Goal: Task Accomplishment & Management: Manage account settings

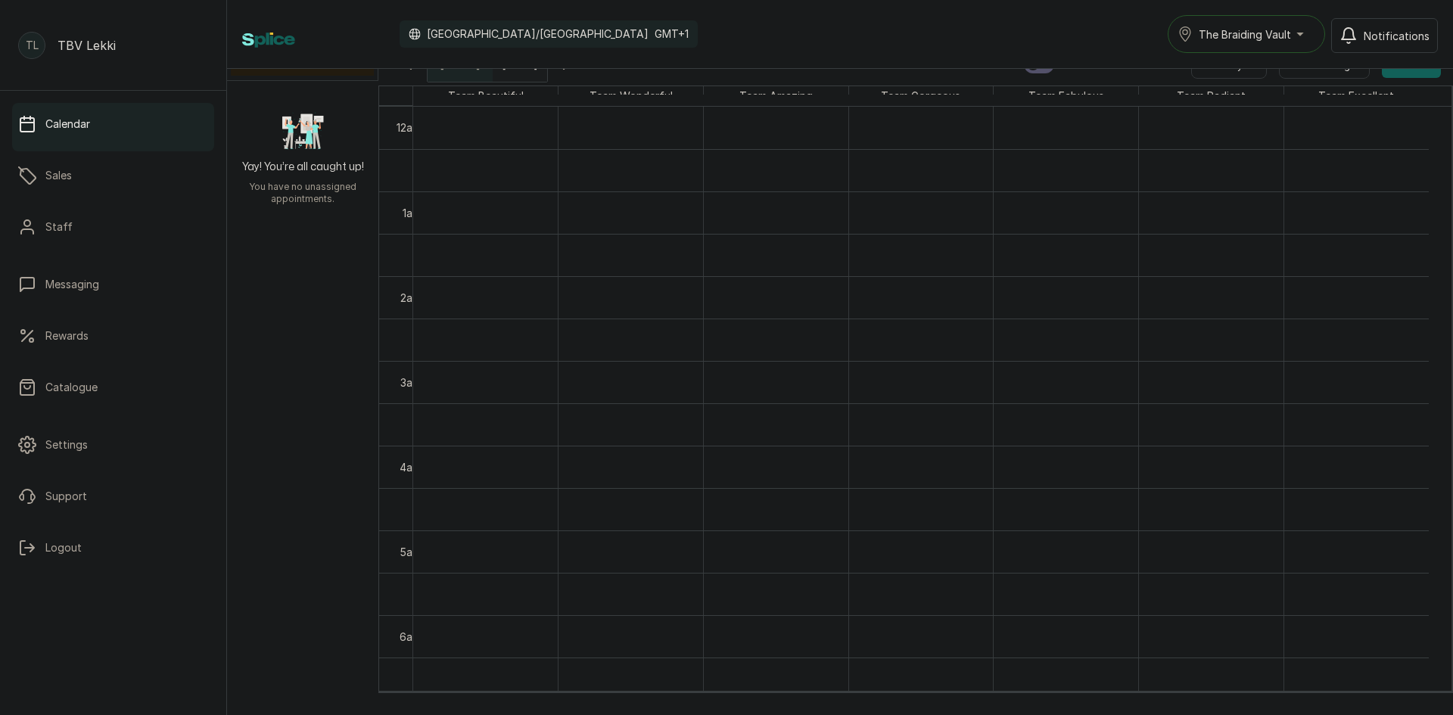
scroll to position [1191, 0]
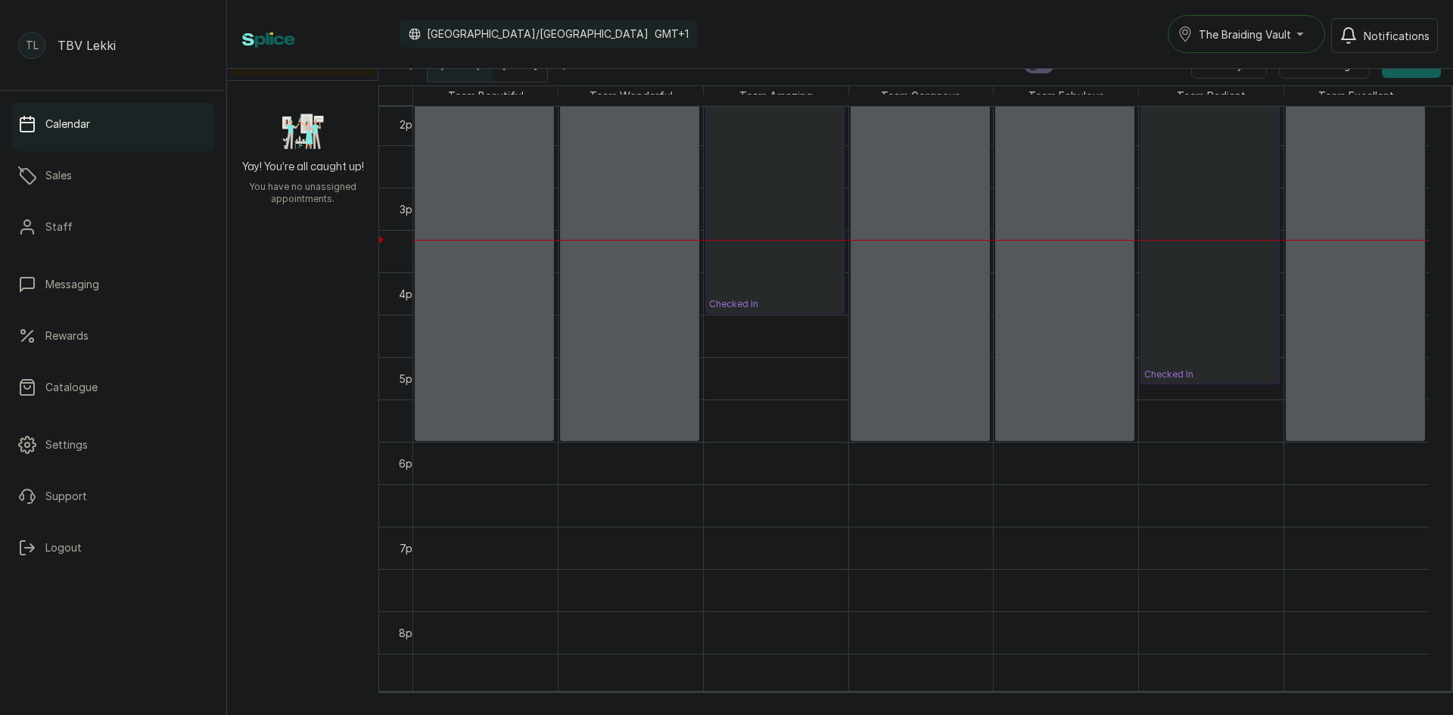
click at [575, 70] on icon "button" at bounding box center [566, 64] width 18 height 18
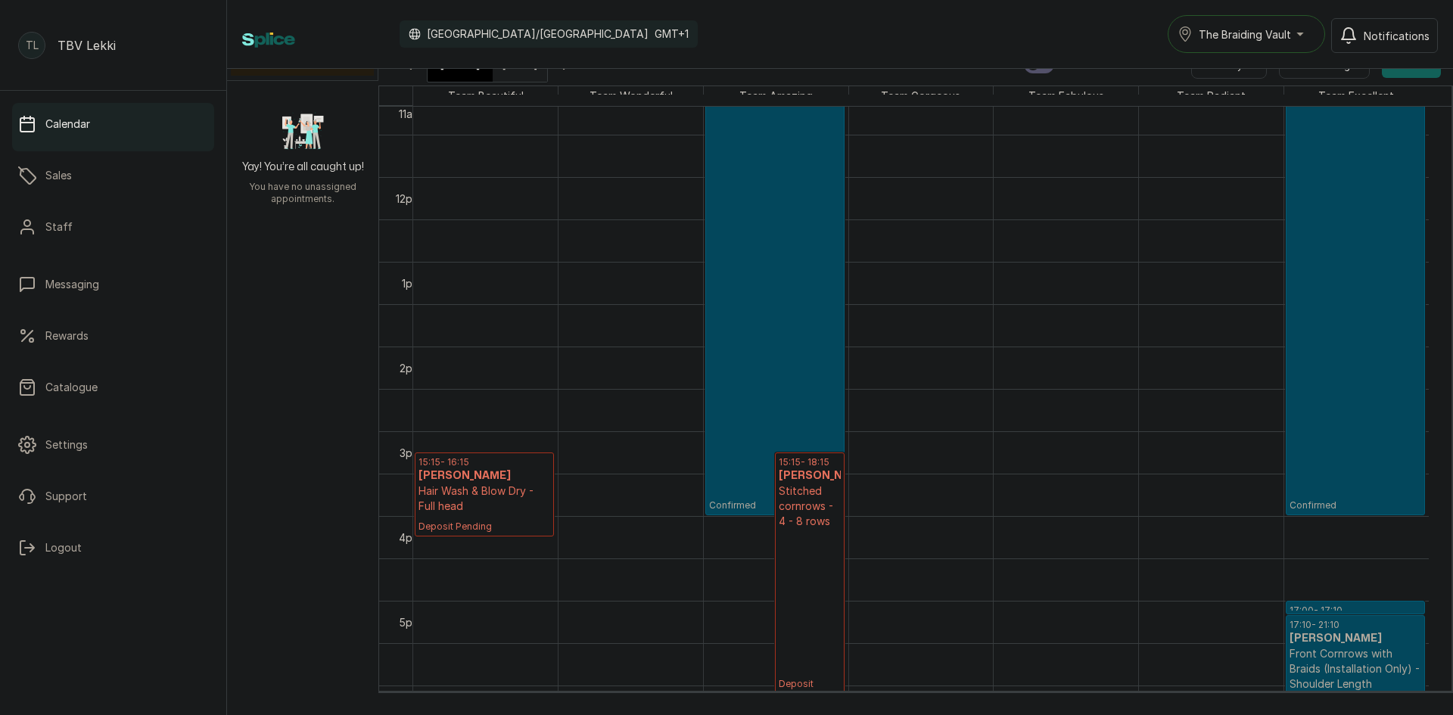
scroll to position [964, 0]
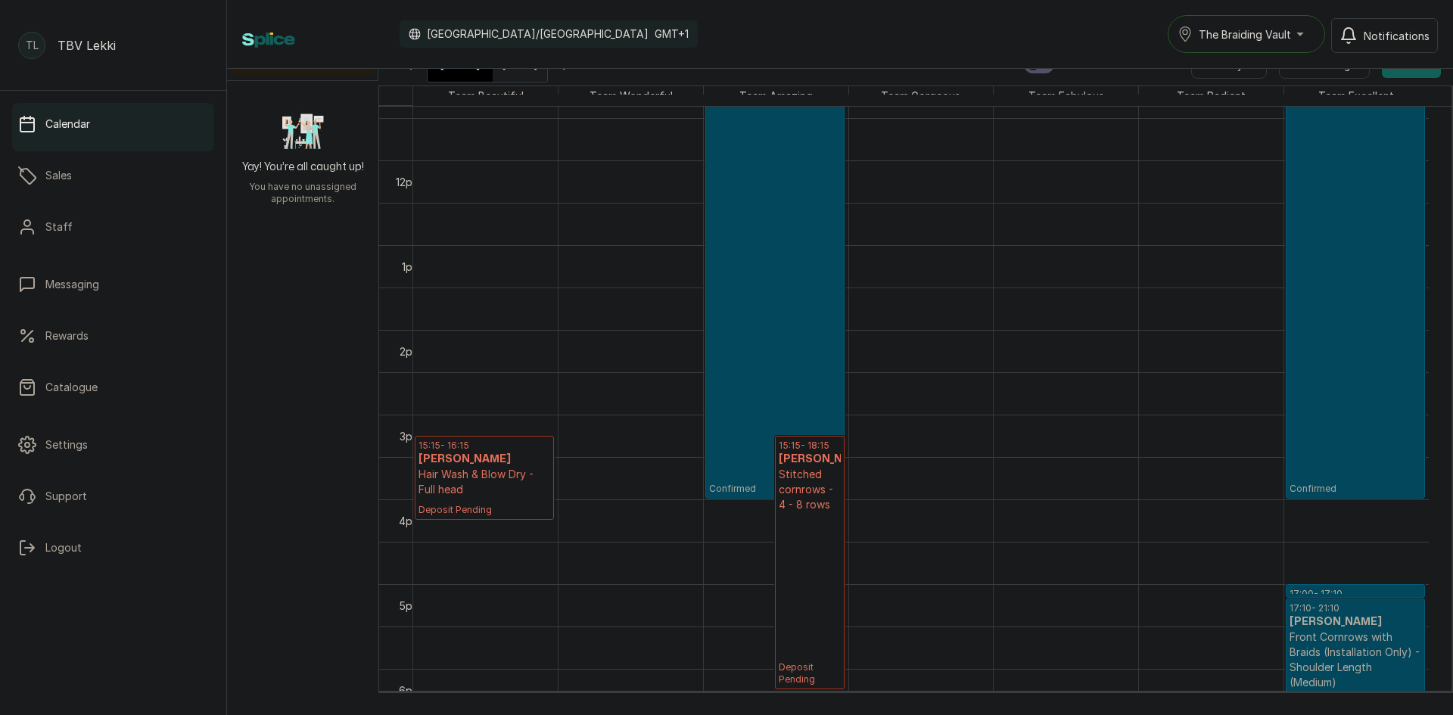
click at [448, 491] on p "Hair Wash & Blow Dry - Full head" at bounding box center [485, 482] width 132 height 30
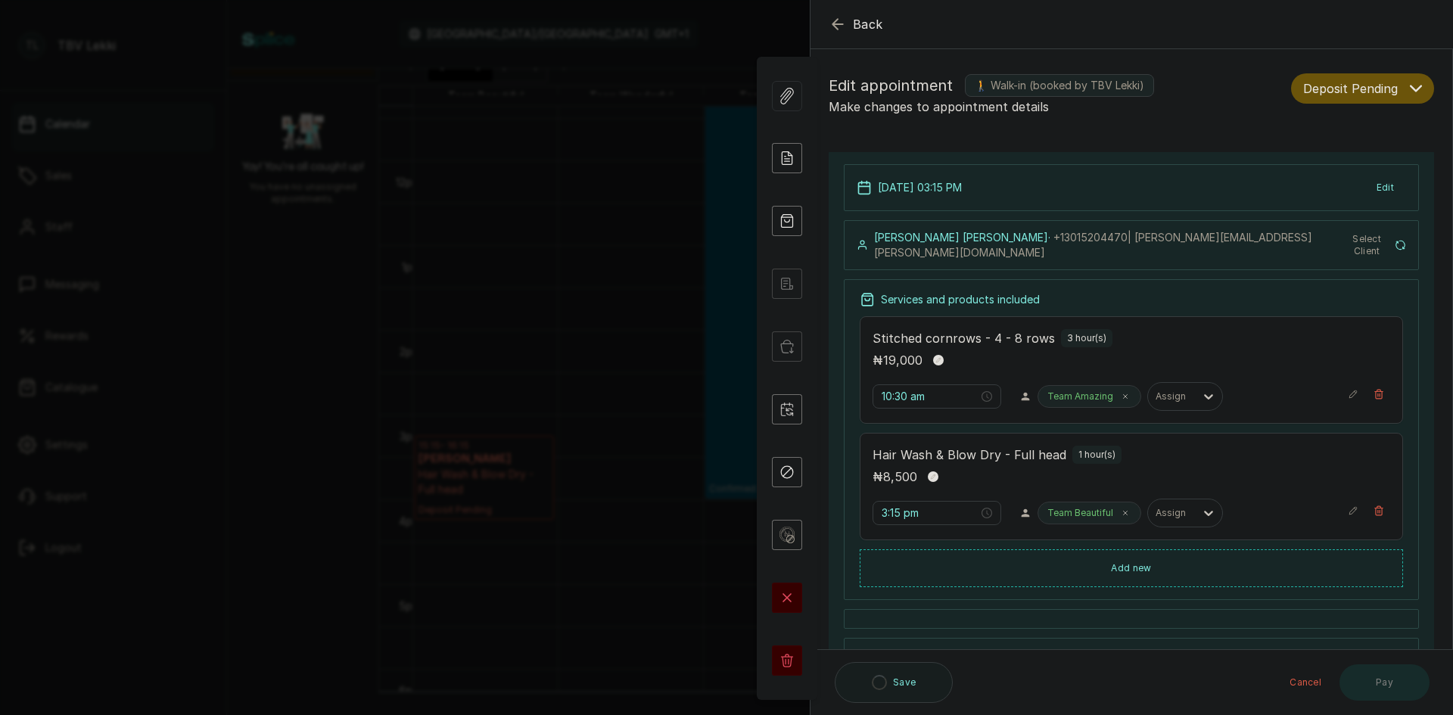
type input "3:15 pm"
click at [848, 15] on button "Back" at bounding box center [856, 24] width 54 height 18
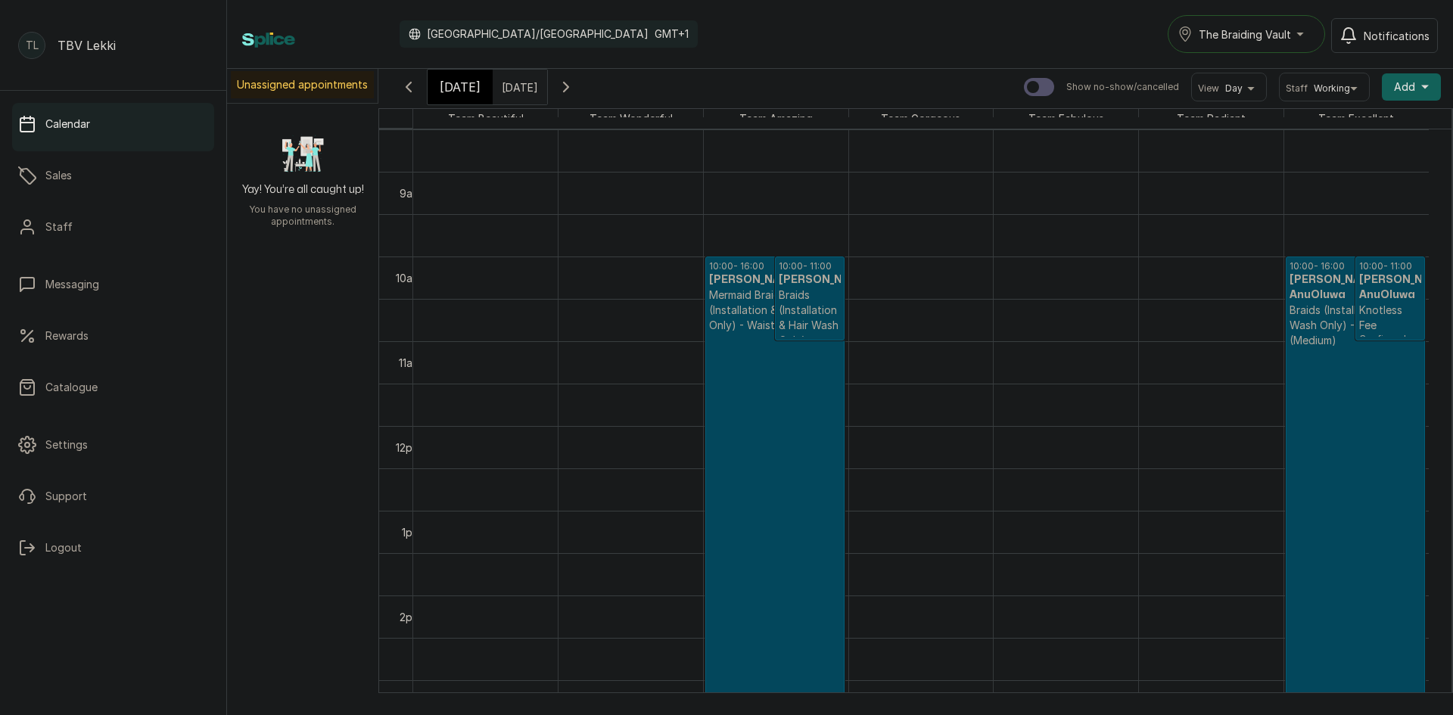
scroll to position [0, 0]
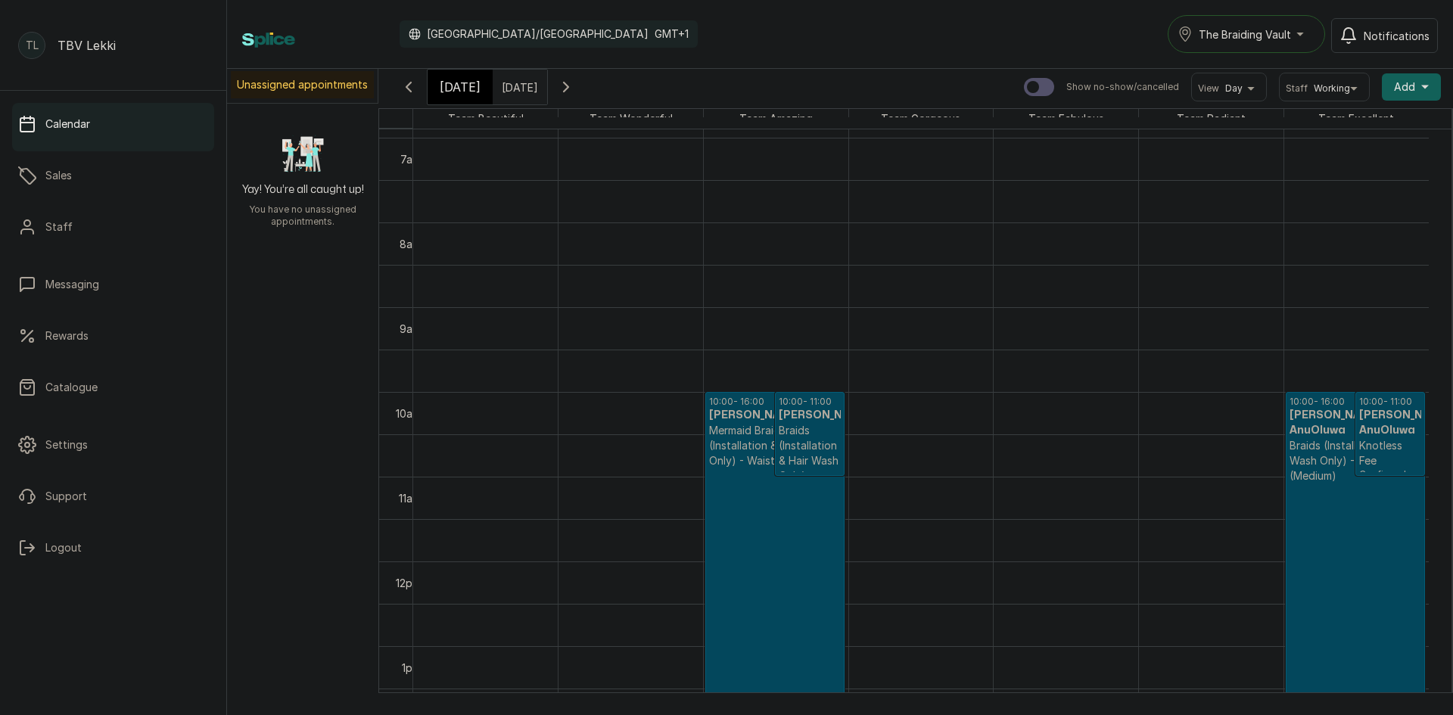
type input "dd/MM/yyyy"
click at [518, 83] on input "dd/MM/yyyy" at bounding box center [505, 83] width 24 height 26
click at [458, 239] on div "22" at bounding box center [446, 231] width 23 height 23
click at [565, 328] on button "OK" at bounding box center [549, 325] width 32 height 24
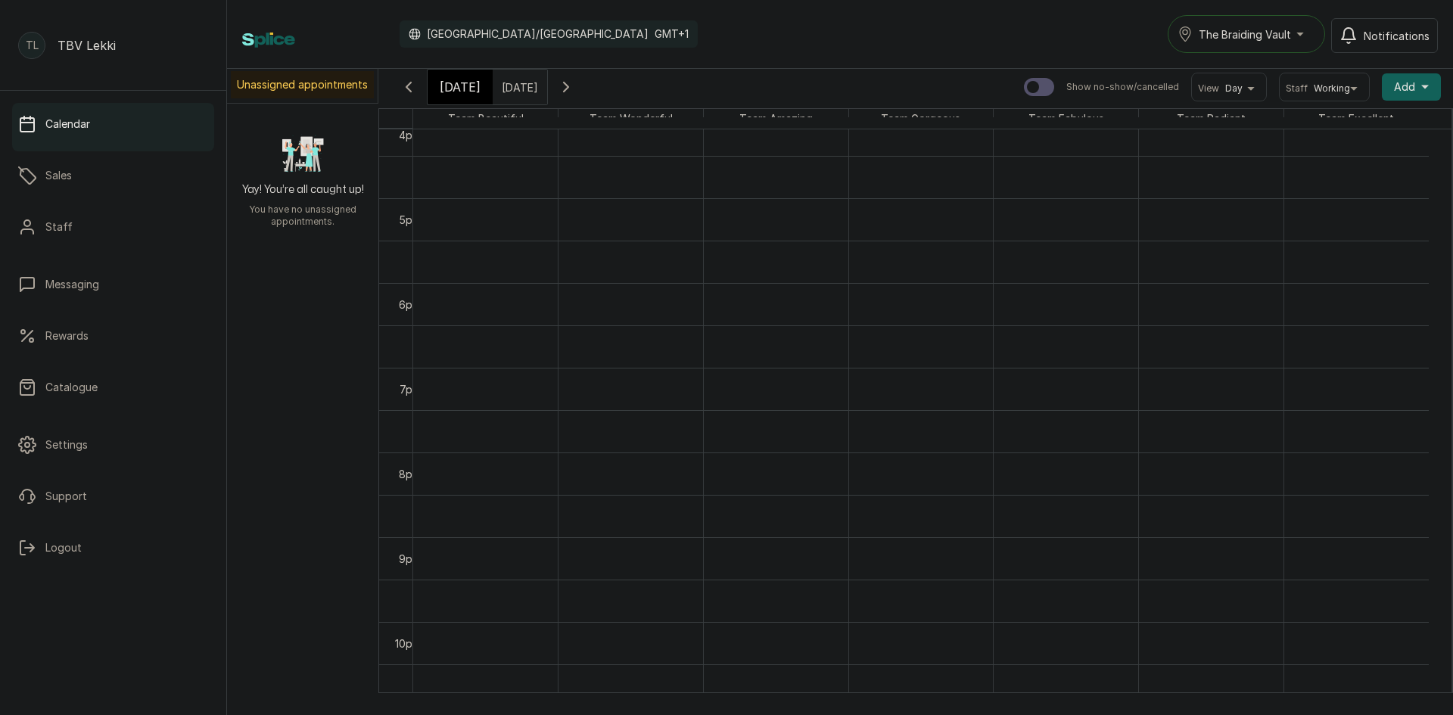
scroll to position [1147, 0]
click at [1399, 36] on span "Notifications" at bounding box center [1397, 36] width 66 height 16
click at [568, 83] on icon "button" at bounding box center [566, 87] width 5 height 9
click at [575, 83] on icon "button" at bounding box center [566, 87] width 18 height 18
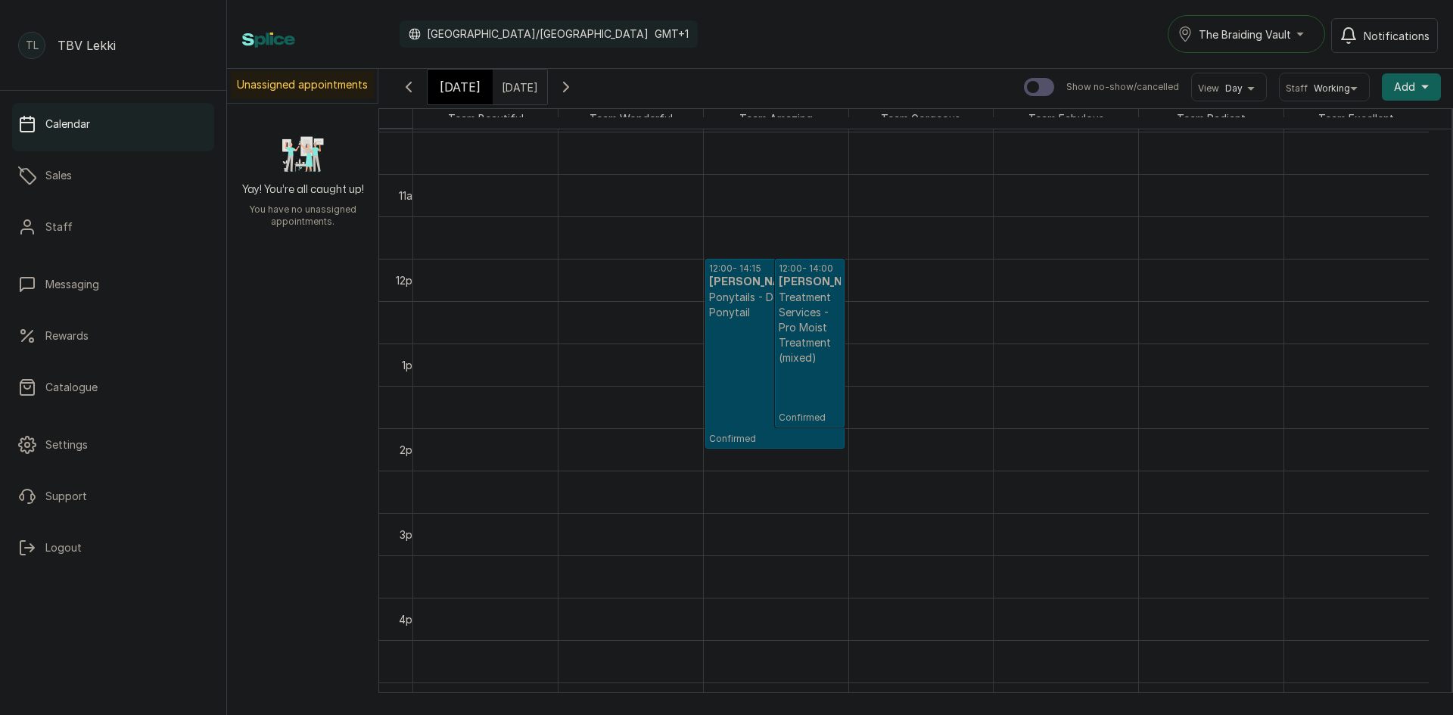
click at [806, 398] on p "Confirmed" at bounding box center [810, 395] width 62 height 58
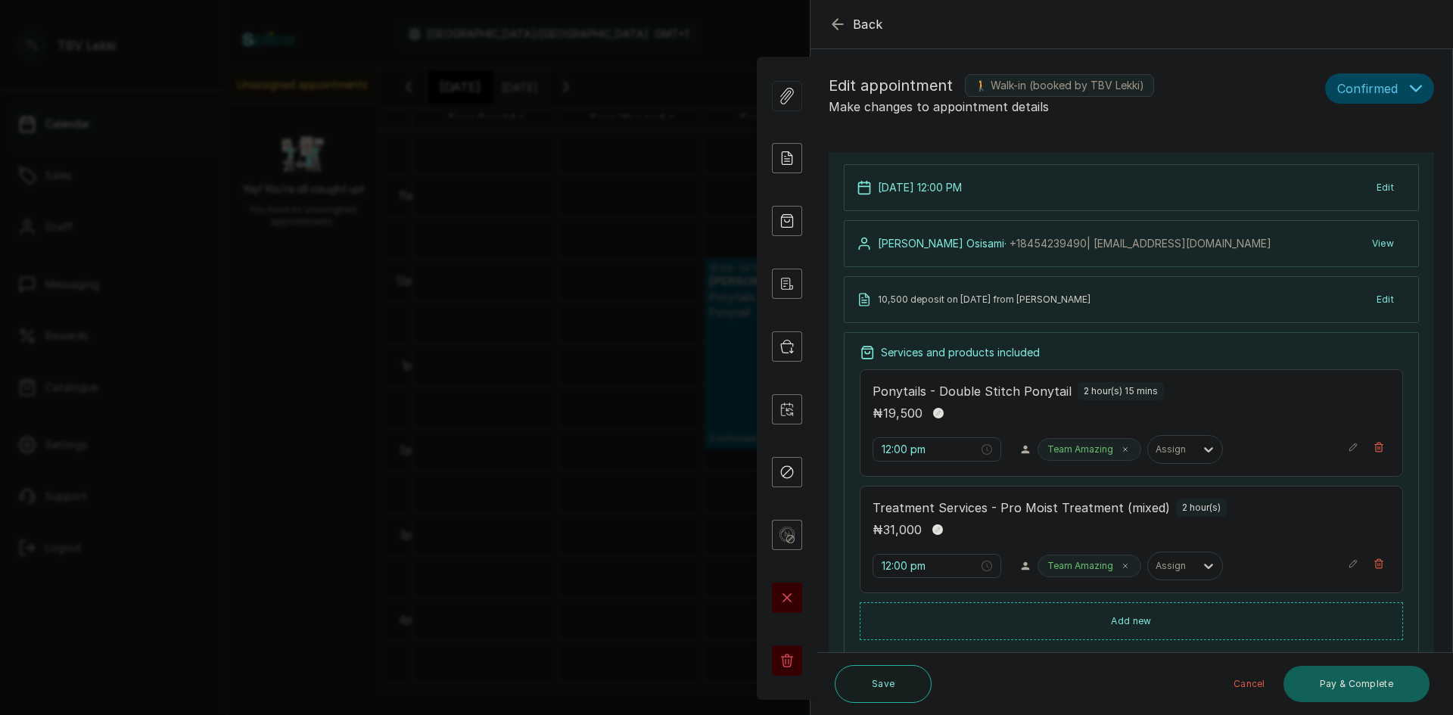
click at [852, 17] on button "Back" at bounding box center [856, 24] width 54 height 18
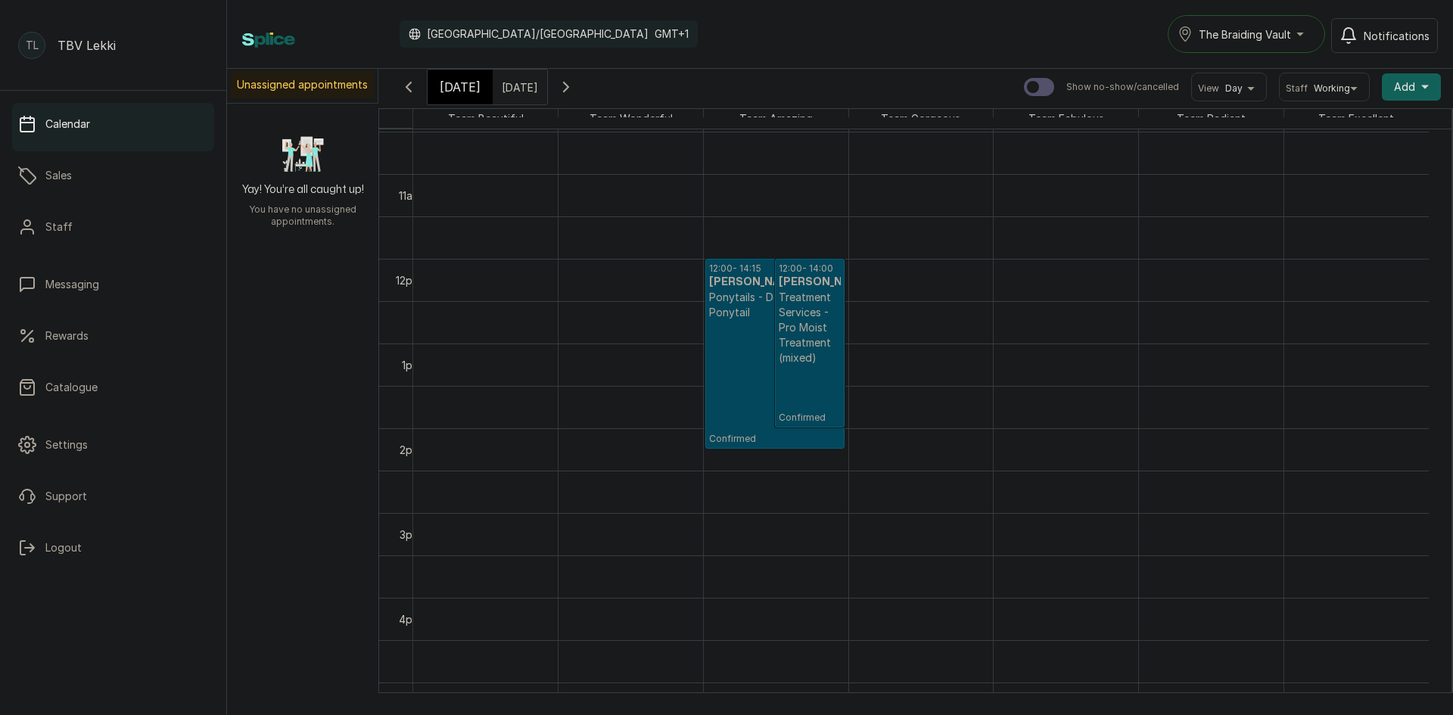
click at [518, 83] on input "[DATE]" at bounding box center [505, 83] width 24 height 26
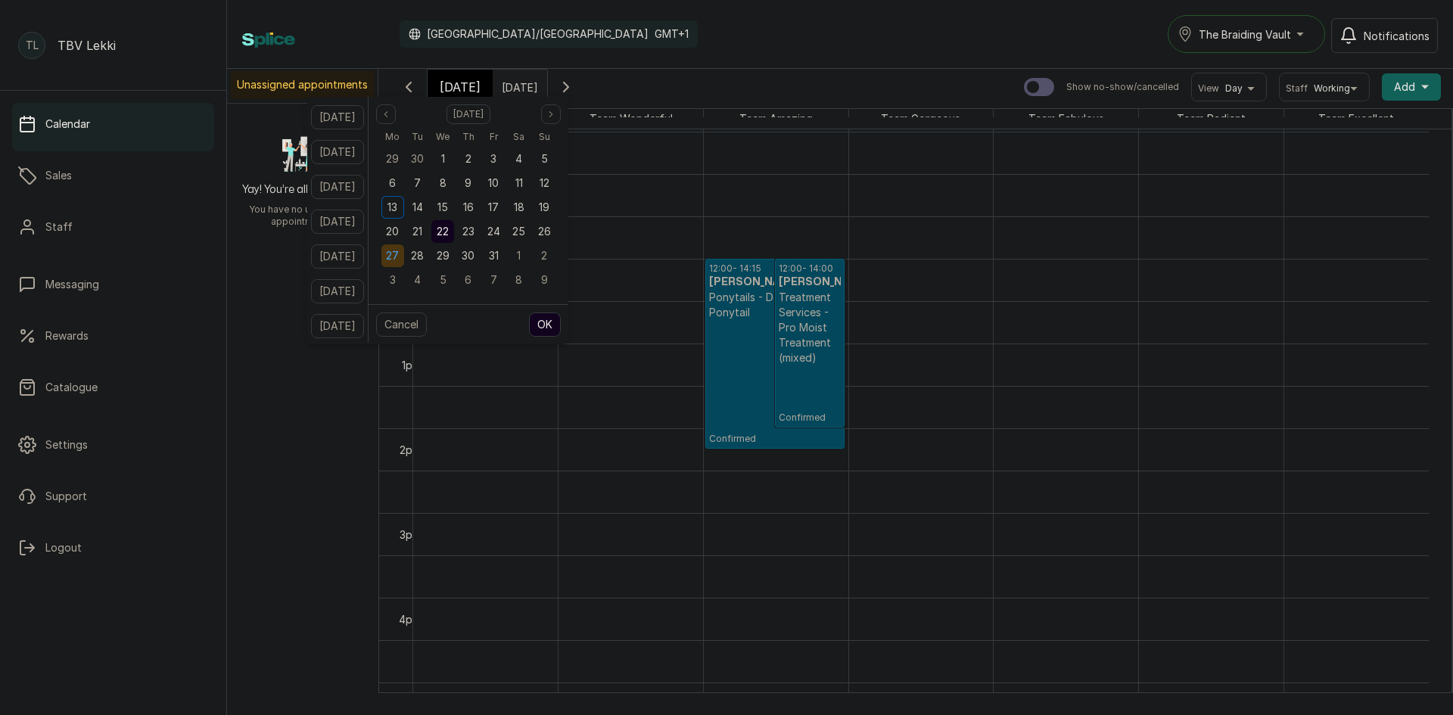
click at [399, 258] on span "27" at bounding box center [392, 255] width 13 height 13
click at [561, 323] on button "OK" at bounding box center [545, 325] width 32 height 24
type input "[DATE]"
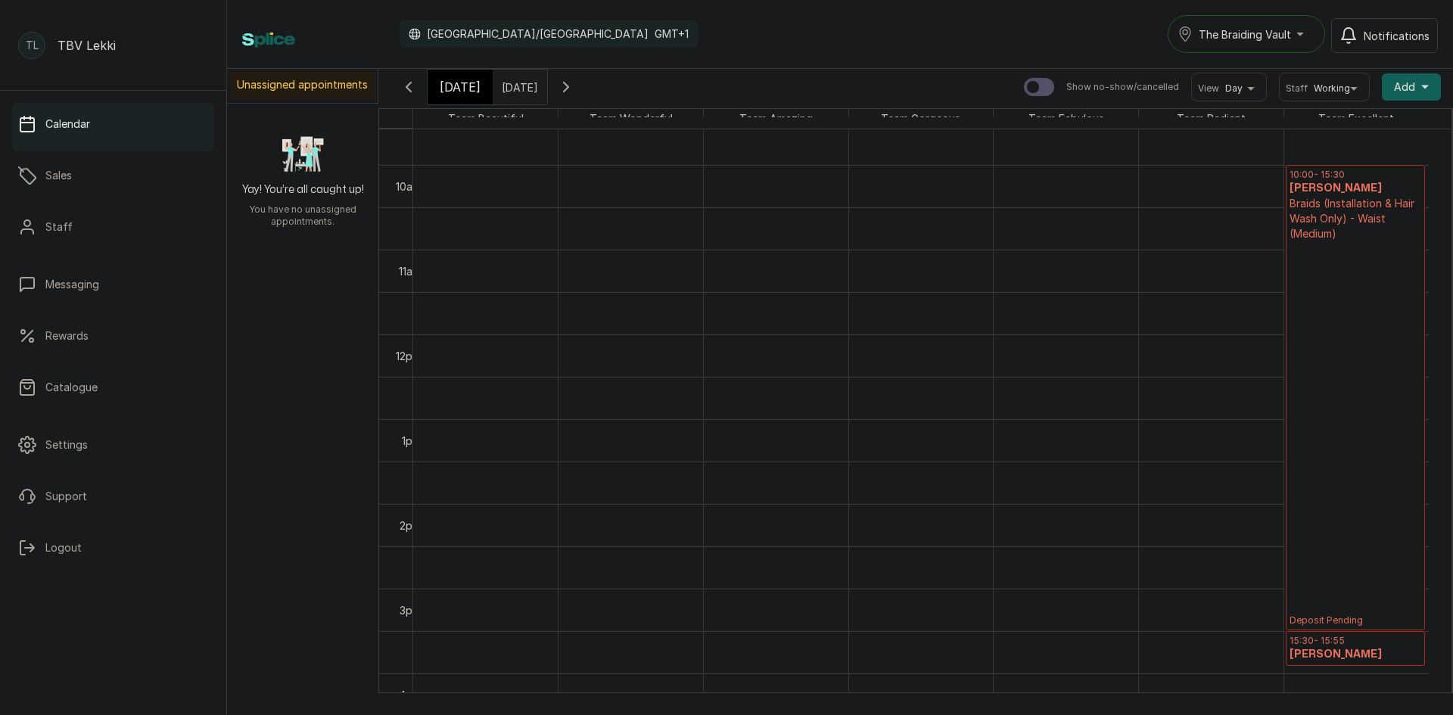
scroll to position [777, 0]
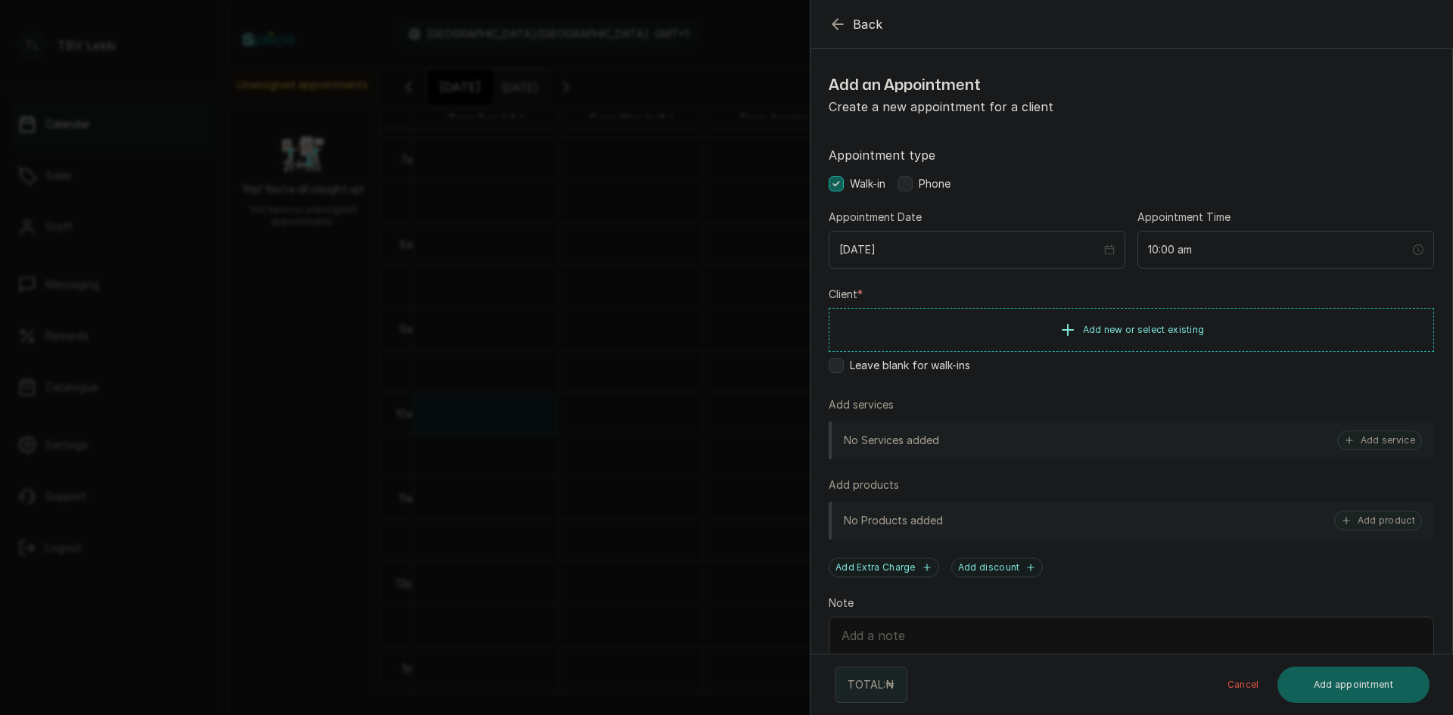
click at [836, 18] on icon "button" at bounding box center [838, 24] width 18 height 18
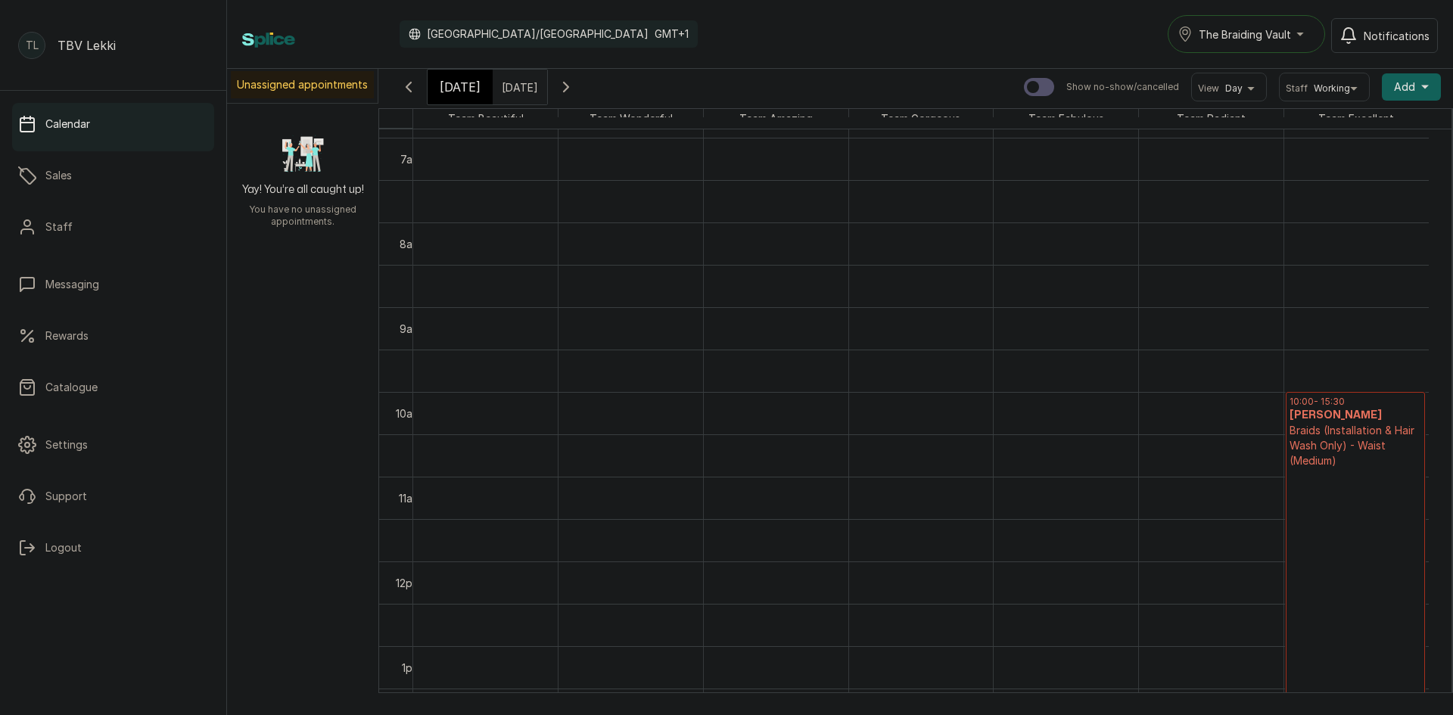
click at [1400, 91] on span "Add" at bounding box center [1404, 86] width 21 height 15
click at [1313, 180] on span "Add Block Time" at bounding box center [1356, 188] width 145 height 18
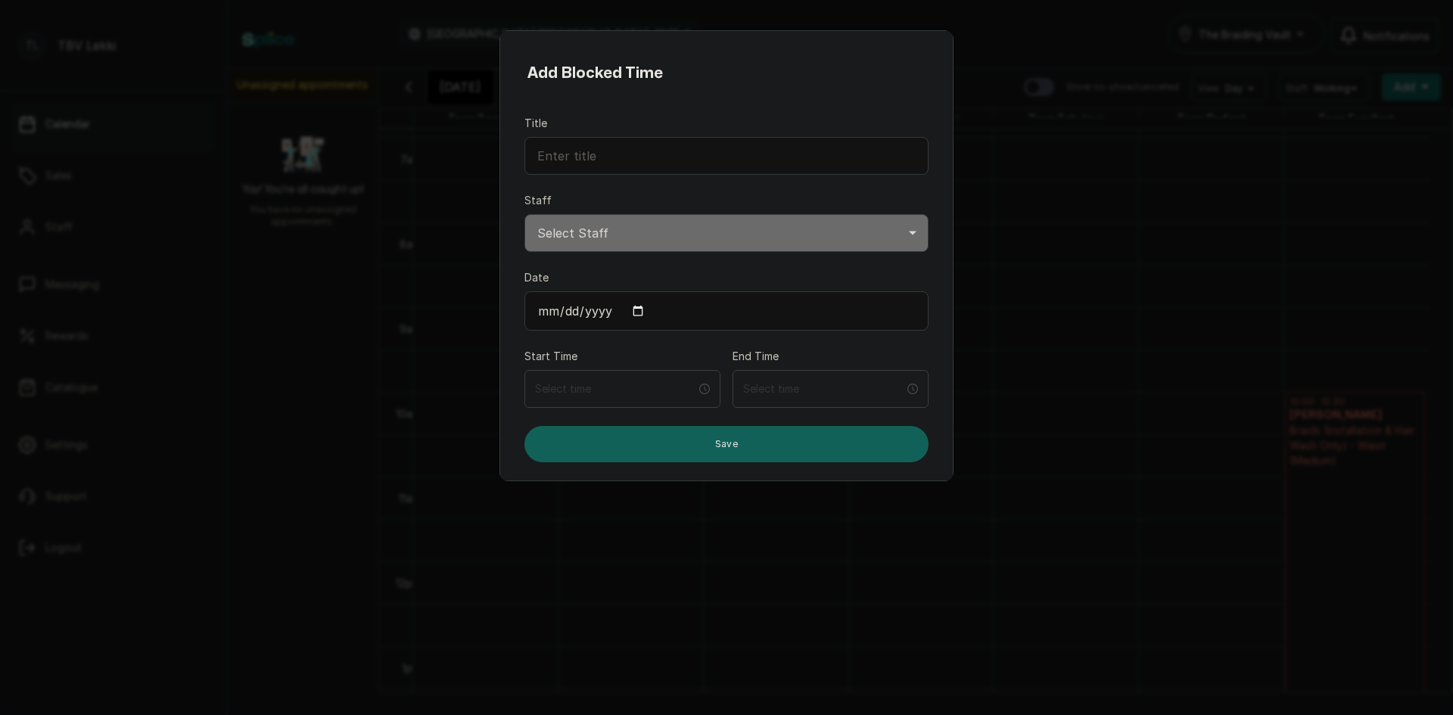
click at [635, 311] on input "Date" at bounding box center [727, 310] width 404 height 39
type input "[DATE]"
click at [638, 248] on select "Select Staff Team Excellent TBV - Stylist Team Radiant TBV - Stylist Team Fabul…" at bounding box center [727, 233] width 404 height 38
select select "1a82fec9-a00a-45d0-8f34-9860151ed92b"
click at [525, 214] on select "Select Staff Team Excellent TBV - Stylist Team Radiant TBV - Stylist Team Fabul…" at bounding box center [727, 233] width 404 height 38
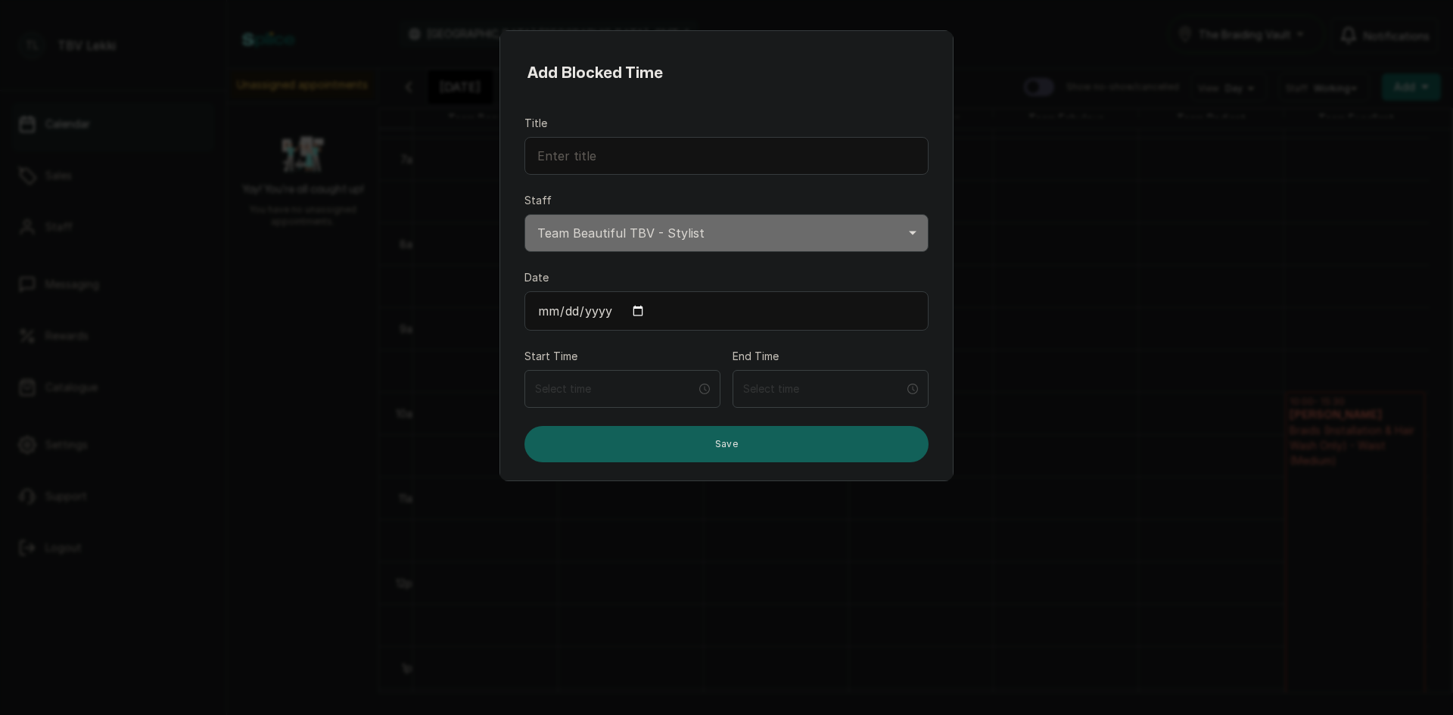
click at [647, 157] on input "Title" at bounding box center [727, 156] width 404 height 38
paste input "BLOCKED"
type input "BLOCKED"
click at [595, 391] on input at bounding box center [615, 389] width 161 height 17
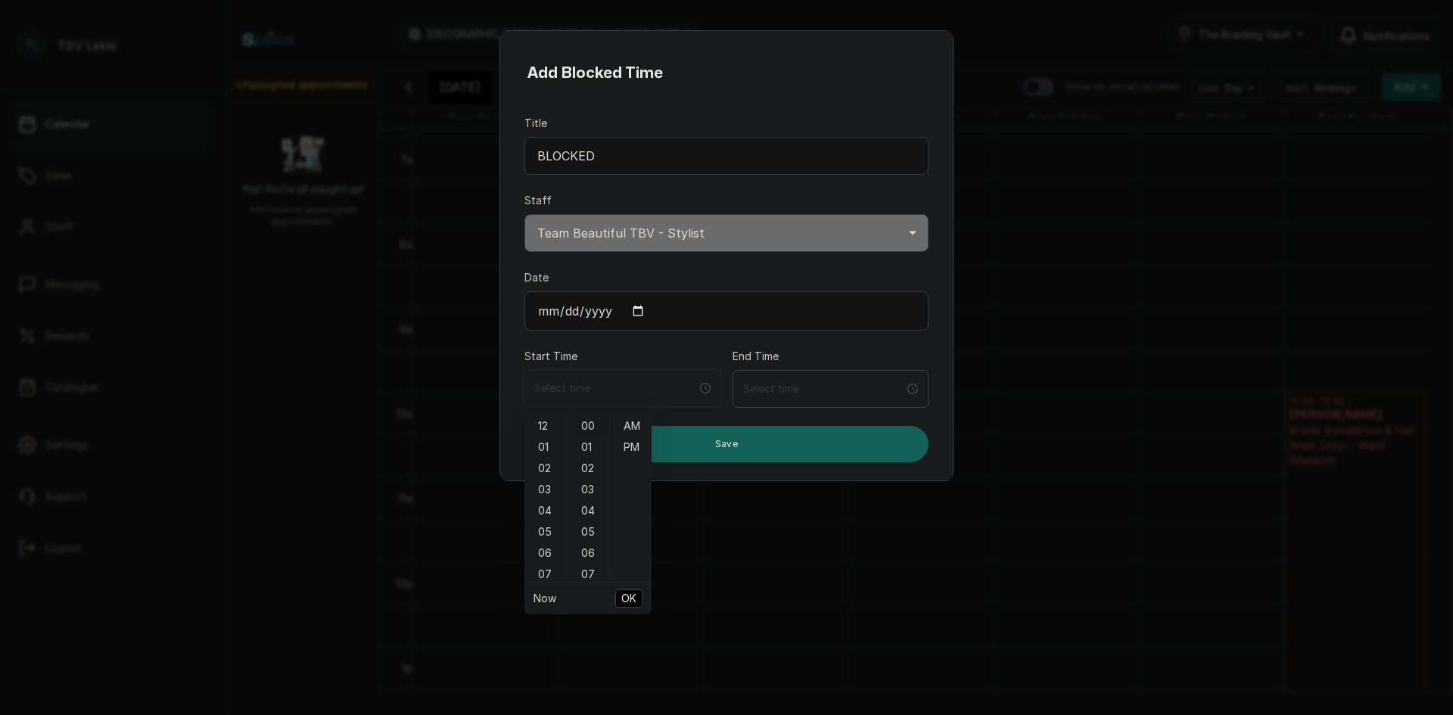
type input "12:00 am"
click at [544, 576] on div "07" at bounding box center [546, 574] width 36 height 21
click at [538, 494] on div "10" at bounding box center [546, 489] width 36 height 21
type input "10:00 am"
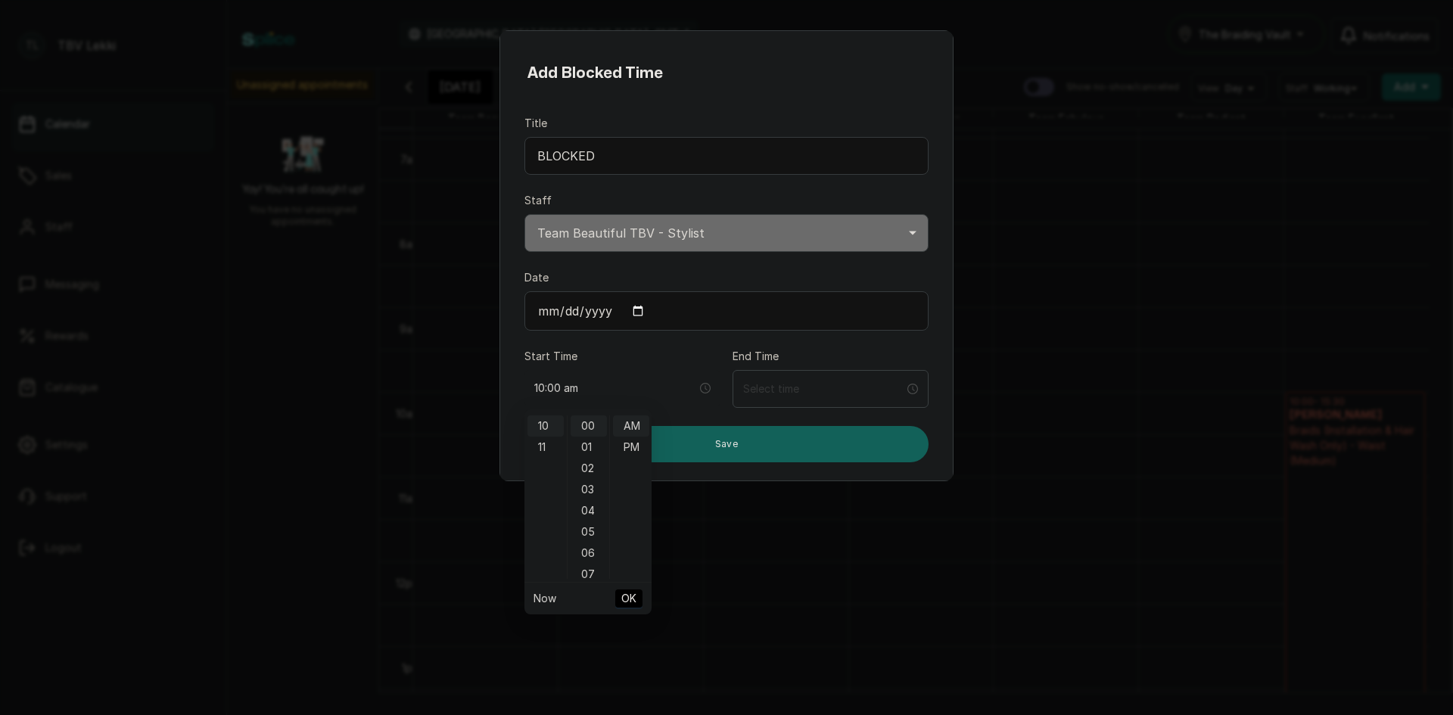
click at [624, 598] on span "OK" at bounding box center [628, 598] width 15 height 29
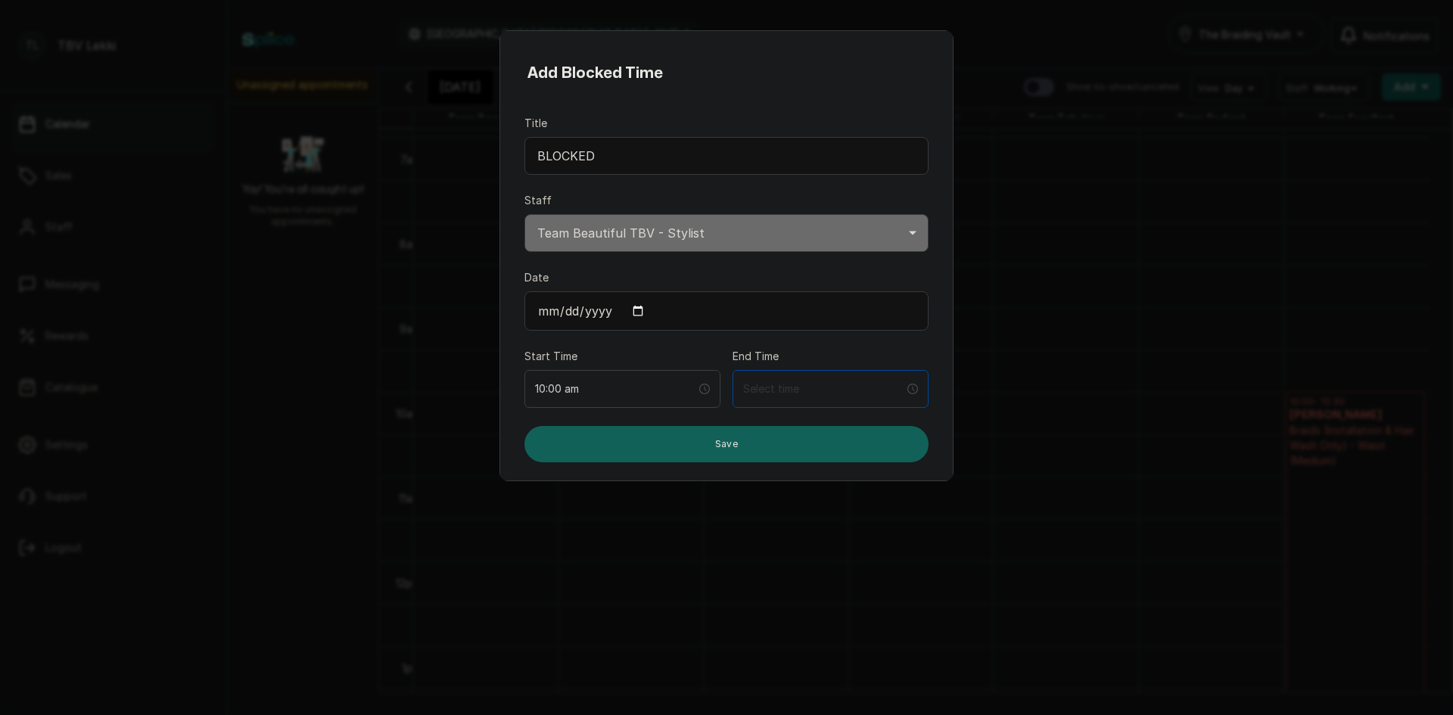
click at [769, 406] on div at bounding box center [831, 389] width 196 height 38
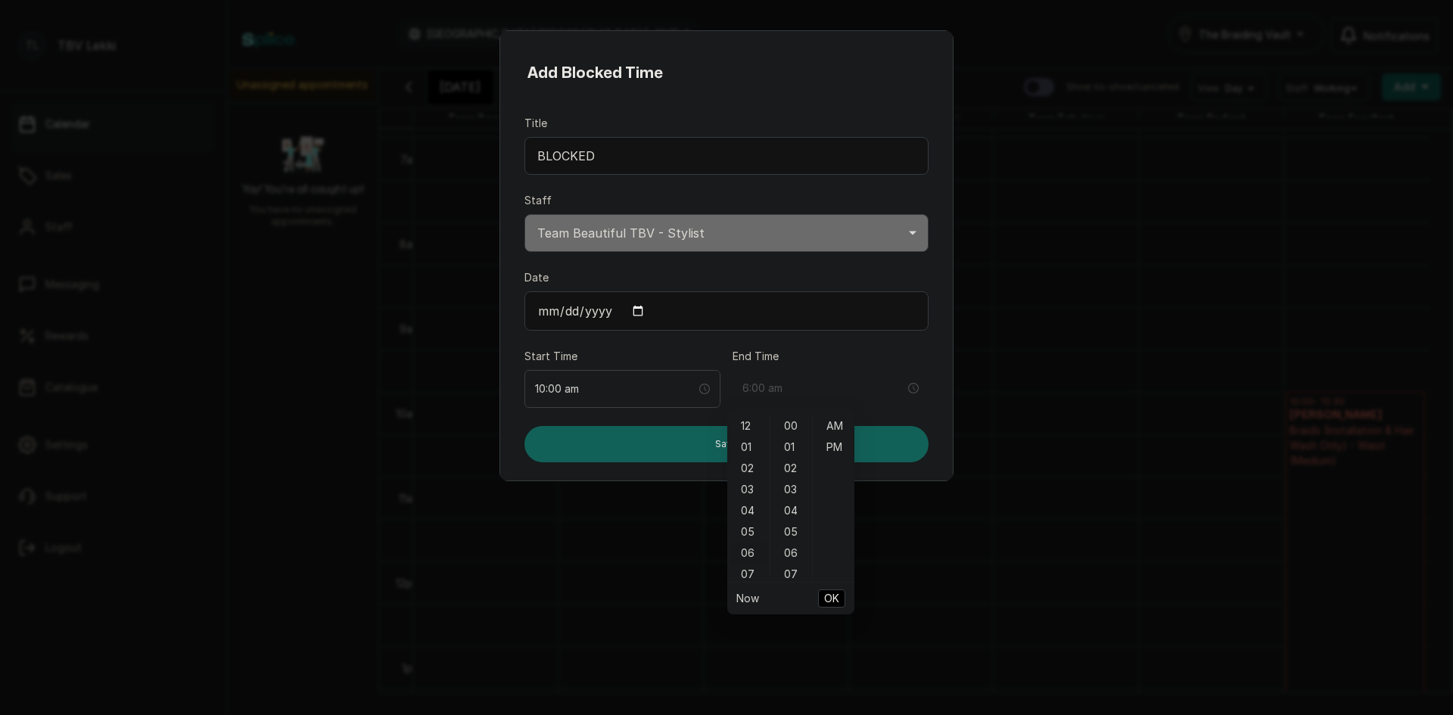
click at [747, 550] on div "06" at bounding box center [748, 553] width 36 height 21
type input "6:00 pm"
click at [831, 449] on div "PM" at bounding box center [834, 447] width 36 height 21
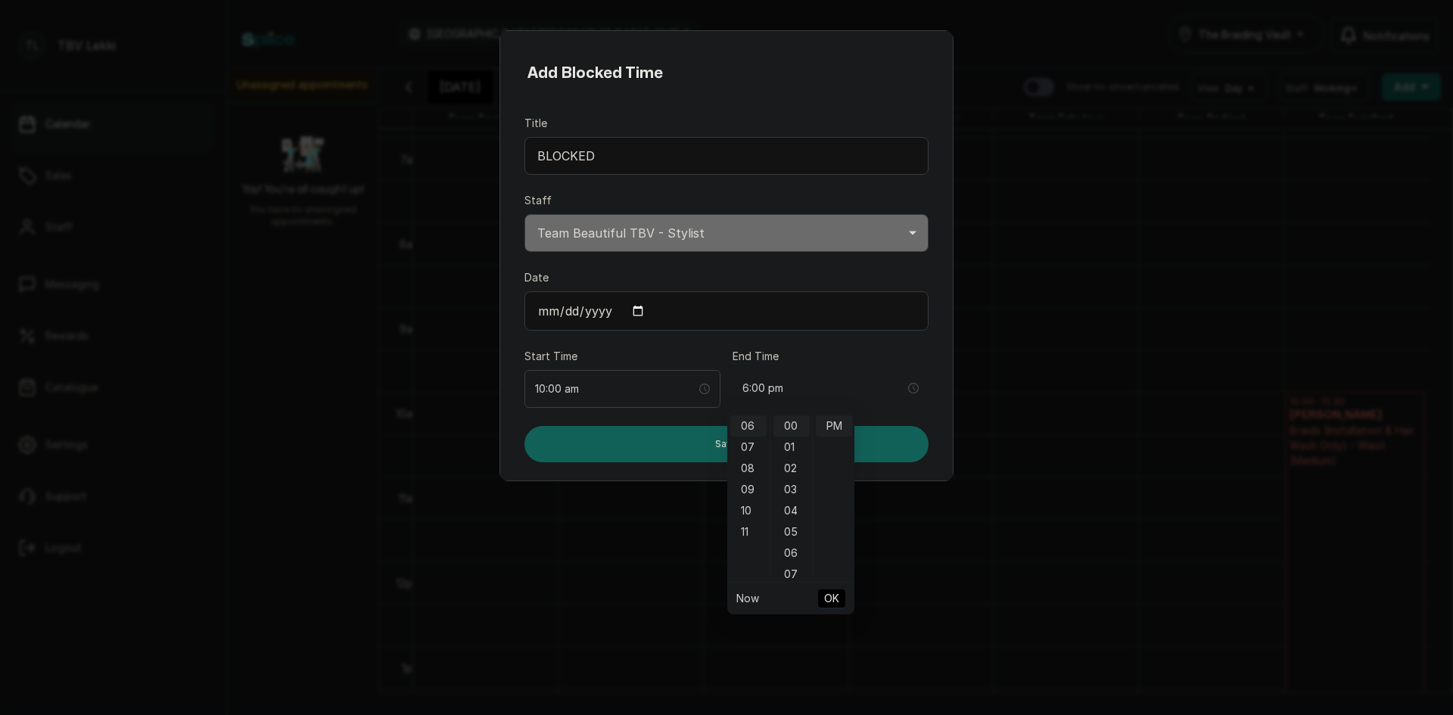
click at [833, 593] on span "OK" at bounding box center [831, 598] width 15 height 29
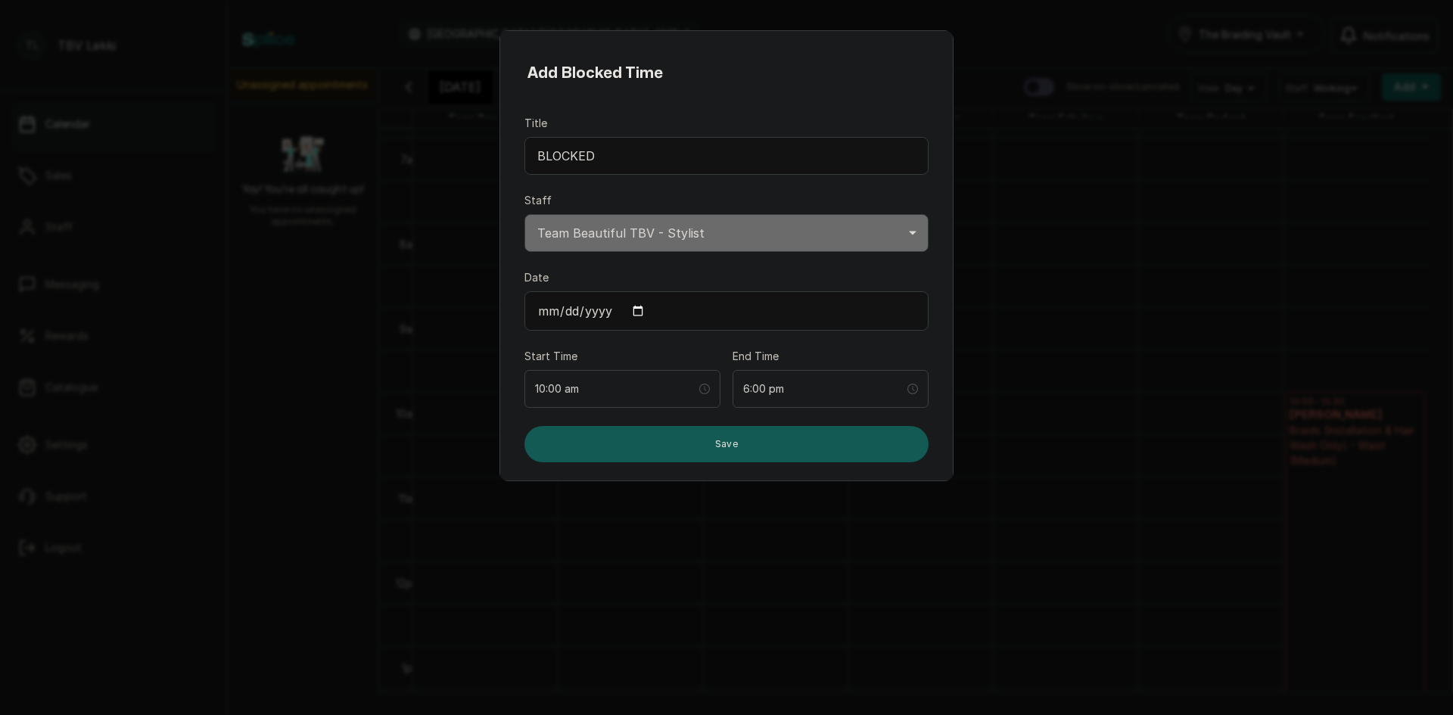
click at [763, 441] on button "Save" at bounding box center [727, 444] width 404 height 36
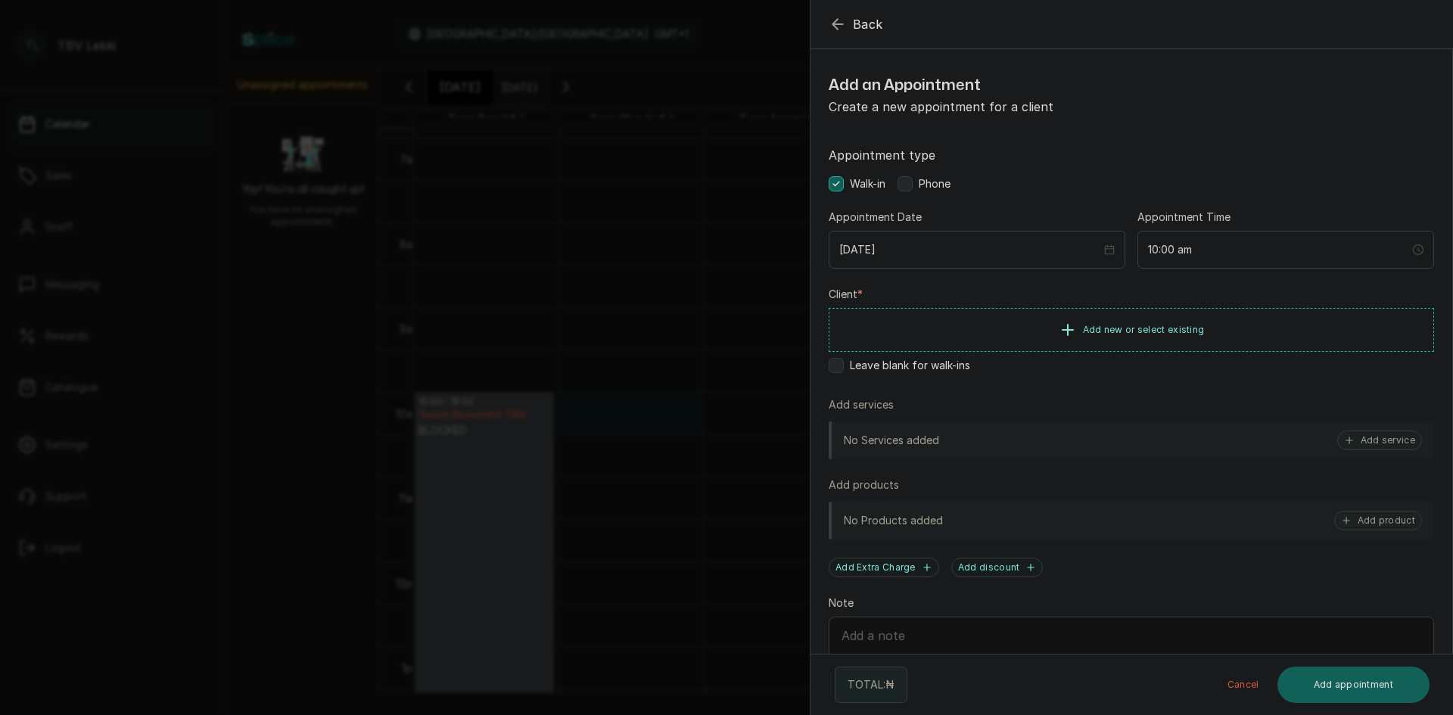
click at [836, 27] on icon "button" at bounding box center [838, 24] width 10 height 10
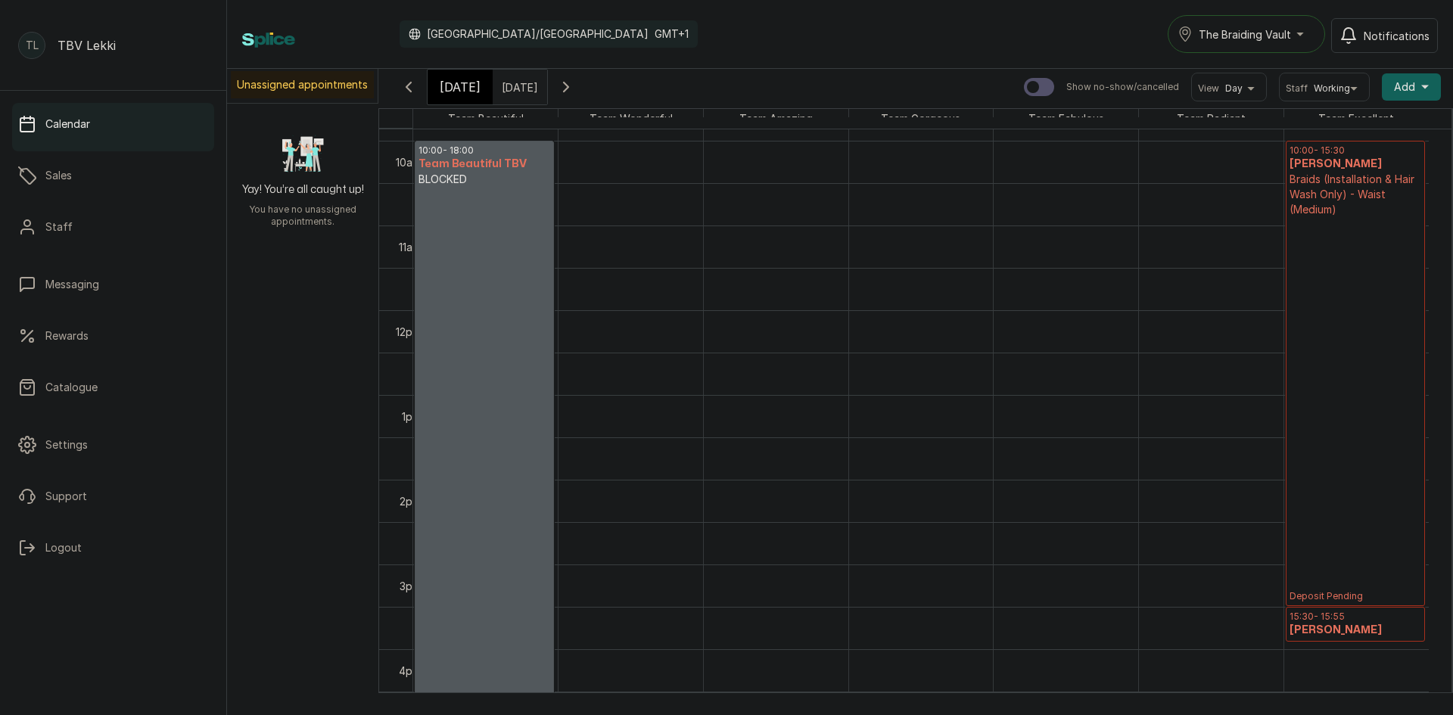
scroll to position [812, 0]
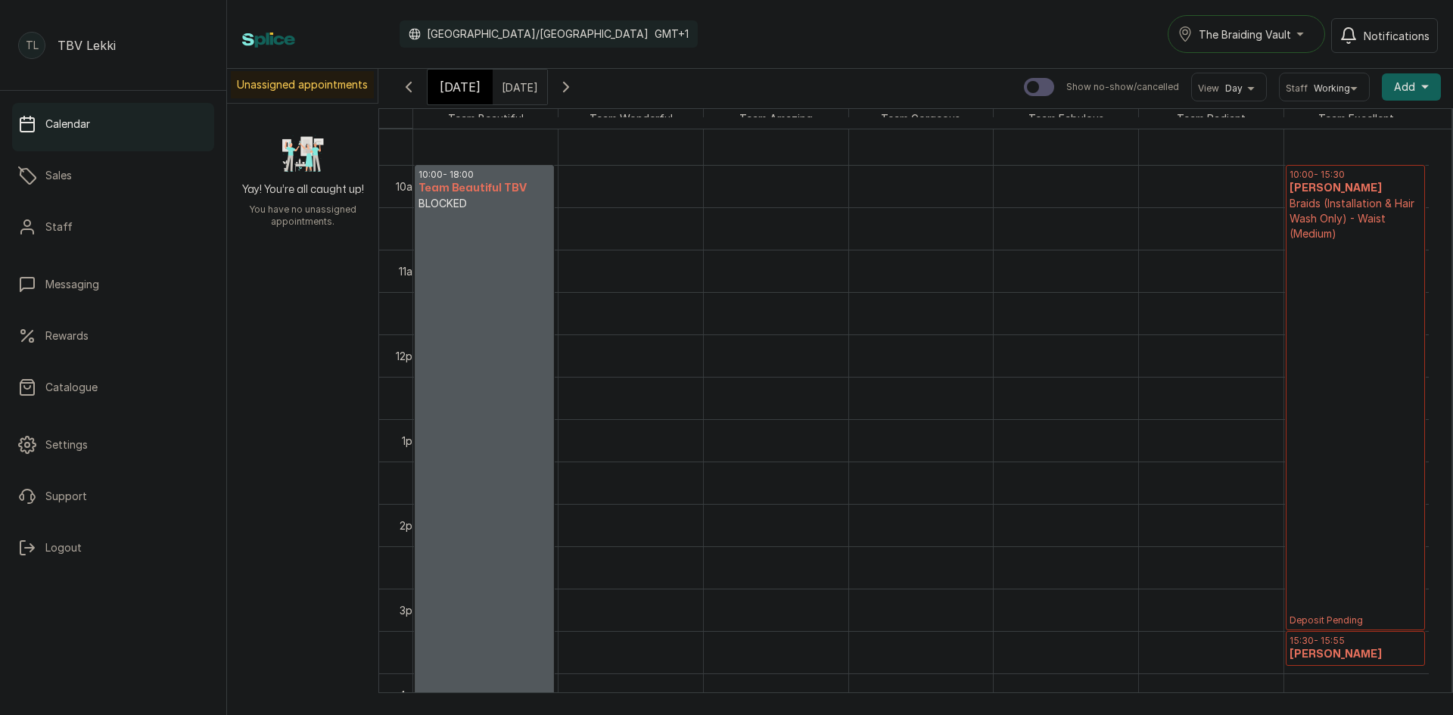
click at [1343, 272] on p "Deposit Pending" at bounding box center [1356, 433] width 132 height 385
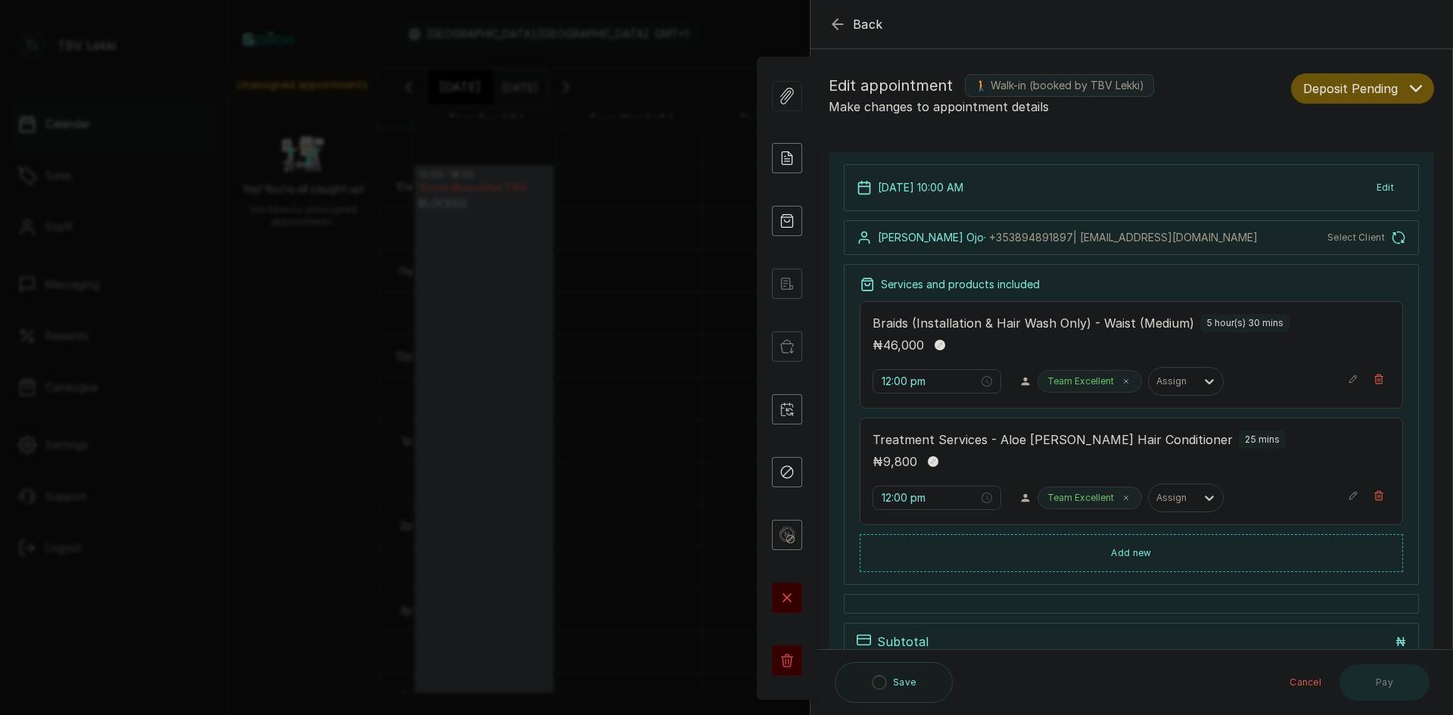
type input "10:00 am"
type input "3:30 pm"
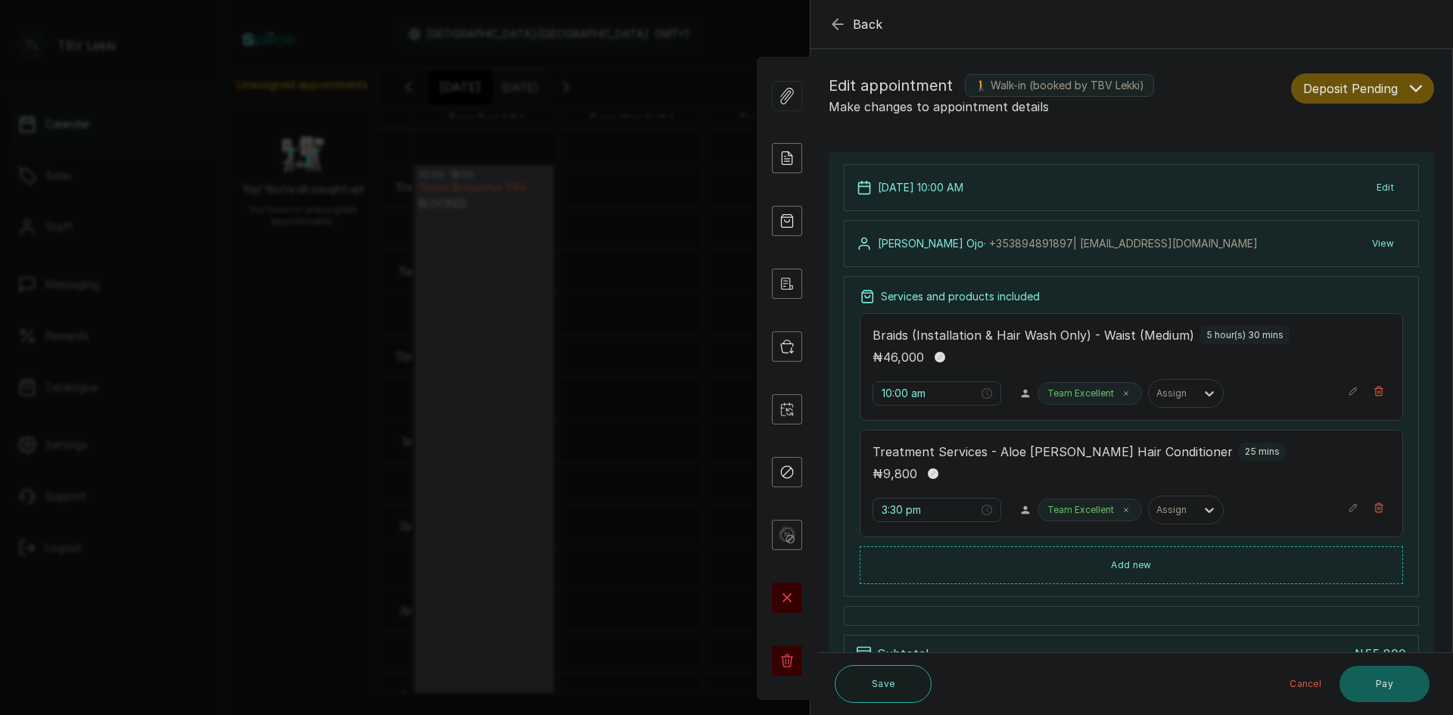
click at [853, 26] on span "Back" at bounding box center [868, 24] width 30 height 18
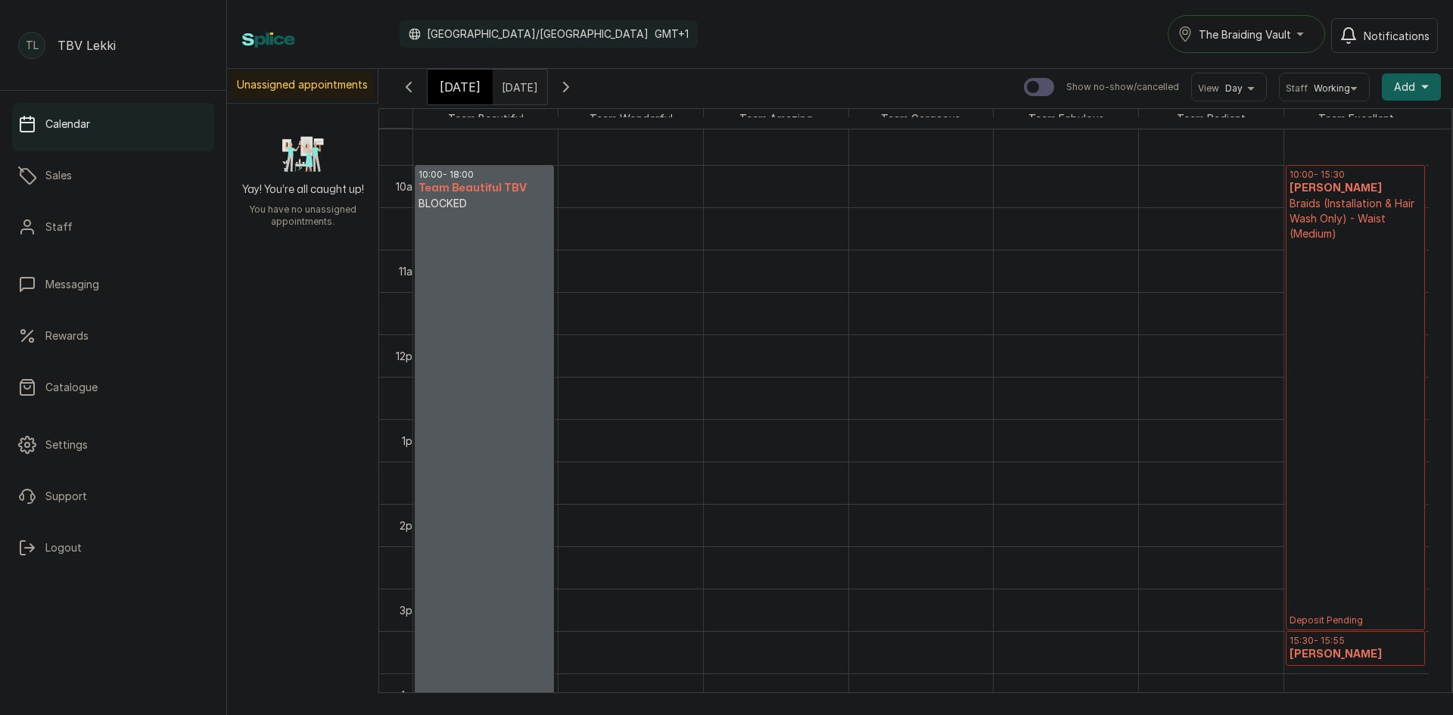
click at [469, 93] on span "[DATE]" at bounding box center [460, 87] width 41 height 18
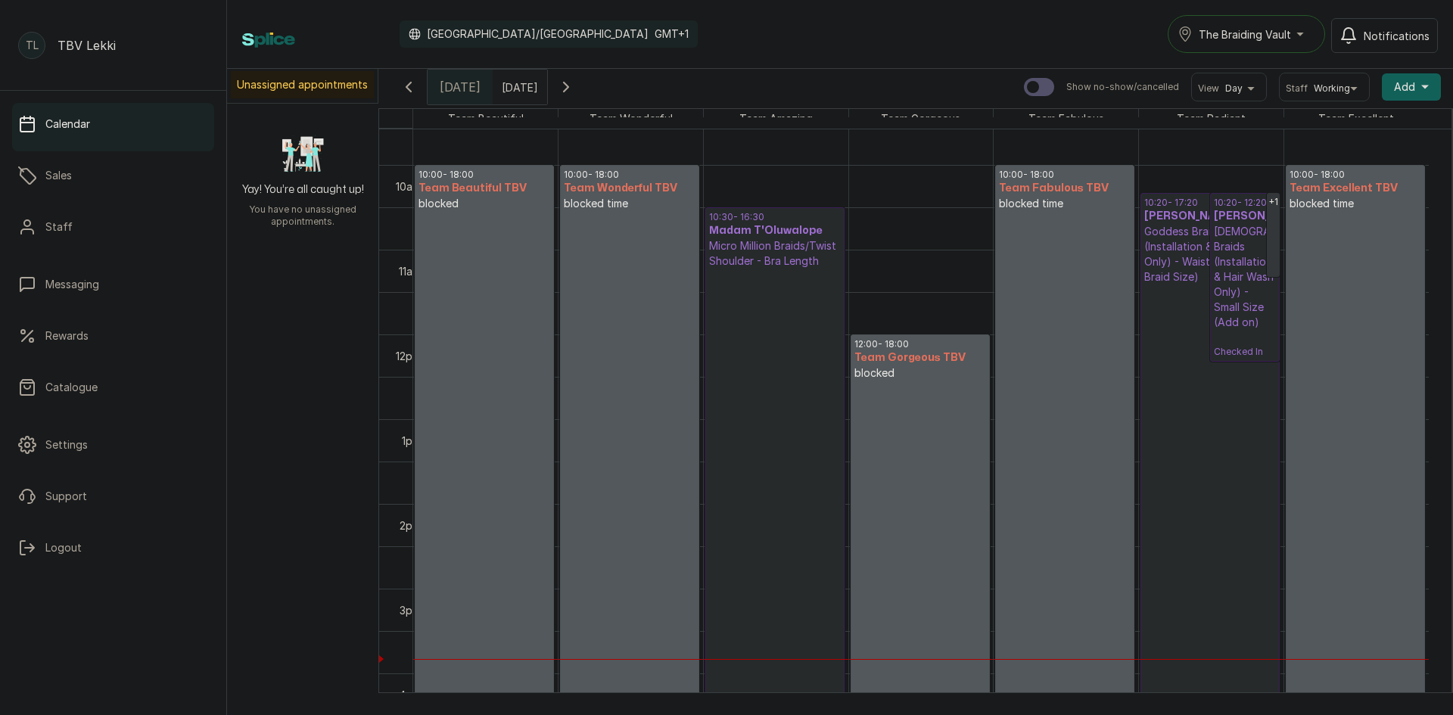
click at [811, 382] on p "Checked In" at bounding box center [775, 490] width 132 height 443
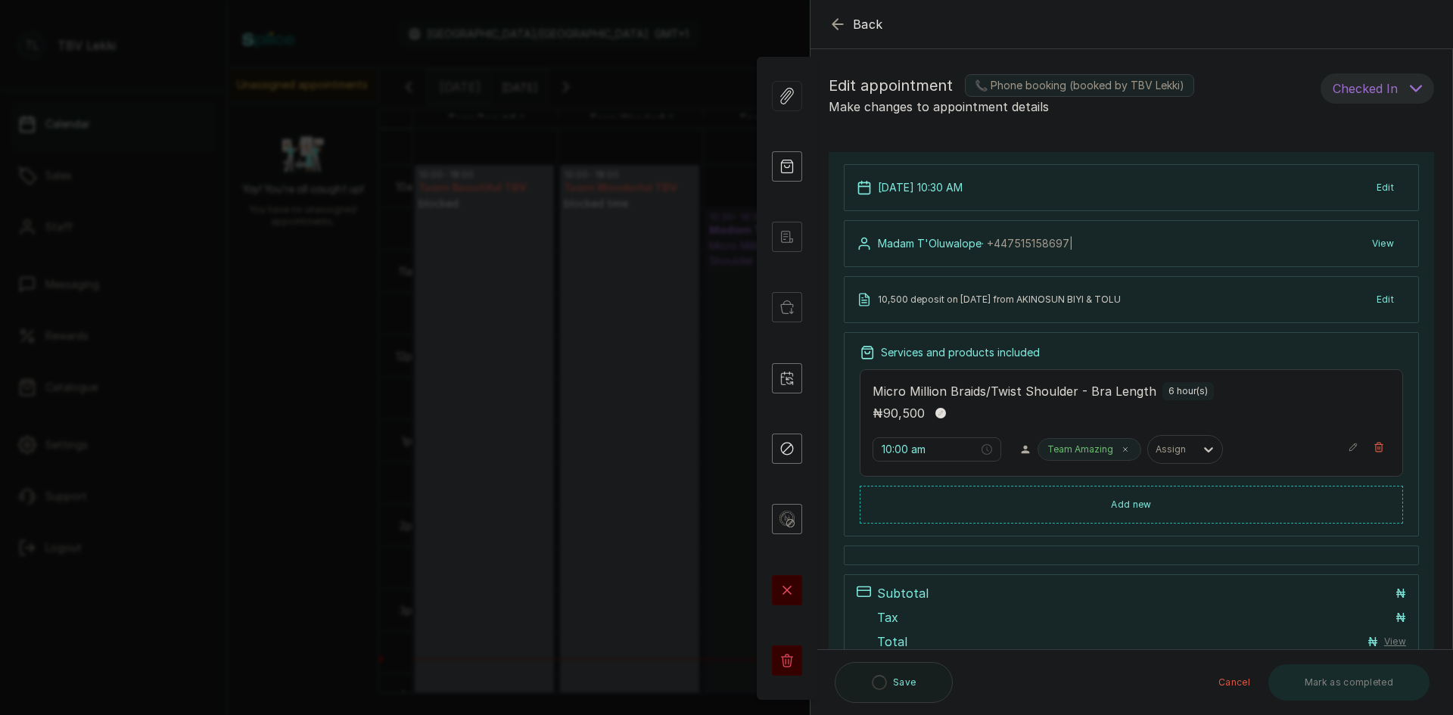
type input "10:30 am"
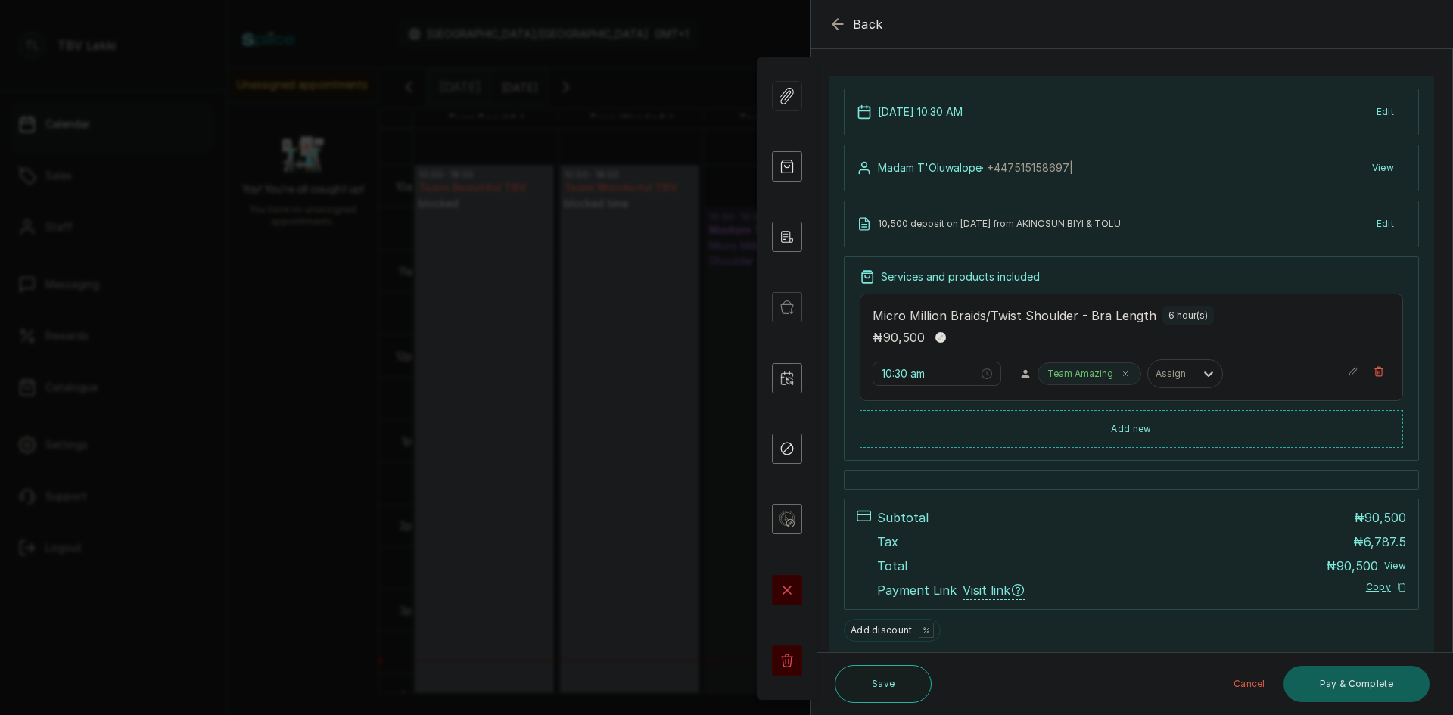
click at [852, 17] on button "Back" at bounding box center [856, 24] width 54 height 18
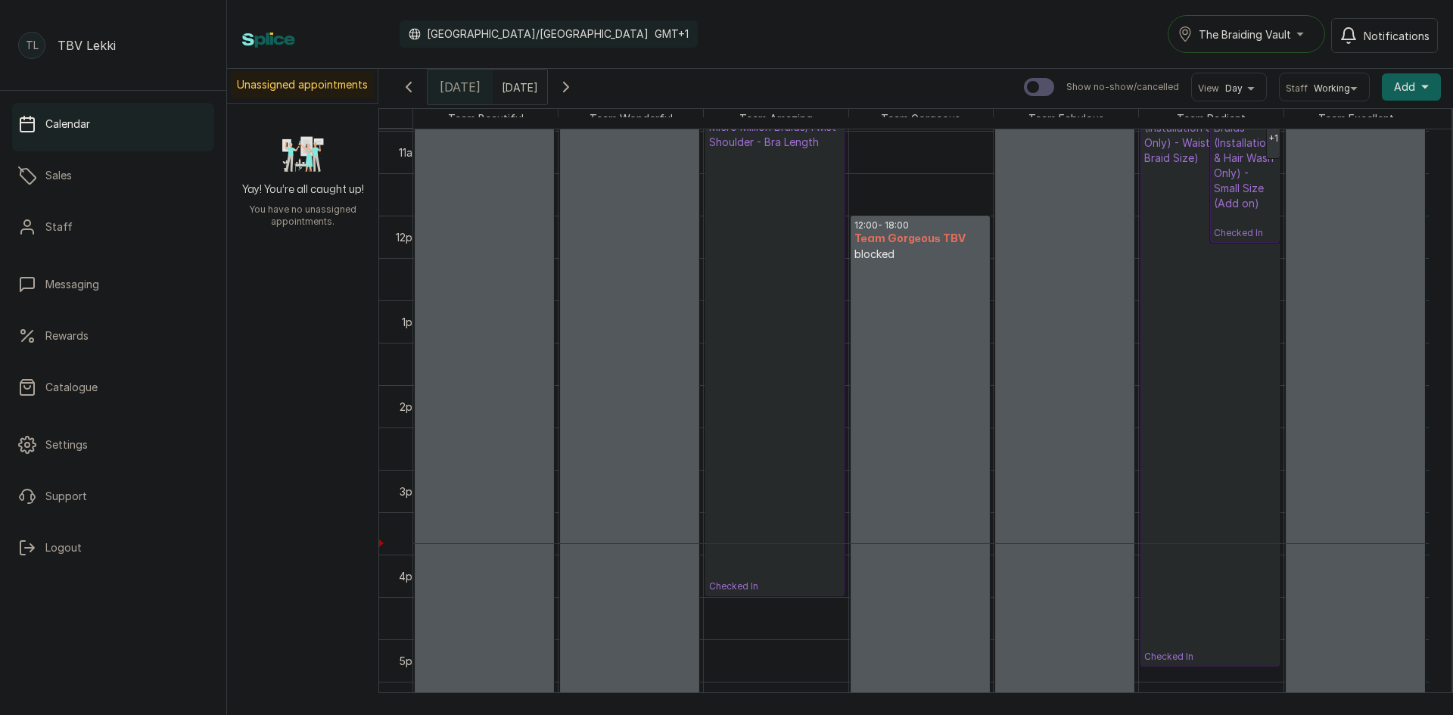
scroll to position [934, 0]
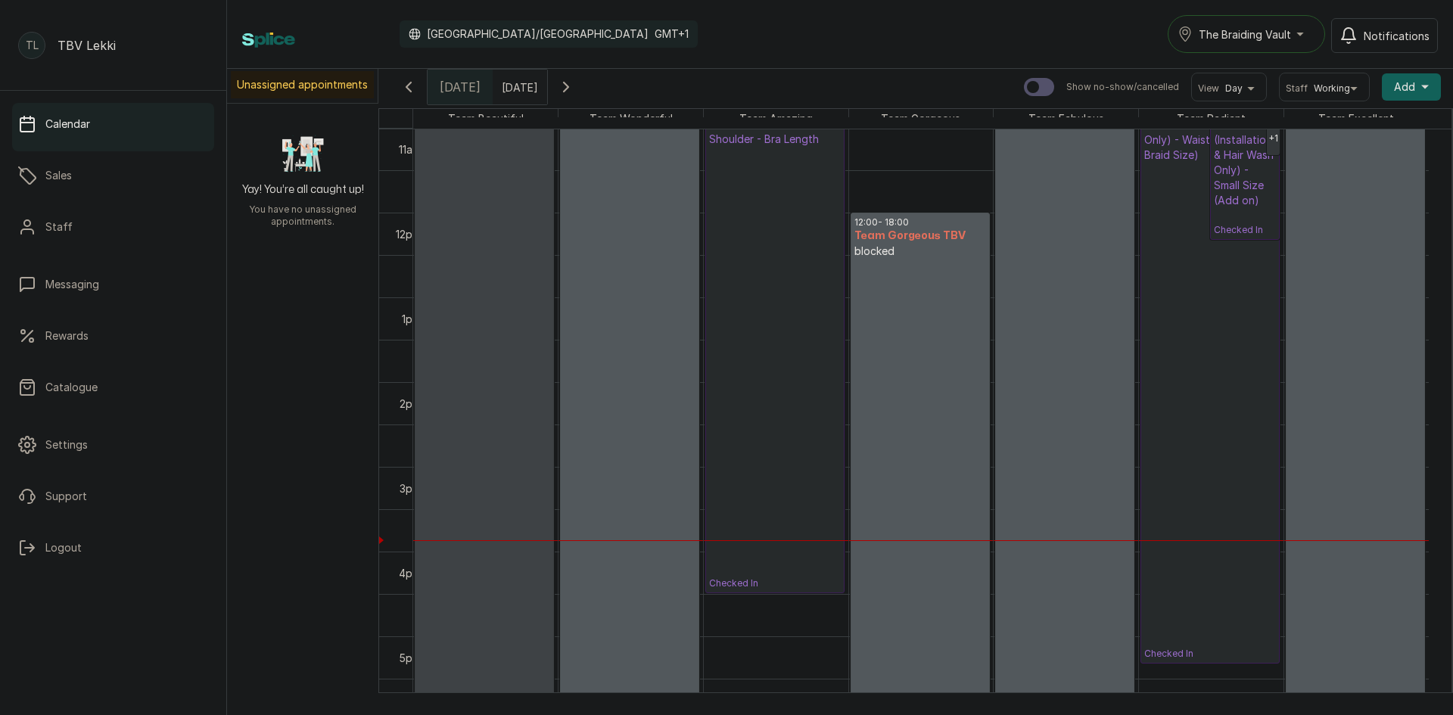
click at [492, 488] on link "10:00 - 18:00 Team Beautiful TBV blocked" at bounding box center [484, 381] width 139 height 677
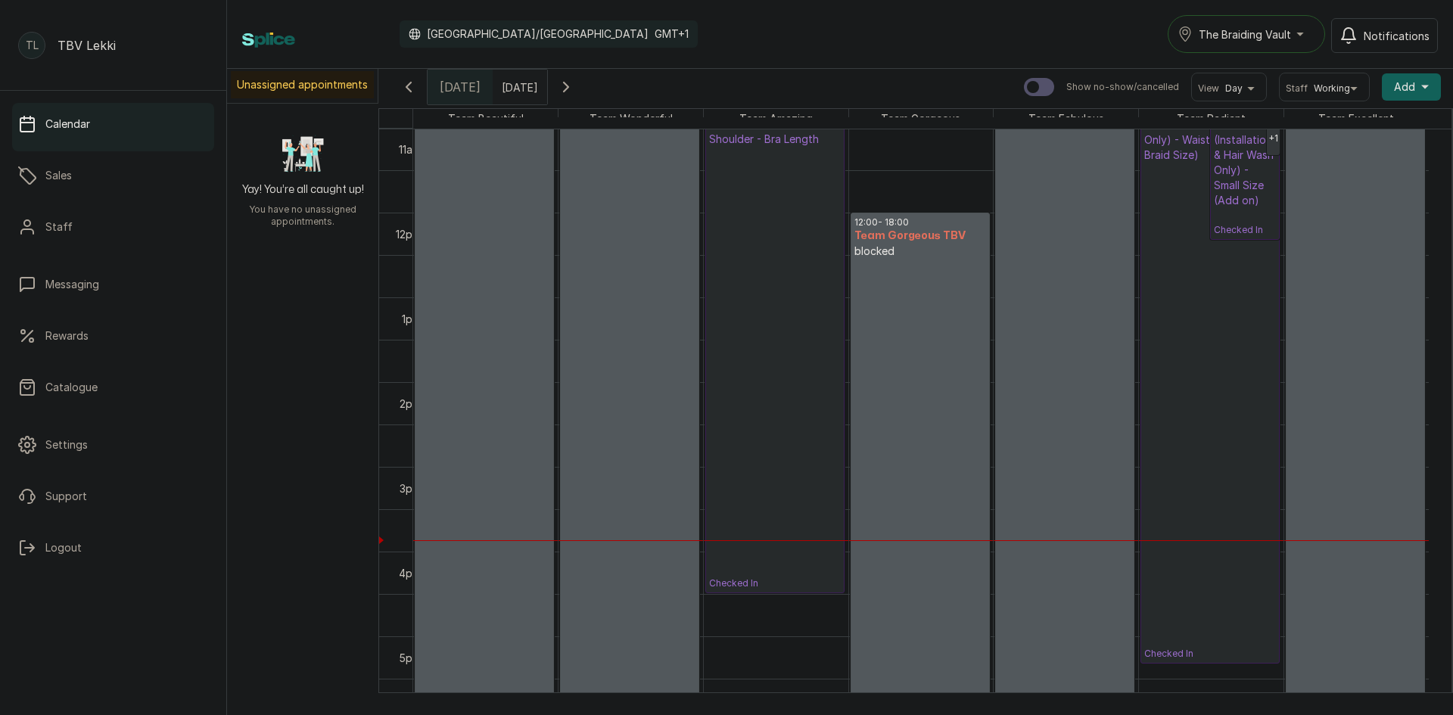
select select "1a82fec9-a00a-45d0-8f34-9860151ed92b"
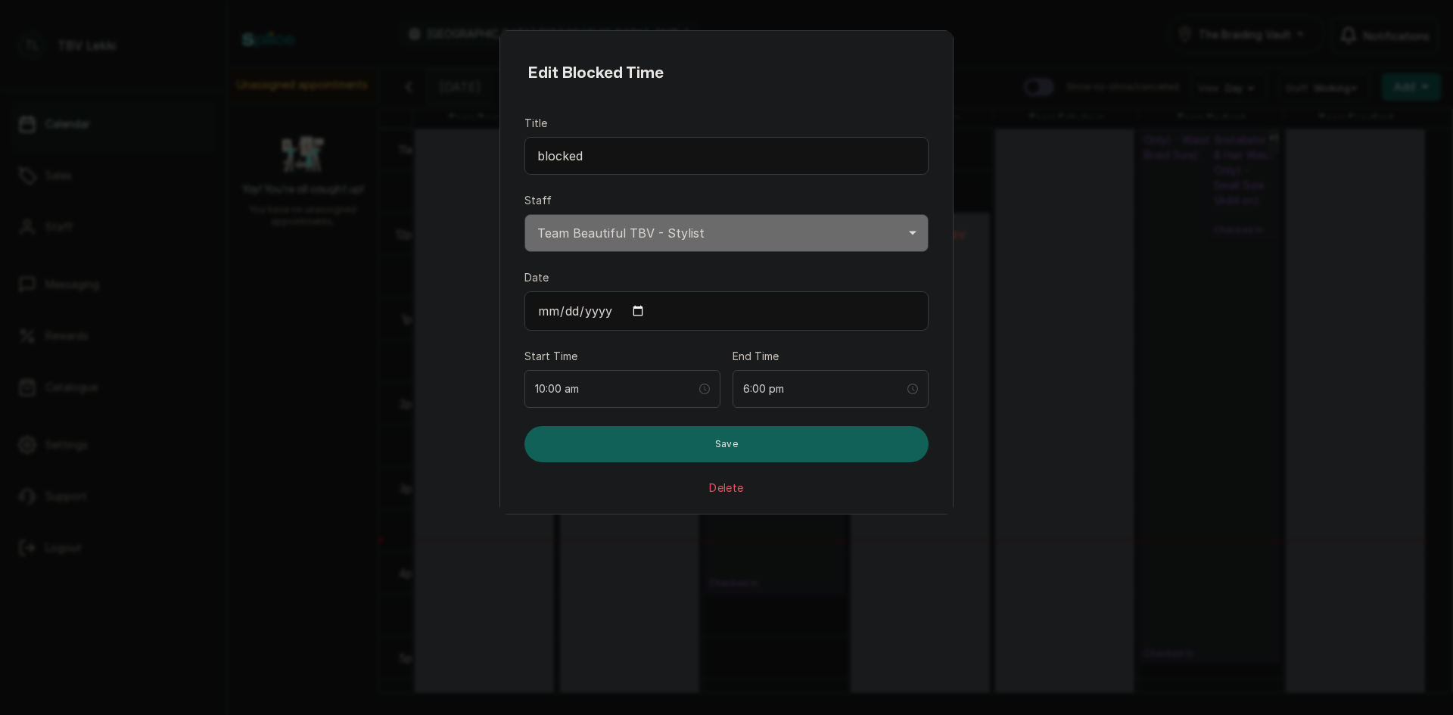
click at [723, 490] on button "Delete" at bounding box center [726, 488] width 34 height 15
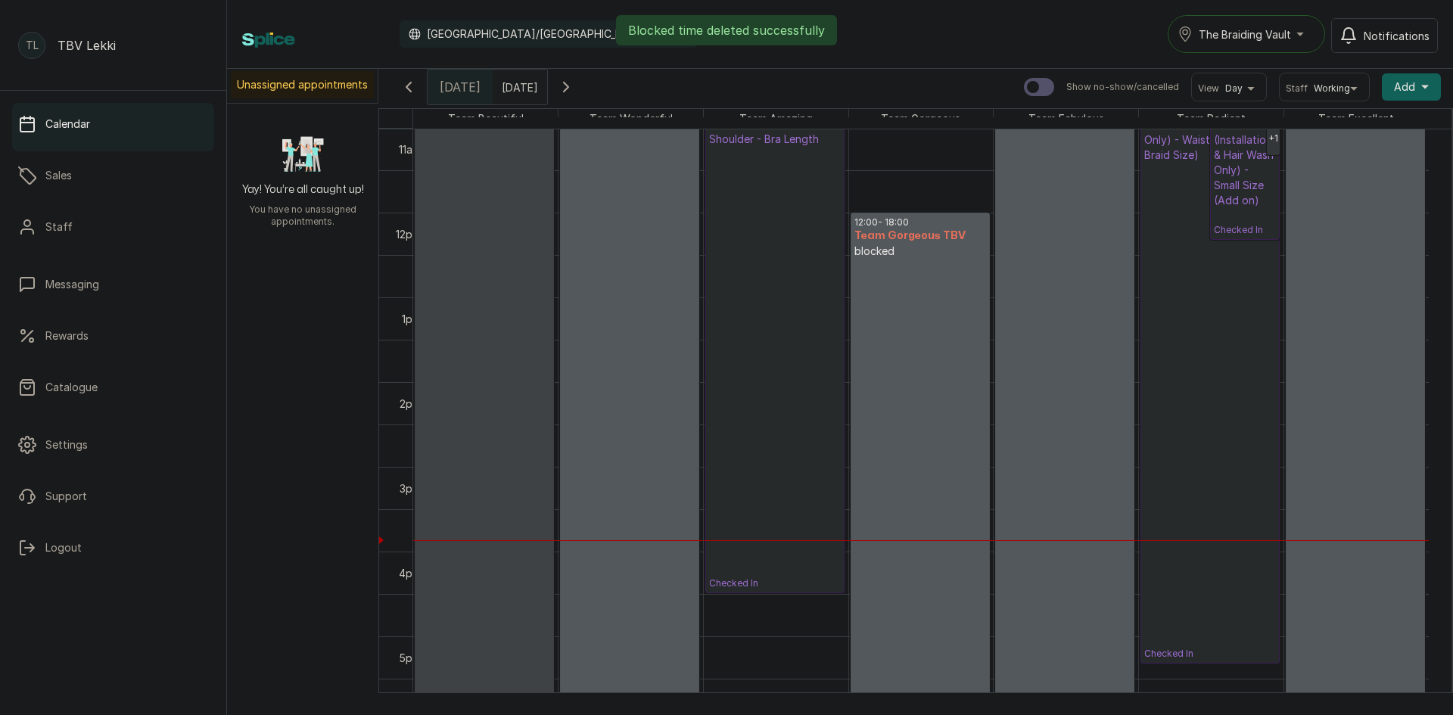
scroll to position [23, 0]
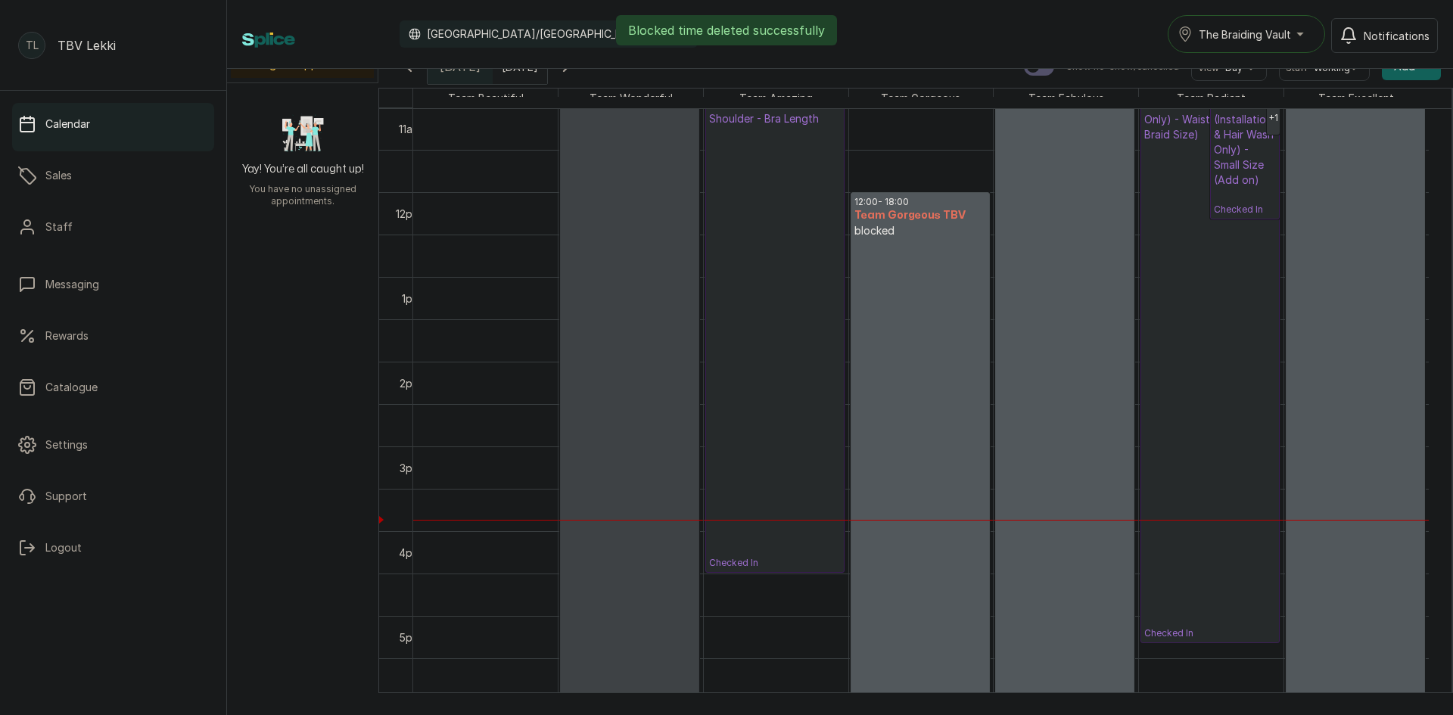
click at [630, 519] on link "10:00 - 18:00 Team Wonderful TBV blocked time" at bounding box center [629, 361] width 139 height 677
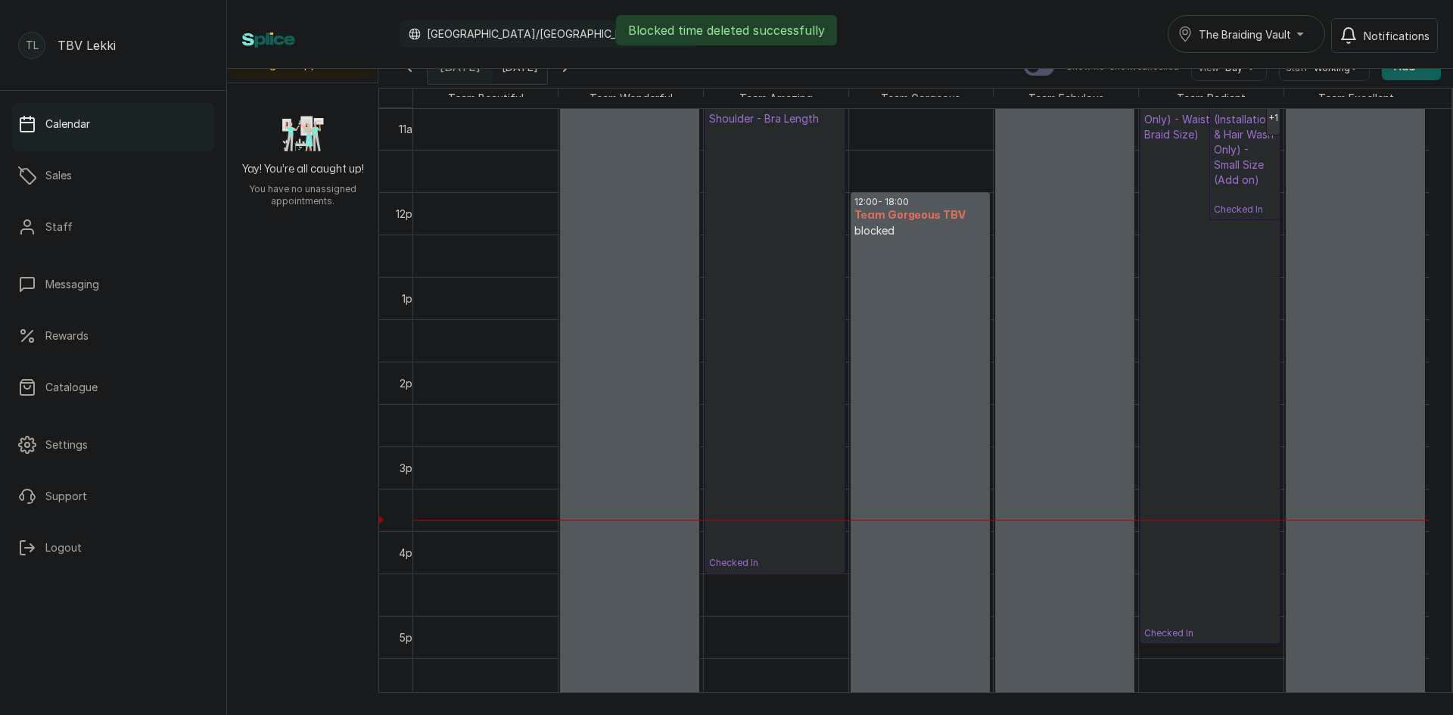
select select "75f05efa-7c99-4aa1-b116-8345311e045c"
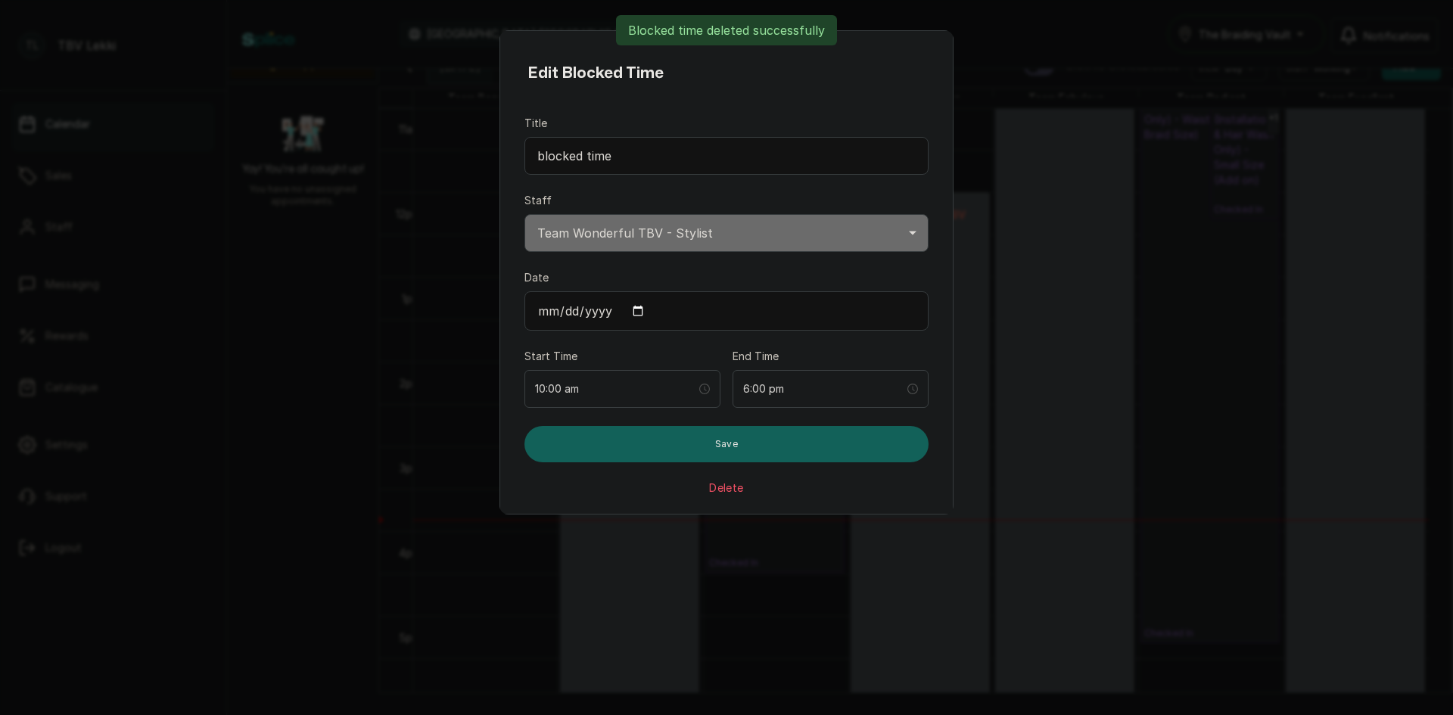
click at [714, 487] on button "Delete" at bounding box center [726, 488] width 34 height 15
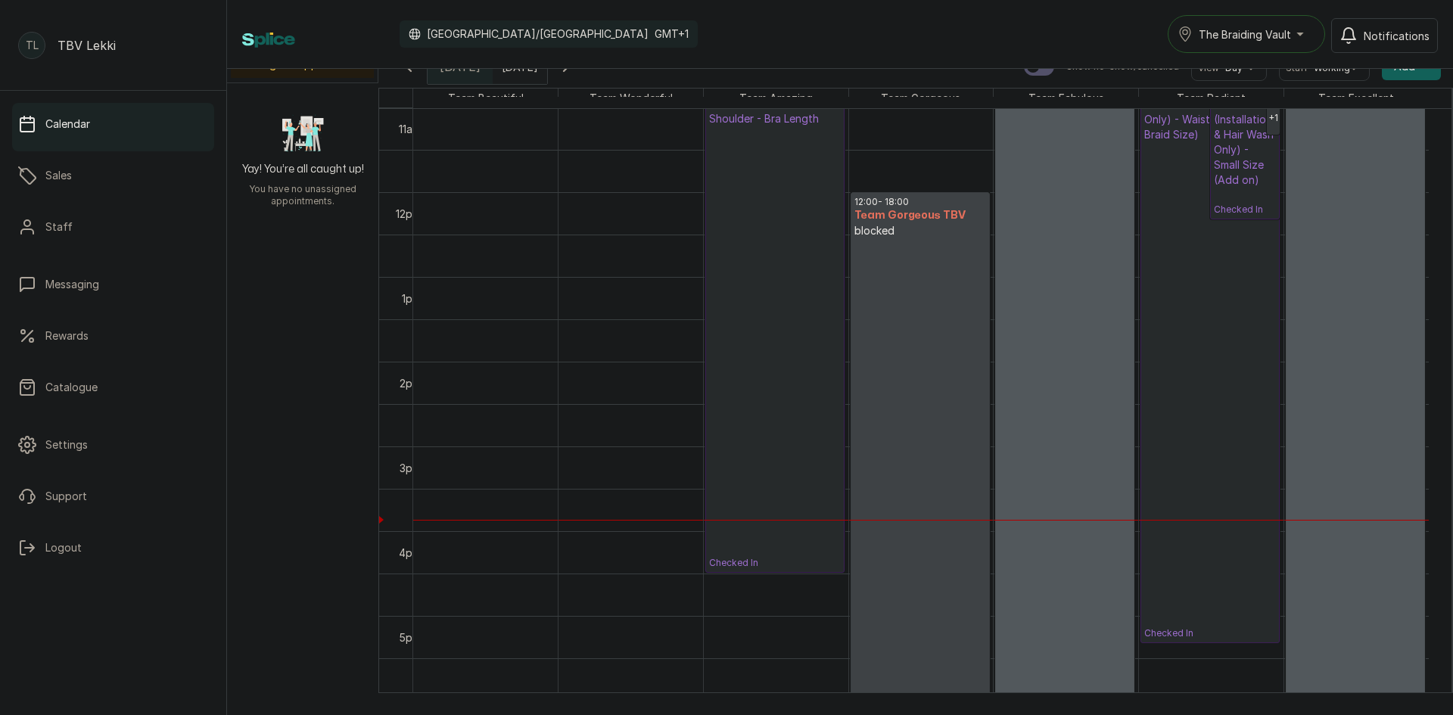
click at [942, 537] on link "12:00 - 18:00 Team Gorgeous TBV blocked" at bounding box center [920, 446] width 139 height 508
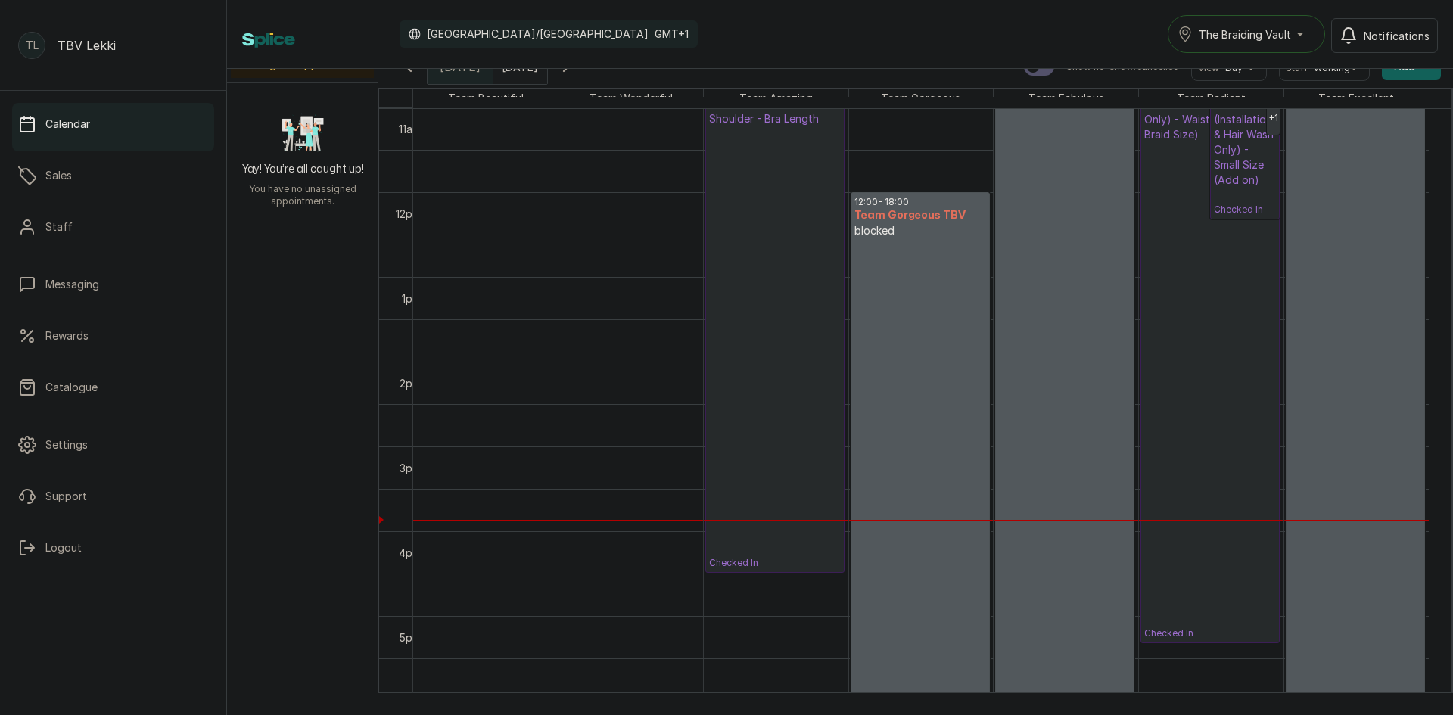
select select "73eee268-66cf-48ca-828c-a95025b353d4"
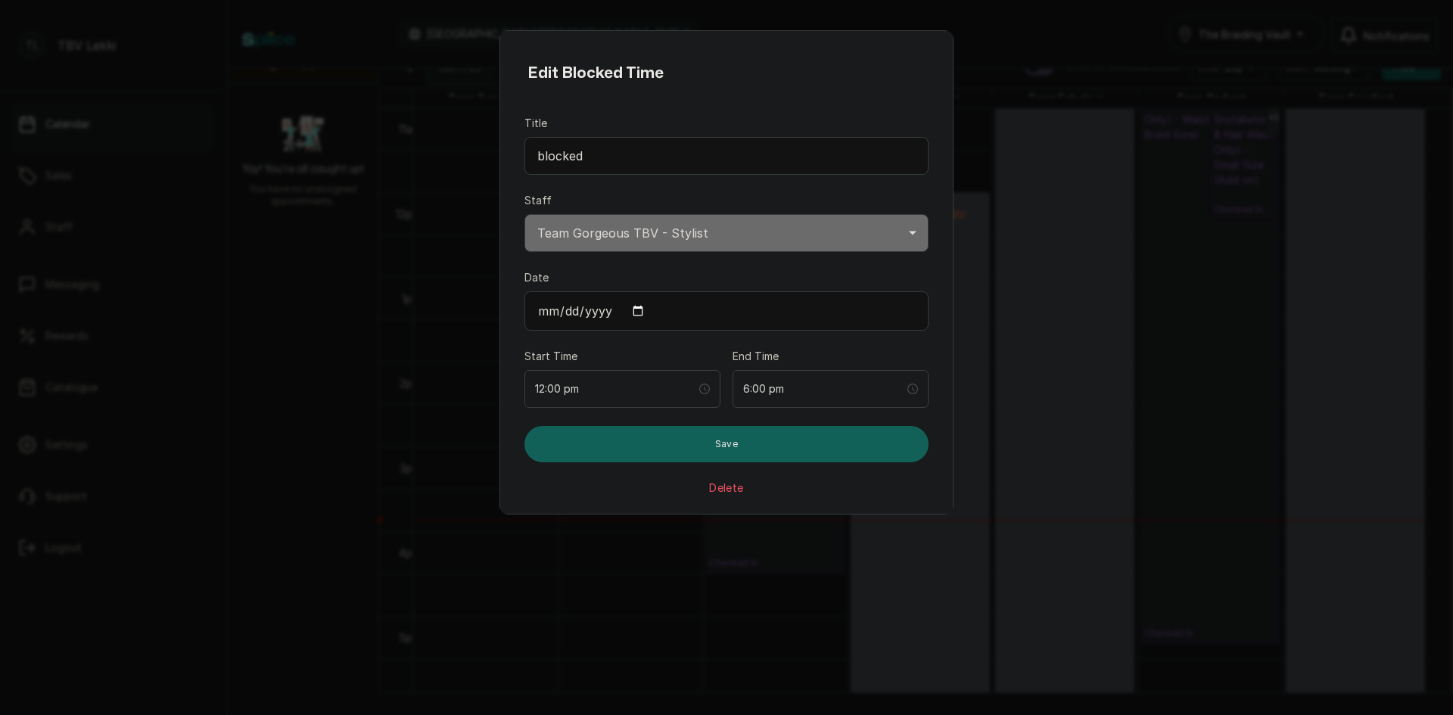
click at [722, 489] on button "Delete" at bounding box center [726, 488] width 34 height 15
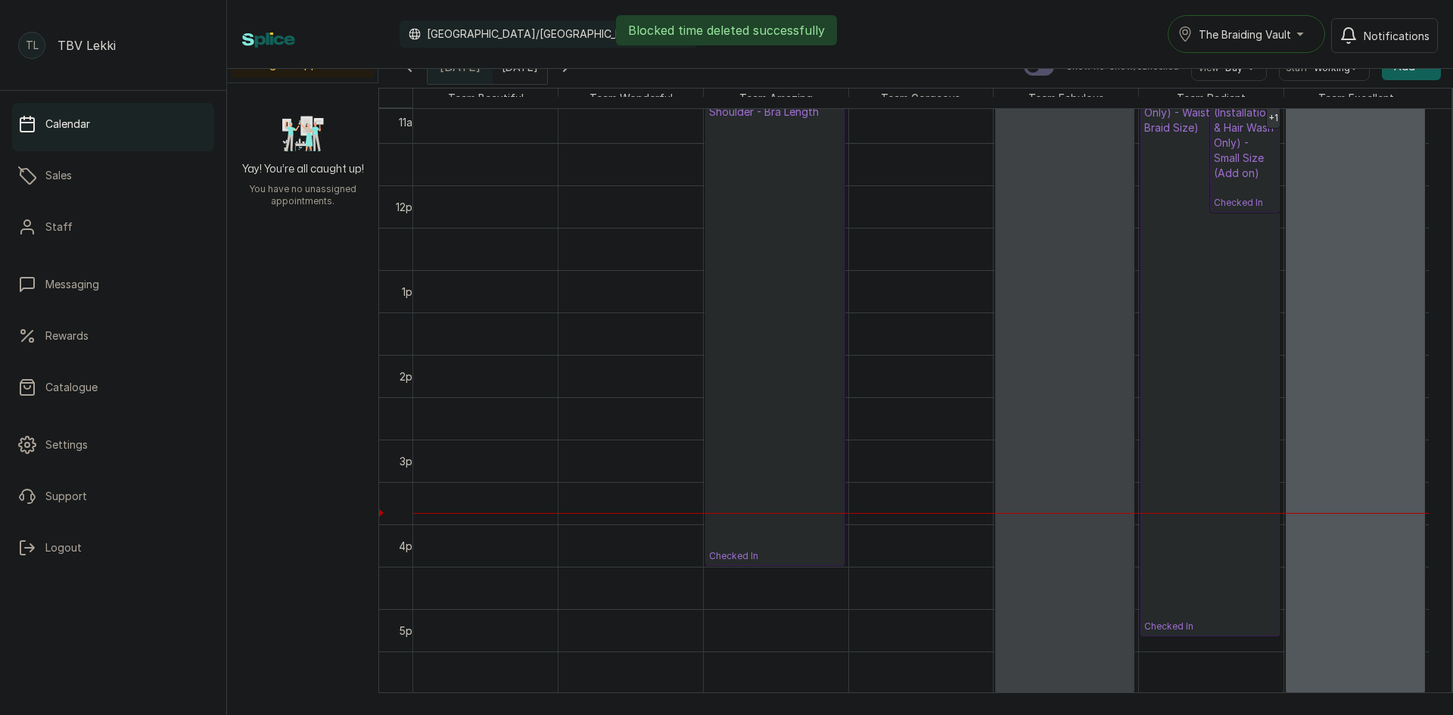
click at [1063, 570] on link "10:00 - 18:00 Team Fabulous TBV blocked time" at bounding box center [1064, 354] width 139 height 677
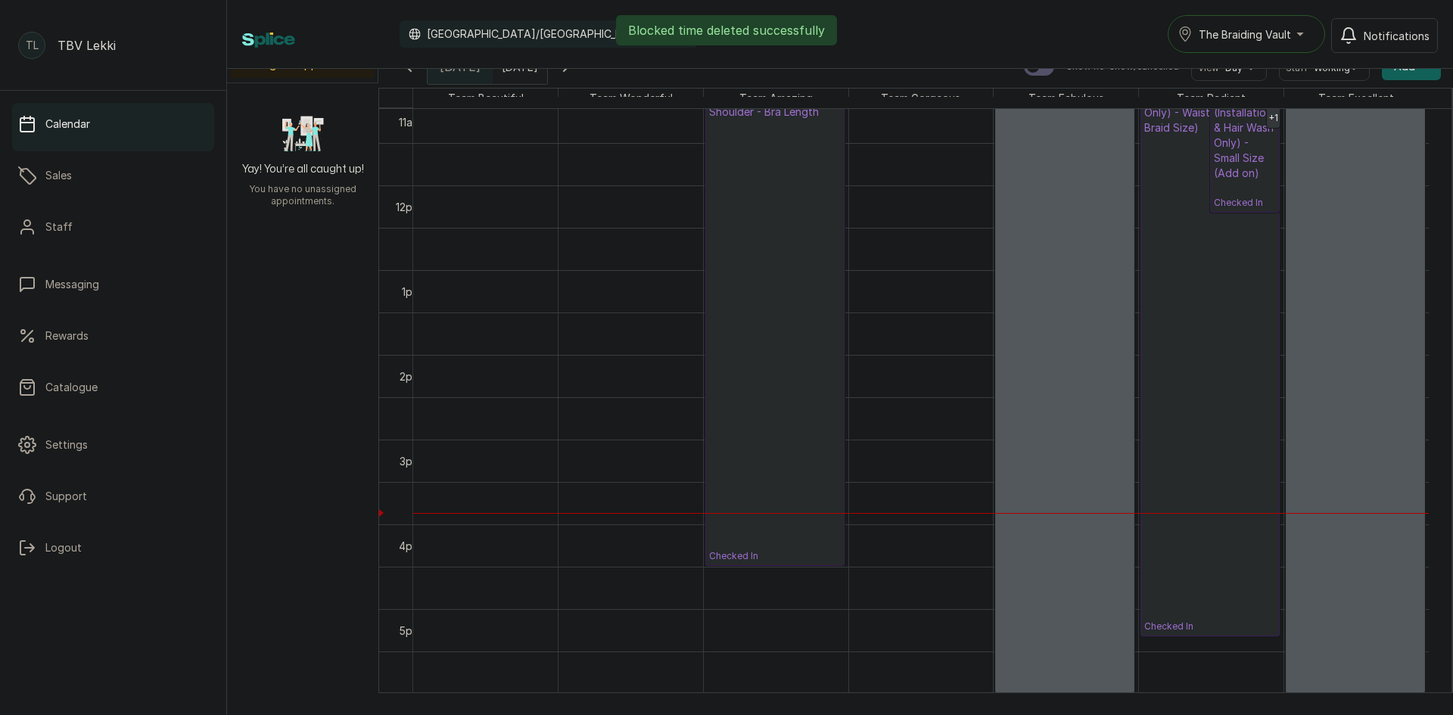
select select "a18f7b8b-c15d-4228-86b1-84f9e2019729"
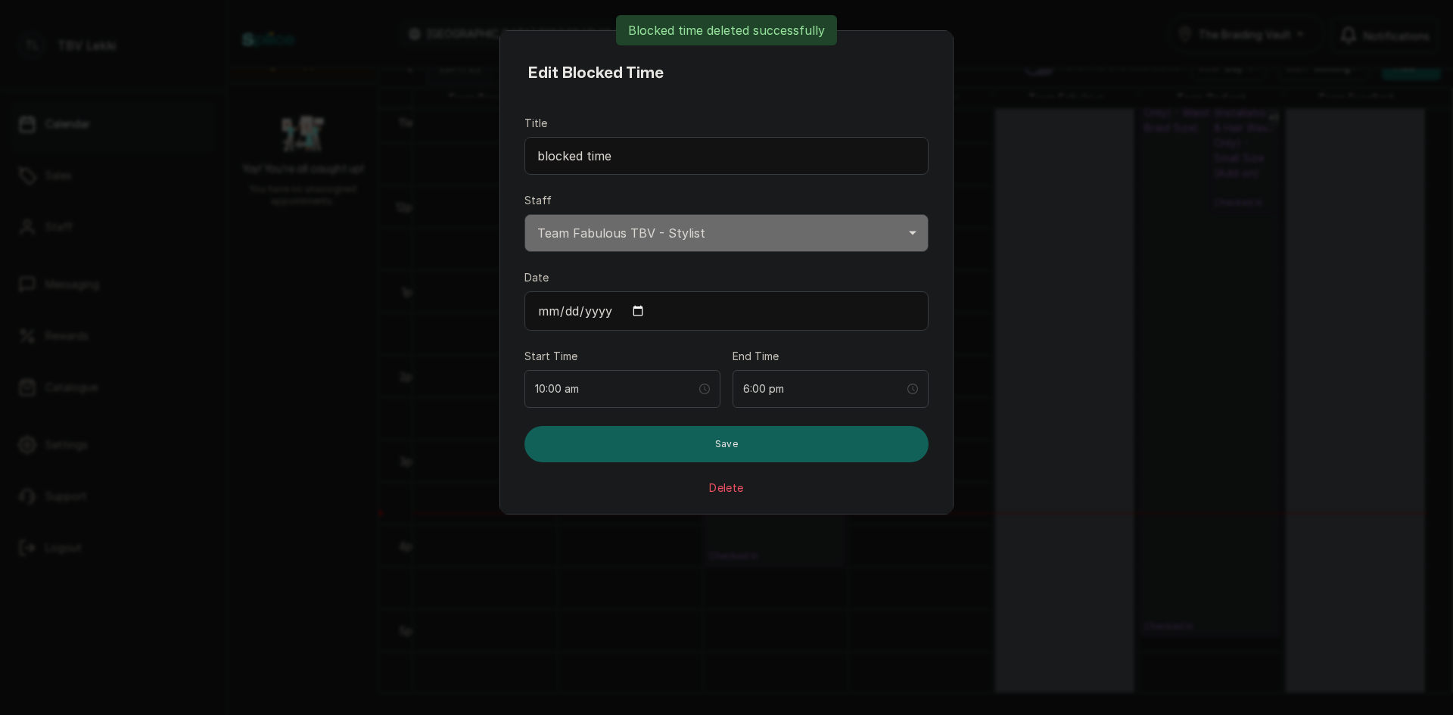
click at [723, 490] on button "Delete" at bounding box center [726, 488] width 34 height 15
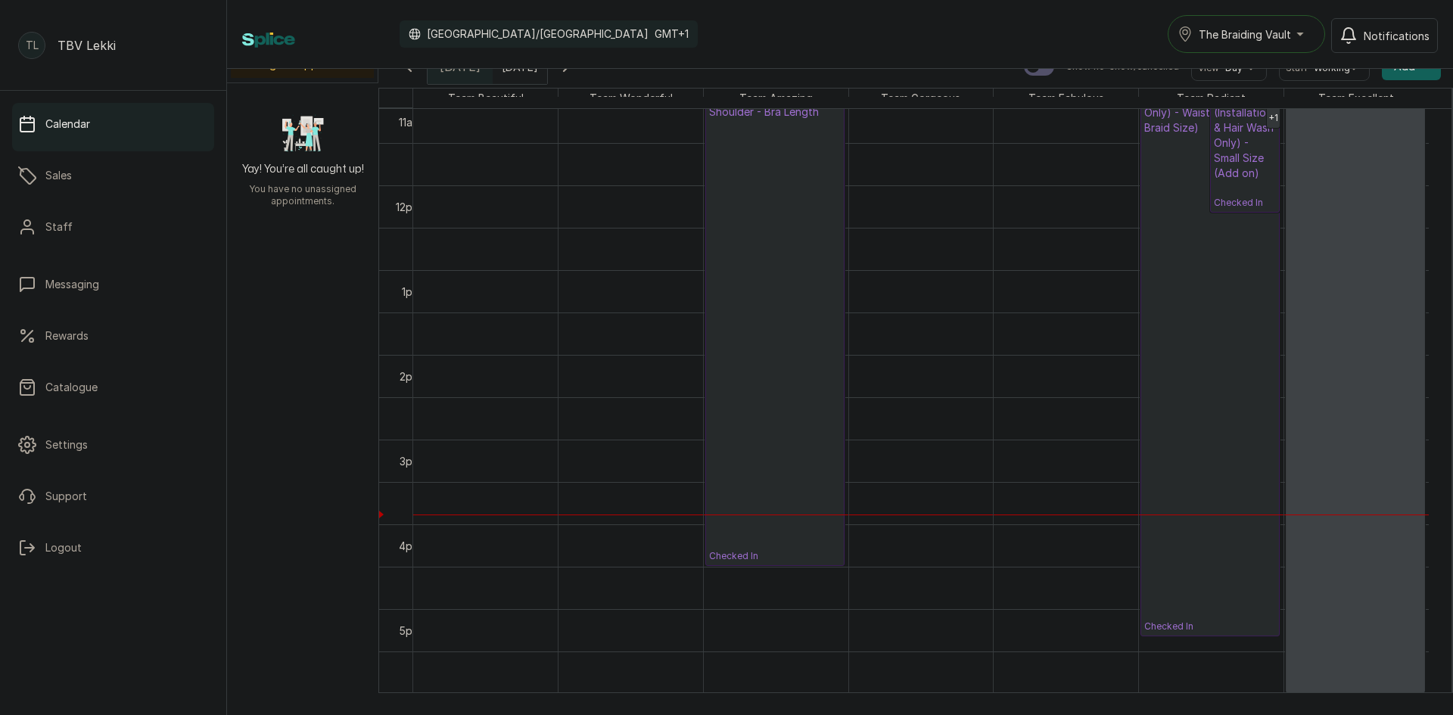
click at [1357, 590] on link "10:00 - 18:00 Team Excellent TBV blocked time" at bounding box center [1356, 354] width 140 height 677
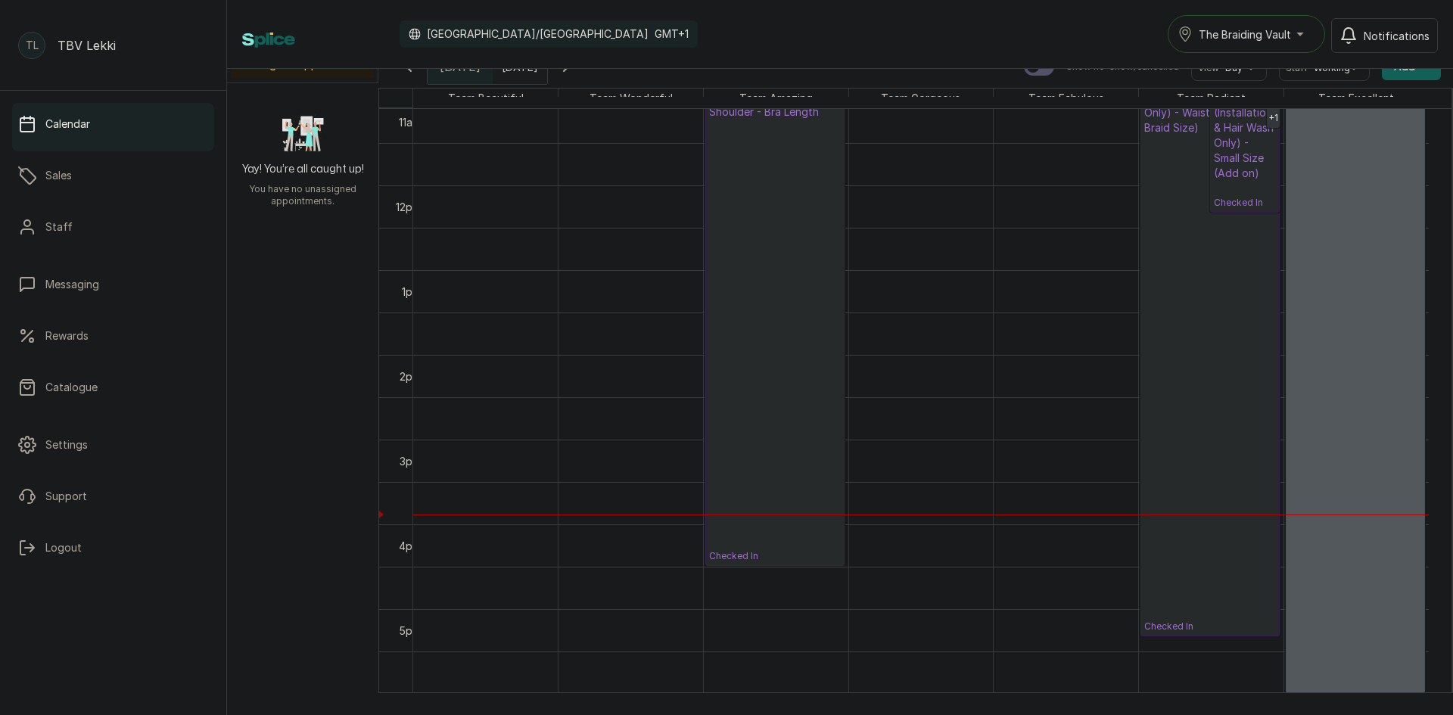
select select "a249fc54-4bef-47e4-a2d9-a6db9e891320"
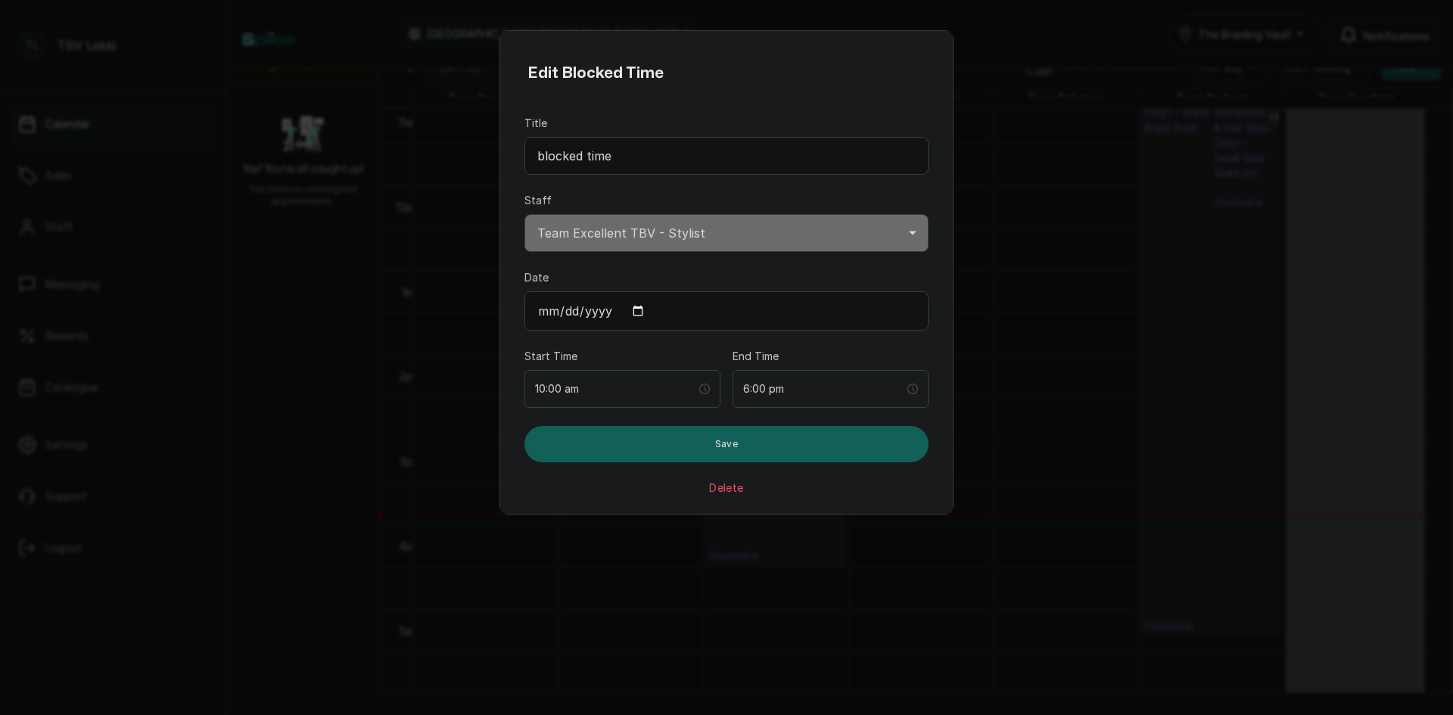
click at [721, 490] on button "Delete" at bounding box center [726, 488] width 34 height 15
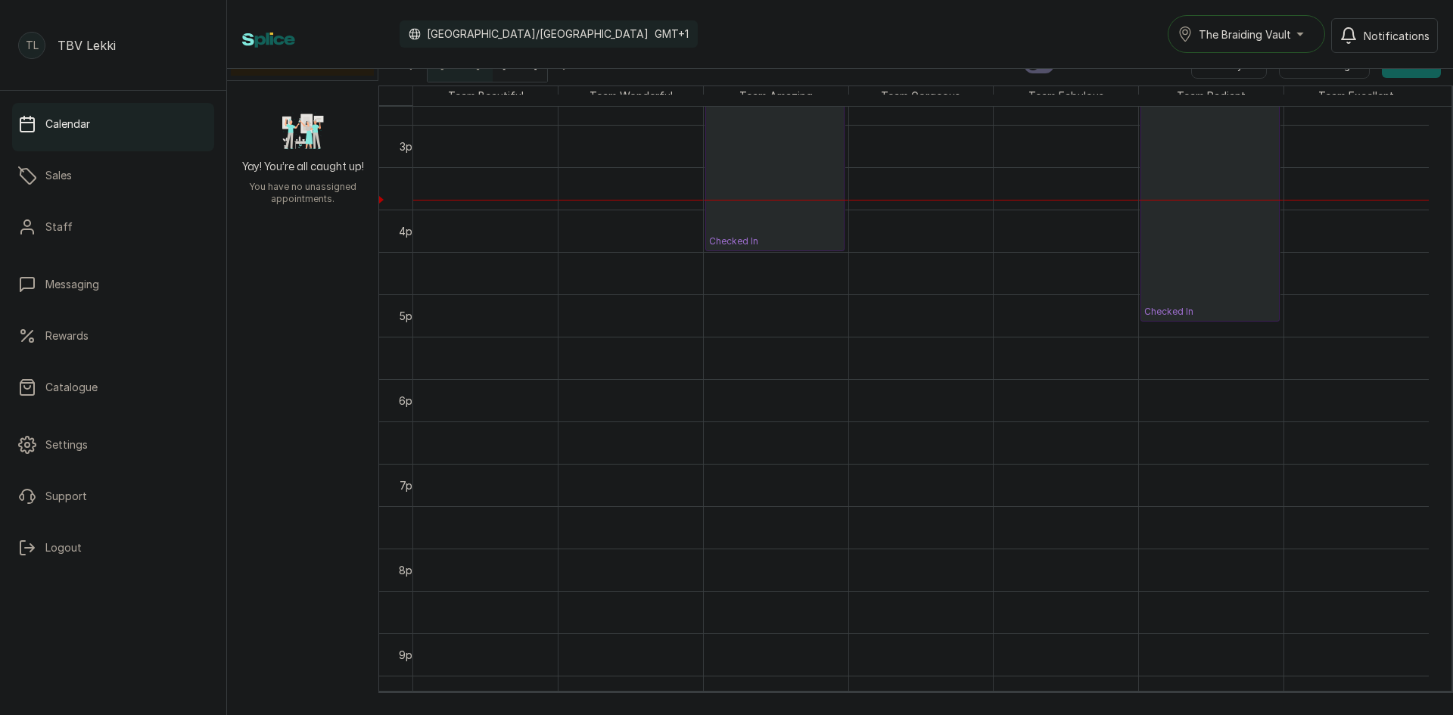
scroll to position [1186, 0]
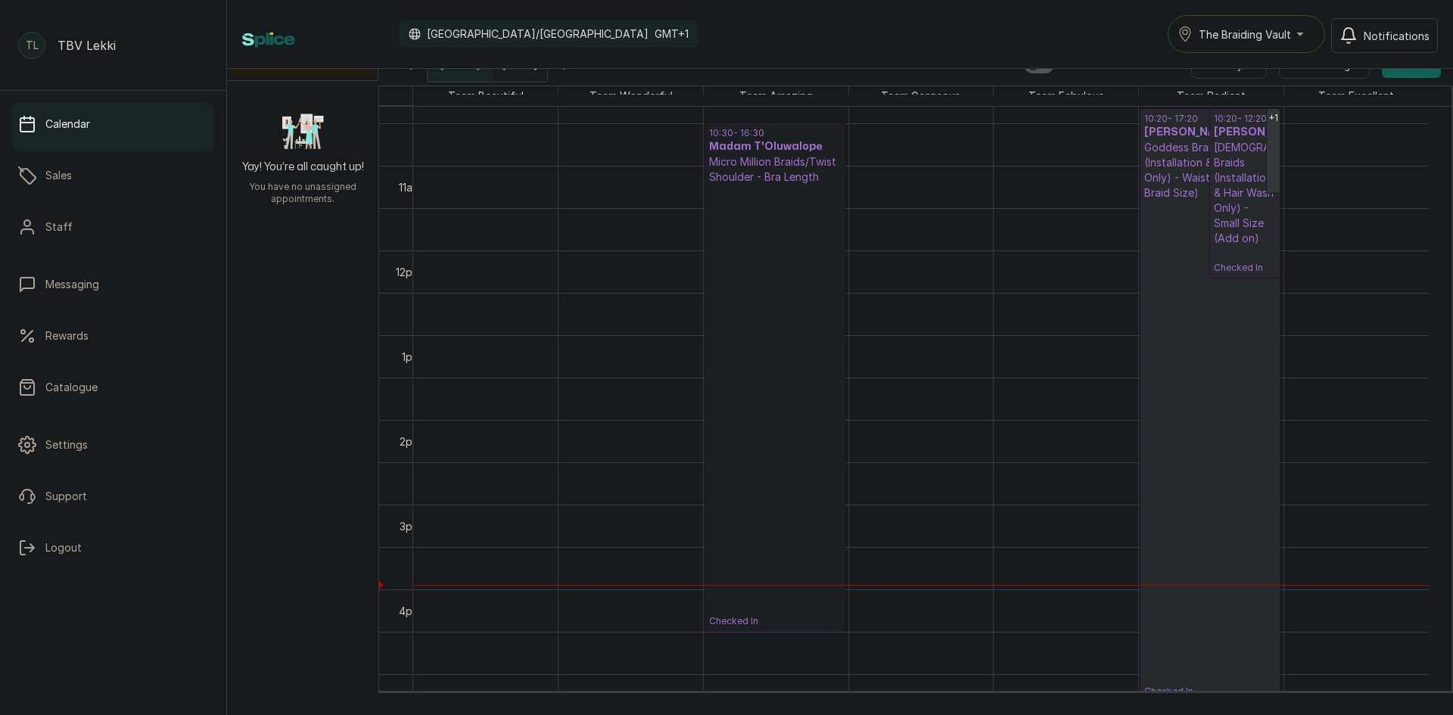
click at [755, 353] on link "10:30 - 16:30 Madam T'Oluwalope Micro Million Braids/Twist Shoulder - Bra Lengt…" at bounding box center [774, 377] width 139 height 508
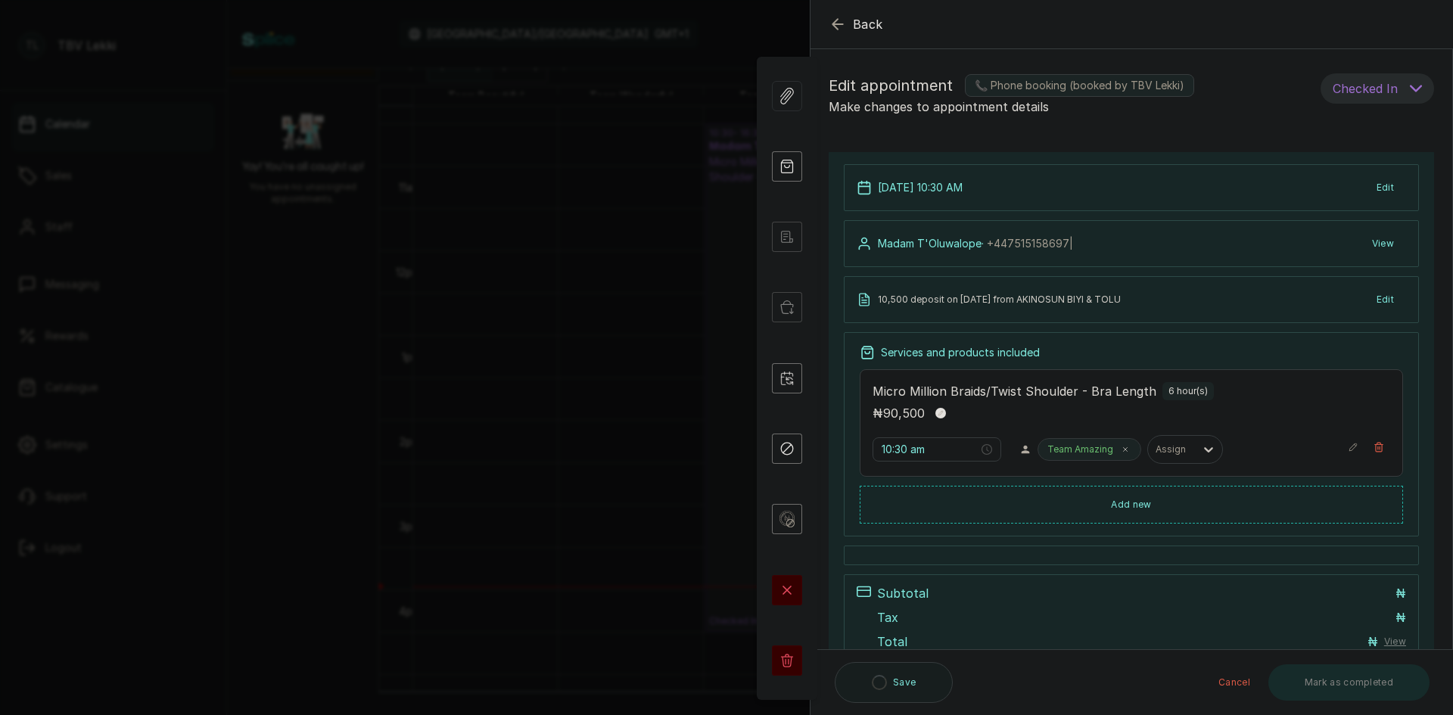
scroll to position [105, 0]
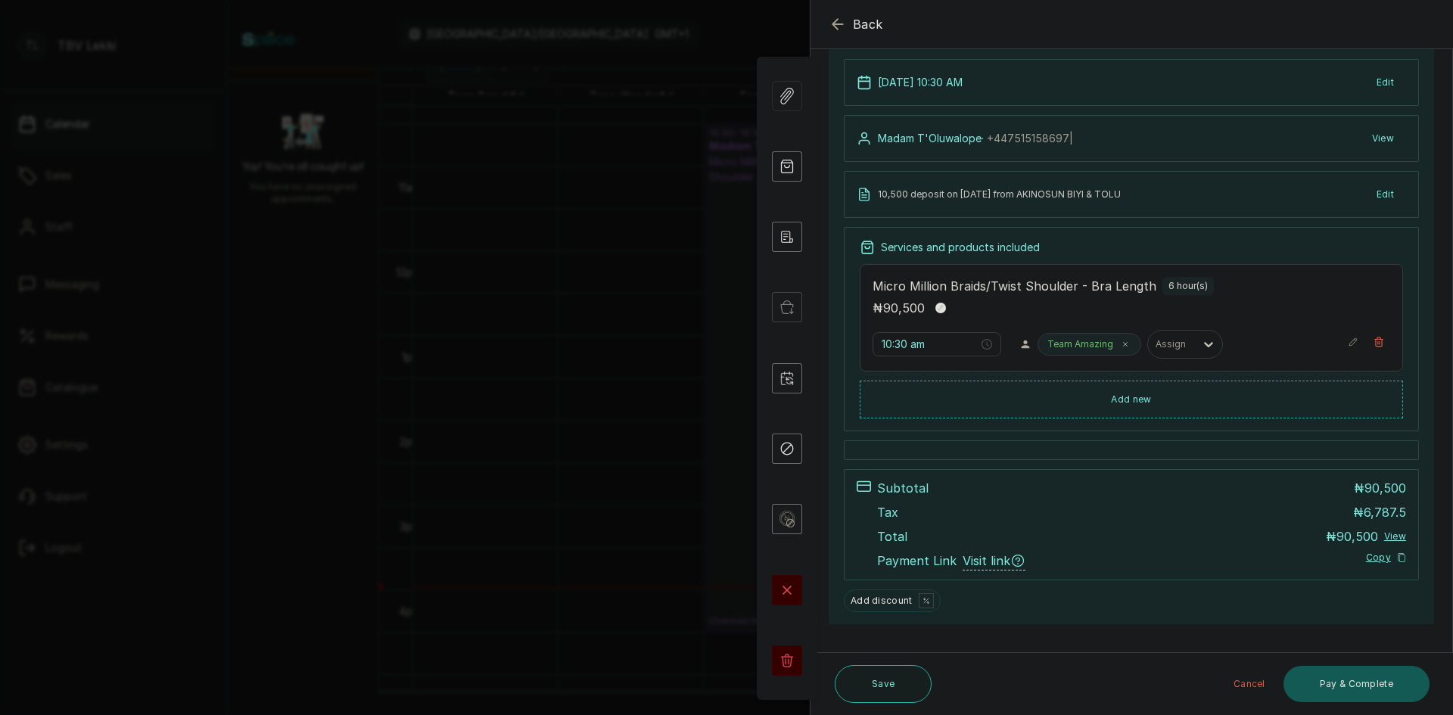
click at [1347, 696] on button "Pay & Complete" at bounding box center [1357, 684] width 146 height 36
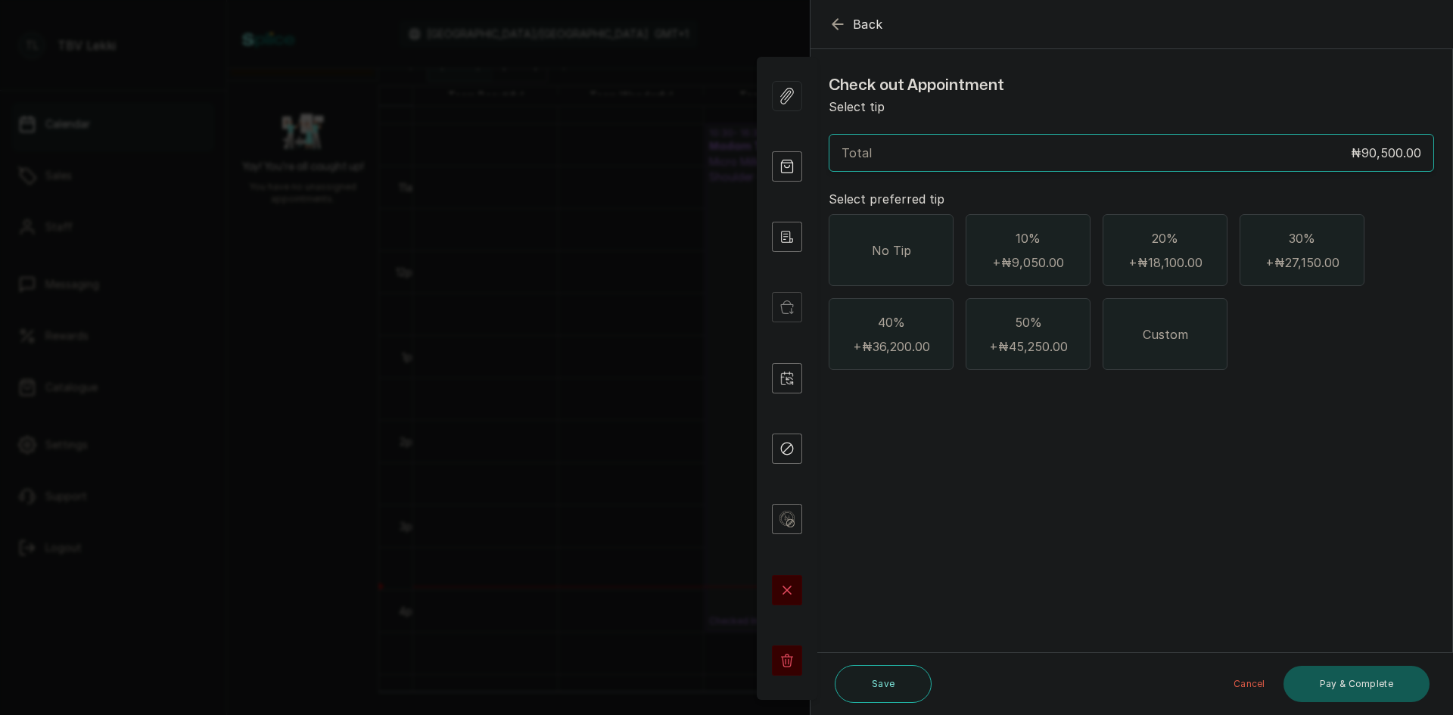
scroll to position [0, 0]
click at [892, 247] on span "No Tip" at bounding box center [891, 250] width 39 height 18
click at [1334, 688] on button "Pay & Complete" at bounding box center [1357, 684] width 146 height 36
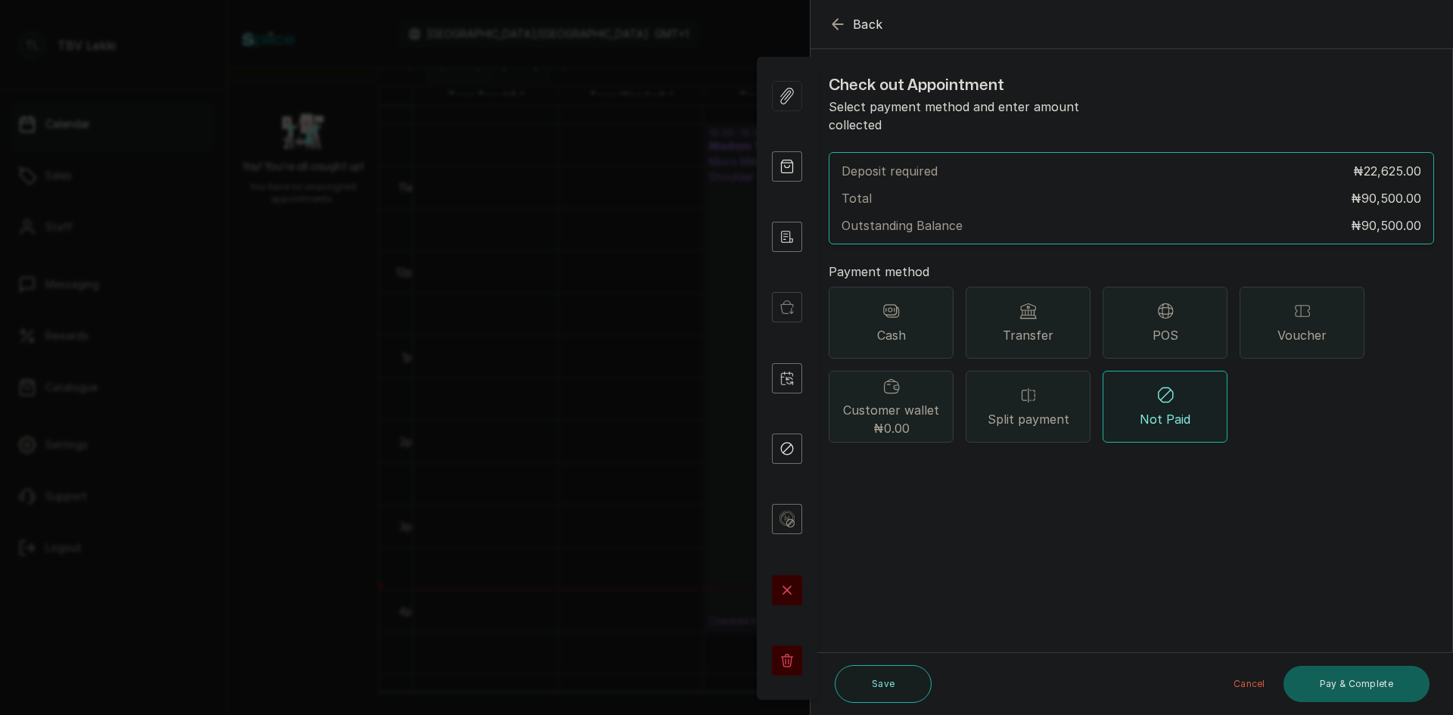
click at [1032, 410] on span "Split payment" at bounding box center [1029, 419] width 82 height 18
click at [918, 461] on button "Add payment method" at bounding box center [893, 471] width 129 height 20
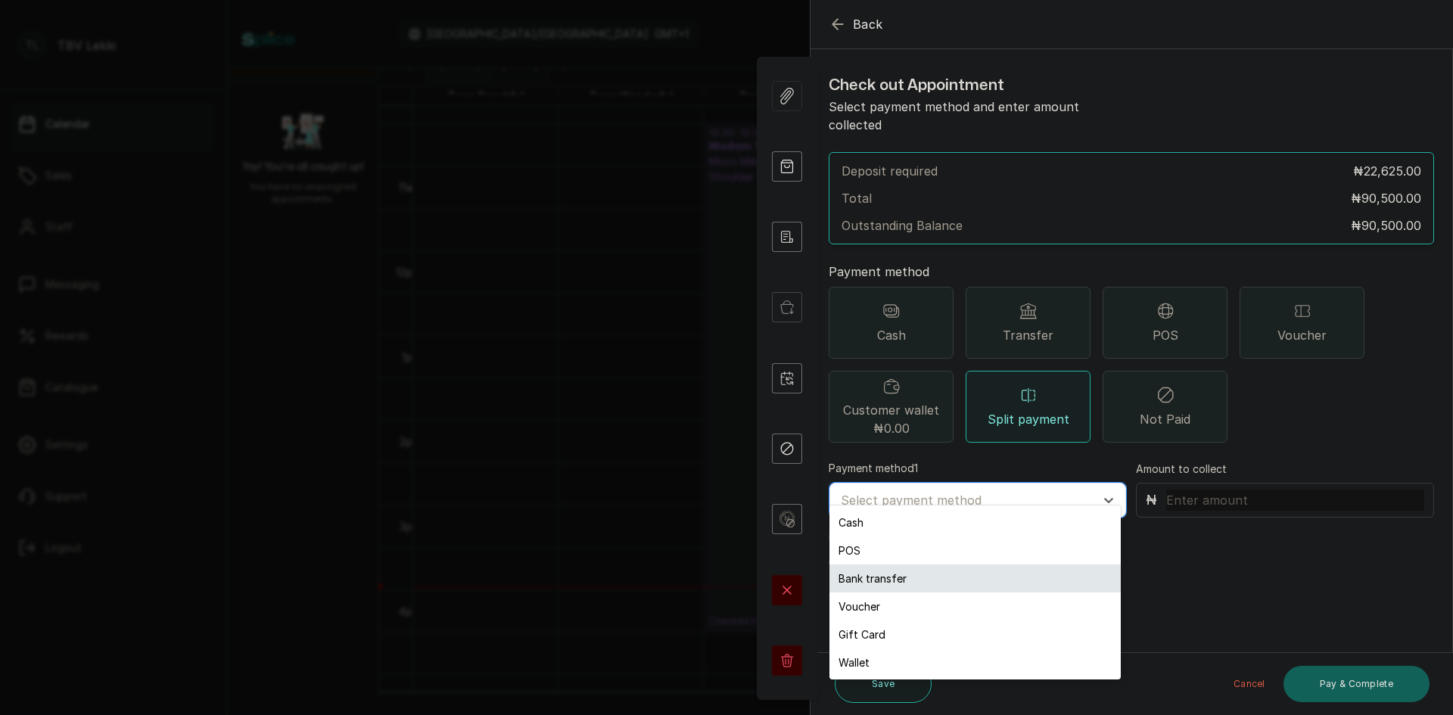
click at [896, 579] on div "Bank transfer" at bounding box center [975, 579] width 291 height 28
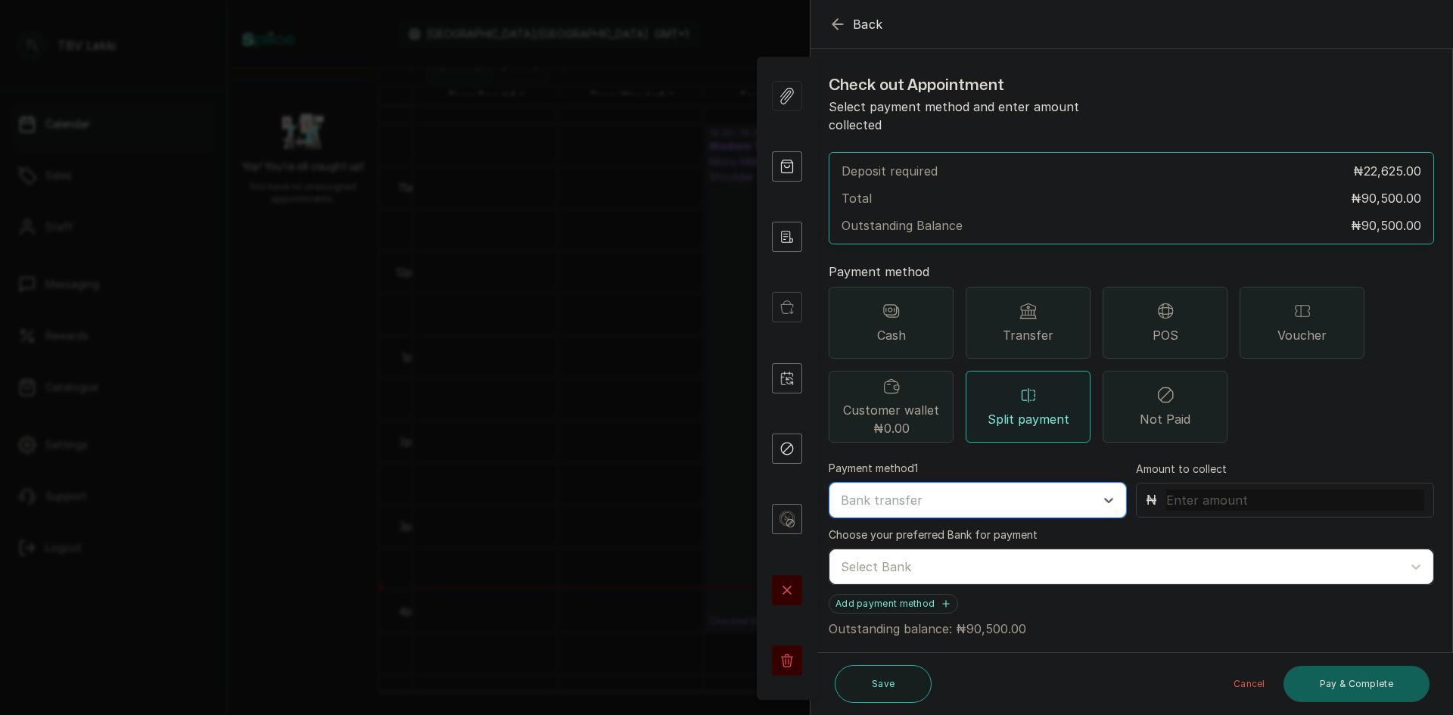
click at [1202, 490] on input "text" at bounding box center [1295, 500] width 258 height 21
type input "10,500"
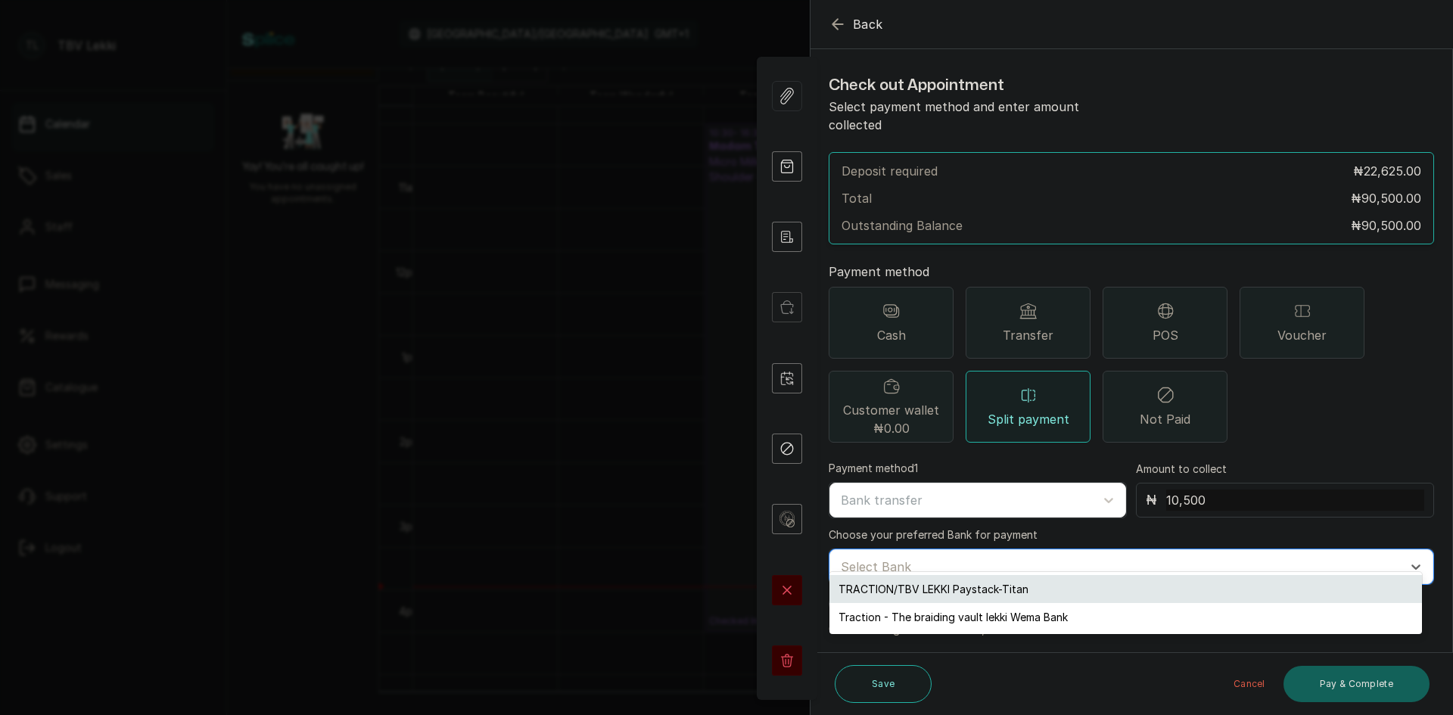
click at [992, 600] on div "TRACTION/TBV LEKKI Paystack-Titan" at bounding box center [1126, 589] width 593 height 28
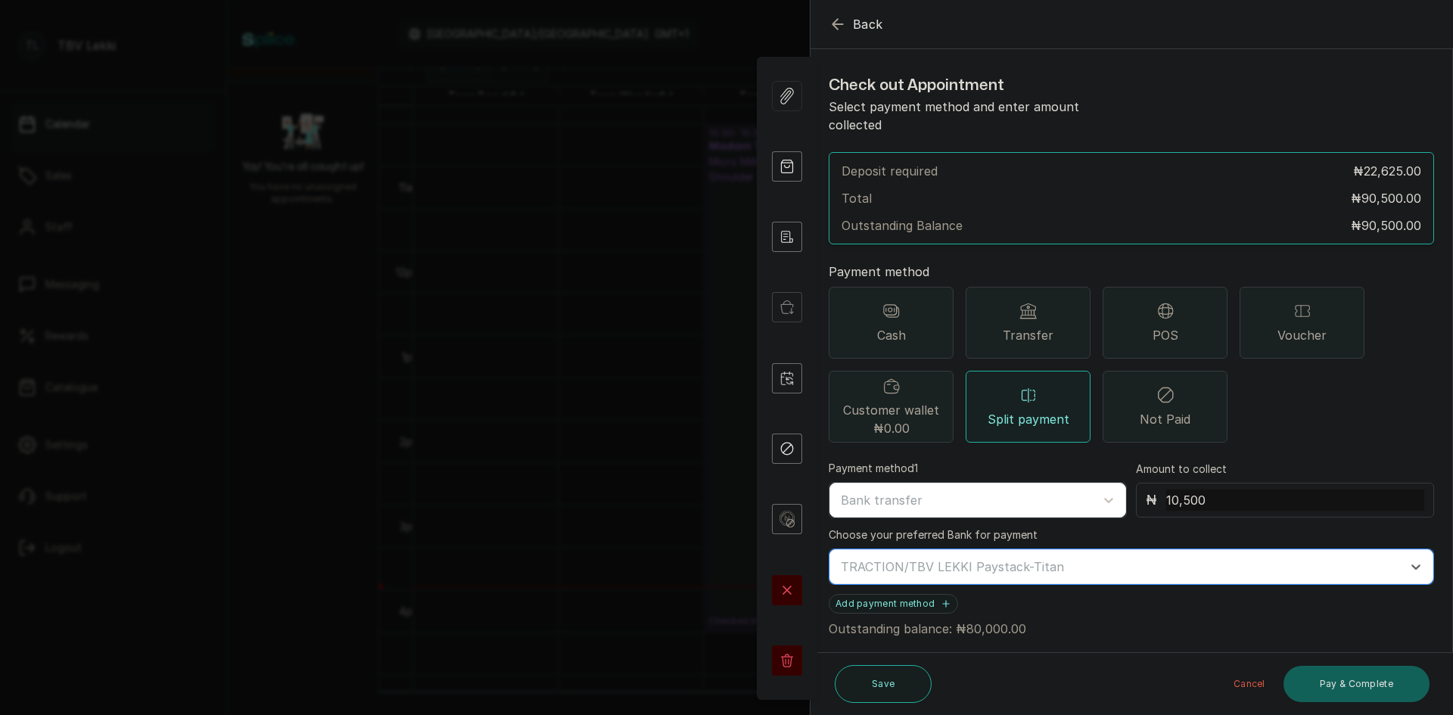
click at [971, 615] on p "Outstanding balance: ₦80,000.00" at bounding box center [1132, 626] width 606 height 24
click at [903, 594] on button "Add payment method" at bounding box center [893, 604] width 129 height 20
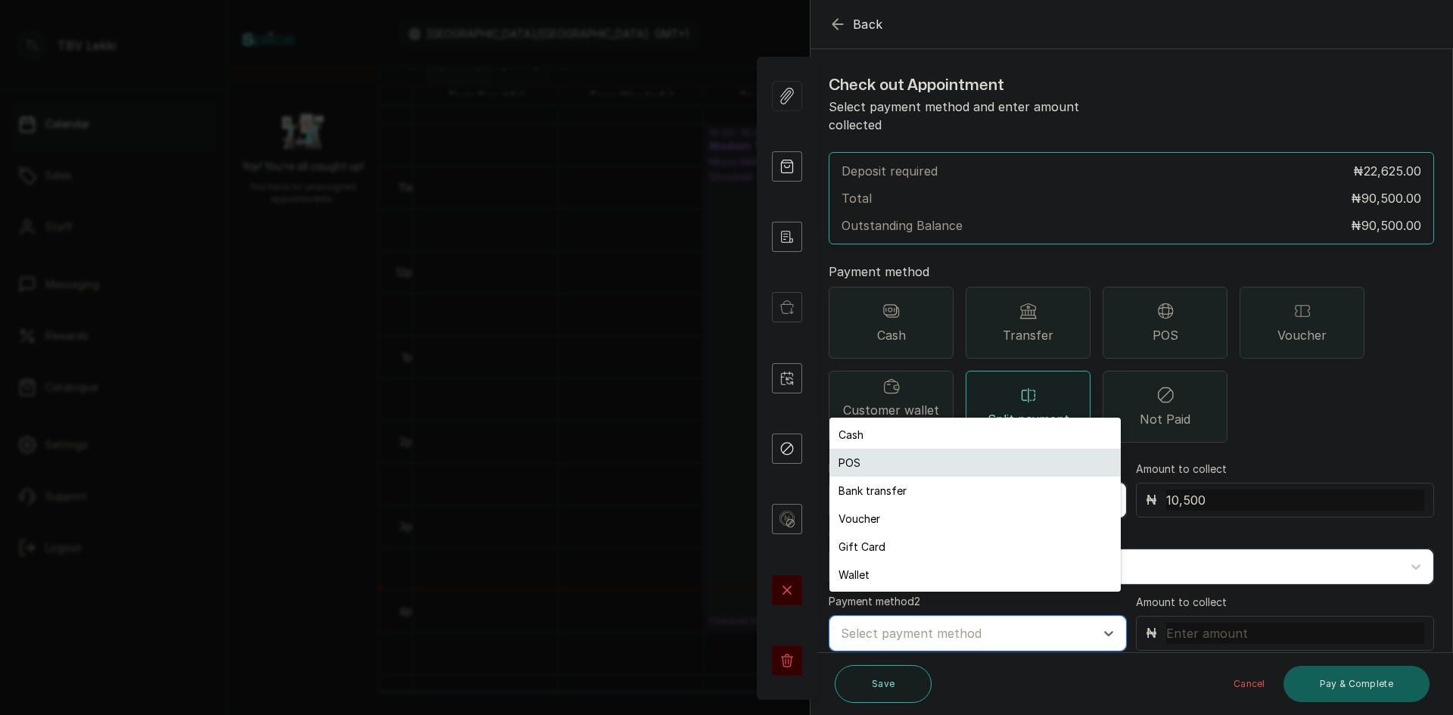
click at [876, 457] on div "POS" at bounding box center [975, 463] width 291 height 28
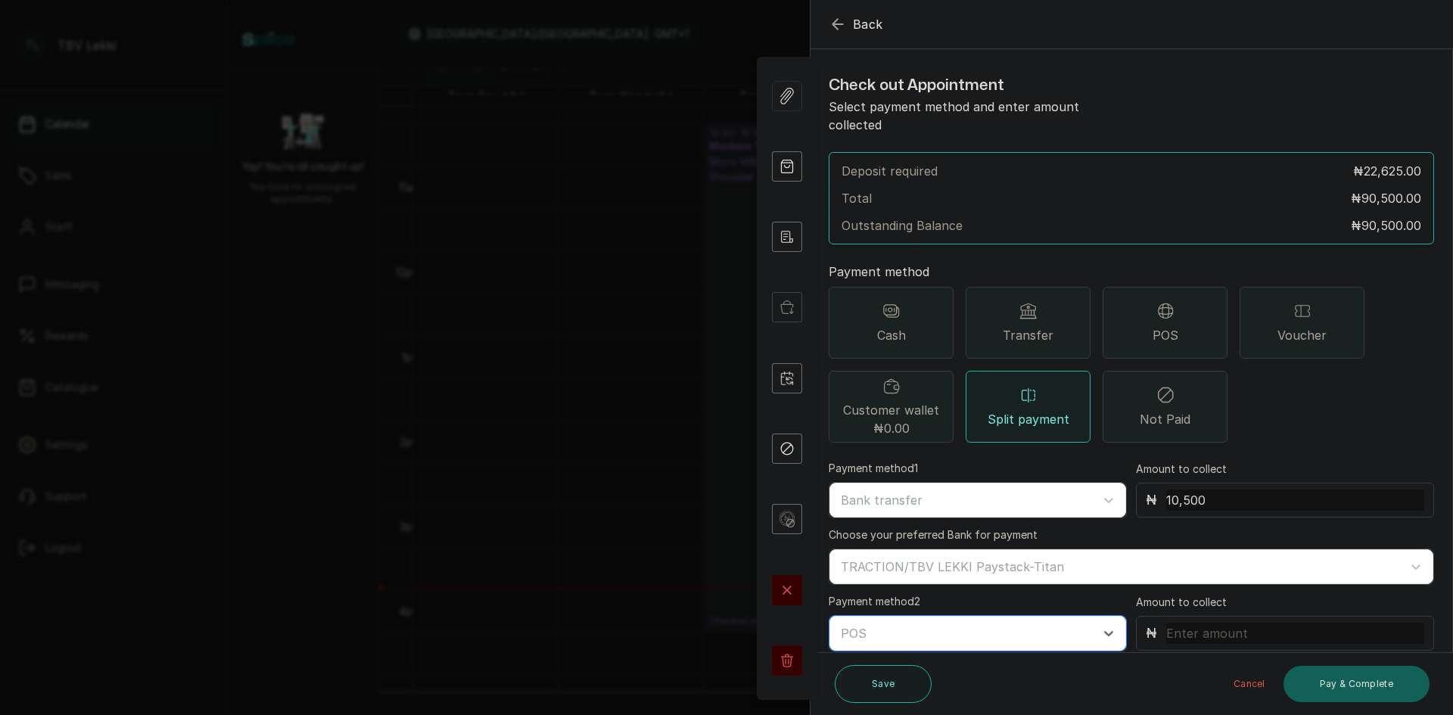
click at [1217, 623] on input "text" at bounding box center [1295, 633] width 258 height 21
type input "80,000"
click at [1359, 693] on button "Pay & Complete" at bounding box center [1357, 684] width 146 height 36
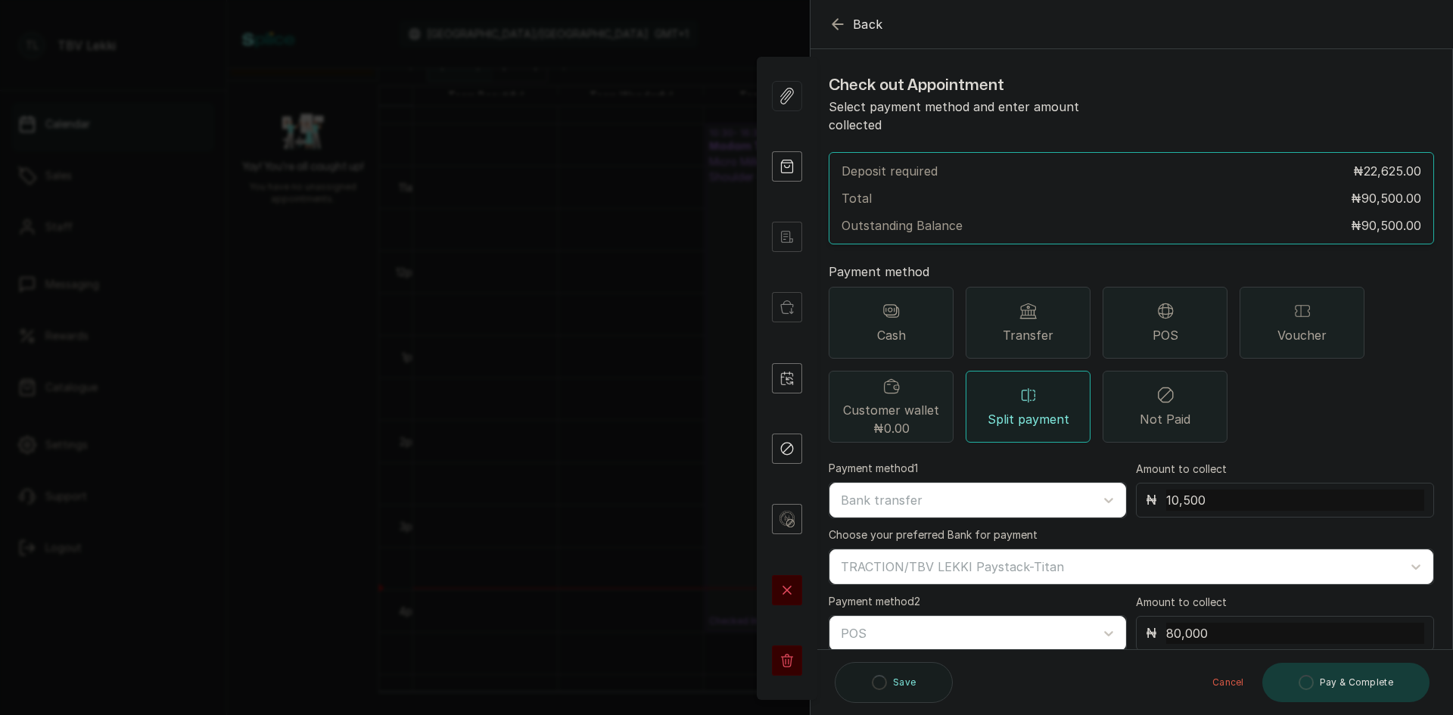
scroll to position [113, 0]
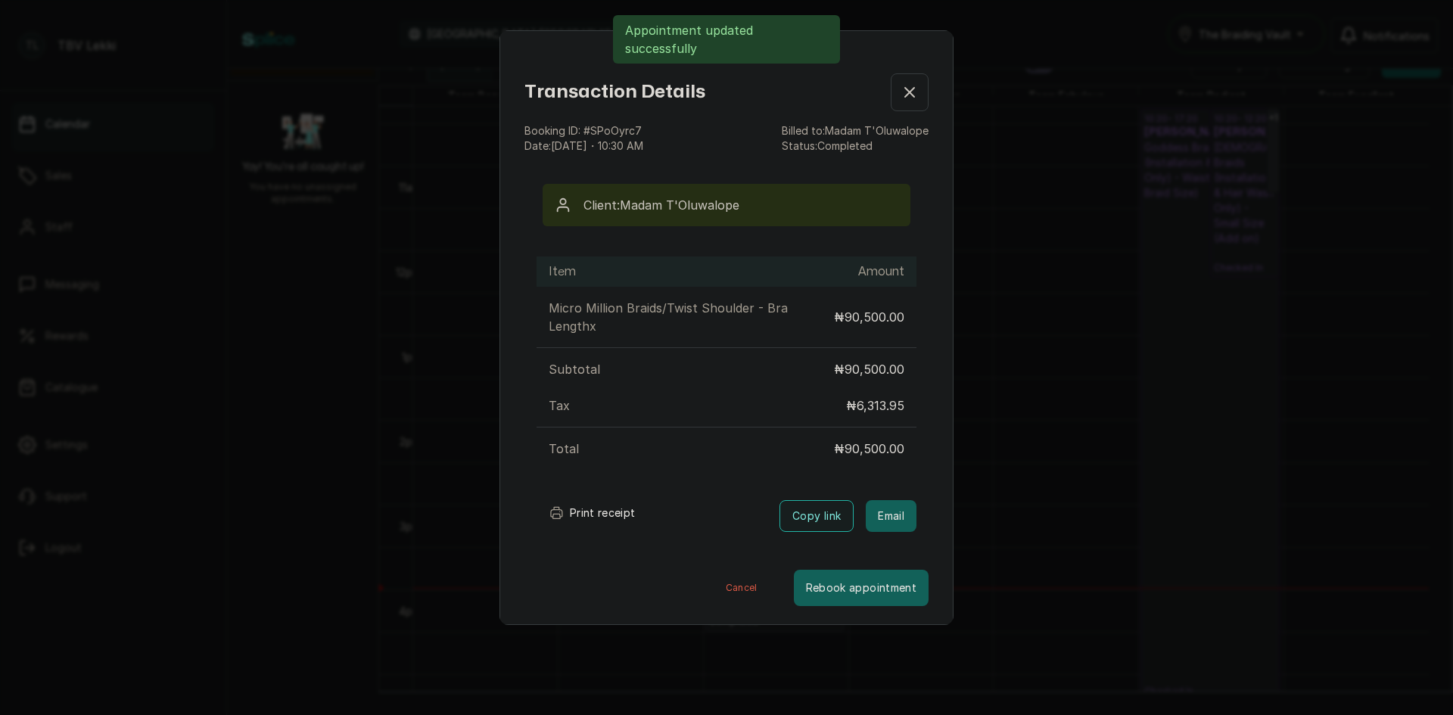
click at [602, 512] on button "Print receipt" at bounding box center [592, 513] width 111 height 30
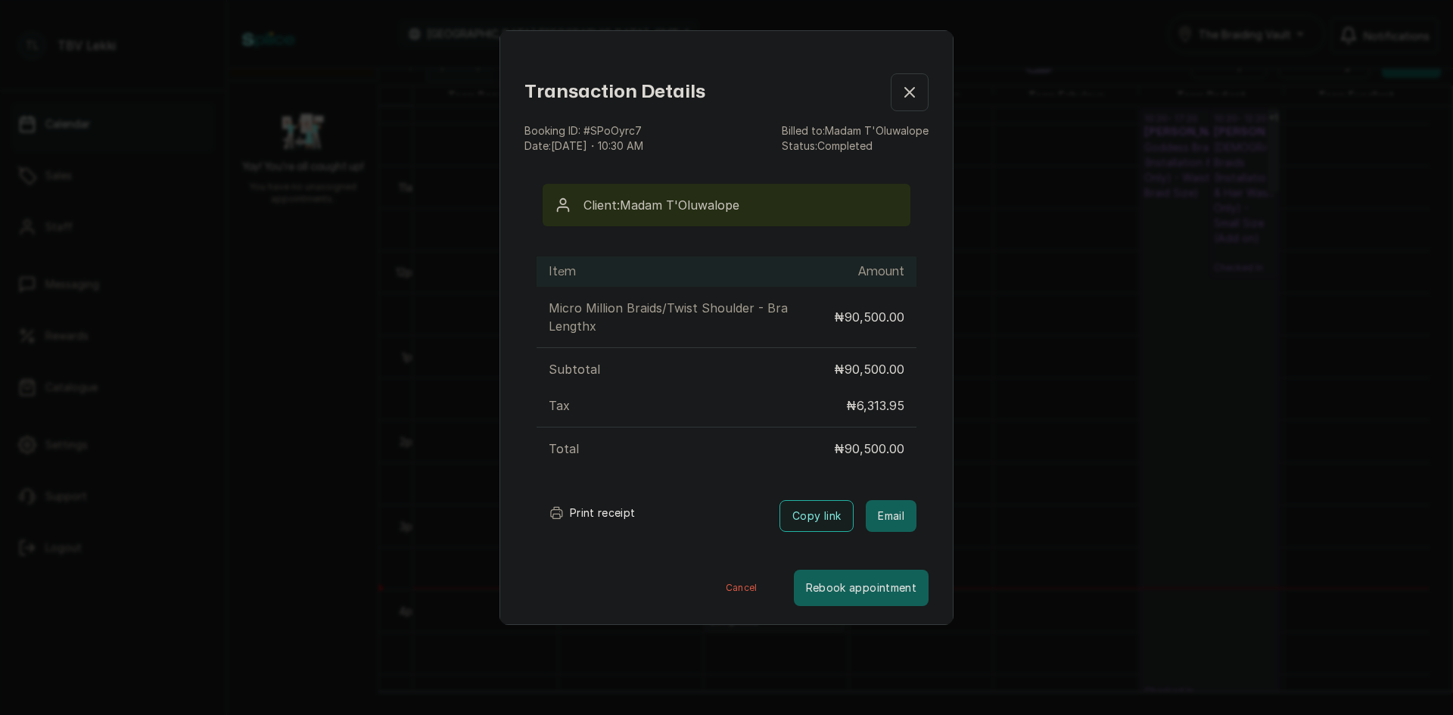
click at [599, 515] on button "Print receipt" at bounding box center [592, 513] width 111 height 30
click at [905, 95] on icon "button" at bounding box center [909, 92] width 9 height 9
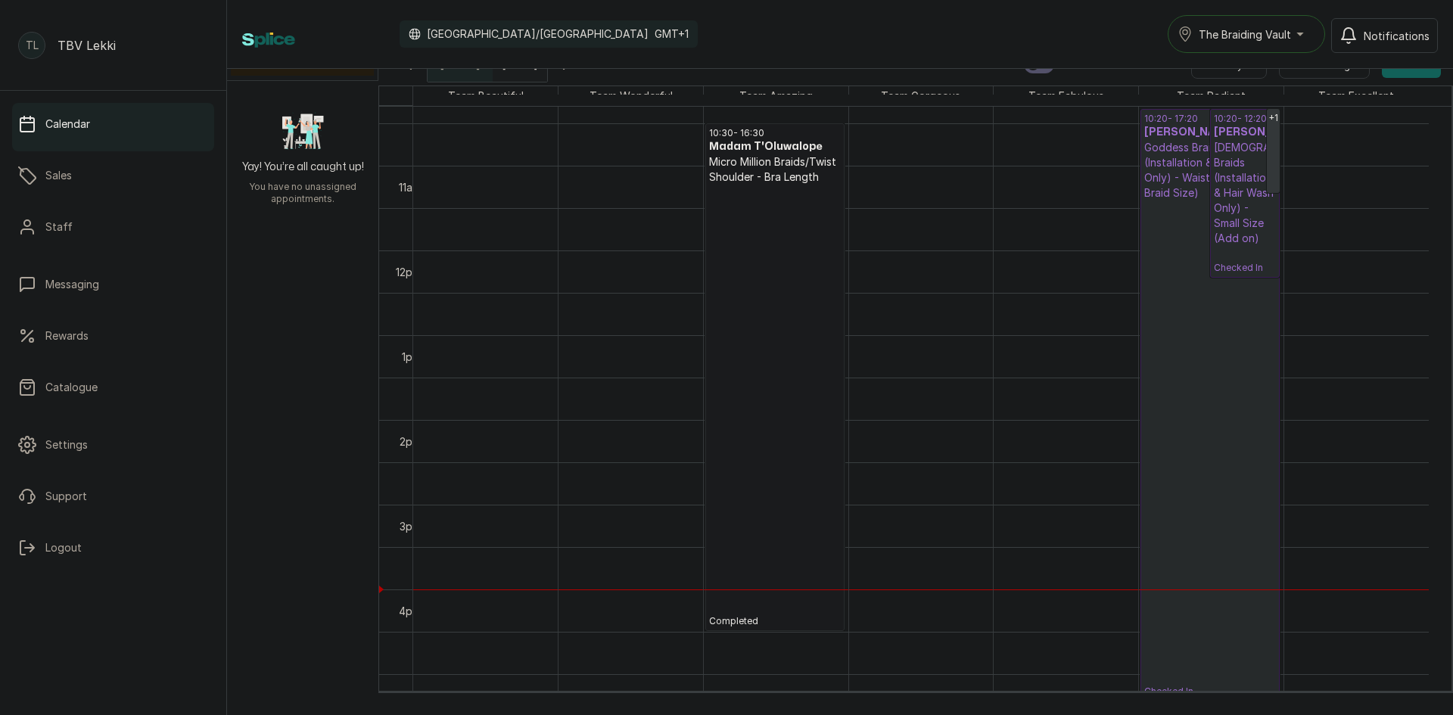
click at [795, 471] on link "10:30 - 16:30 Madam T'Oluwalope Micro Million Braids/Twist Shoulder - Bra Lengt…" at bounding box center [774, 377] width 139 height 508
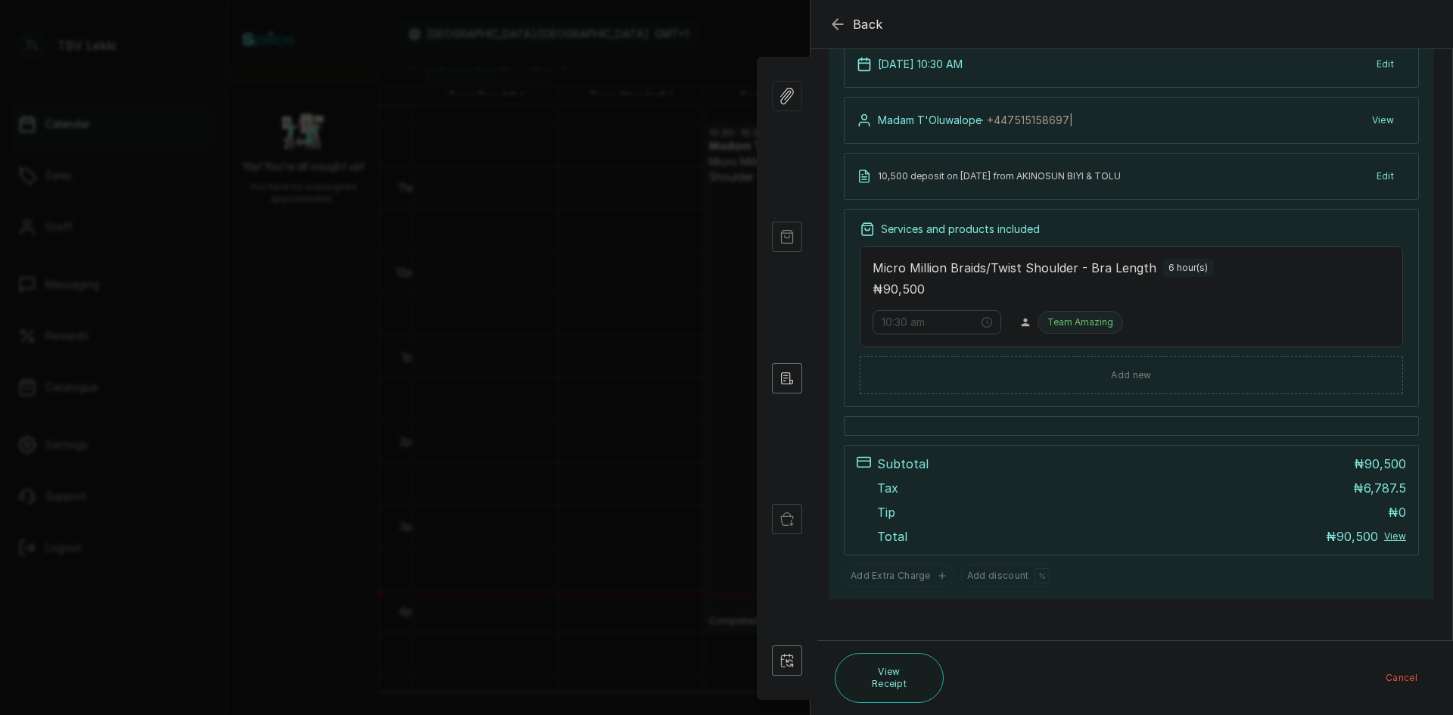
scroll to position [202, 0]
click at [853, 33] on span "Back" at bounding box center [868, 24] width 30 height 18
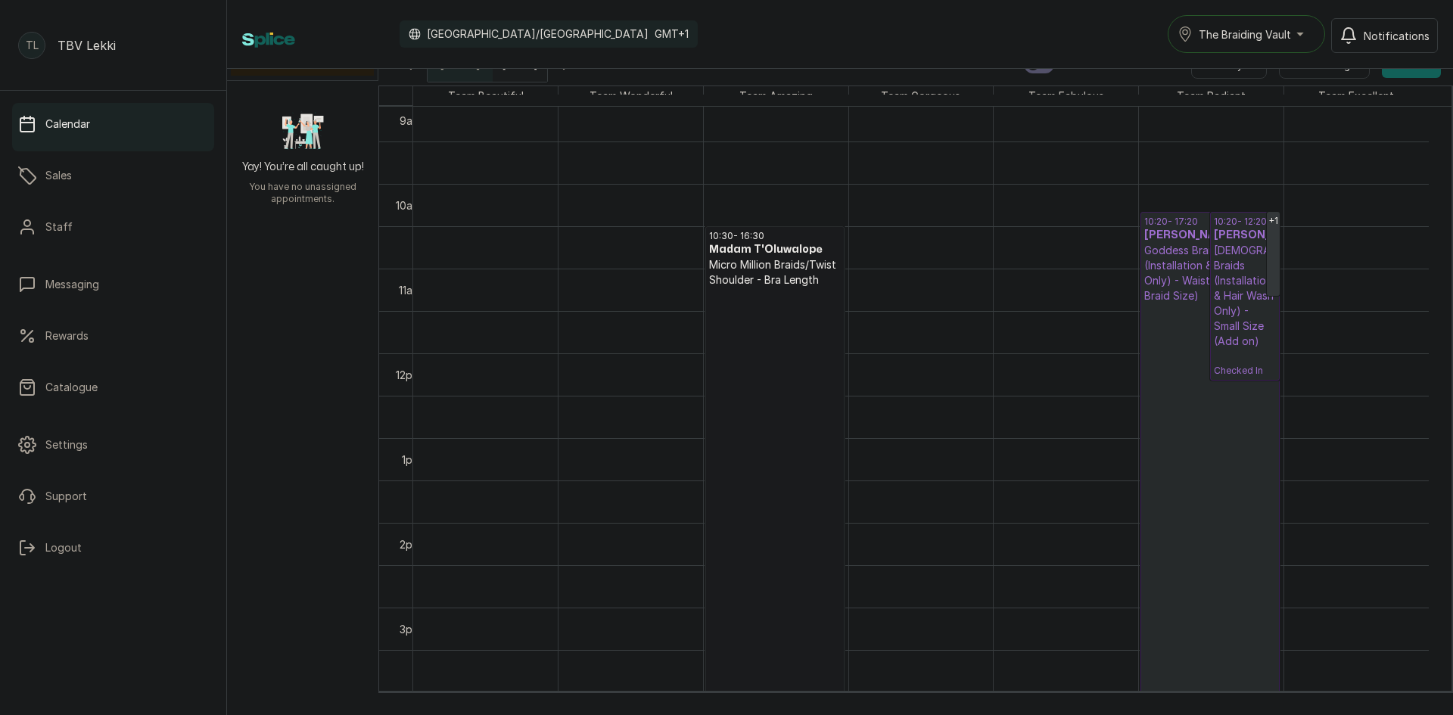
scroll to position [798, 0]
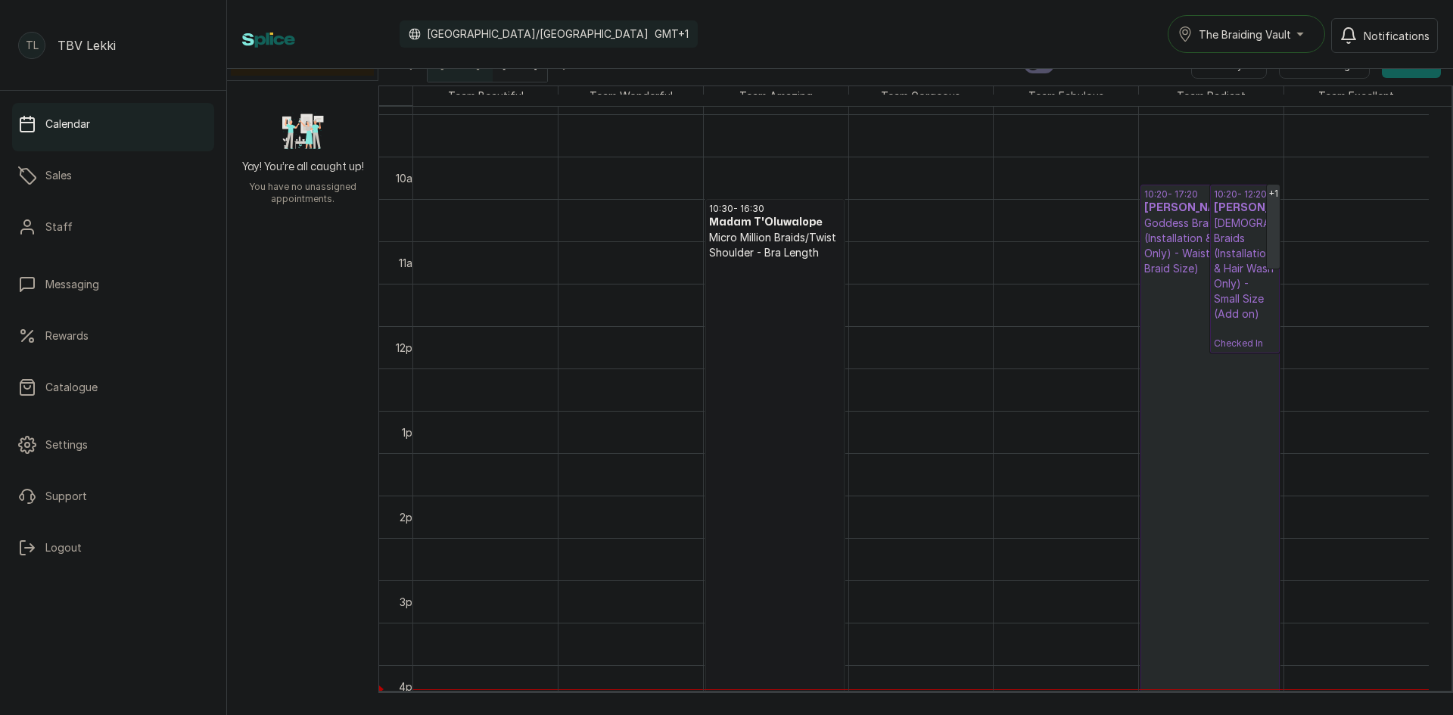
click at [1264, 272] on p "[DEMOGRAPHIC_DATA] Braids (Installation & Hair Wash Only) - Small Size (Add on)" at bounding box center [1245, 269] width 62 height 106
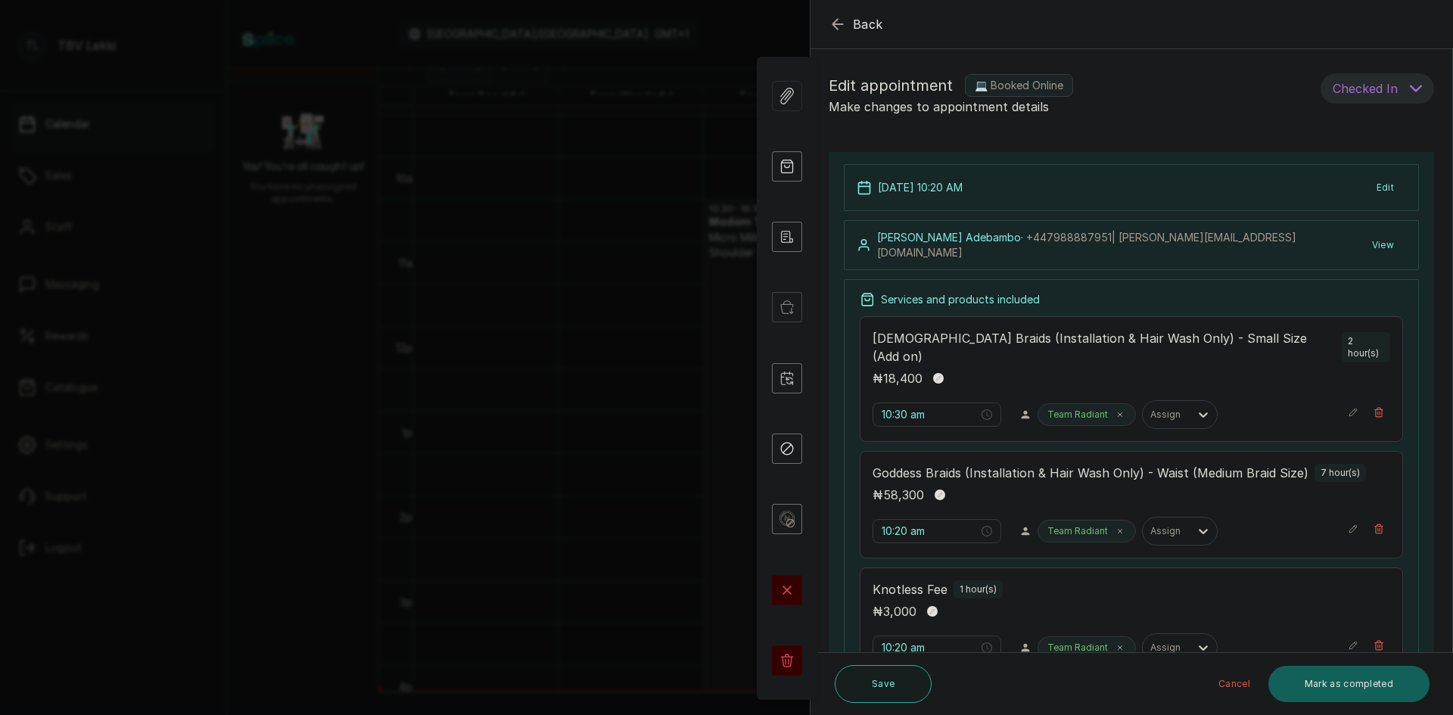
type input "10:20 am"
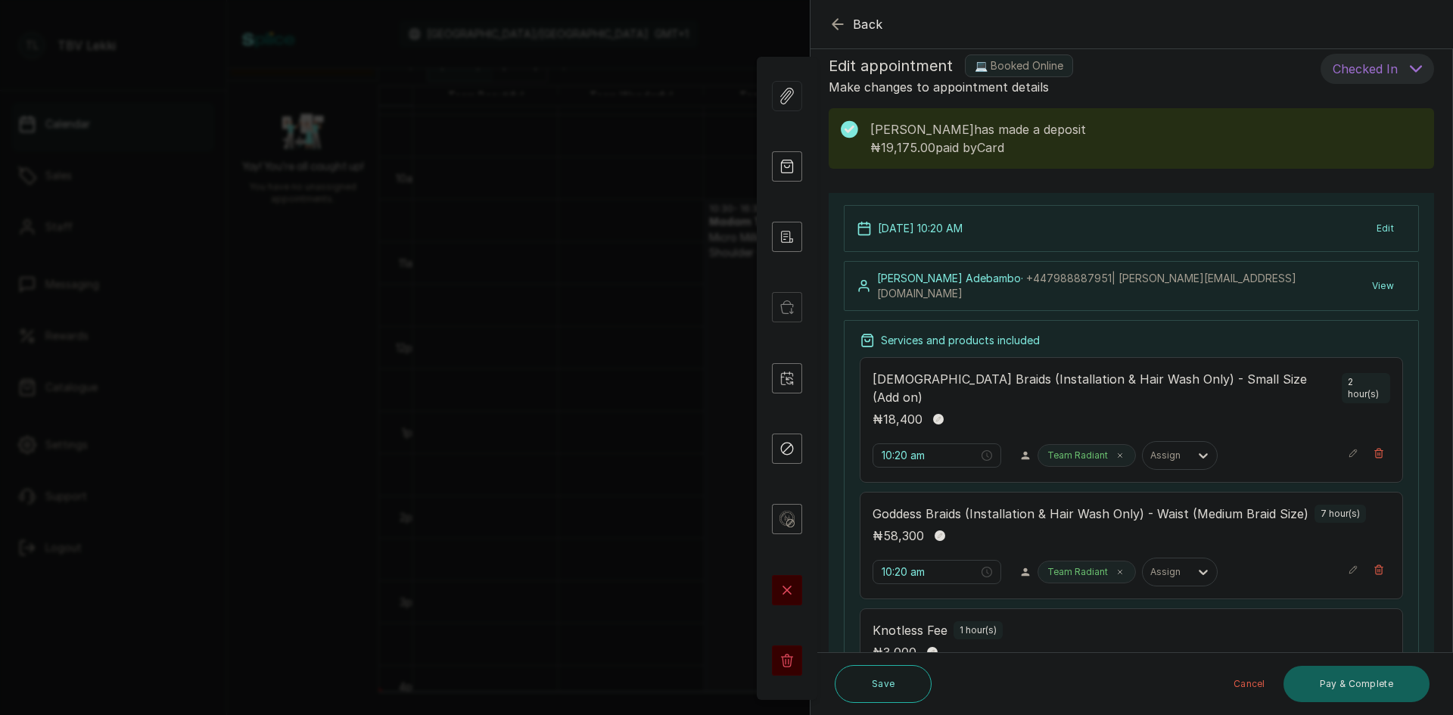
scroll to position [0, 0]
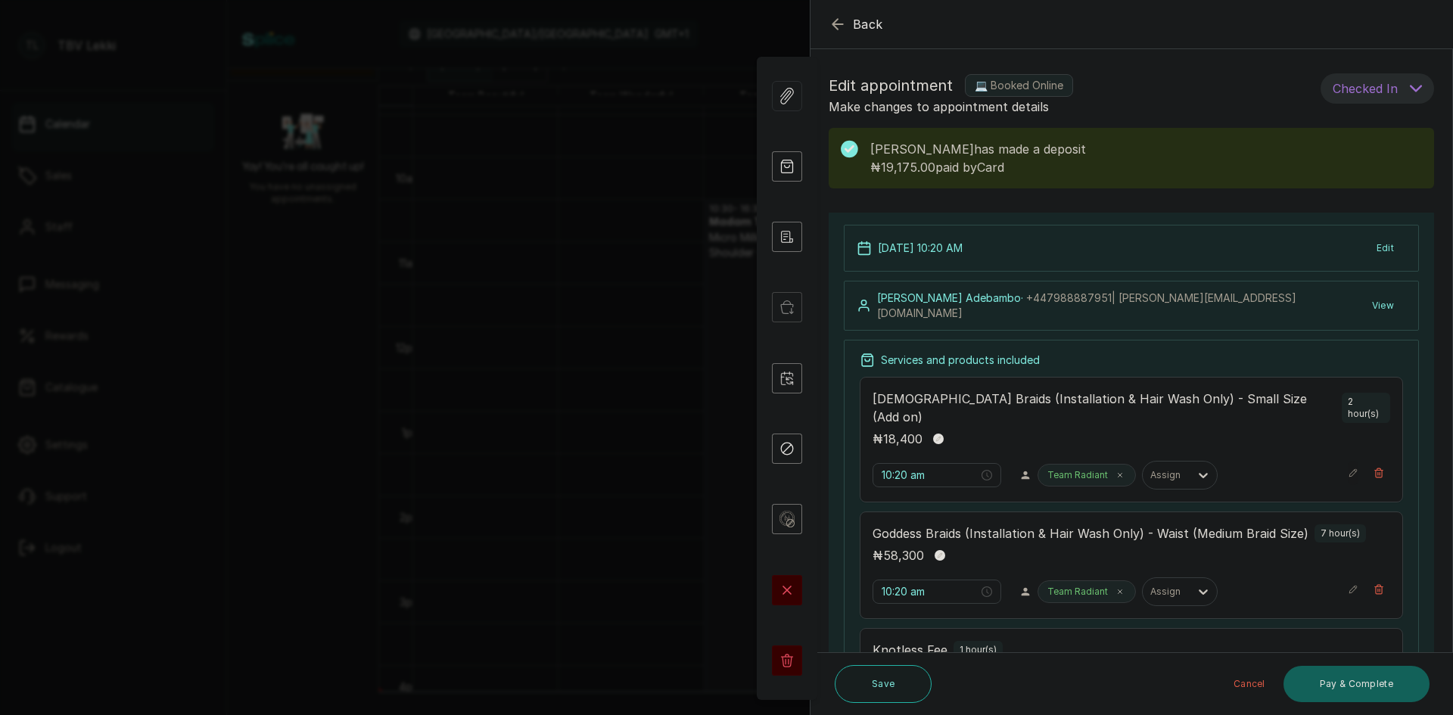
click at [1348, 468] on icon "button" at bounding box center [1353, 473] width 11 height 11
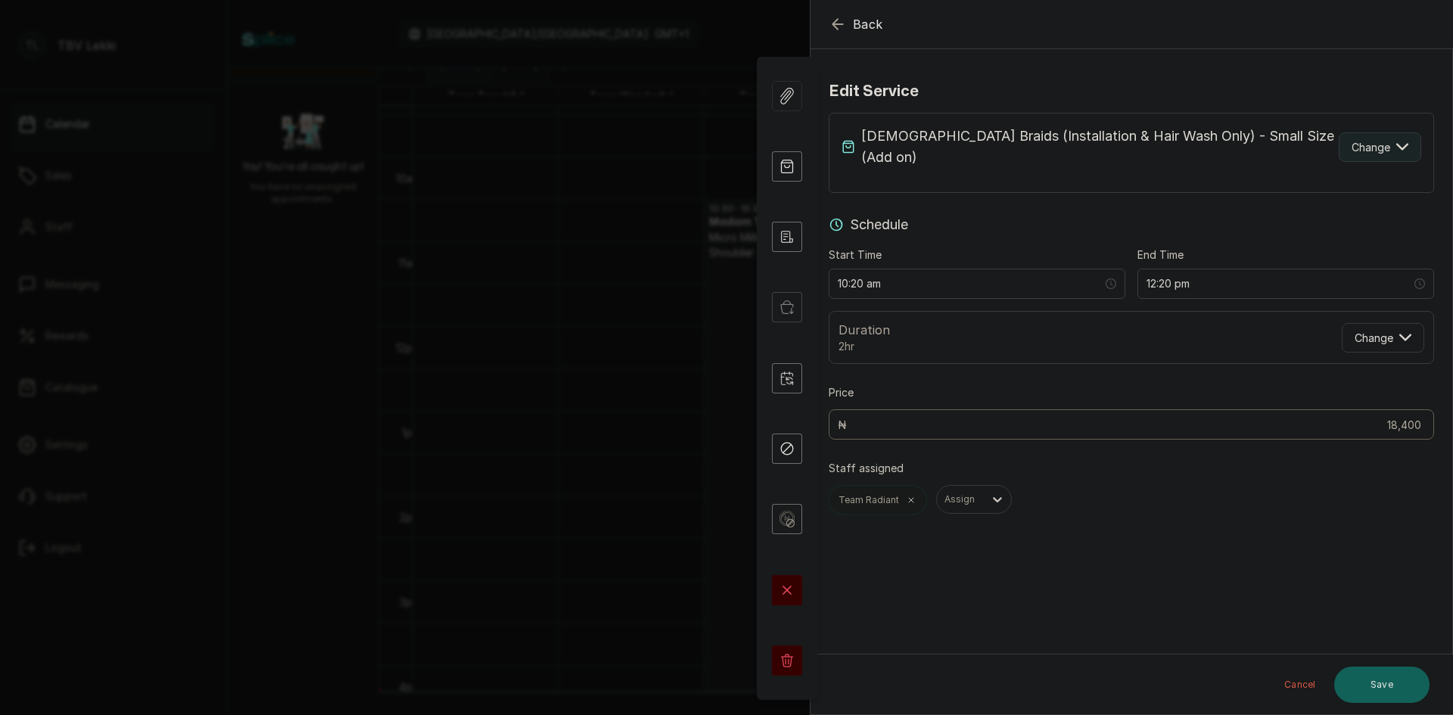
click at [1368, 140] on span "Change" at bounding box center [1371, 147] width 39 height 16
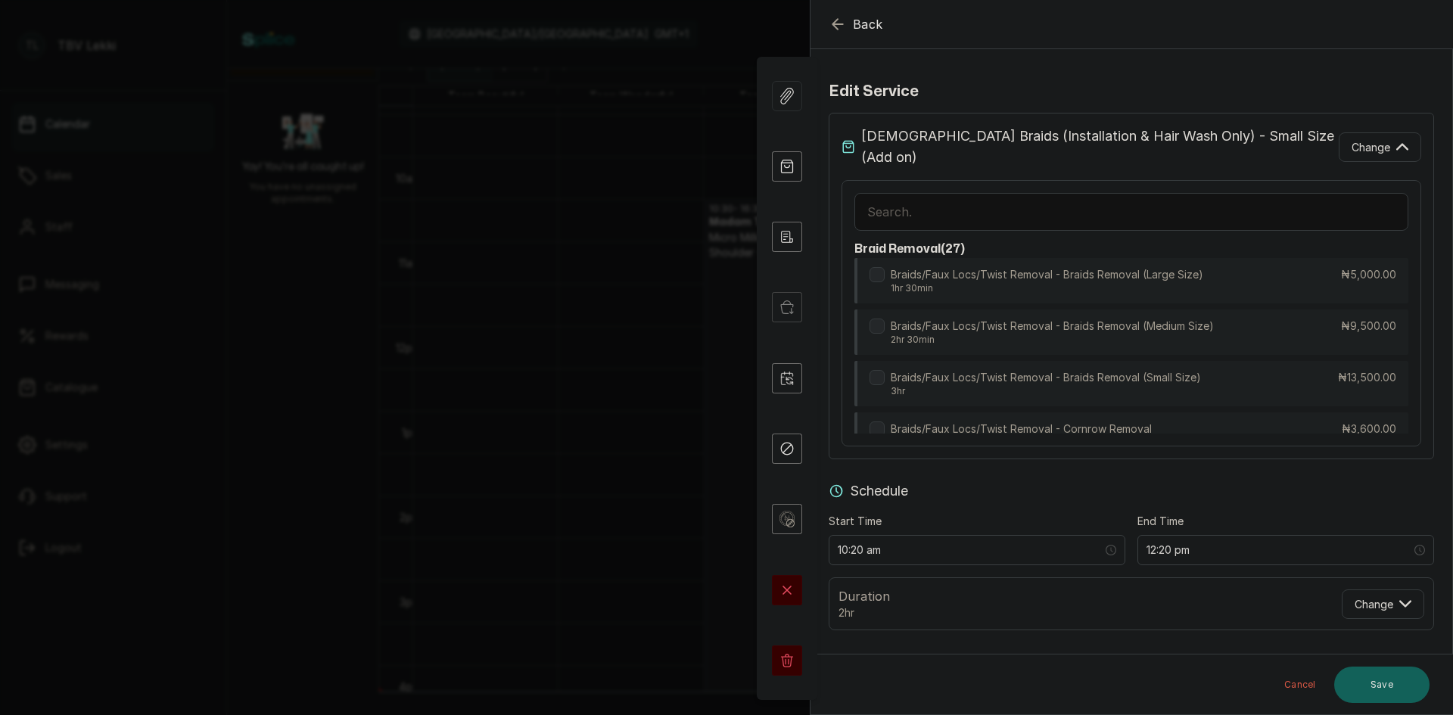
click at [1189, 201] on input "text" at bounding box center [1132, 212] width 554 height 38
type input "G"
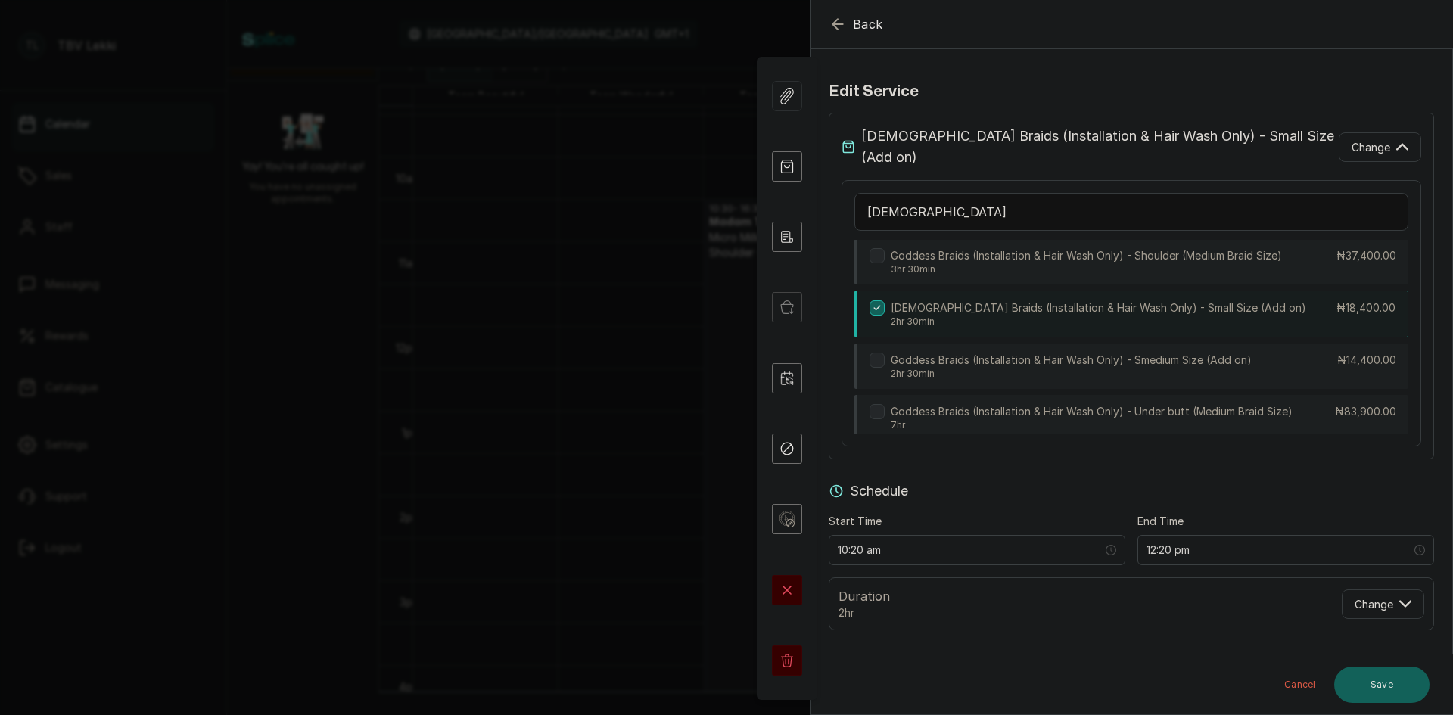
scroll to position [300, 0]
type input "[DEMOGRAPHIC_DATA]"
click at [871, 353] on label at bounding box center [877, 360] width 15 height 15
type input "12:50 pm"
type input "14,400"
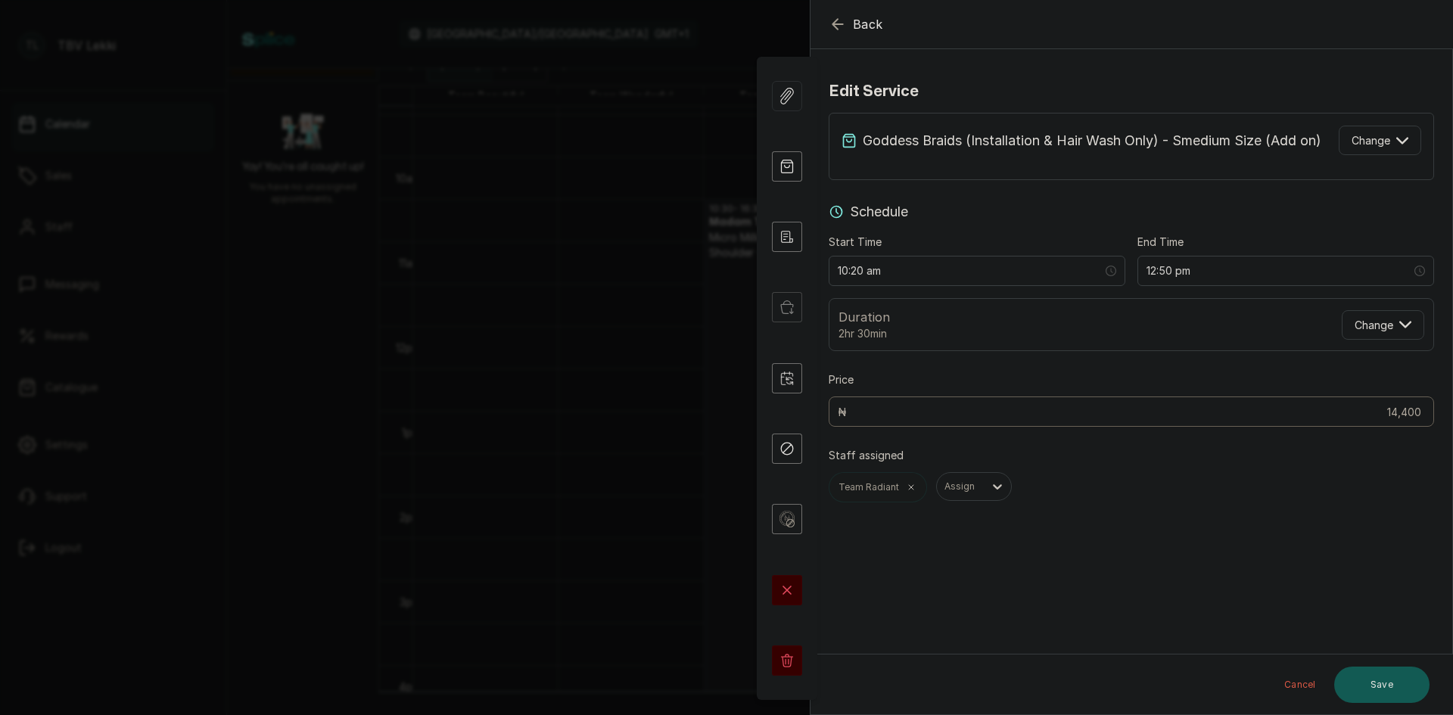
click at [1362, 678] on button "Save" at bounding box center [1381, 685] width 95 height 36
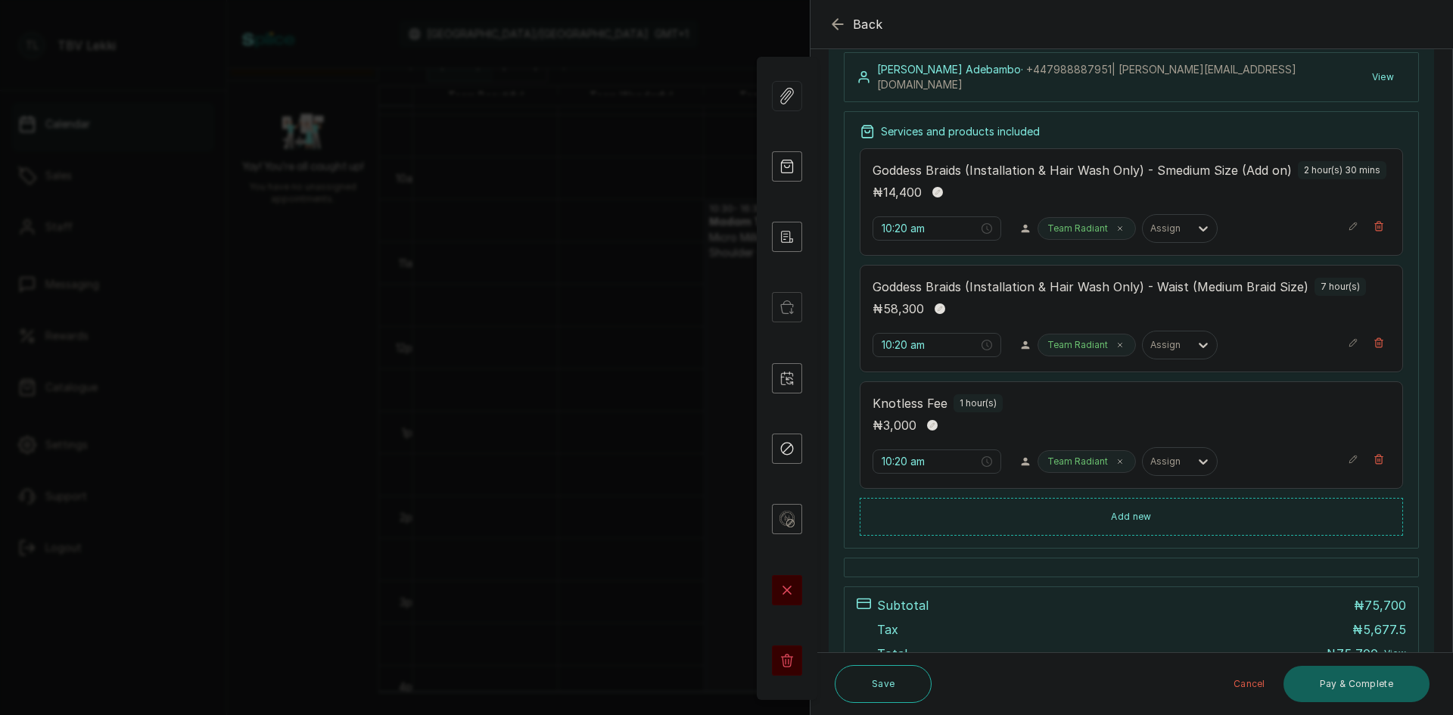
scroll to position [303, 0]
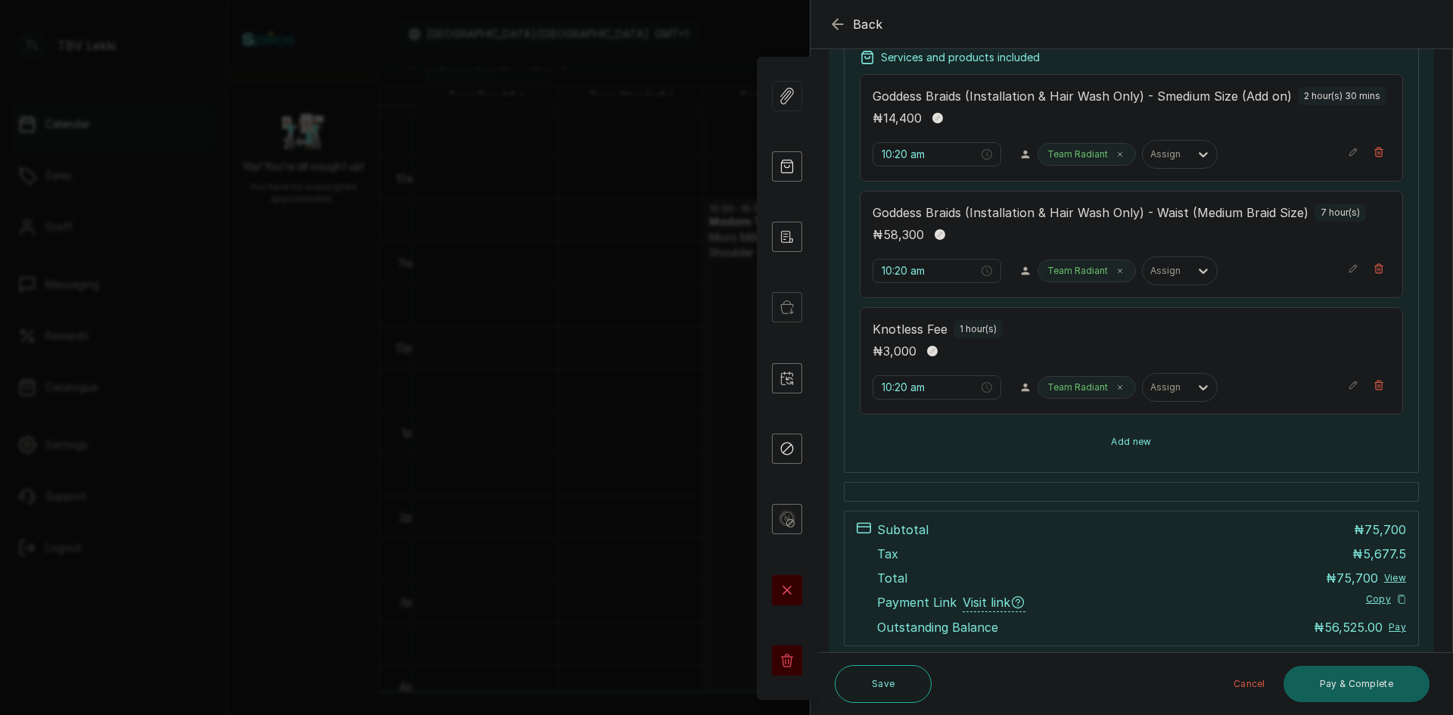
click at [1196, 442] on button "Add new" at bounding box center [1131, 442] width 543 height 36
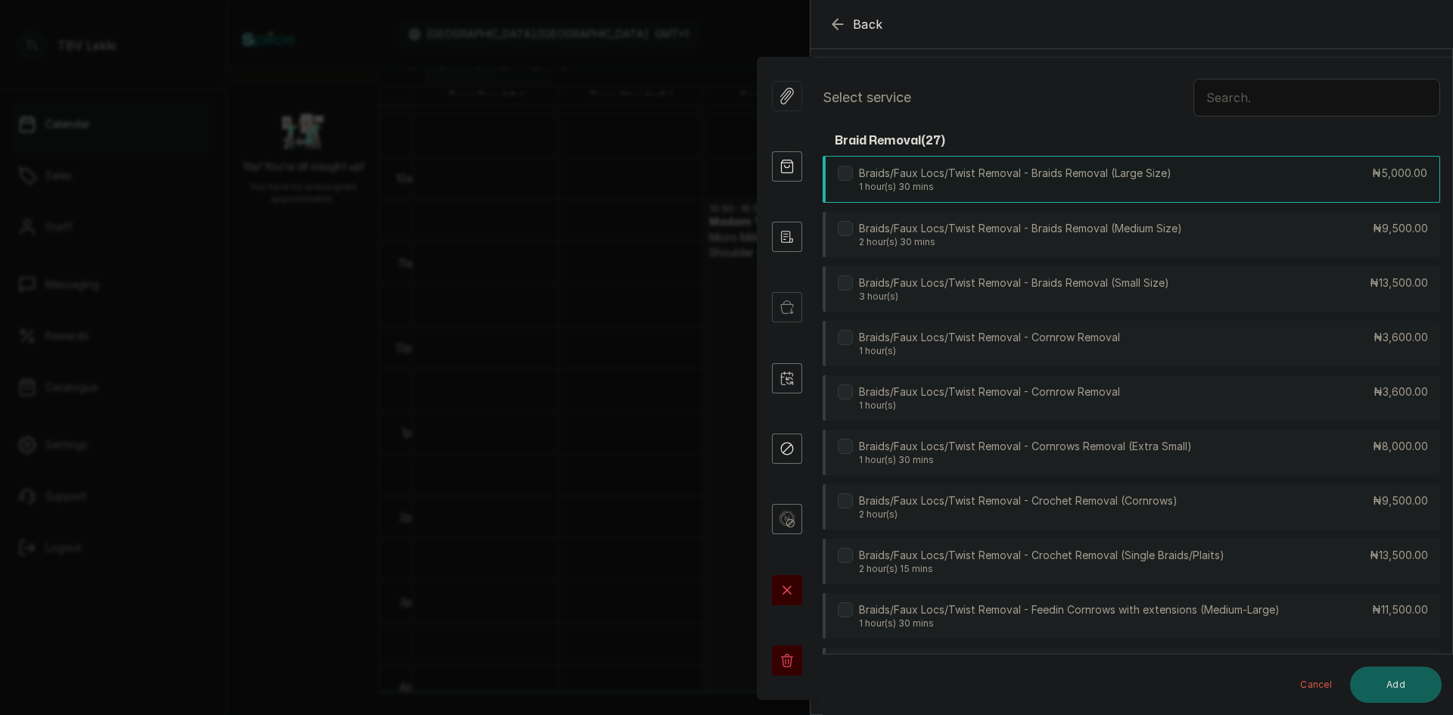
scroll to position [0, 0]
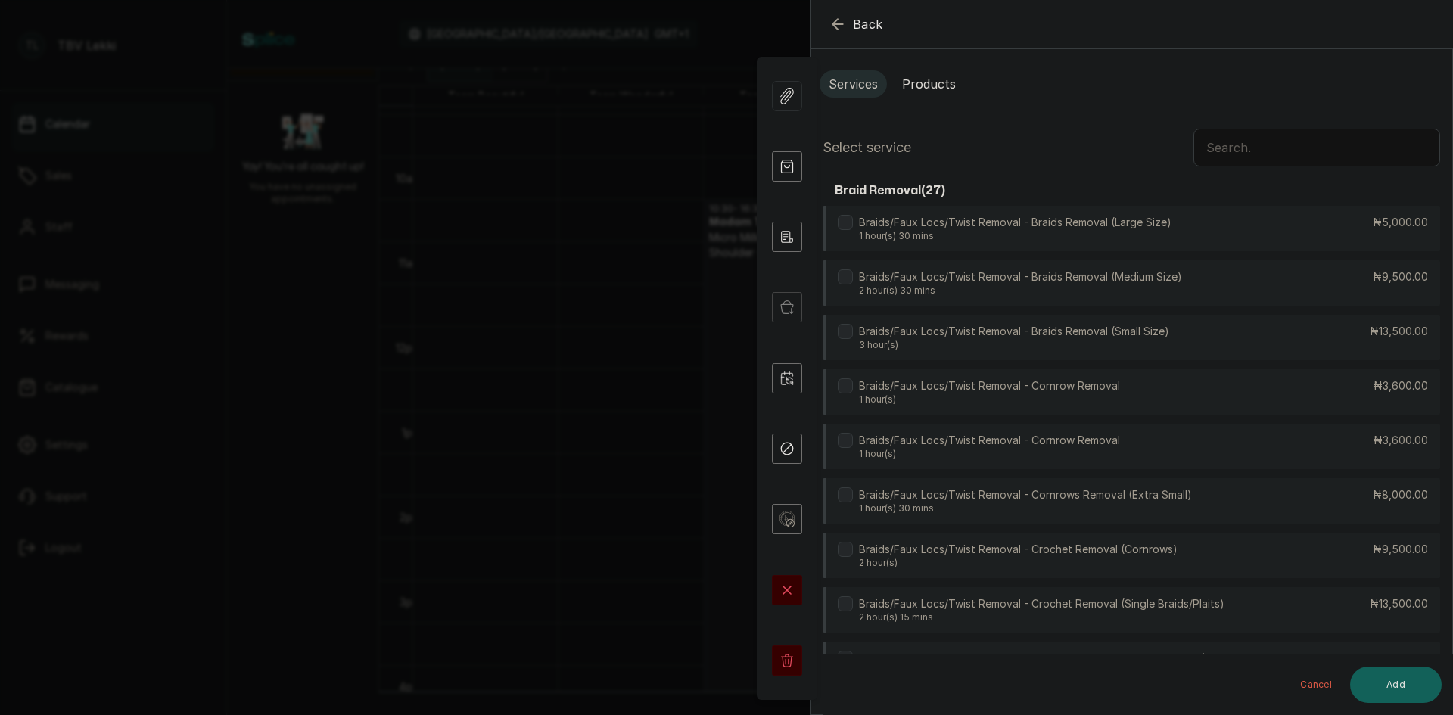
click at [947, 83] on button "Products" at bounding box center [929, 83] width 72 height 27
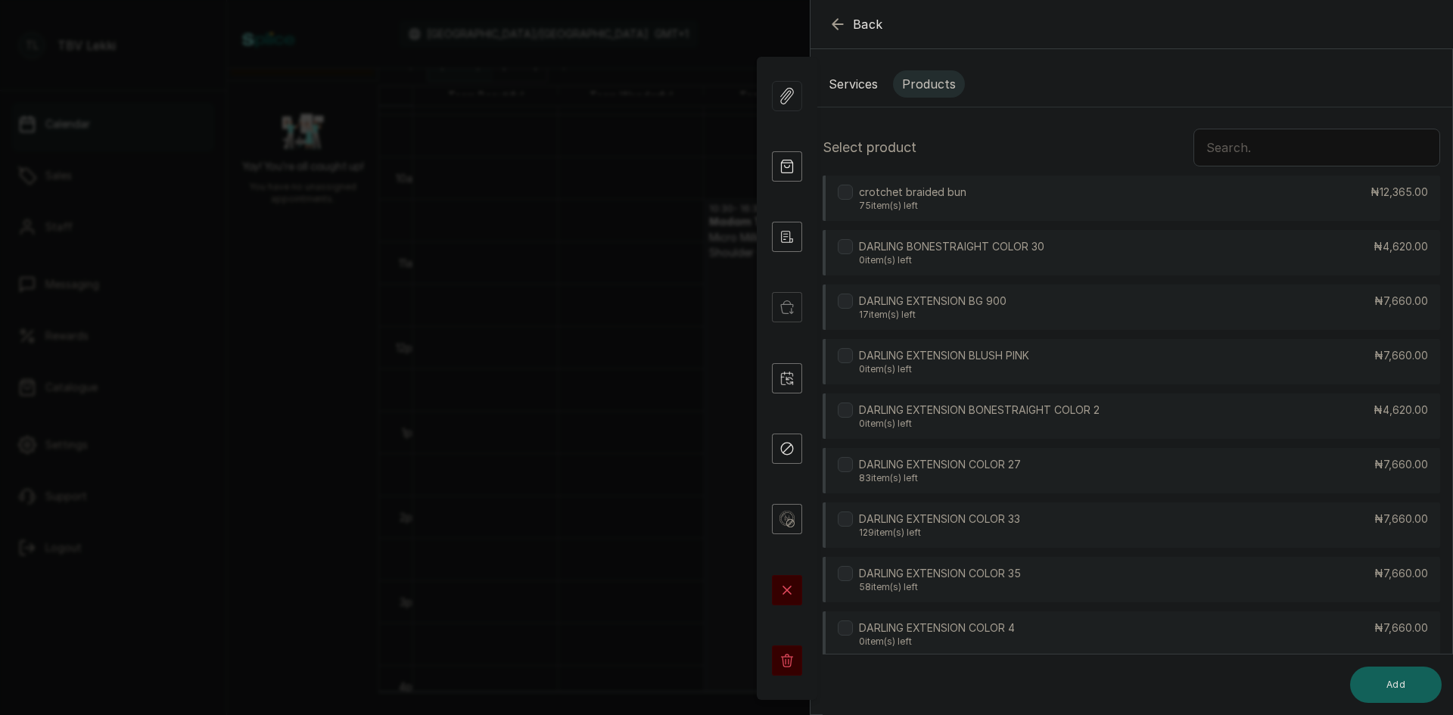
click at [1270, 139] on input "text" at bounding box center [1317, 148] width 247 height 38
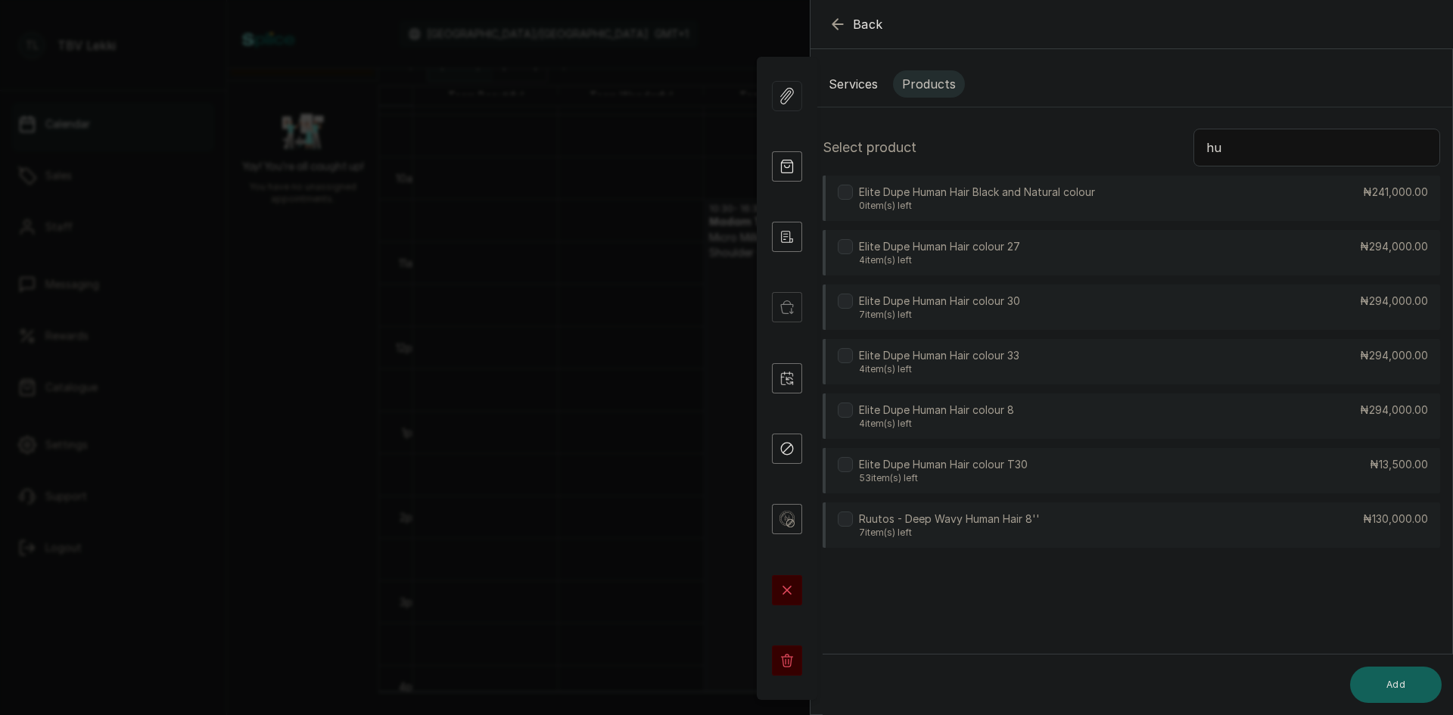
type input "h"
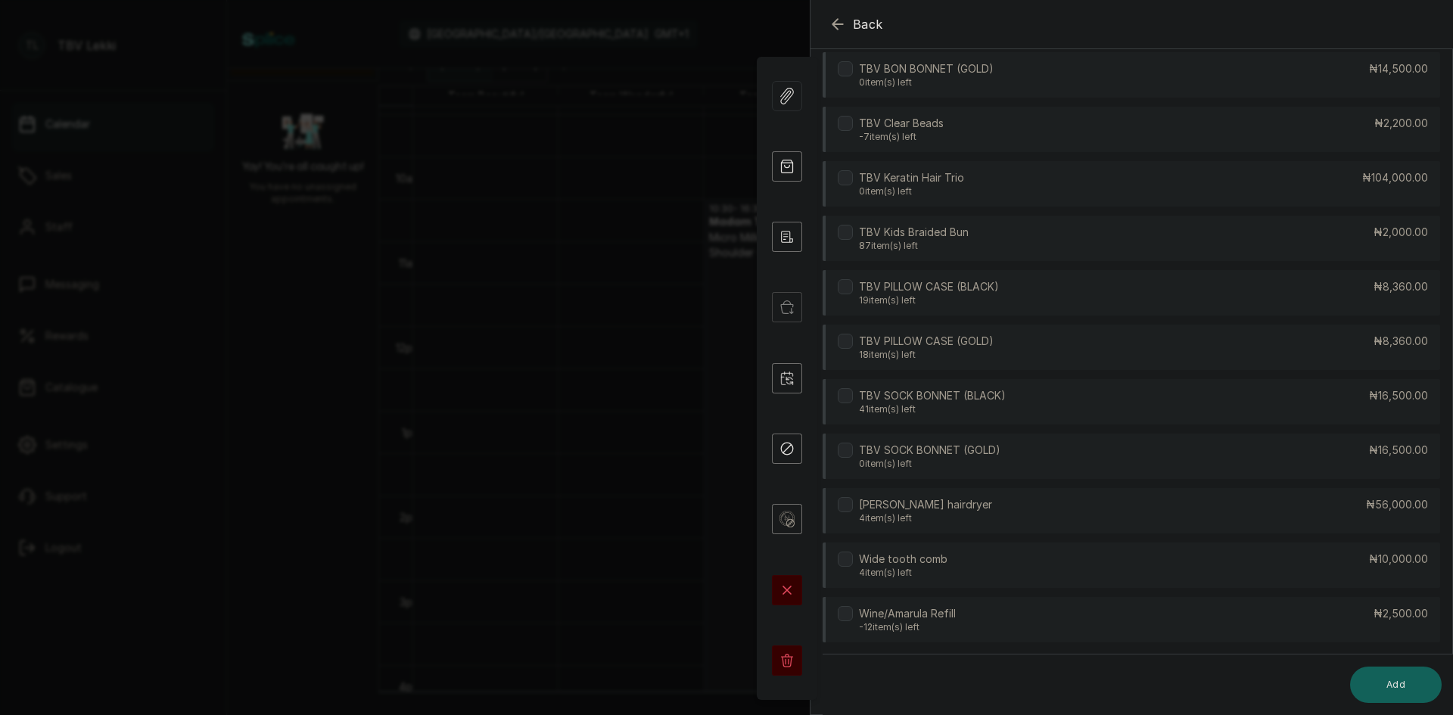
scroll to position [4187, 0]
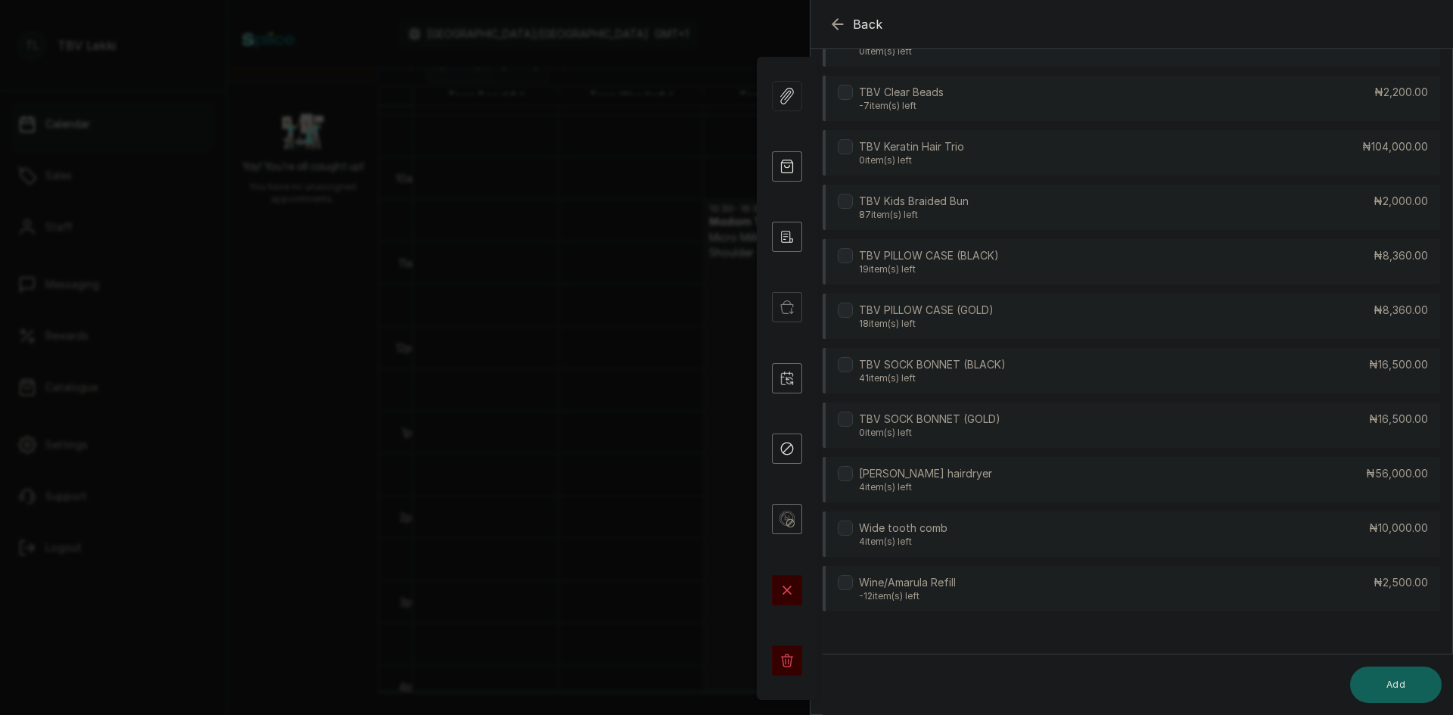
click at [842, 25] on icon "button" at bounding box center [838, 24] width 18 height 18
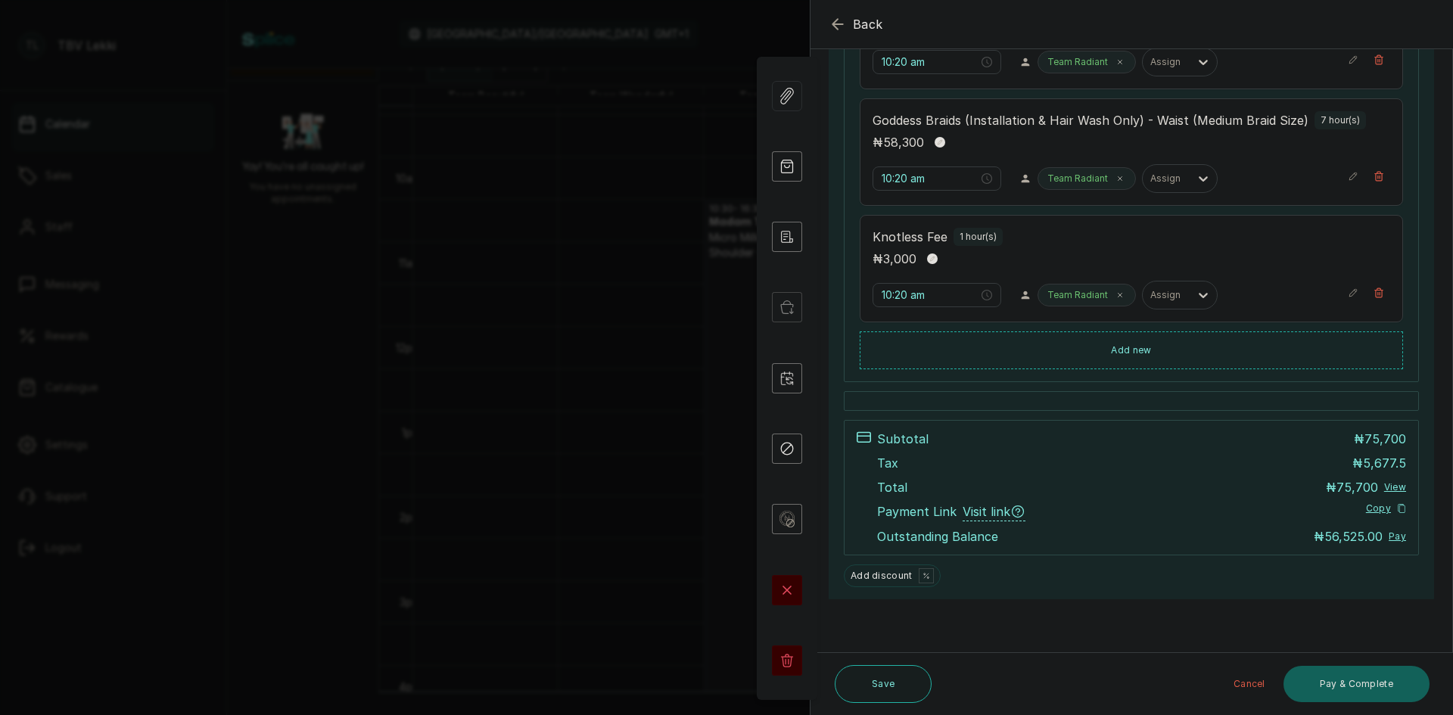
scroll to position [410, 0]
click at [886, 687] on button "Save" at bounding box center [883, 684] width 97 height 38
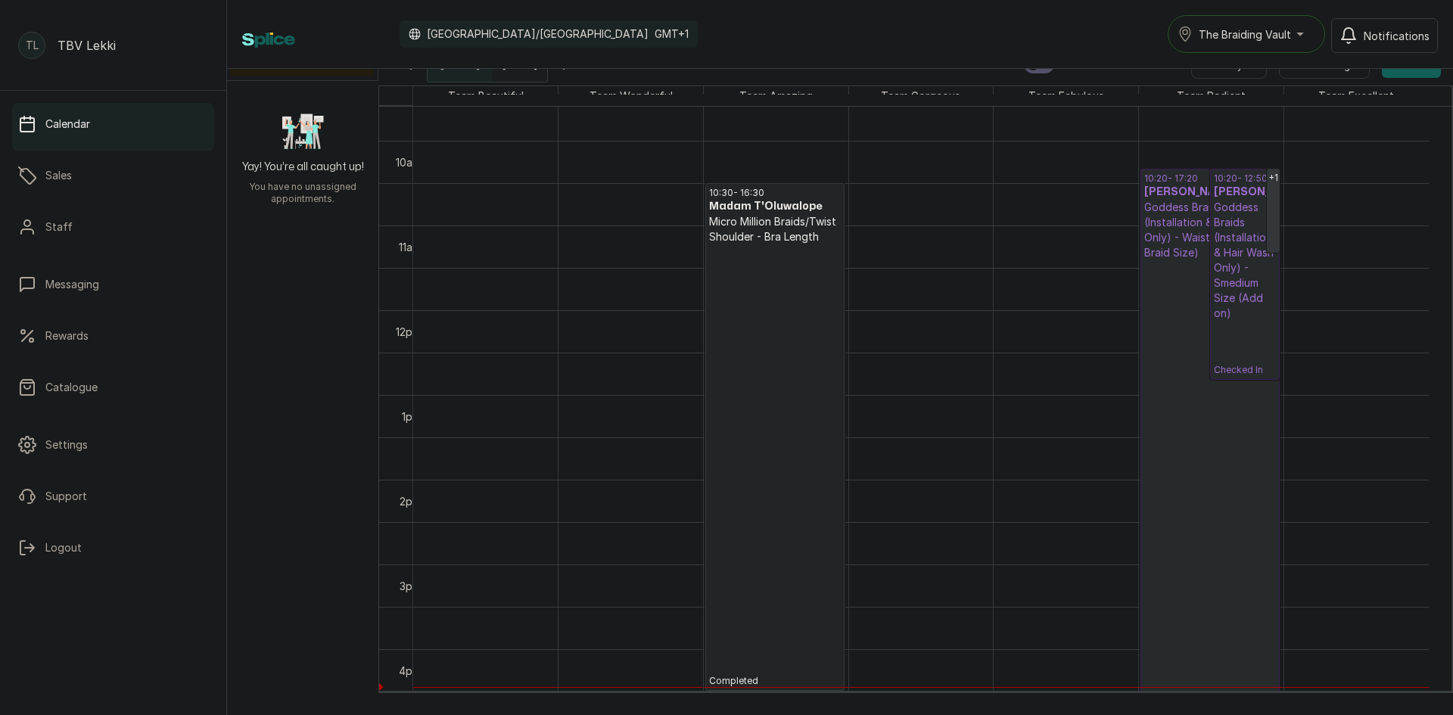
click at [522, 64] on div "Calendar [GEOGRAPHIC_DATA]/[GEOGRAPHIC_DATA] GMT+1 The Braiding Vault Notificat…" at bounding box center [840, 34] width 1226 height 69
click at [518, 71] on input "[DATE]" at bounding box center [505, 61] width 24 height 26
click at [406, 228] on span "27" at bounding box center [400, 232] width 13 height 13
click at [568, 302] on button "OK" at bounding box center [553, 302] width 32 height 24
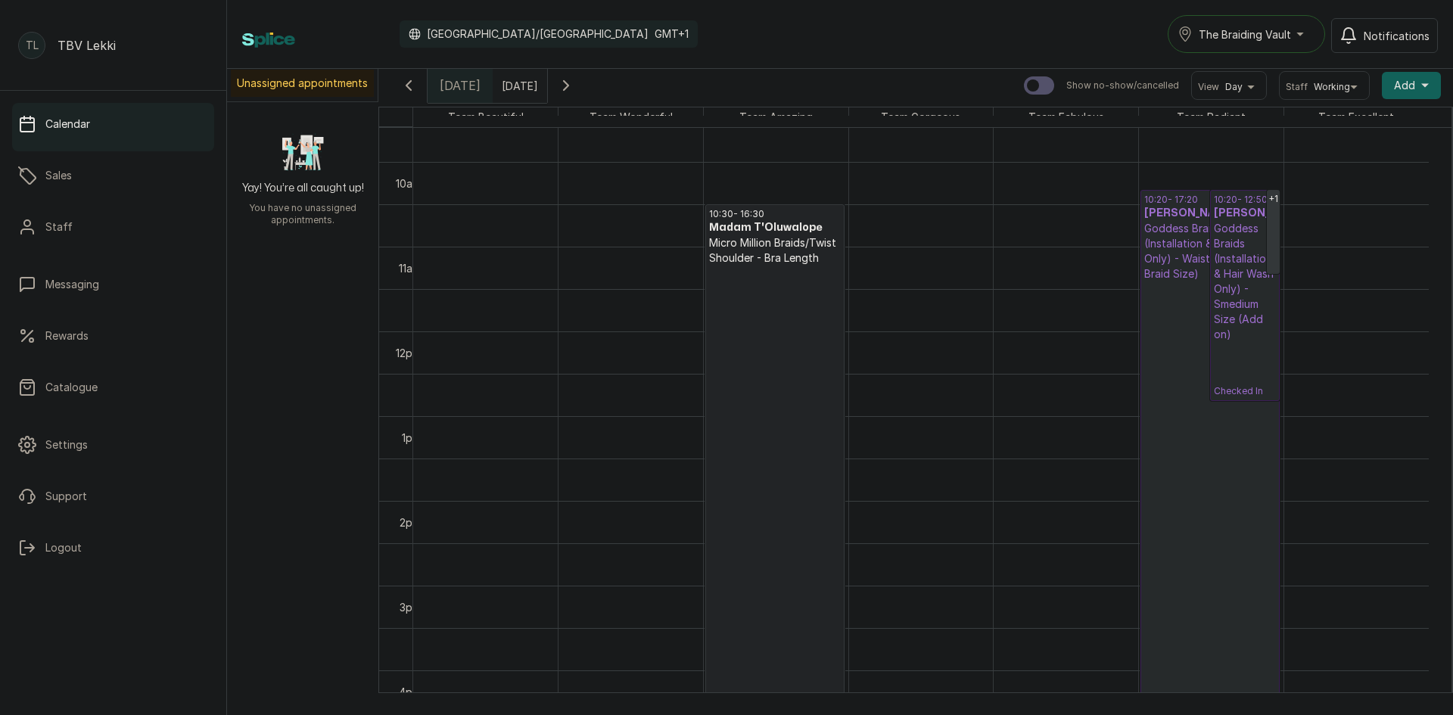
click at [513, 86] on input "[DATE]" at bounding box center [505, 82] width 24 height 26
click at [406, 254] on span "27" at bounding box center [400, 254] width 13 height 13
click at [406, 252] on span "27" at bounding box center [400, 254] width 13 height 13
click at [567, 322] on button "OK" at bounding box center [553, 323] width 32 height 24
click at [546, 85] on span at bounding box center [532, 82] width 29 height 26
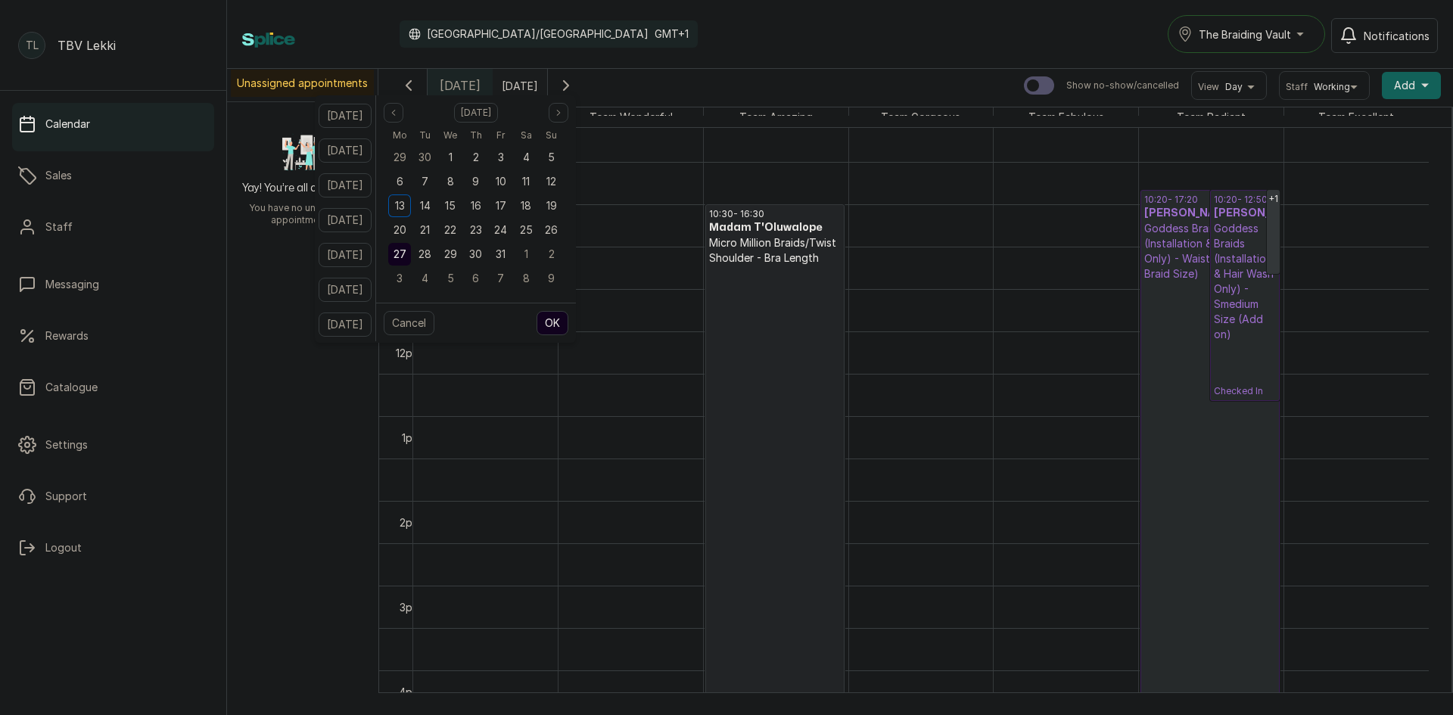
click at [406, 256] on span "27" at bounding box center [400, 254] width 13 height 13
click at [568, 328] on button "OK" at bounding box center [553, 323] width 32 height 24
click at [575, 83] on icon "button" at bounding box center [566, 85] width 18 height 18
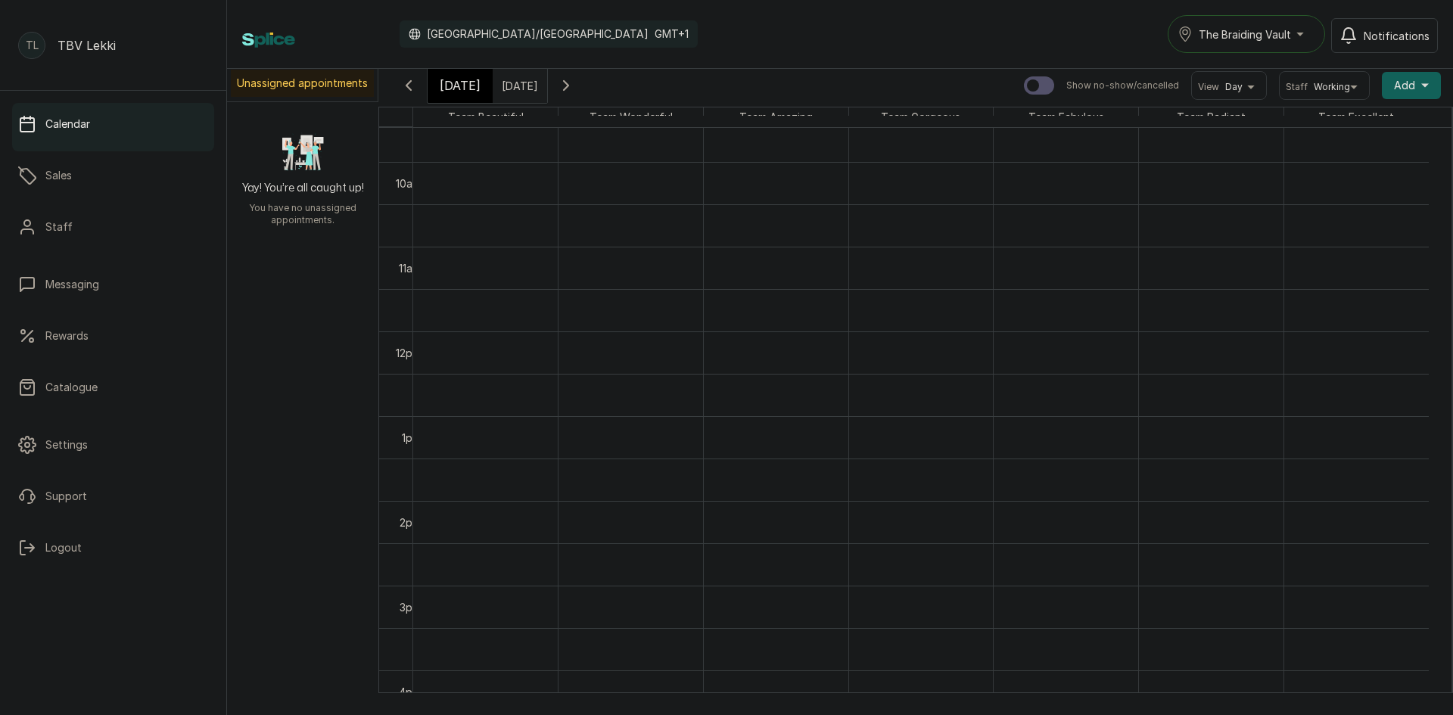
scroll to position [509, 0]
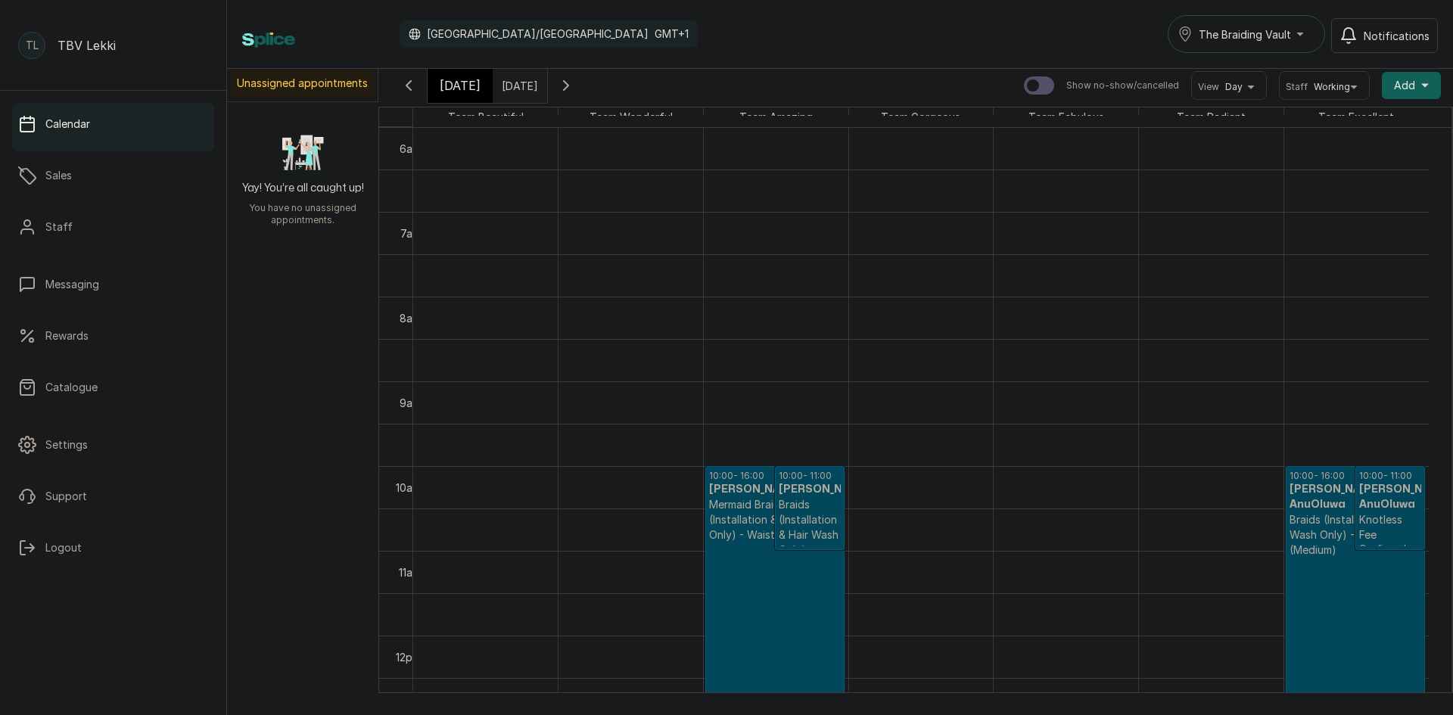
click at [575, 83] on icon "button" at bounding box center [566, 85] width 18 height 18
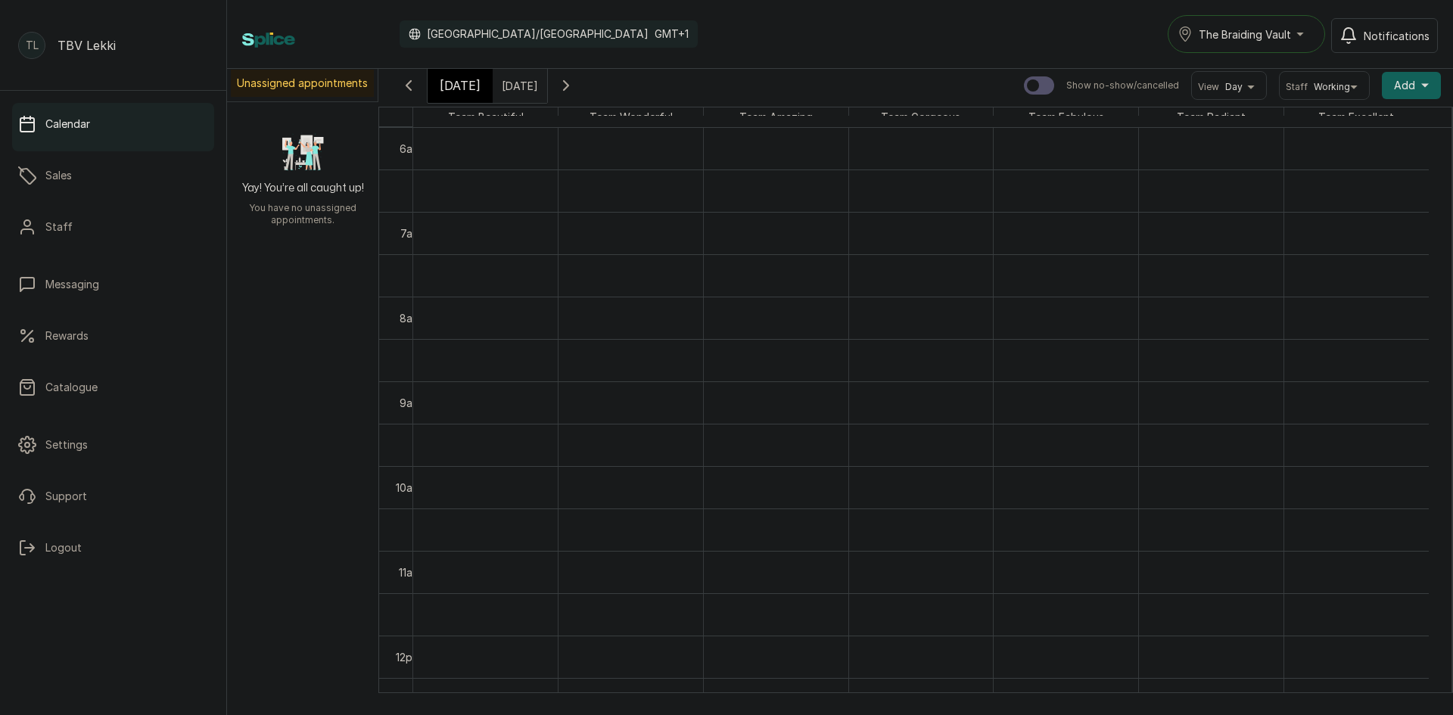
click at [575, 83] on icon "button" at bounding box center [566, 85] width 18 height 18
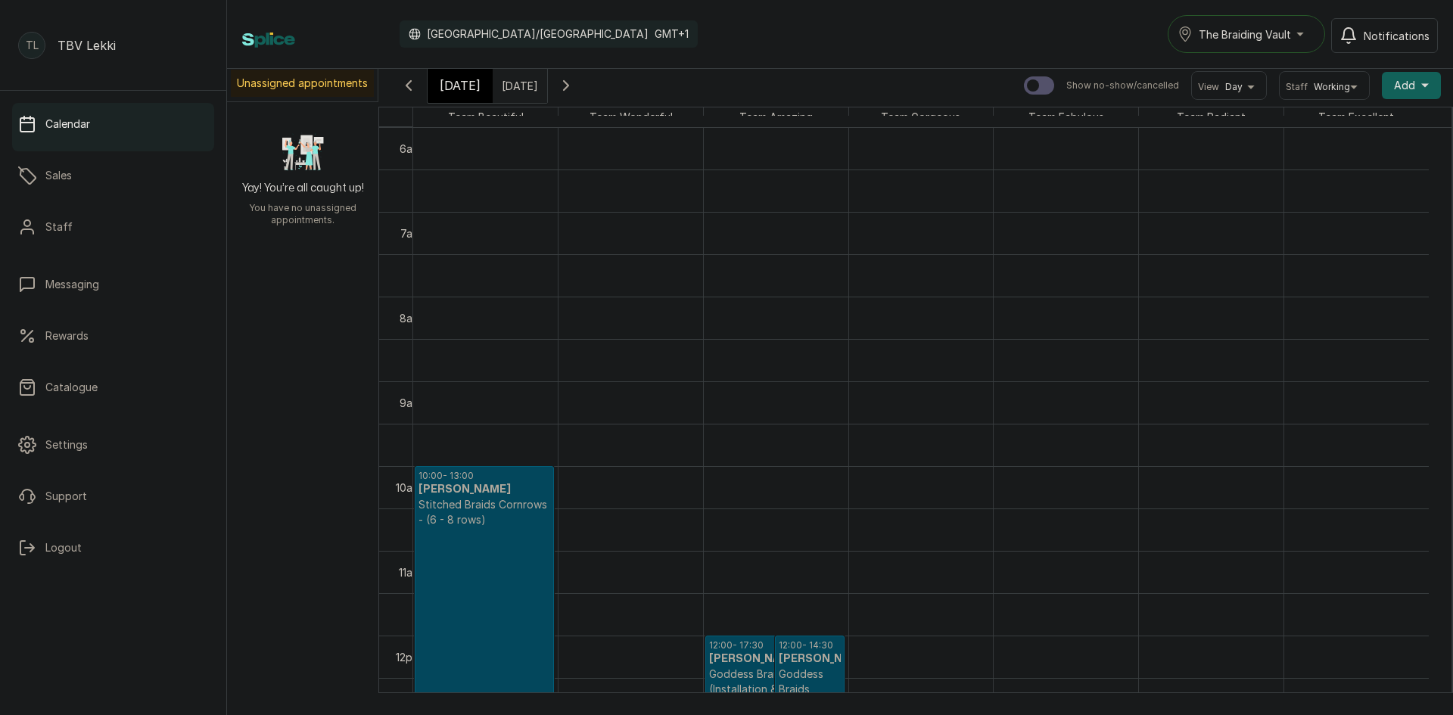
click at [575, 83] on icon "button" at bounding box center [566, 85] width 18 height 18
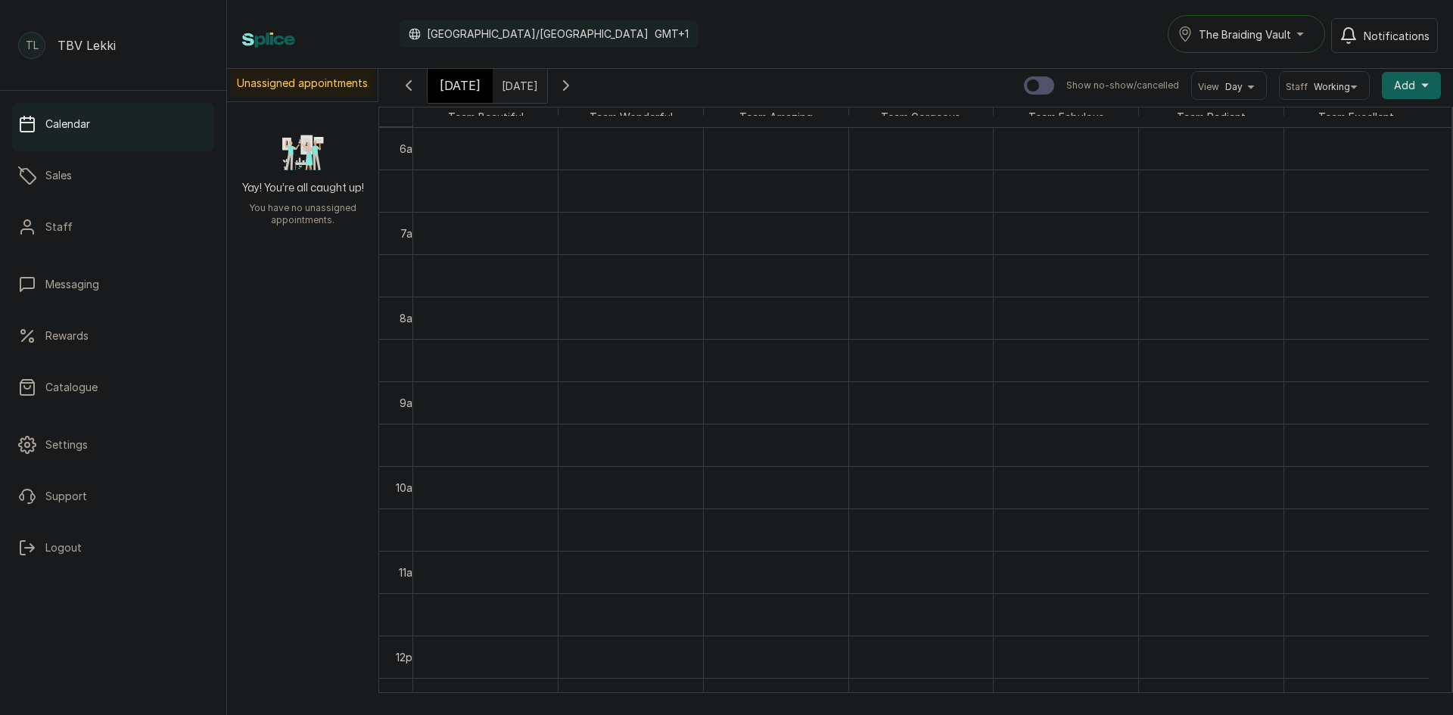
click at [568, 83] on icon "button" at bounding box center [566, 85] width 5 height 9
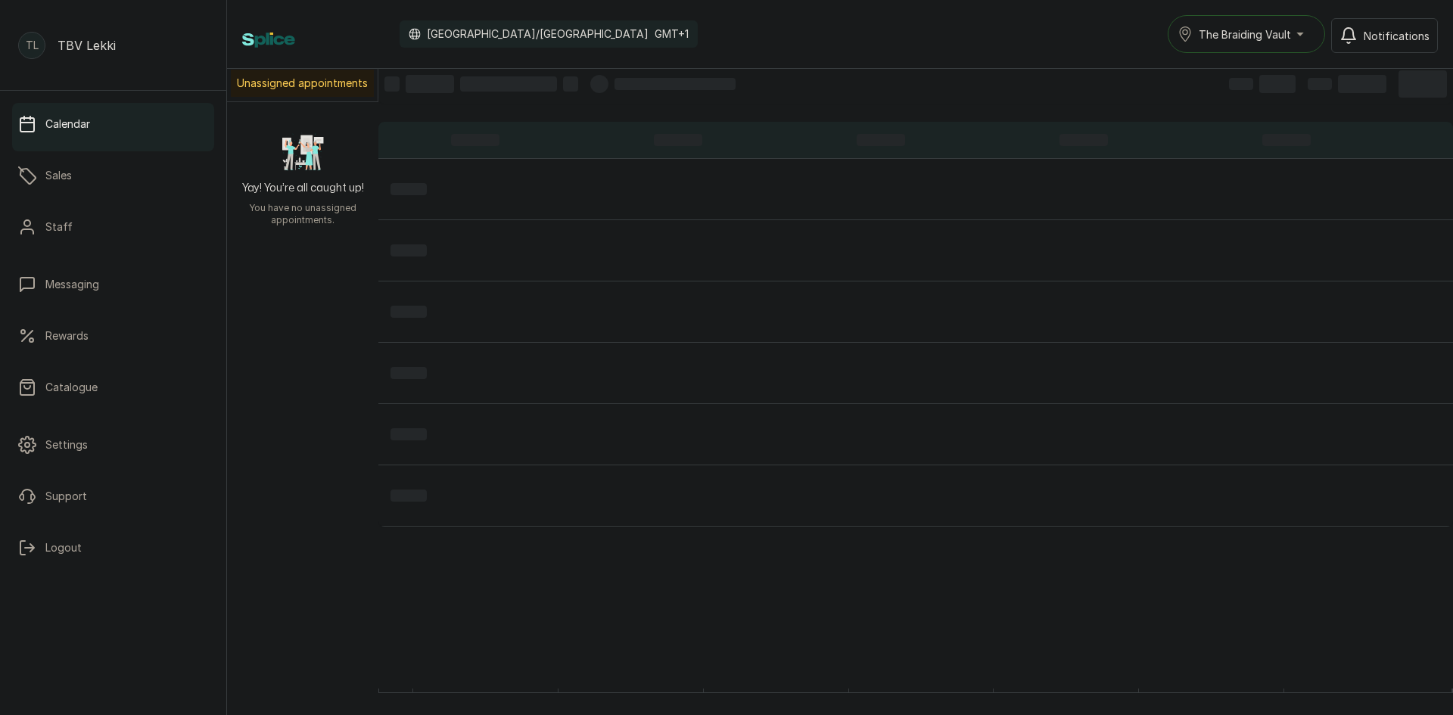
click at [606, 83] on div at bounding box center [599, 84] width 18 height 18
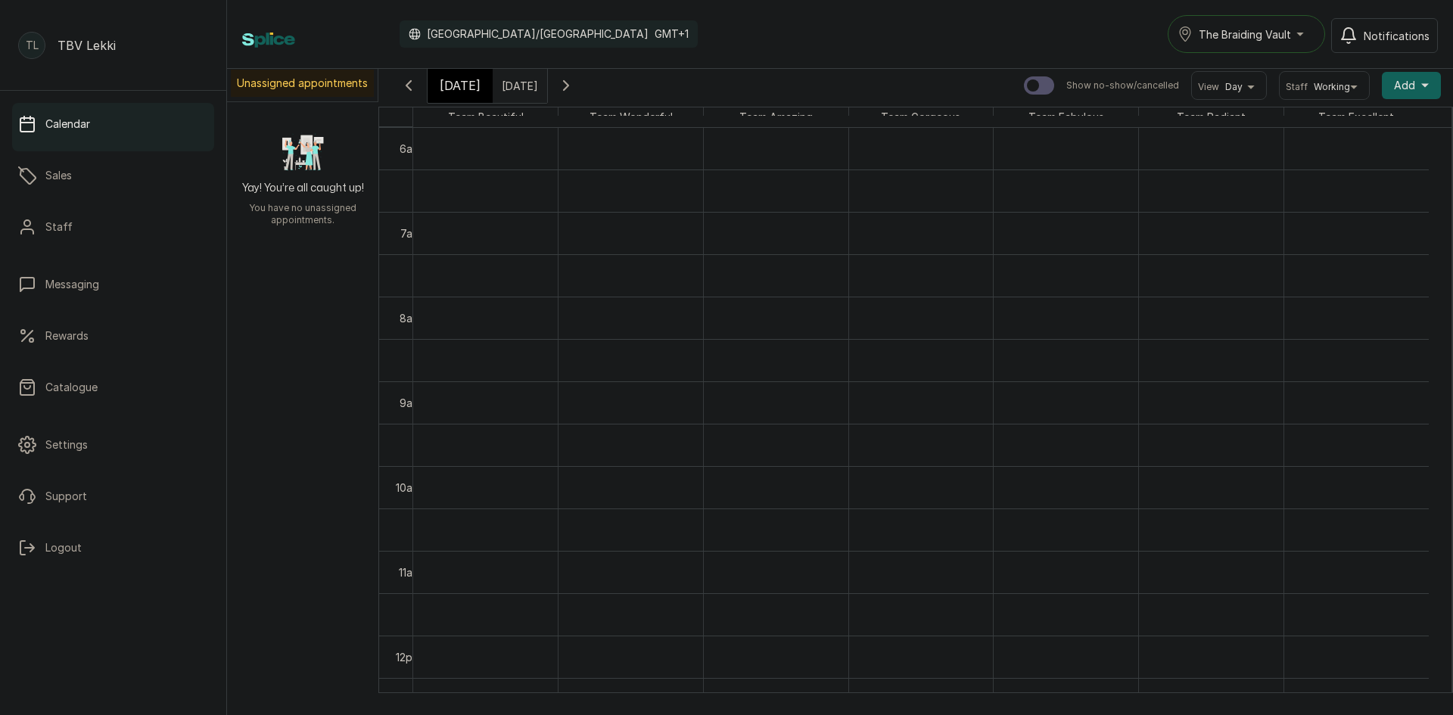
click at [575, 83] on icon "button" at bounding box center [566, 85] width 18 height 18
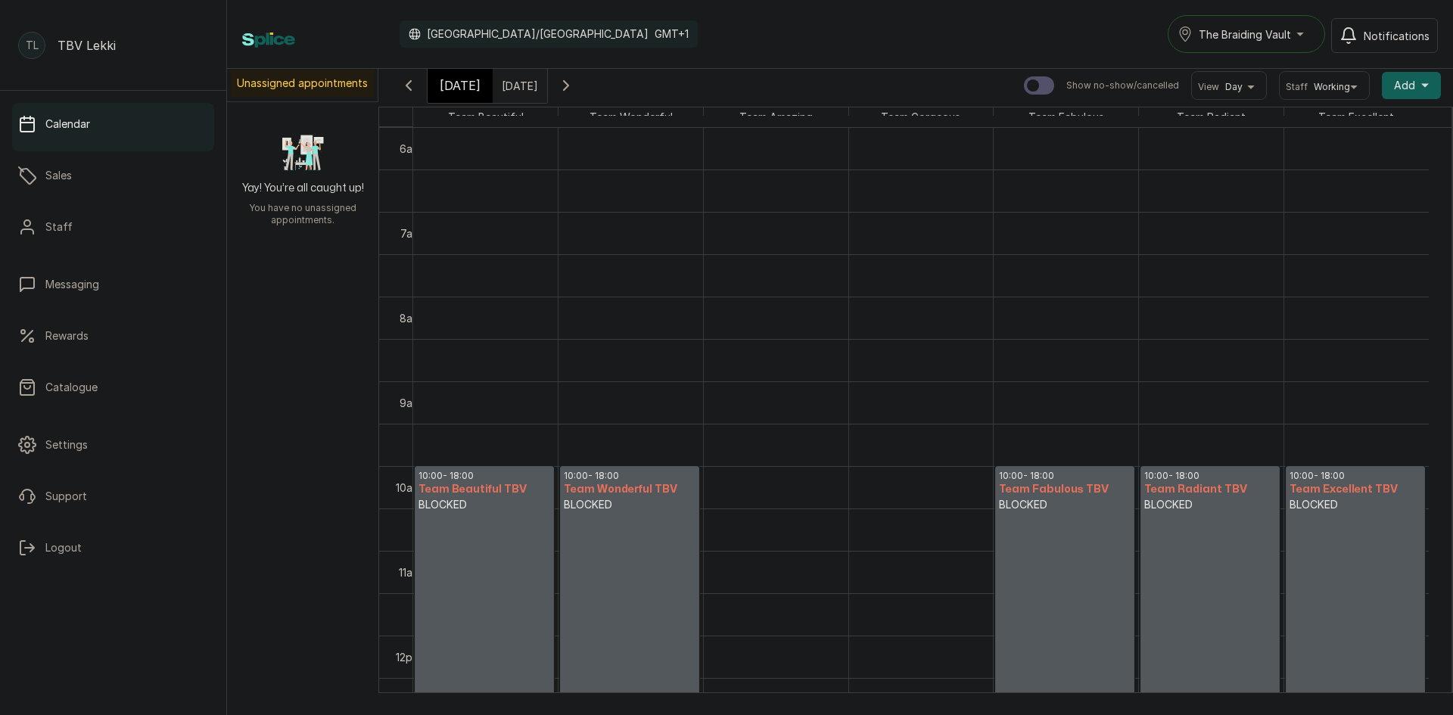
click at [575, 83] on icon "button" at bounding box center [566, 85] width 18 height 18
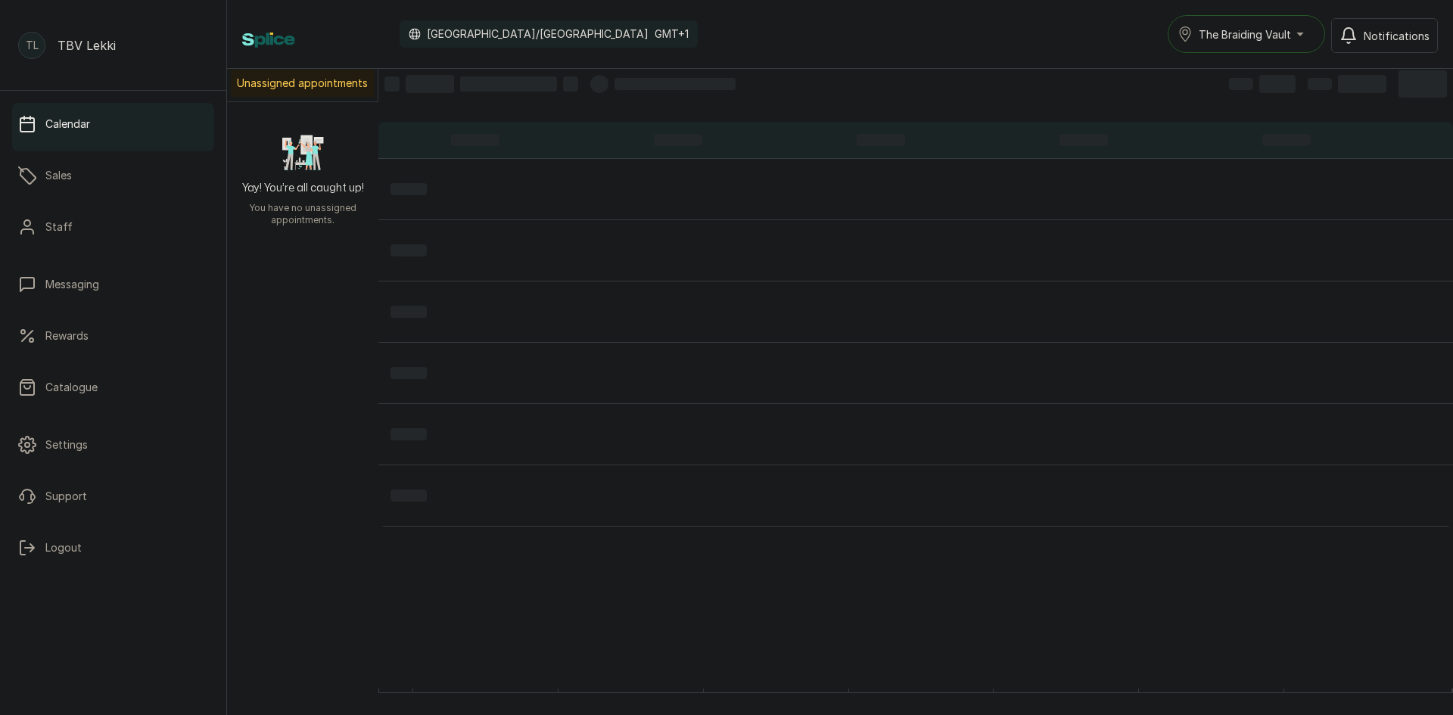
click at [606, 83] on div at bounding box center [599, 84] width 18 height 18
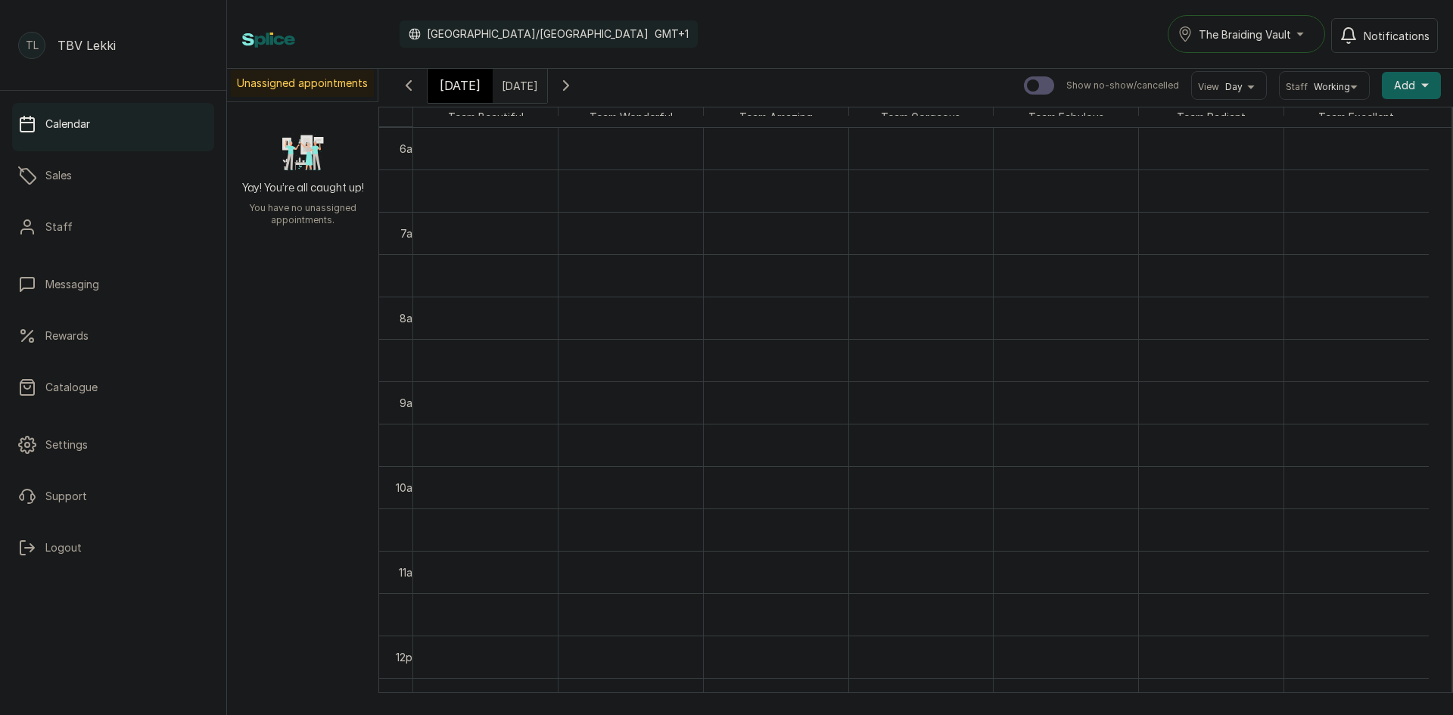
click at [575, 83] on icon "button" at bounding box center [566, 85] width 18 height 18
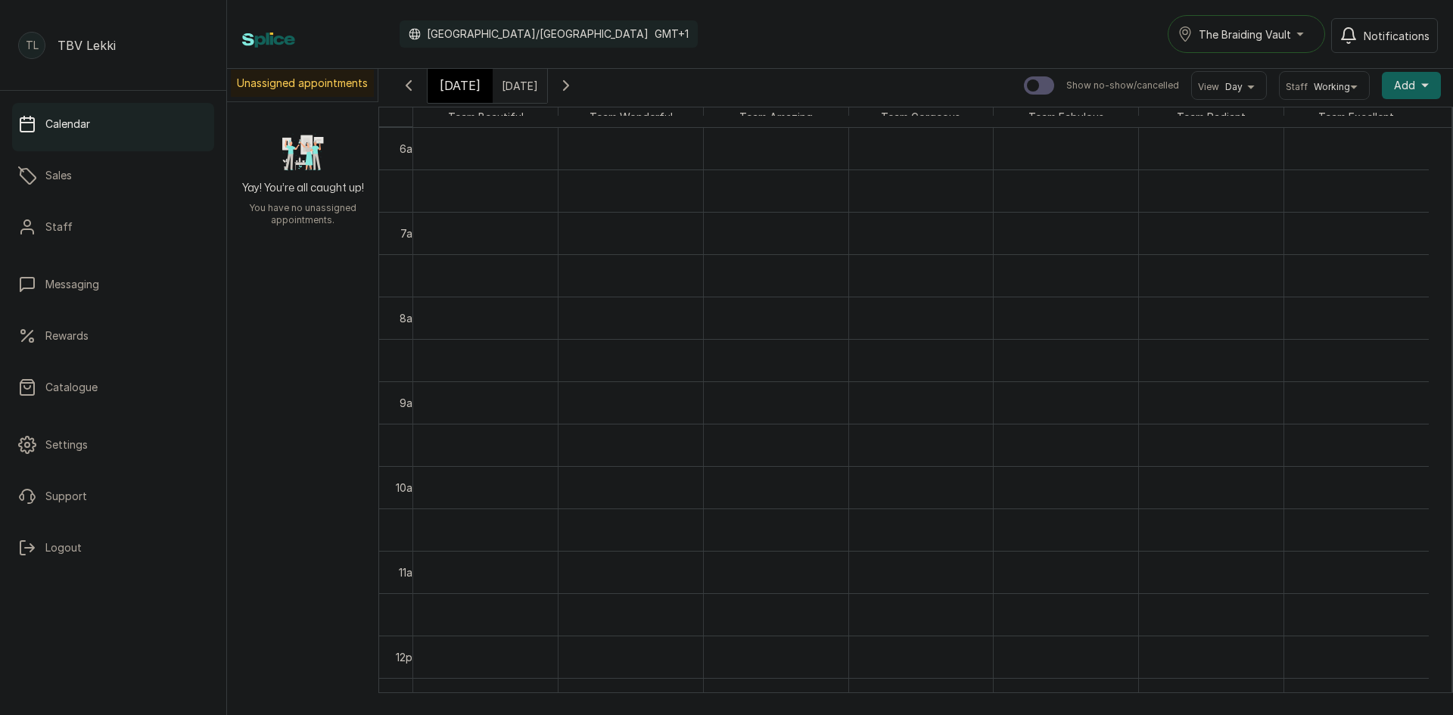
click at [575, 83] on icon "button" at bounding box center [566, 85] width 18 height 18
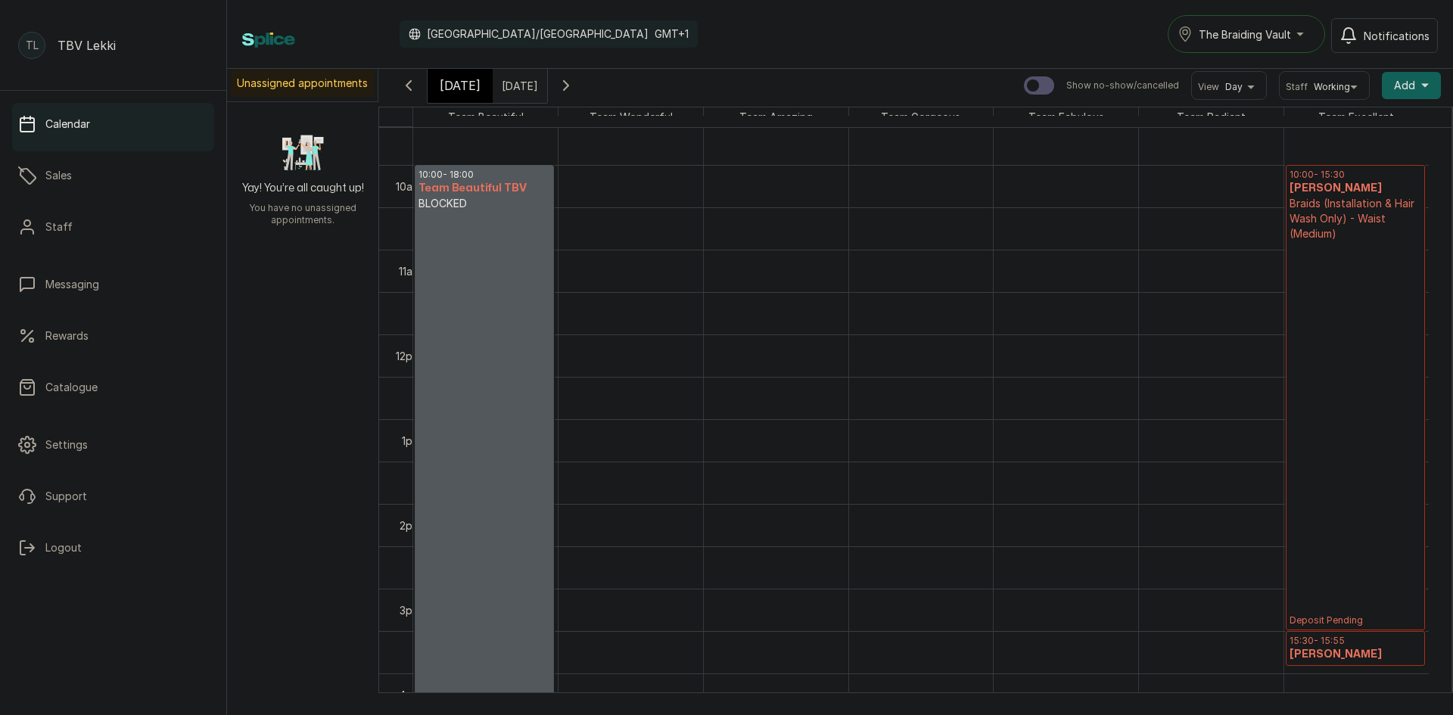
scroll to position [812, 0]
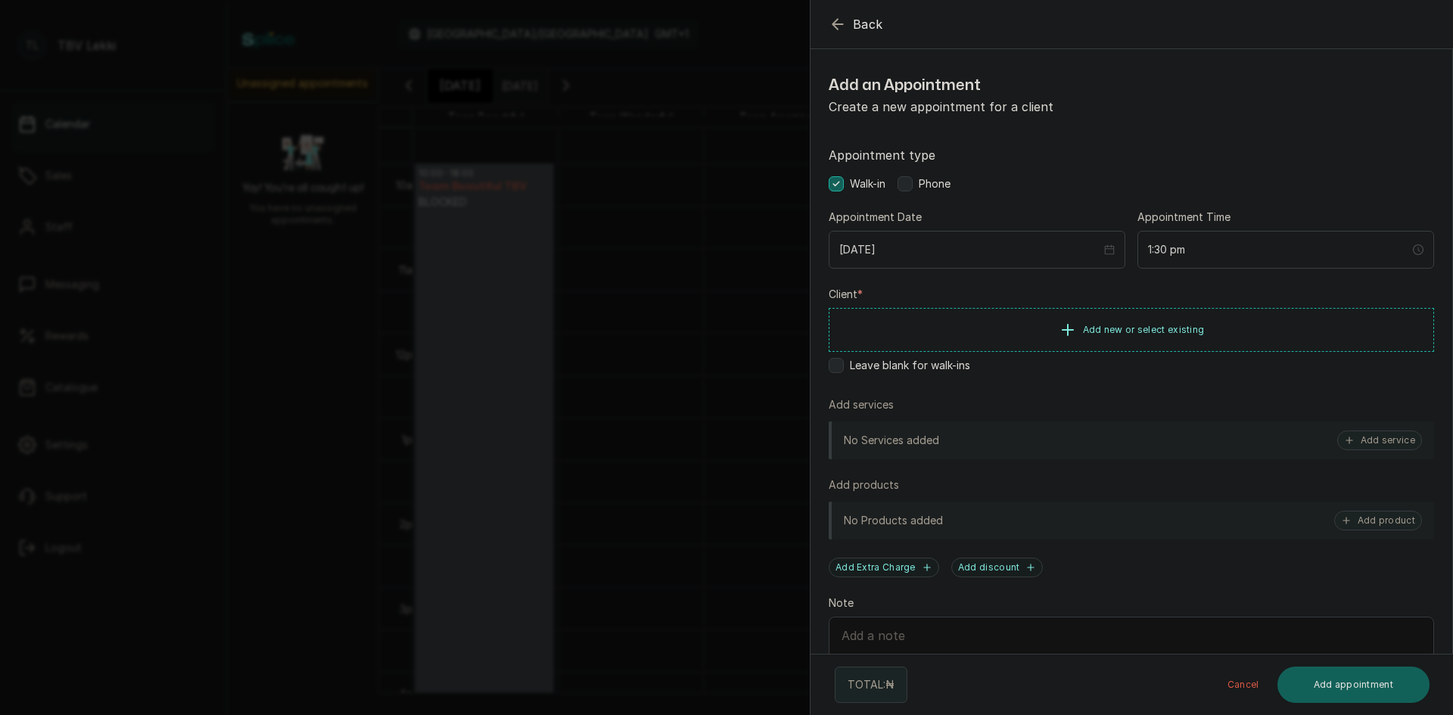
click at [847, 20] on button "Back" at bounding box center [856, 24] width 54 height 18
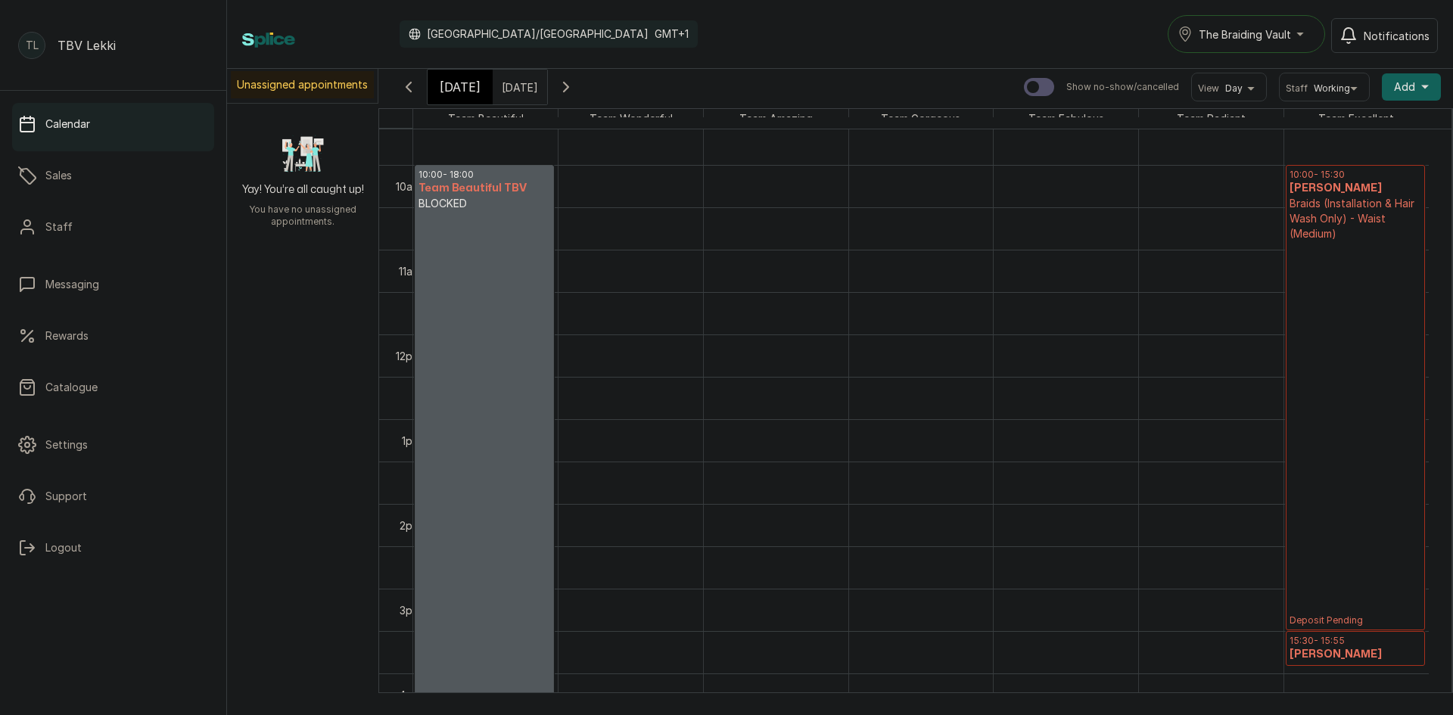
click at [464, 83] on span "[DATE]" at bounding box center [460, 87] width 41 height 18
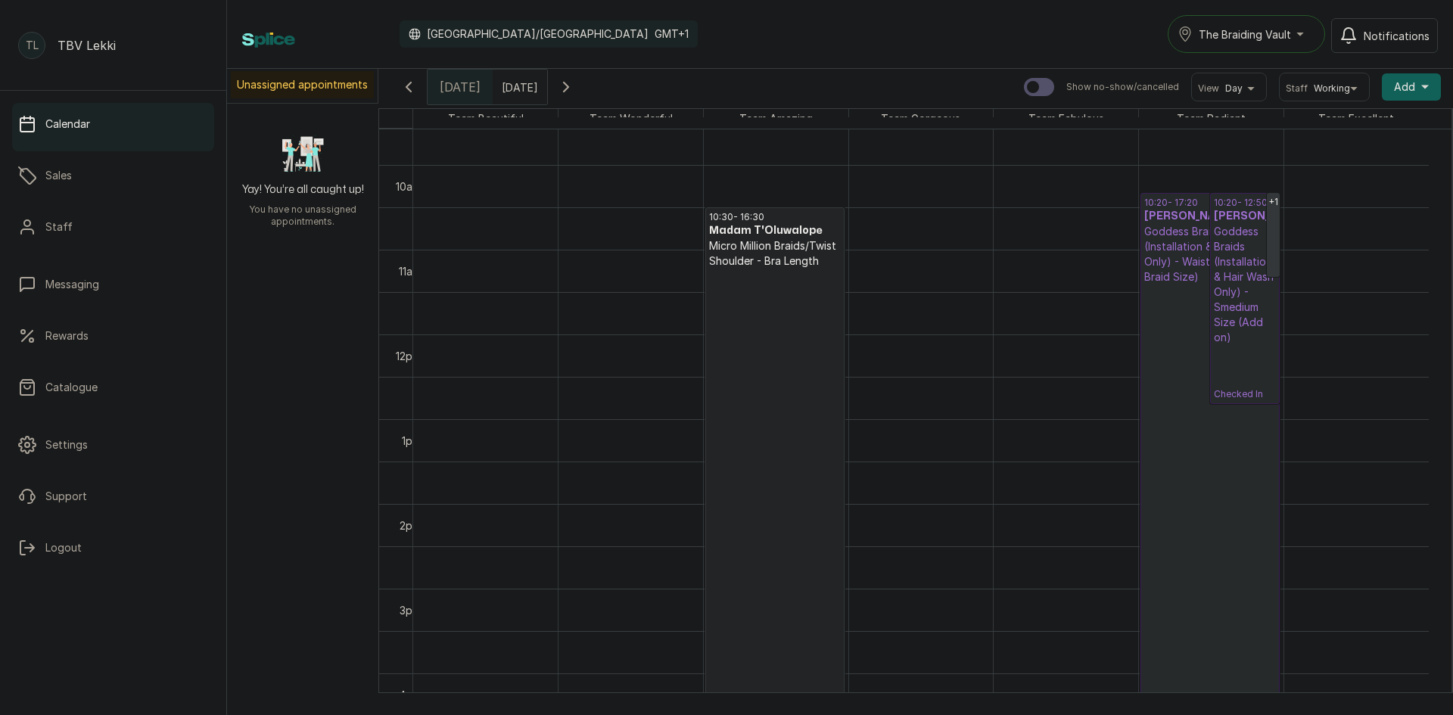
scroll to position [509, 0]
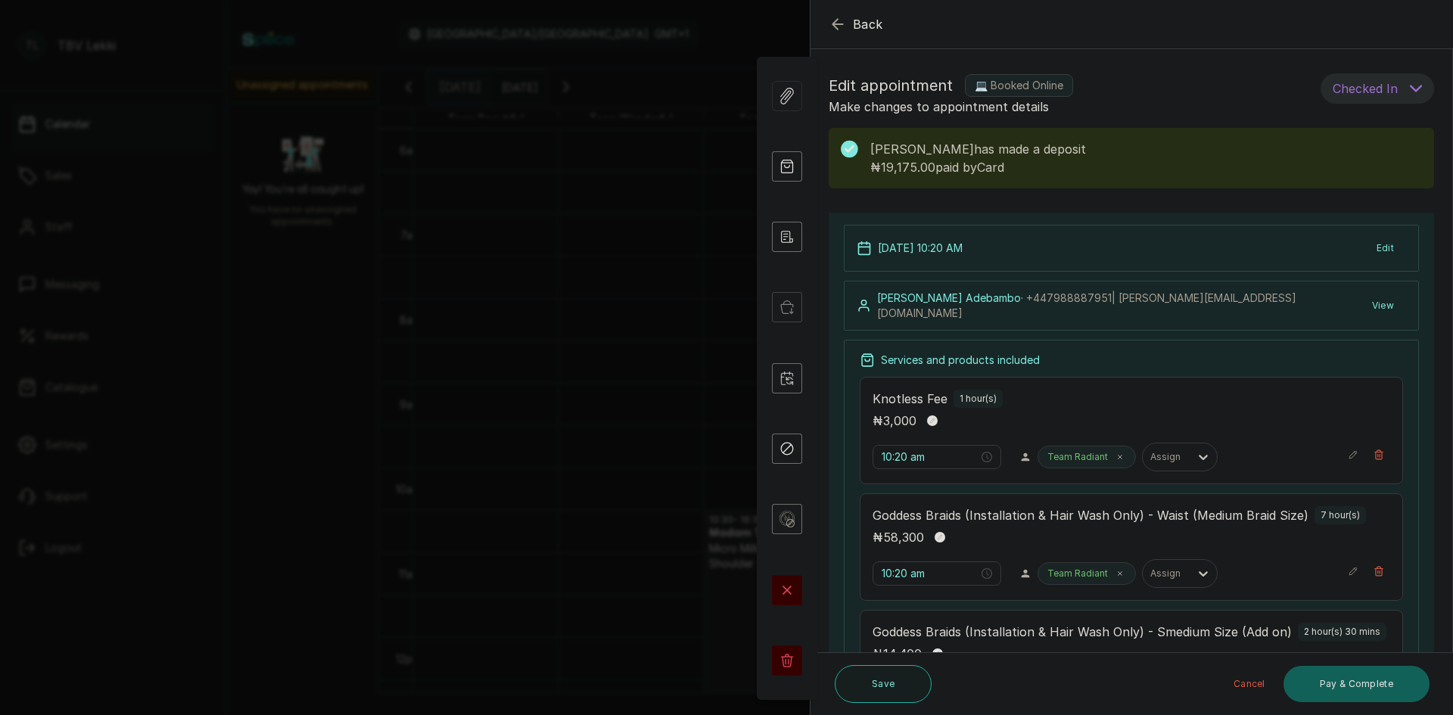
click at [838, 26] on icon "button" at bounding box center [838, 24] width 18 height 18
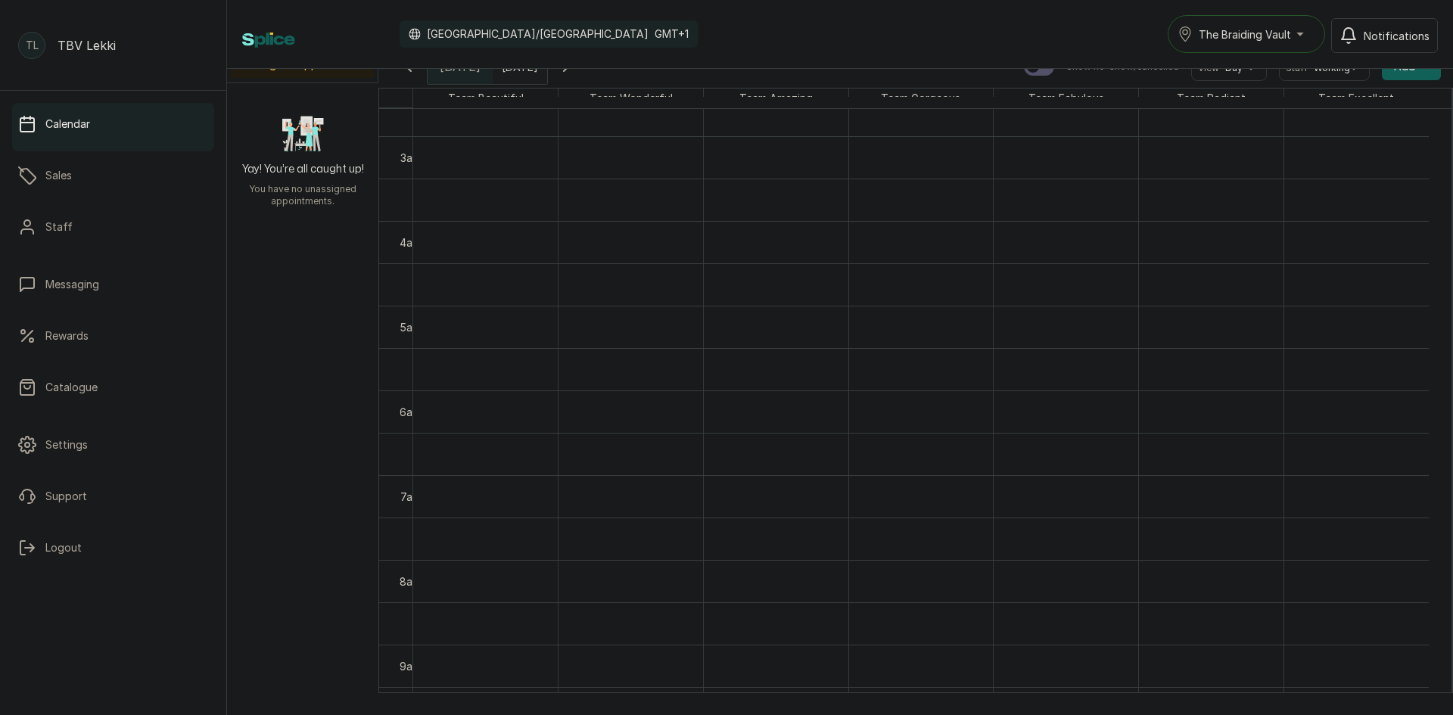
scroll to position [0, 0]
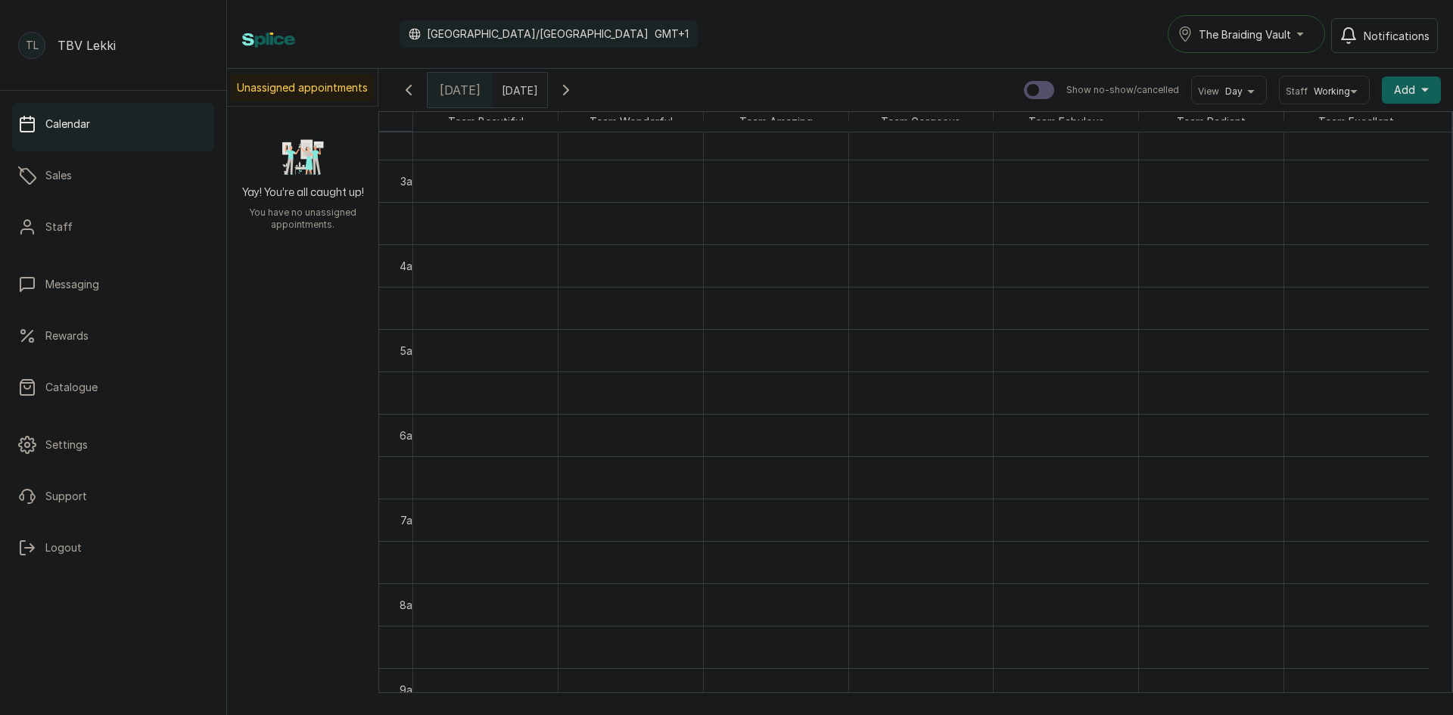
click at [406, 93] on icon "button" at bounding box center [409, 90] width 18 height 18
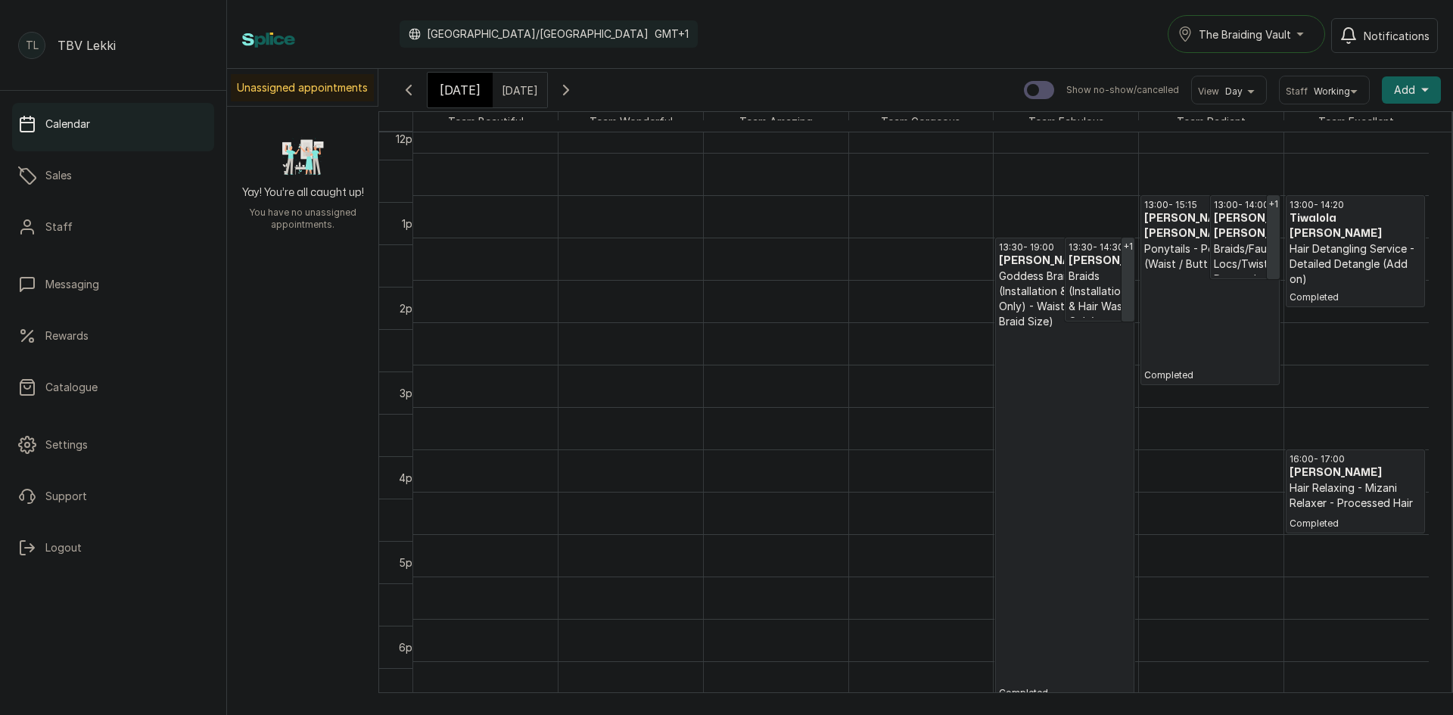
scroll to position [1039, 0]
click at [1165, 249] on p "Ponytails - Ponytail (Waist / Butt Length)" at bounding box center [1210, 256] width 132 height 30
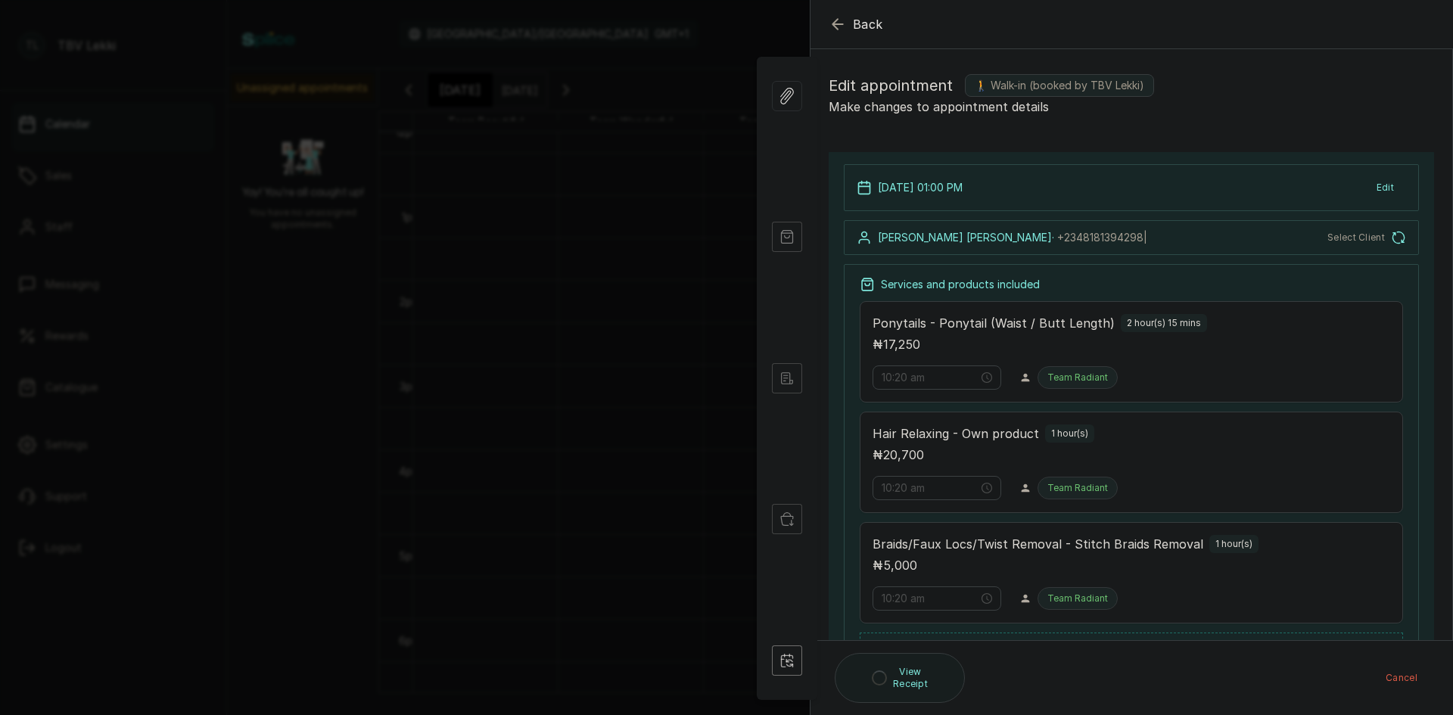
type input "1:00 pm"
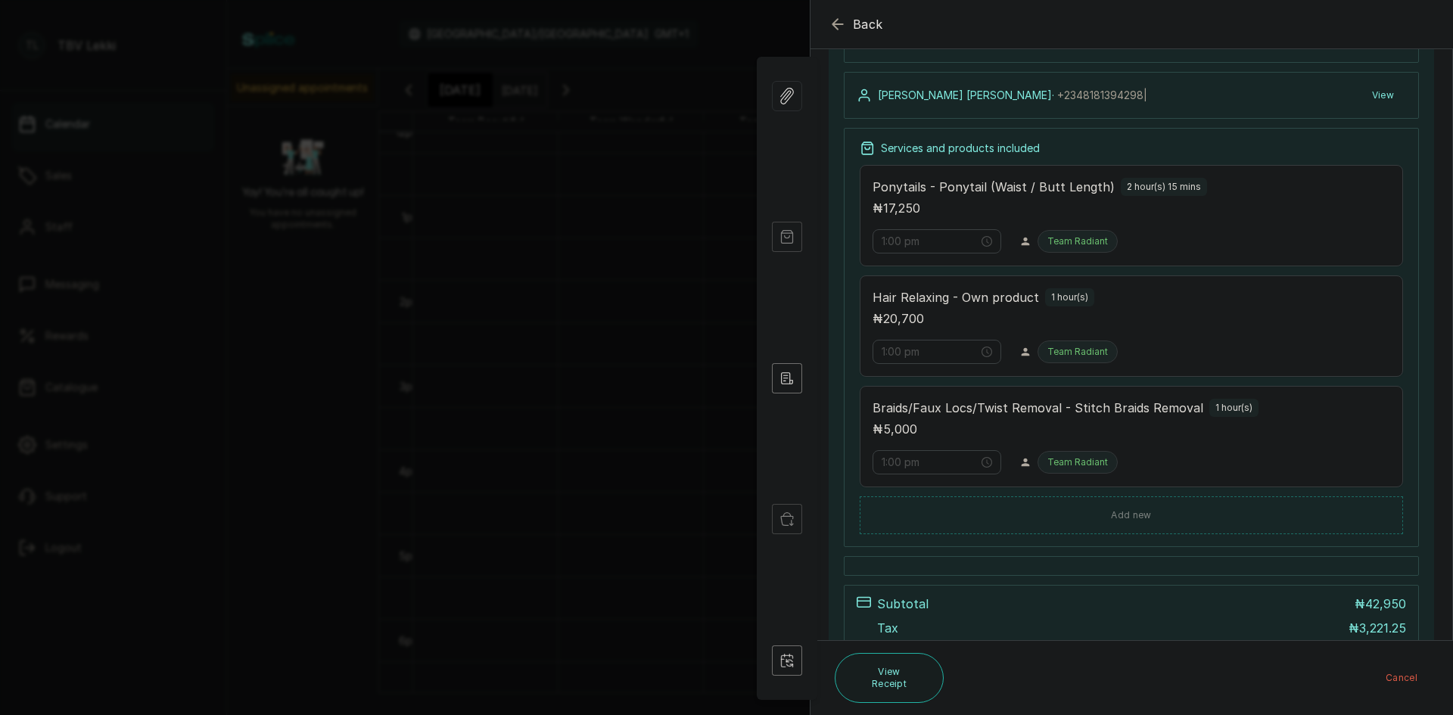
scroll to position [27, 0]
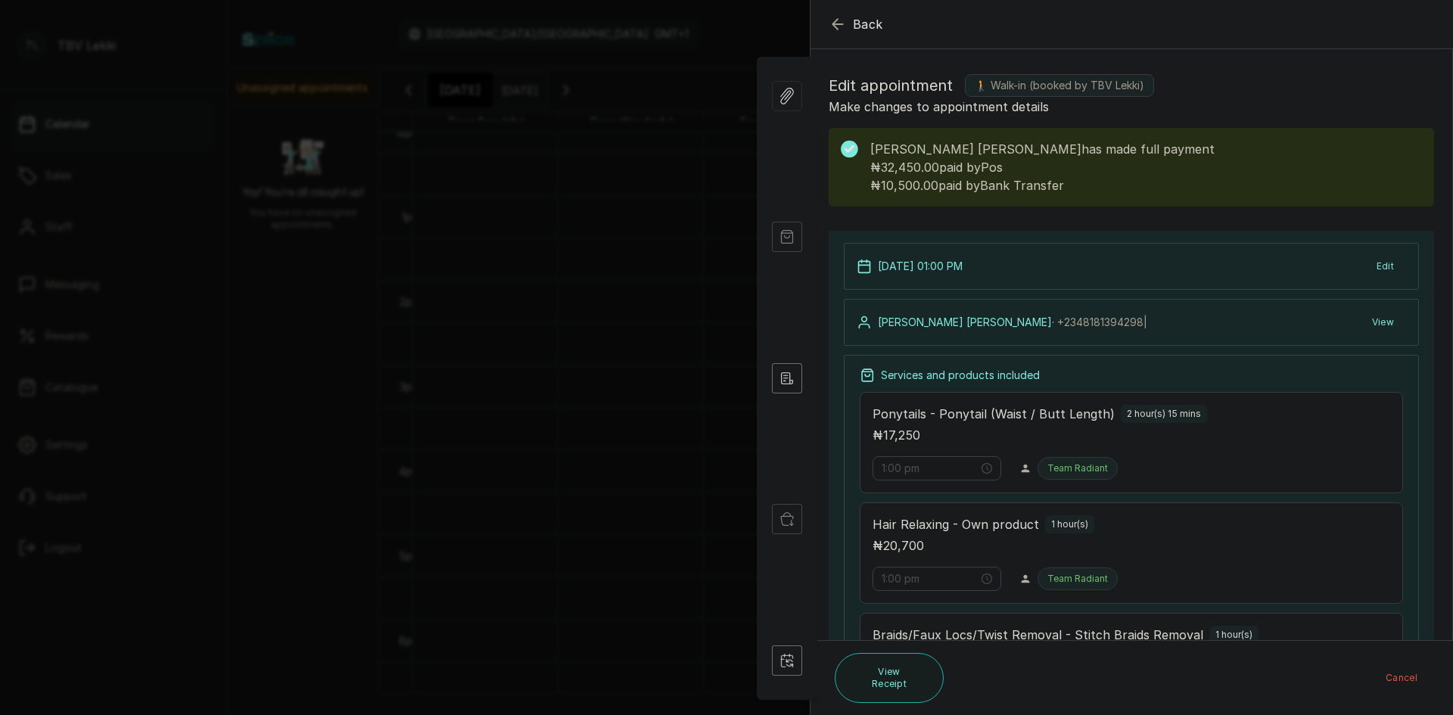
click at [853, 24] on span "Back" at bounding box center [868, 24] width 30 height 18
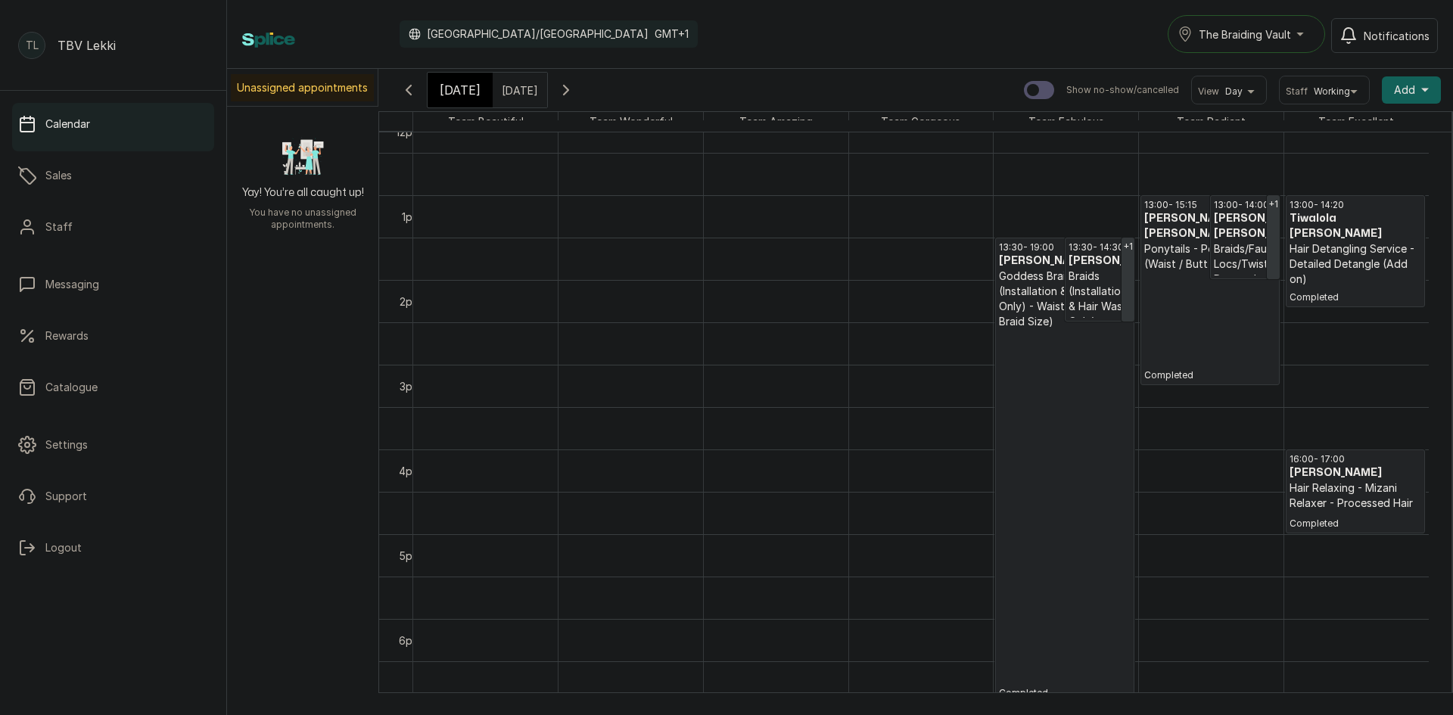
click at [444, 83] on span "[DATE]" at bounding box center [460, 90] width 41 height 18
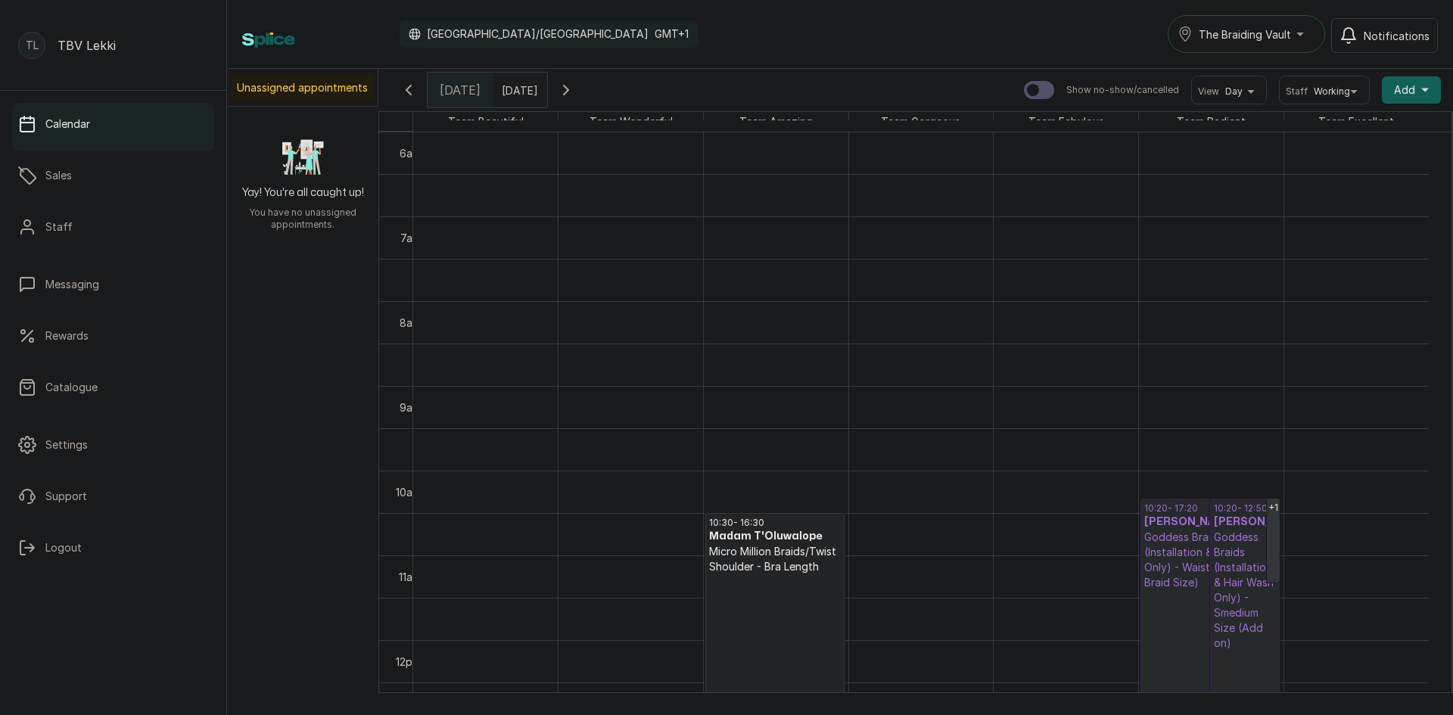
click at [1250, 556] on p "Goddess Braids (Installation & Hair Wash Only) - Smedium Size (Add on)" at bounding box center [1245, 590] width 62 height 121
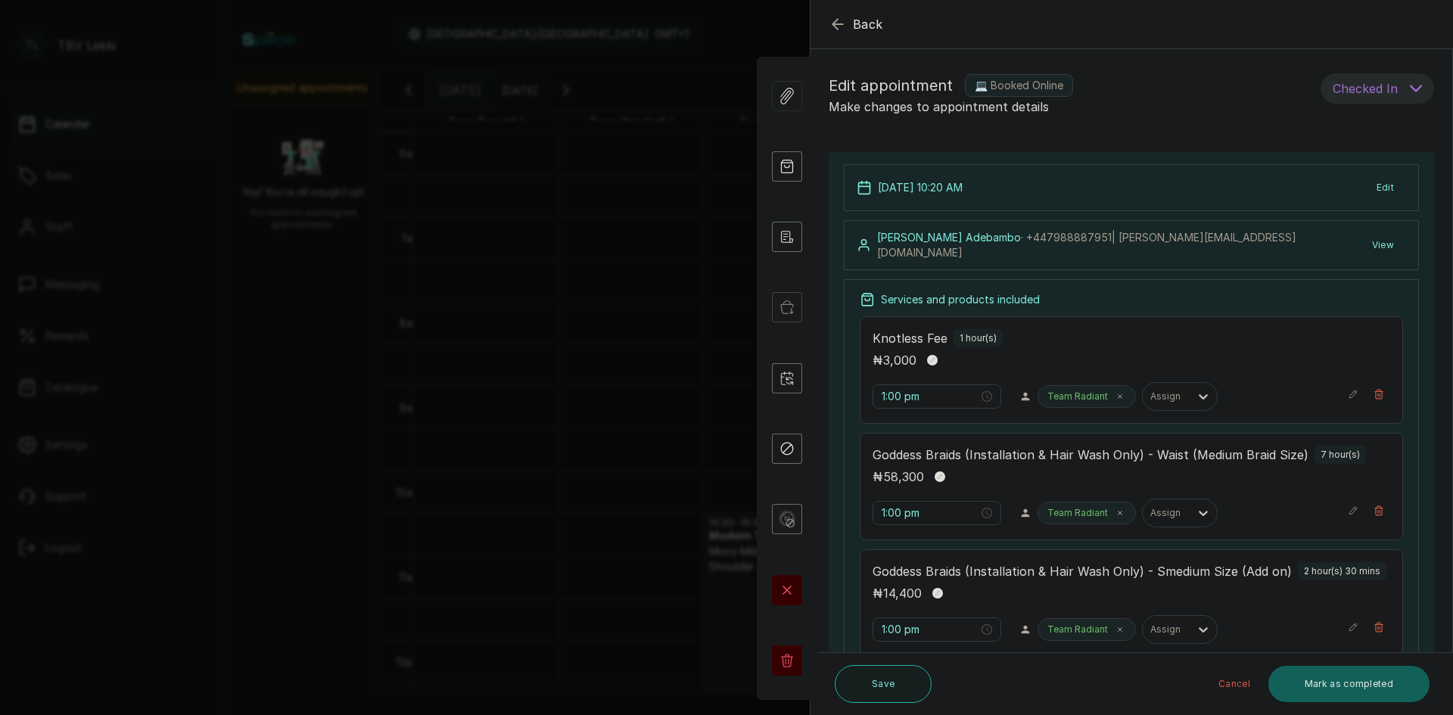
type input "10:20 am"
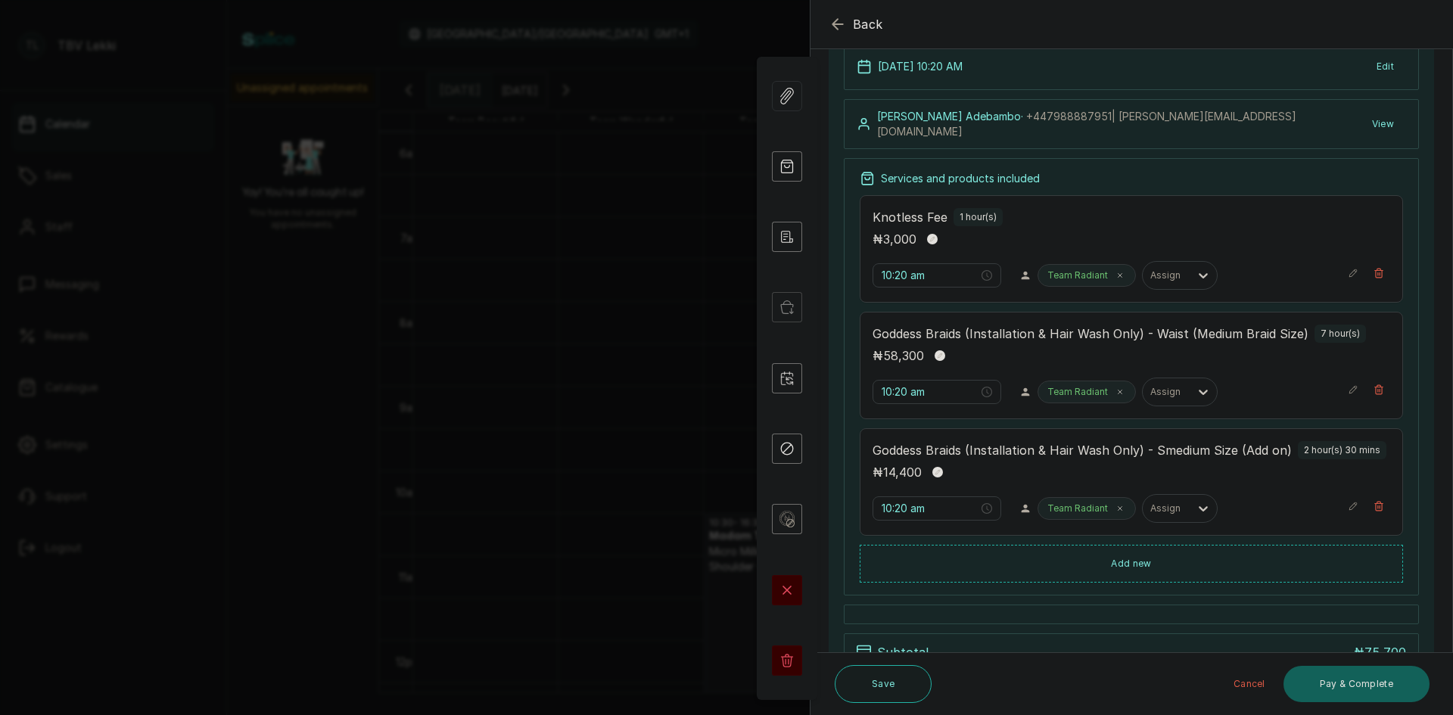
scroll to position [410, 0]
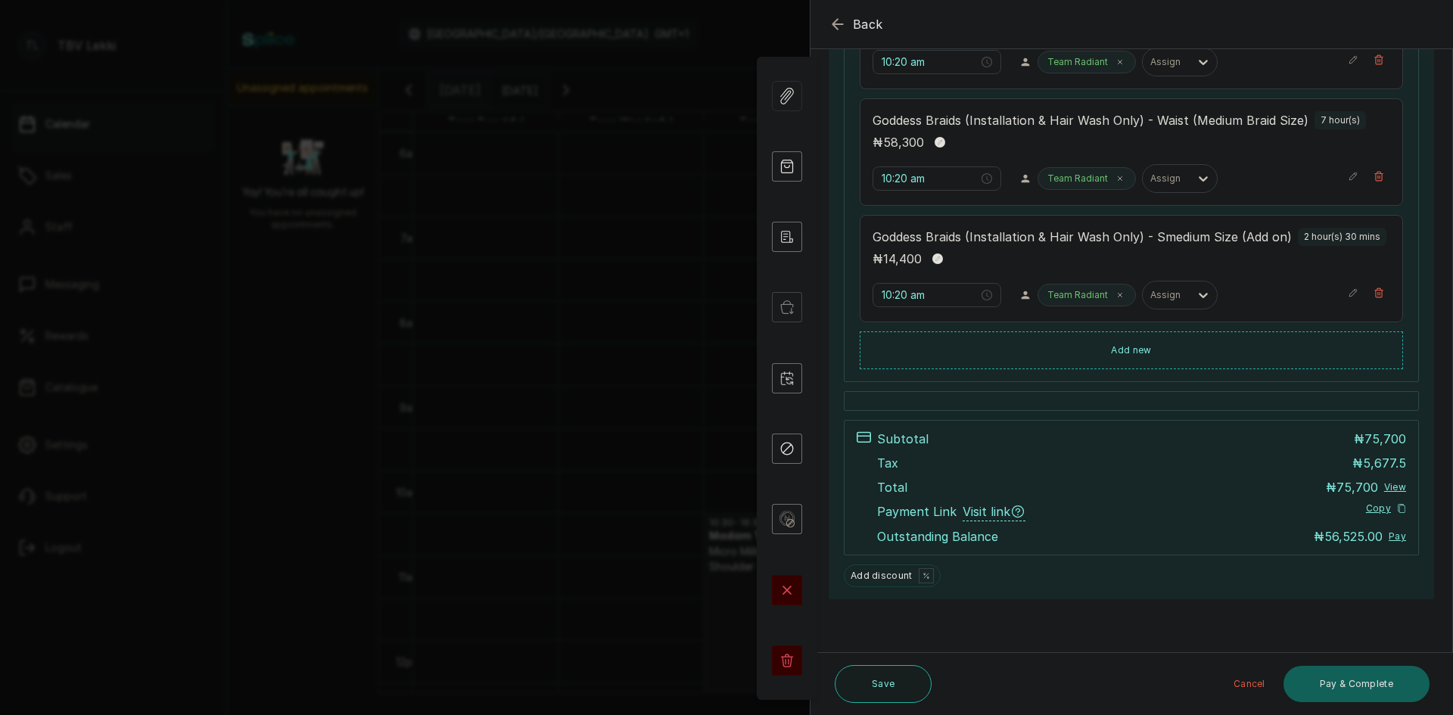
click at [852, 27] on button "Back" at bounding box center [856, 24] width 54 height 18
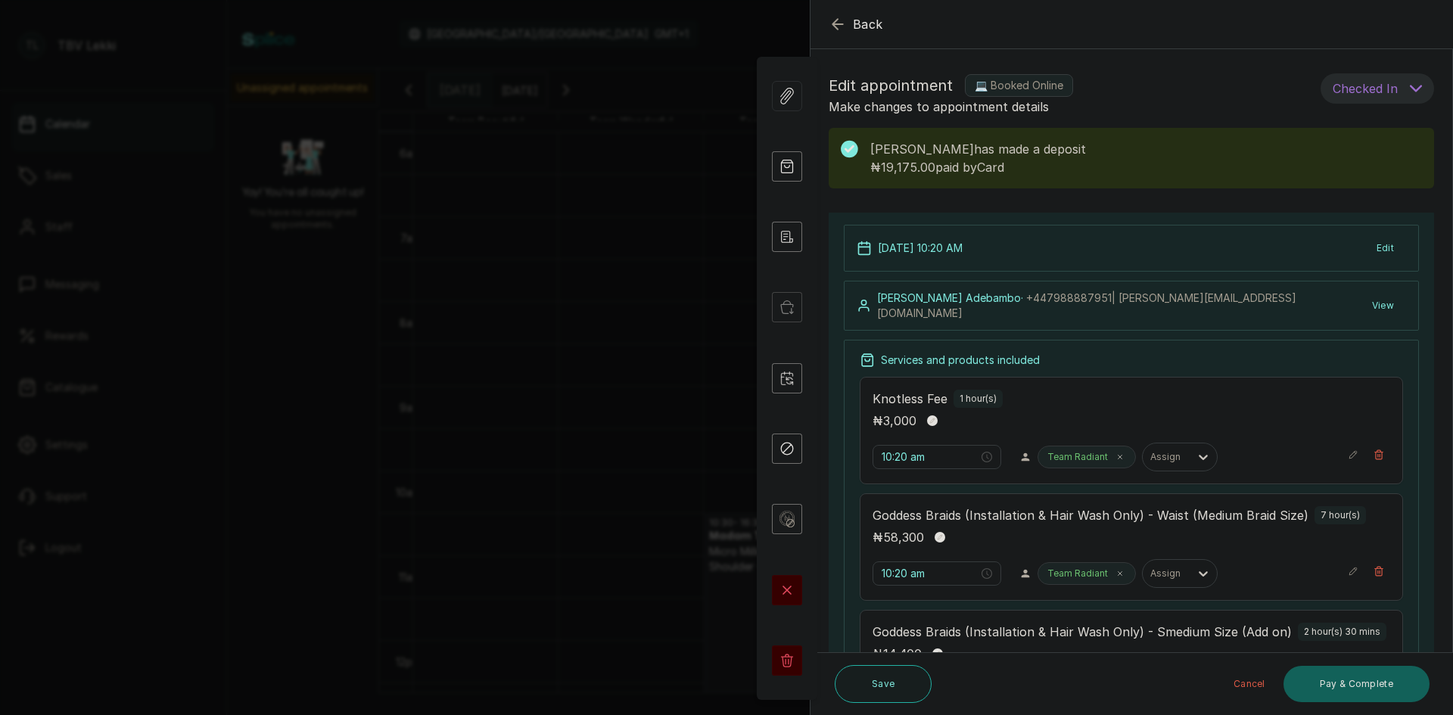
click at [615, 86] on div "Back Appointment Details Edit appointment 💻 Booked Online Make changes to appoi…" at bounding box center [726, 357] width 1453 height 715
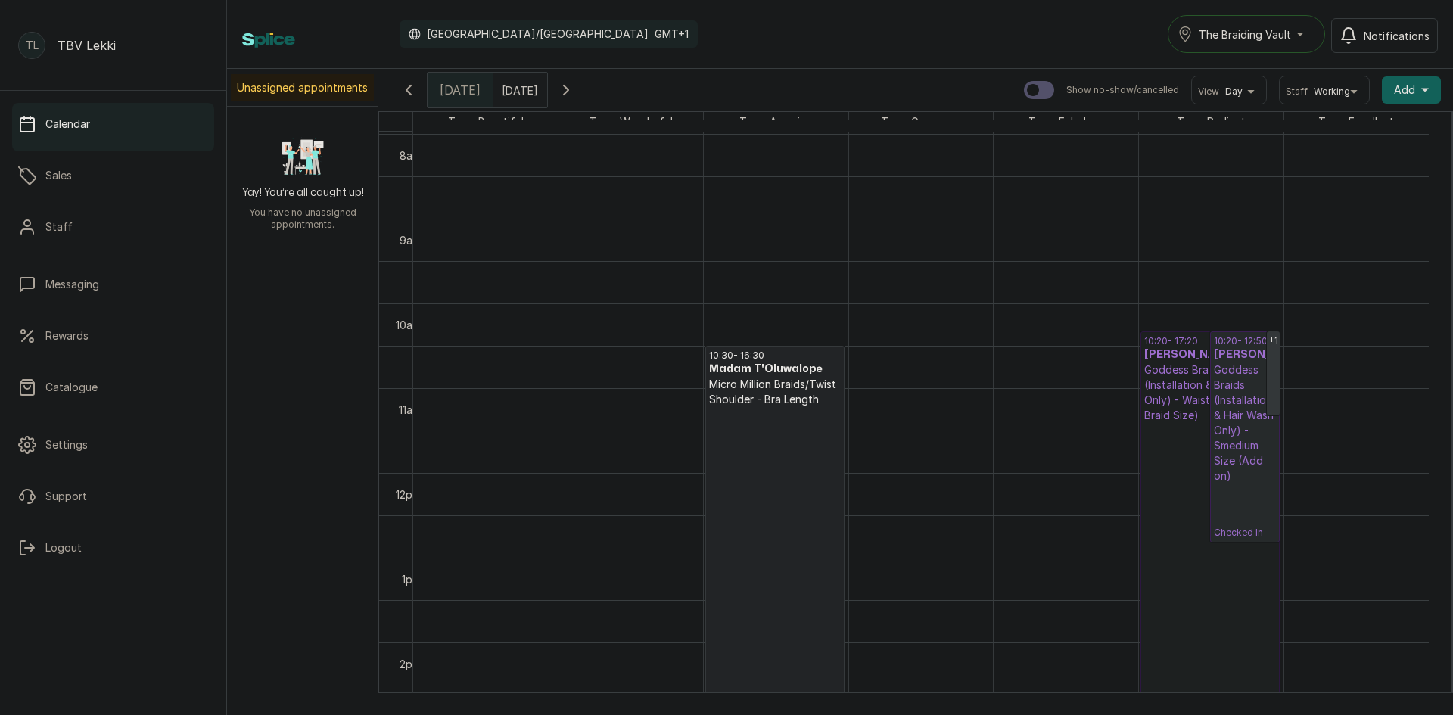
scroll to position [649, 0]
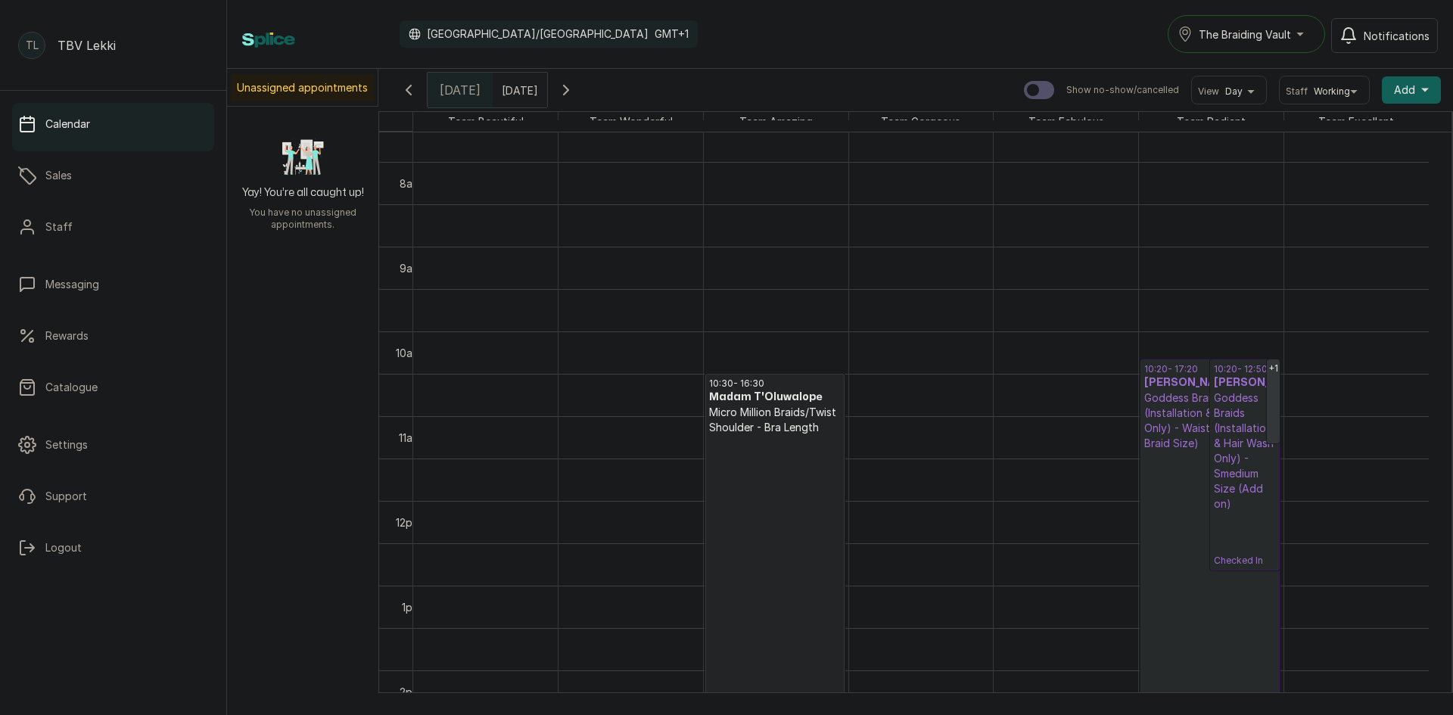
click at [411, 89] on icon "button" at bounding box center [409, 90] width 18 height 18
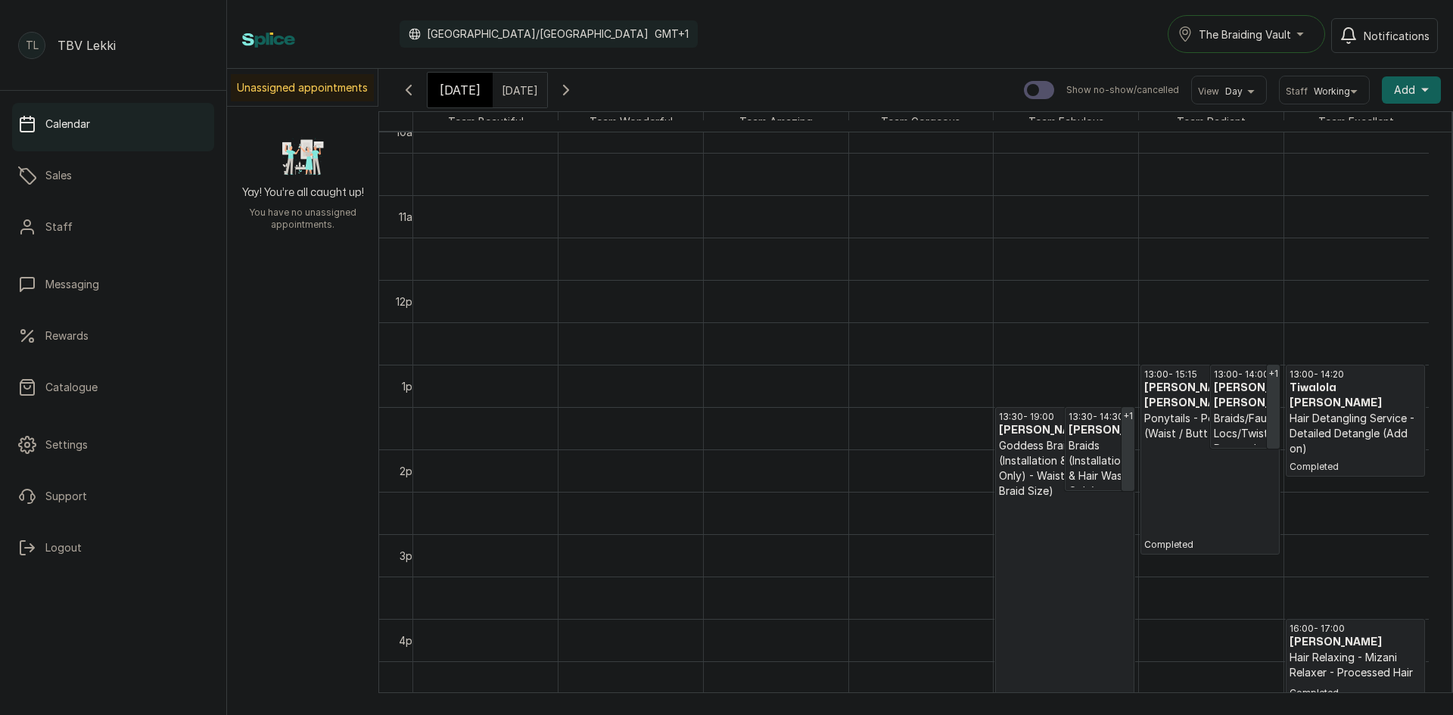
scroll to position [964, 0]
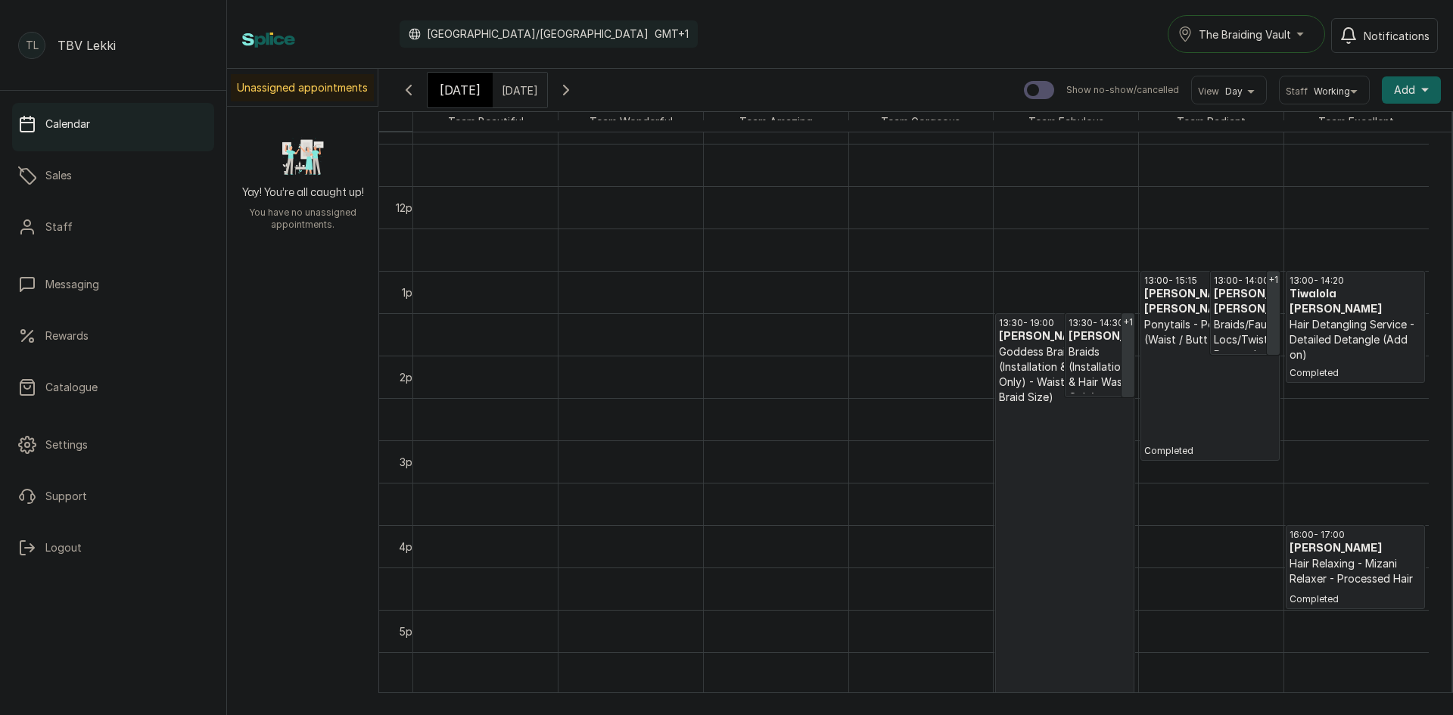
click at [1333, 556] on h3 "[PERSON_NAME]" at bounding box center [1356, 548] width 132 height 15
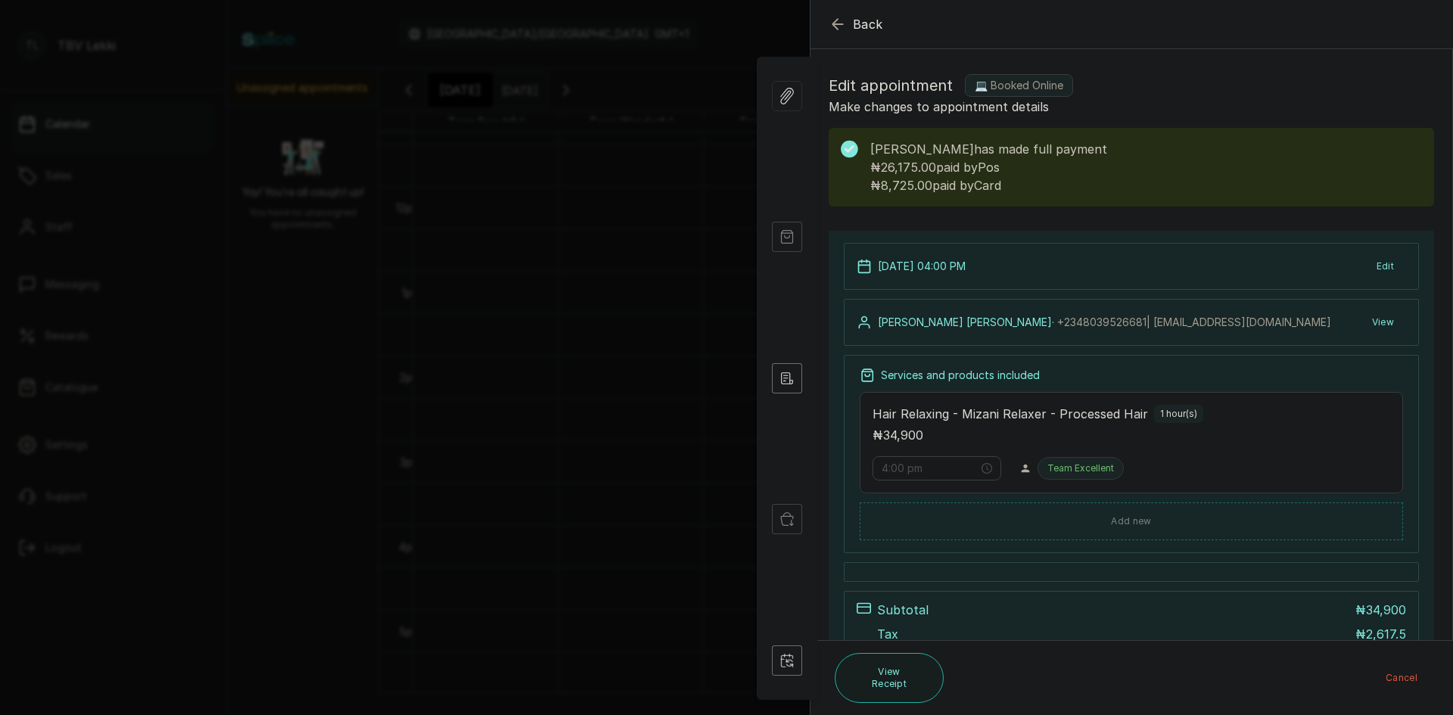
click at [838, 22] on icon "button" at bounding box center [838, 24] width 18 height 18
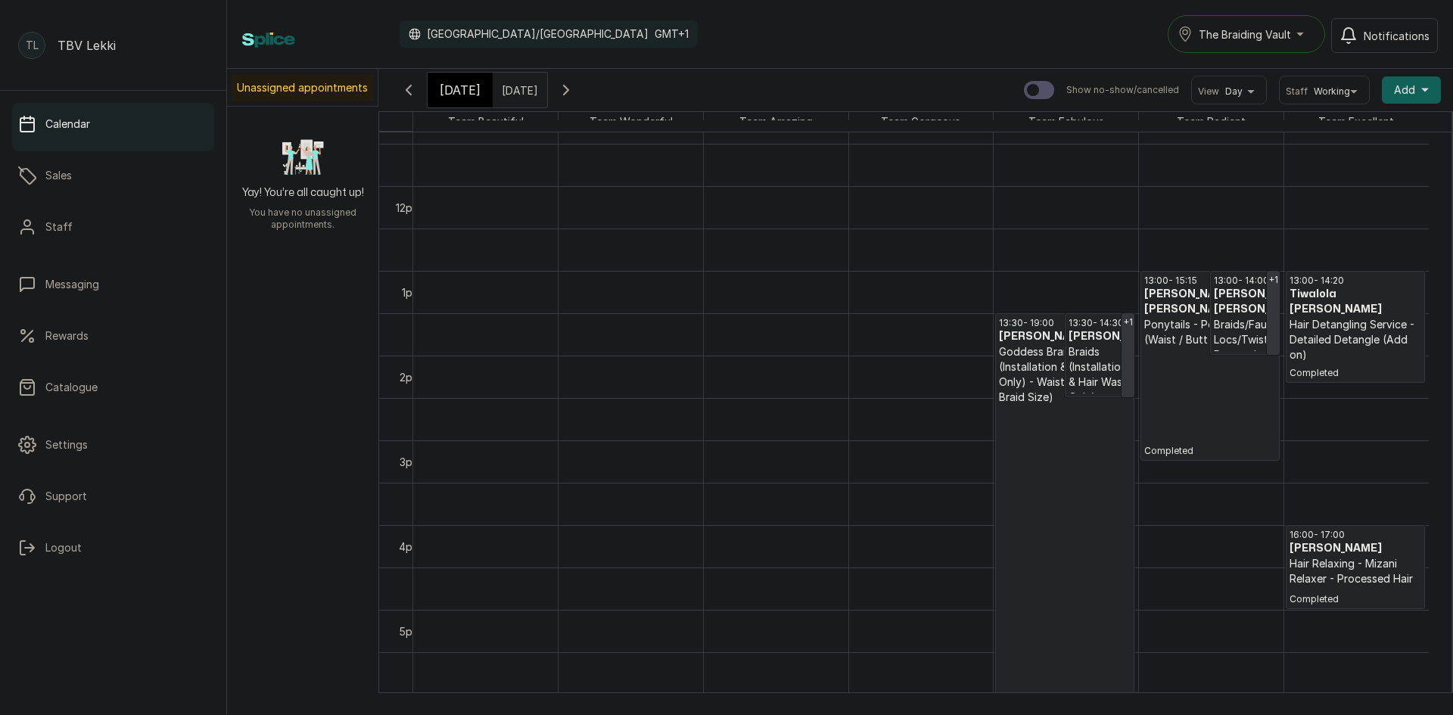
click at [408, 95] on icon "button" at bounding box center [409, 90] width 18 height 18
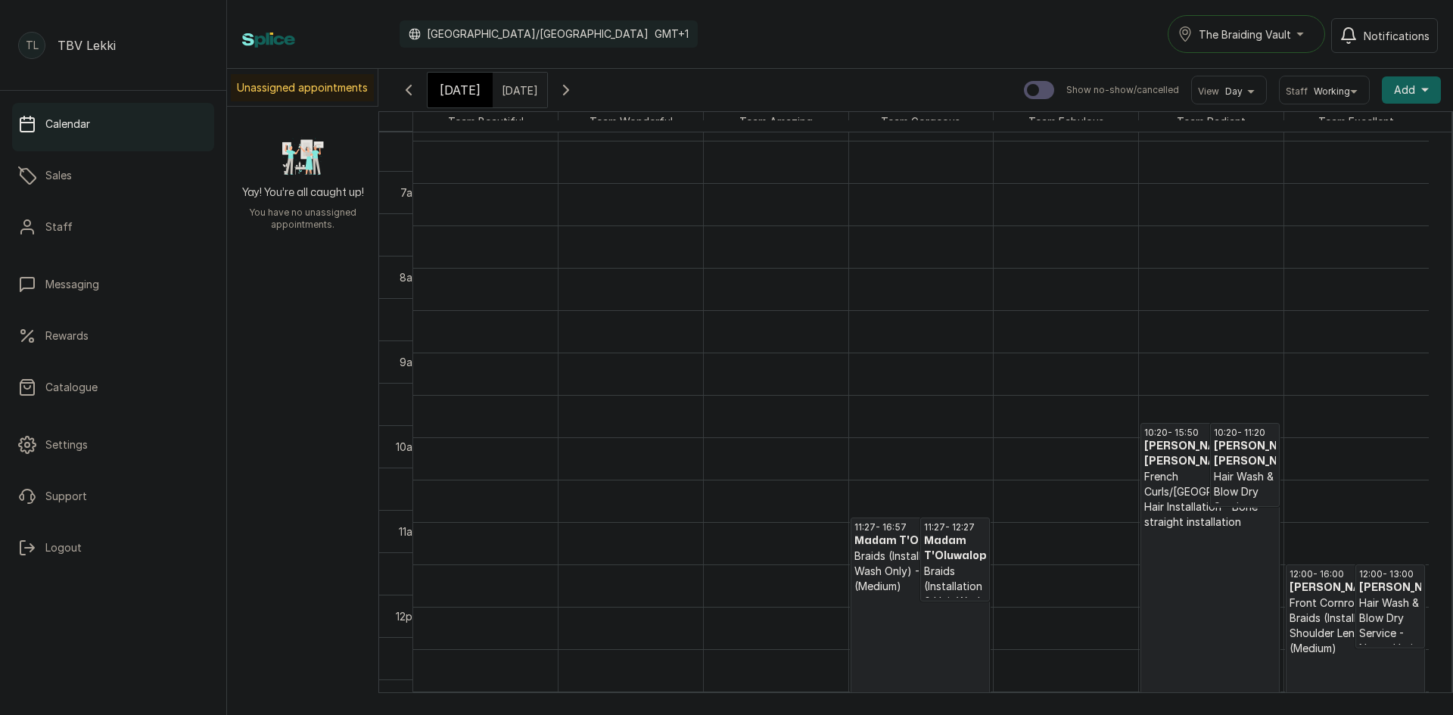
scroll to position [585, 0]
click at [1321, 616] on p "Front Cornrows with Braids (Installation Only) - Shoulder Length (Medium)" at bounding box center [1356, 626] width 132 height 61
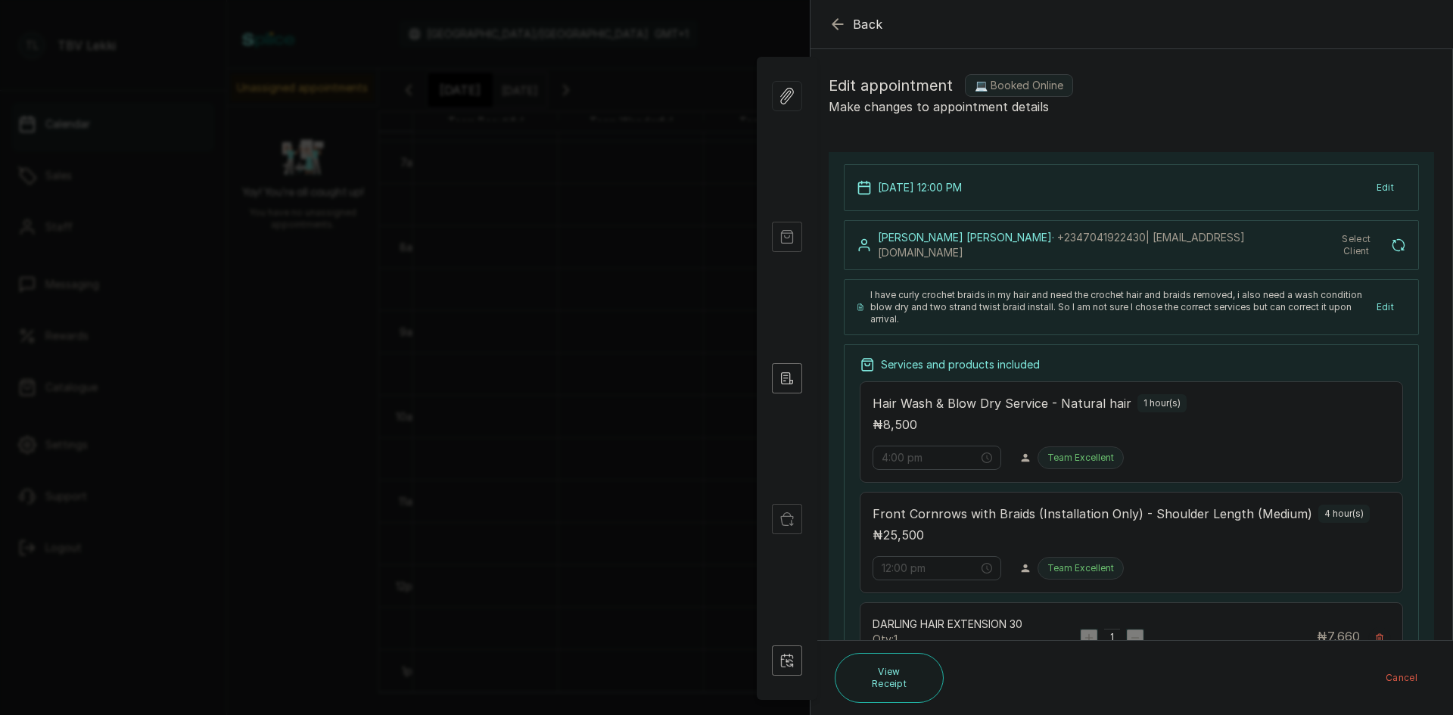
type input "12:00 pm"
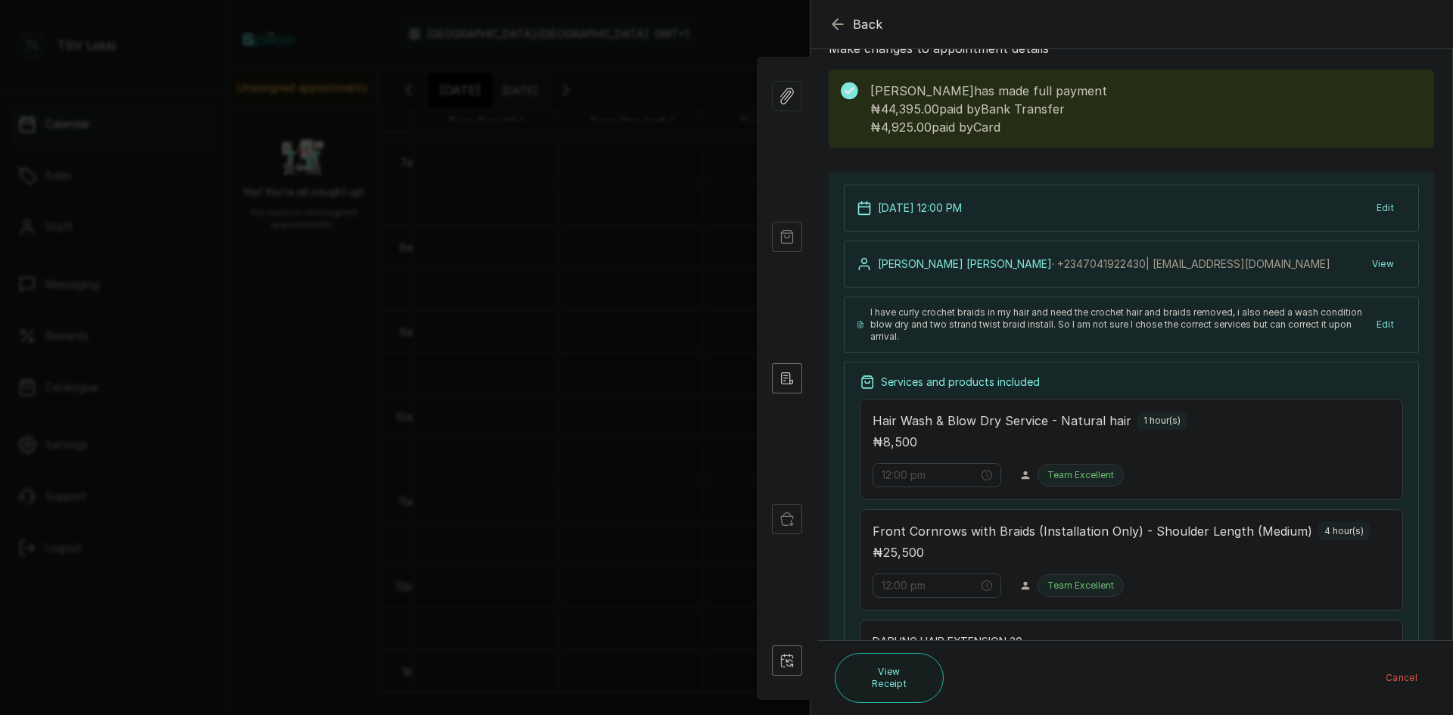
scroll to position [0, 0]
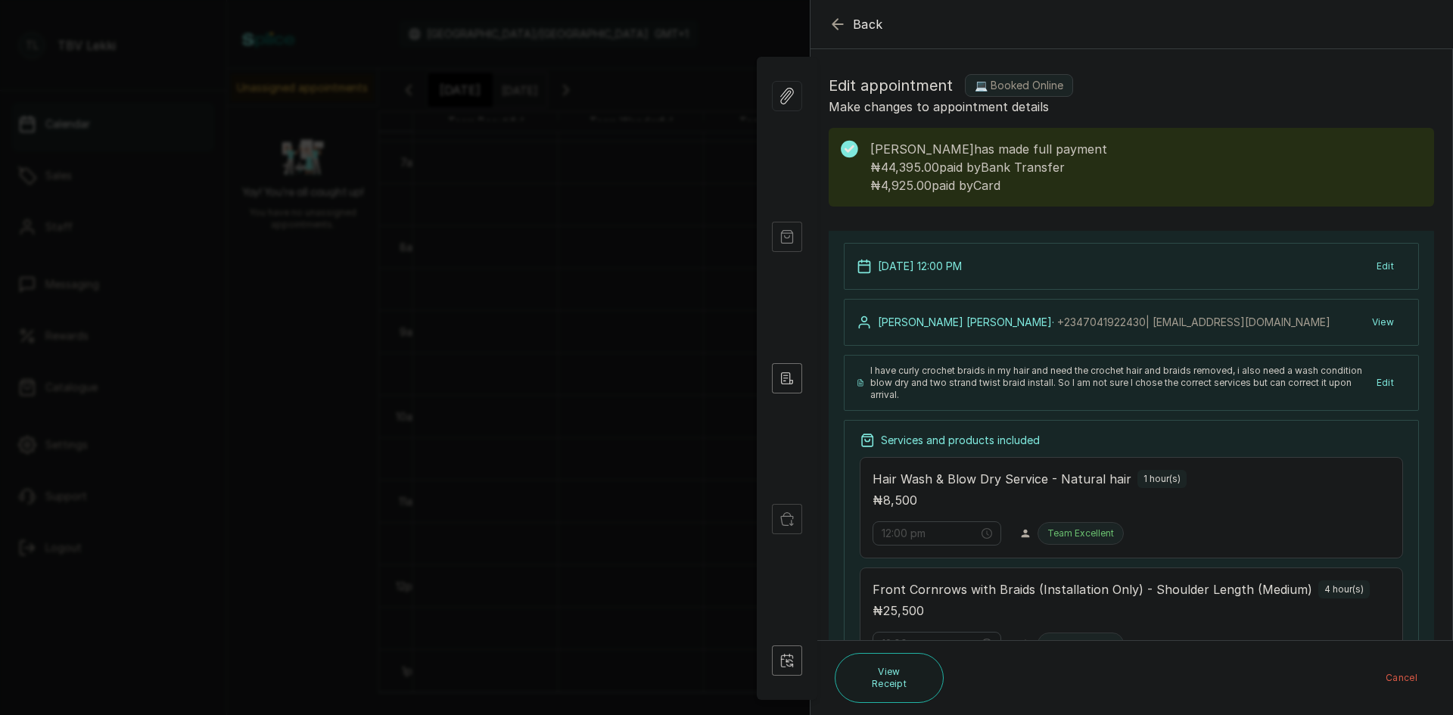
click at [838, 24] on icon "button" at bounding box center [838, 24] width 10 height 10
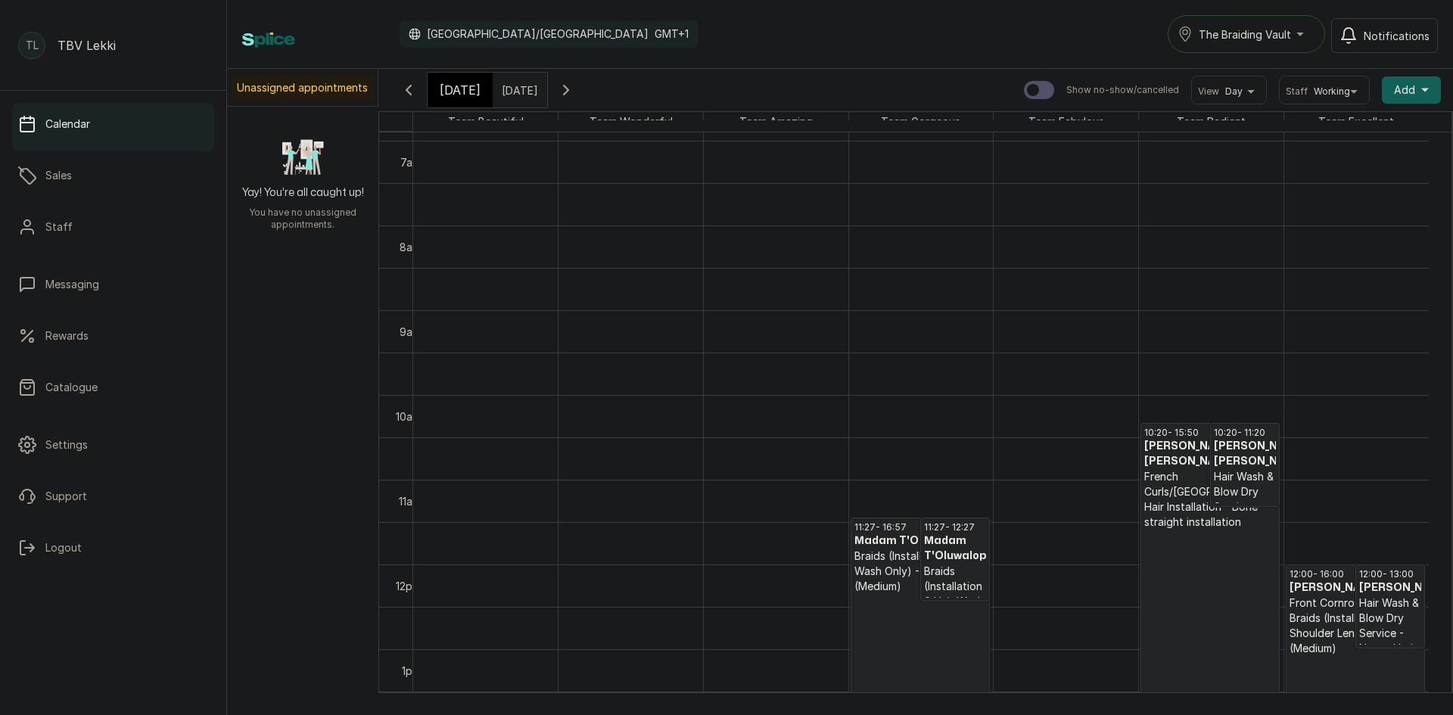
click at [584, 92] on button "Show no-show/cancelled" at bounding box center [566, 90] width 36 height 36
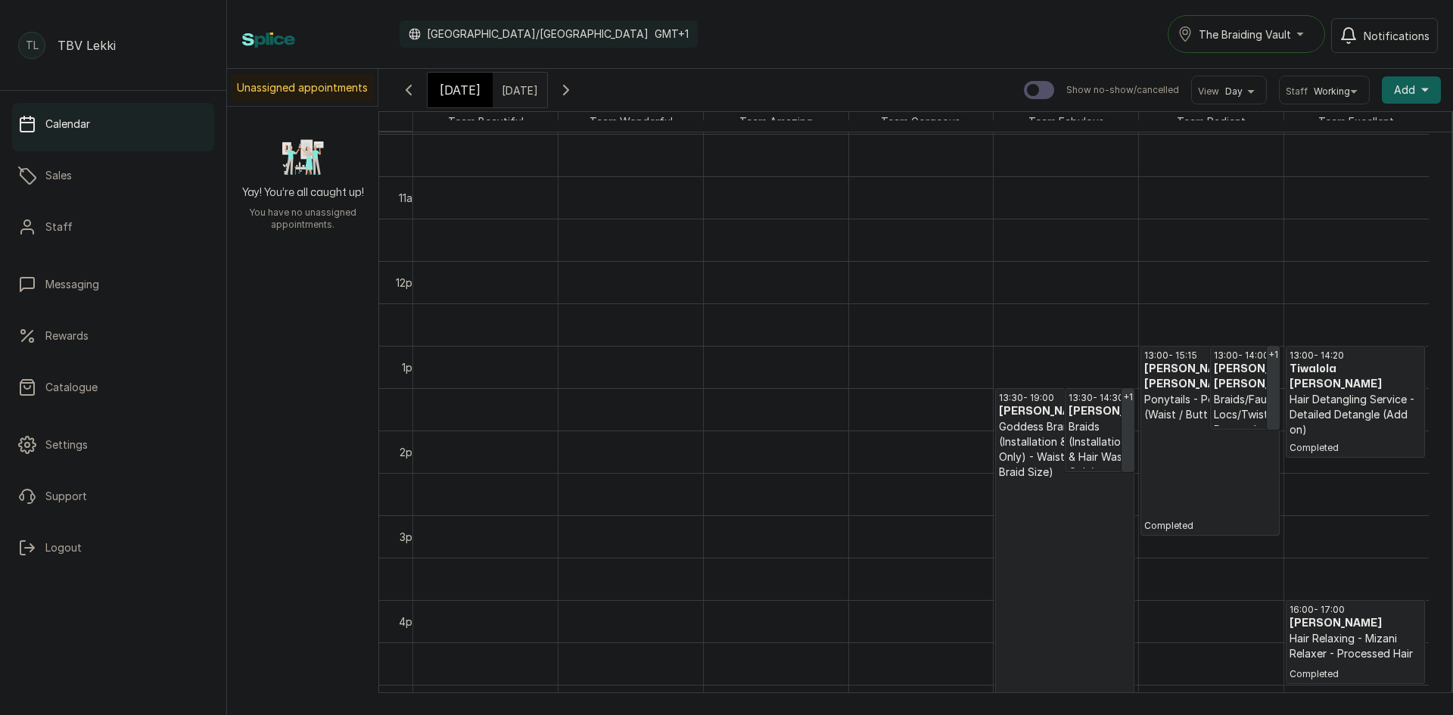
scroll to position [952, 0]
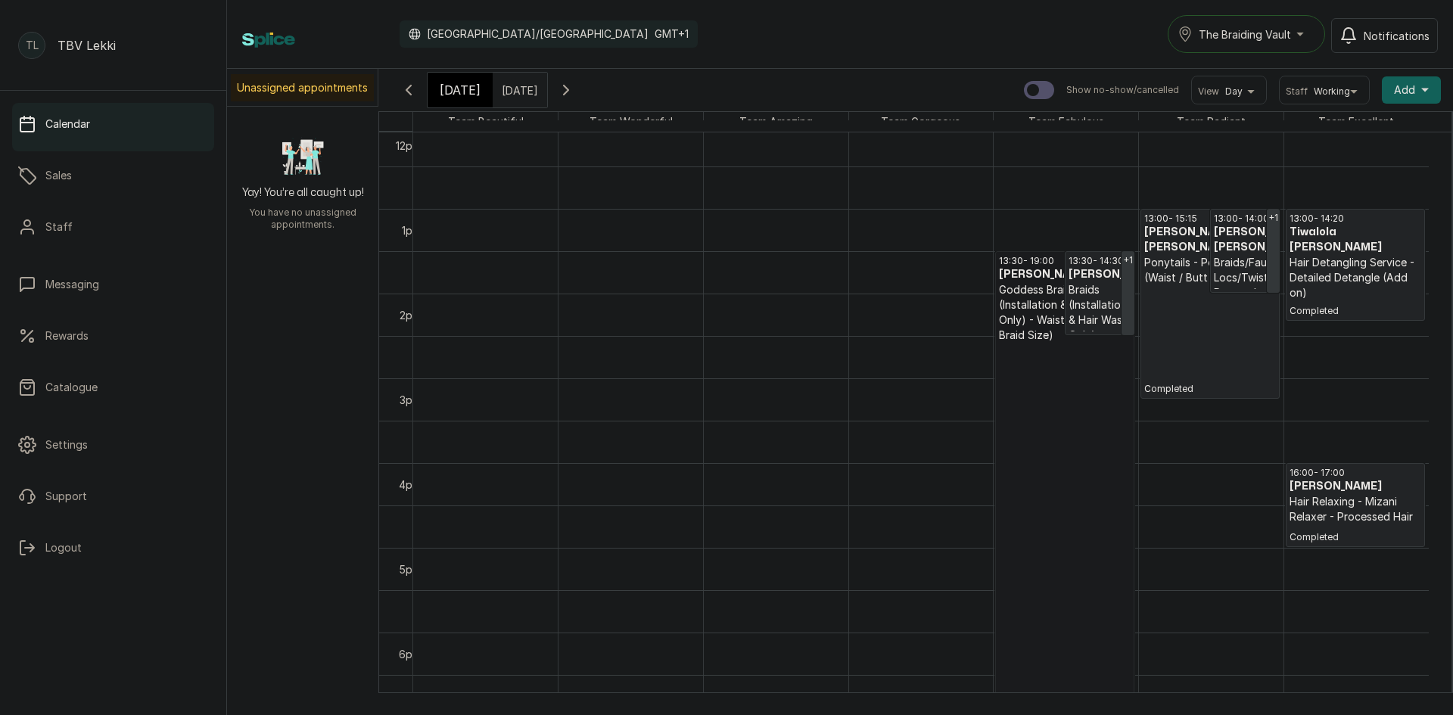
click at [1055, 447] on link "13:30 - 19:00 [PERSON_NAME] Goddess Braids (Installation & Hair Wash Only) - Wa…" at bounding box center [1064, 483] width 139 height 465
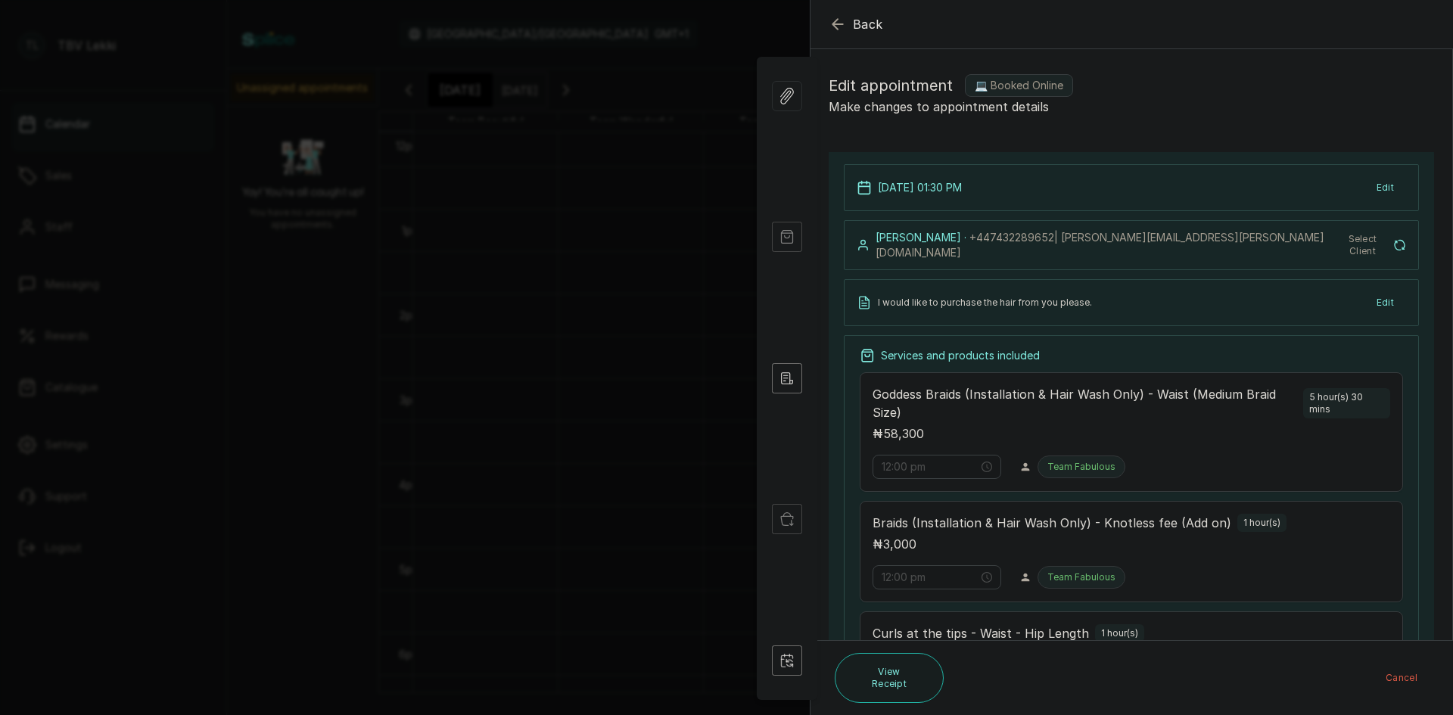
type input "1:30 pm"
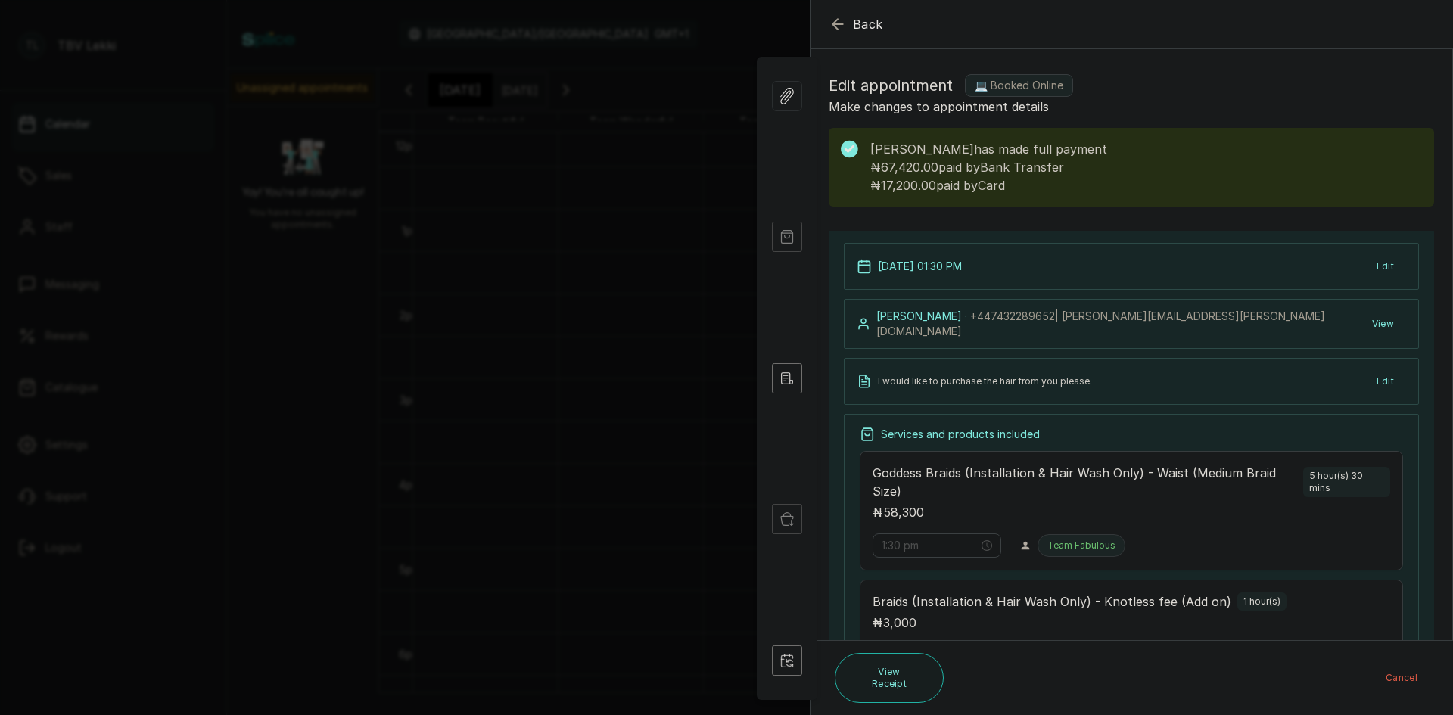
click at [855, 15] on span "Back" at bounding box center [868, 24] width 30 height 18
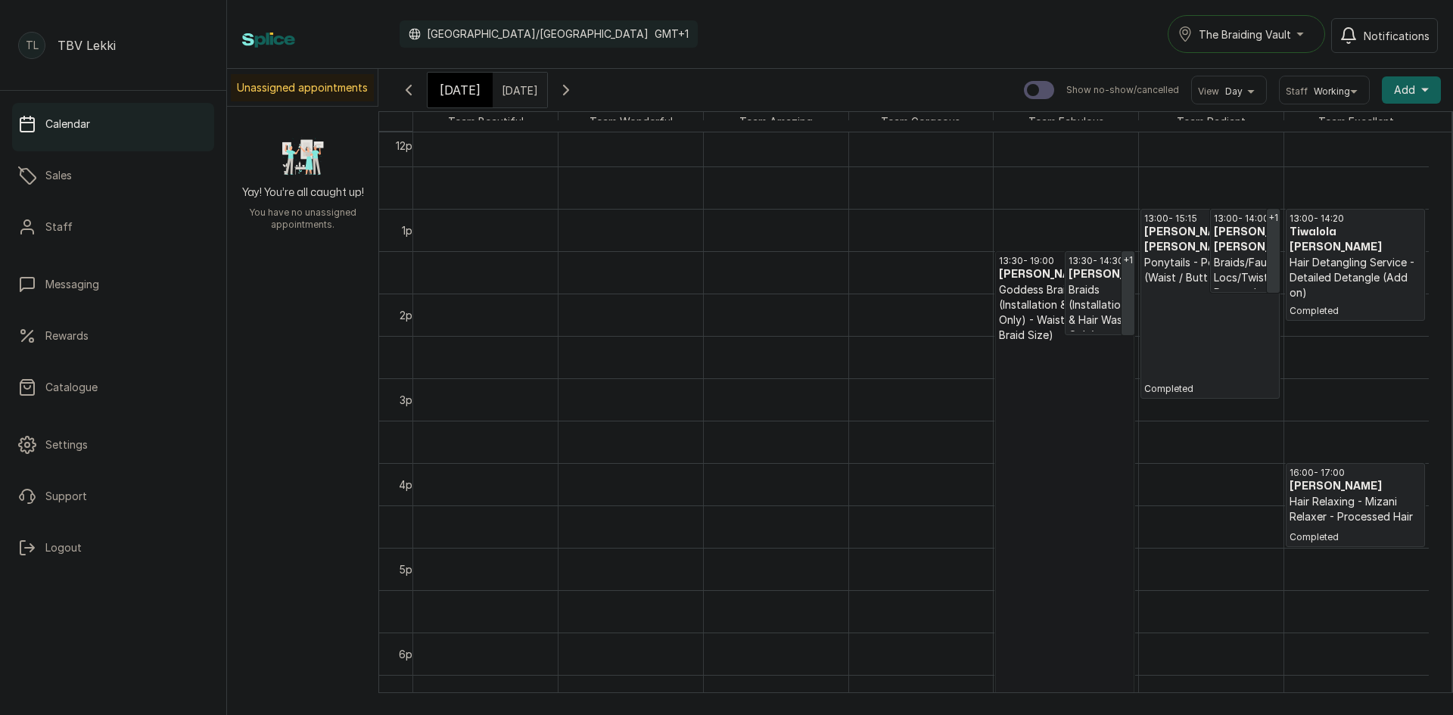
scroll to position [23, 0]
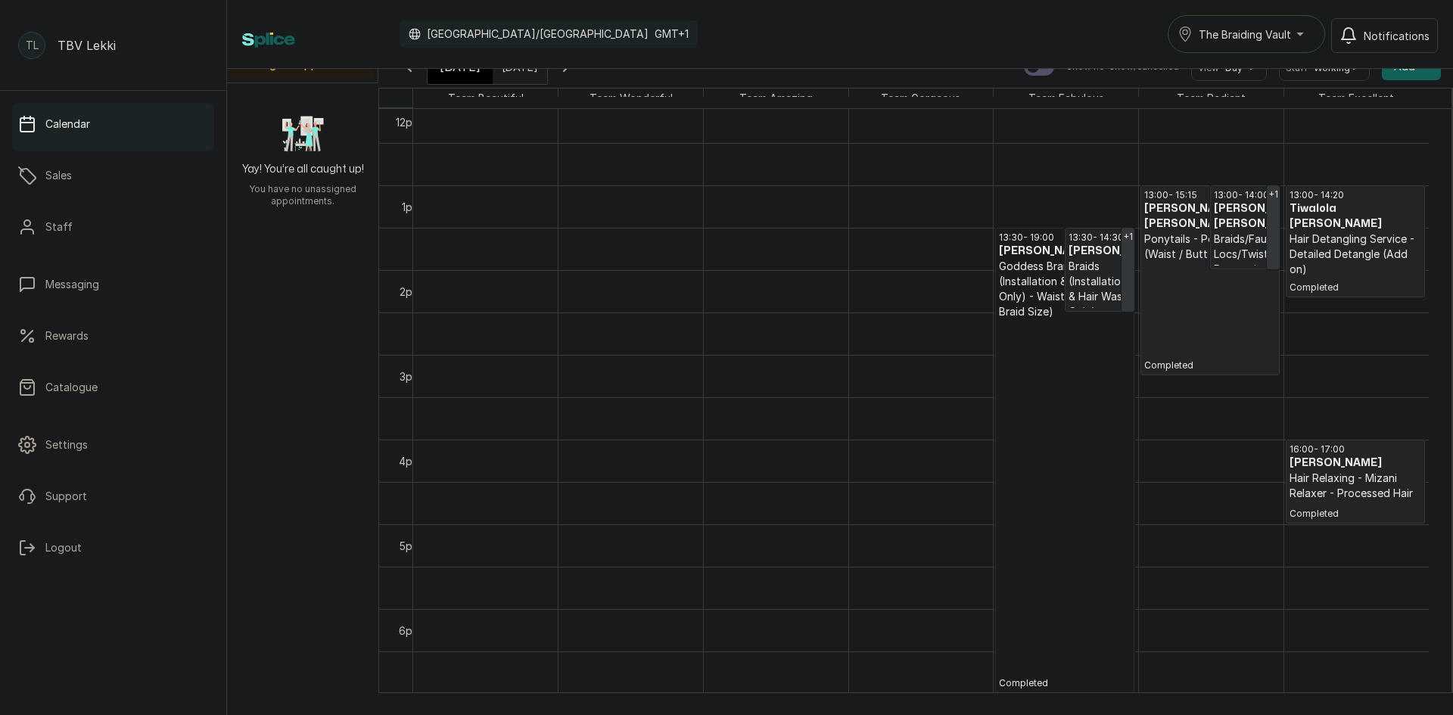
click at [1180, 233] on p "Ponytails - Ponytail (Waist / Butt Length)" at bounding box center [1210, 247] width 132 height 30
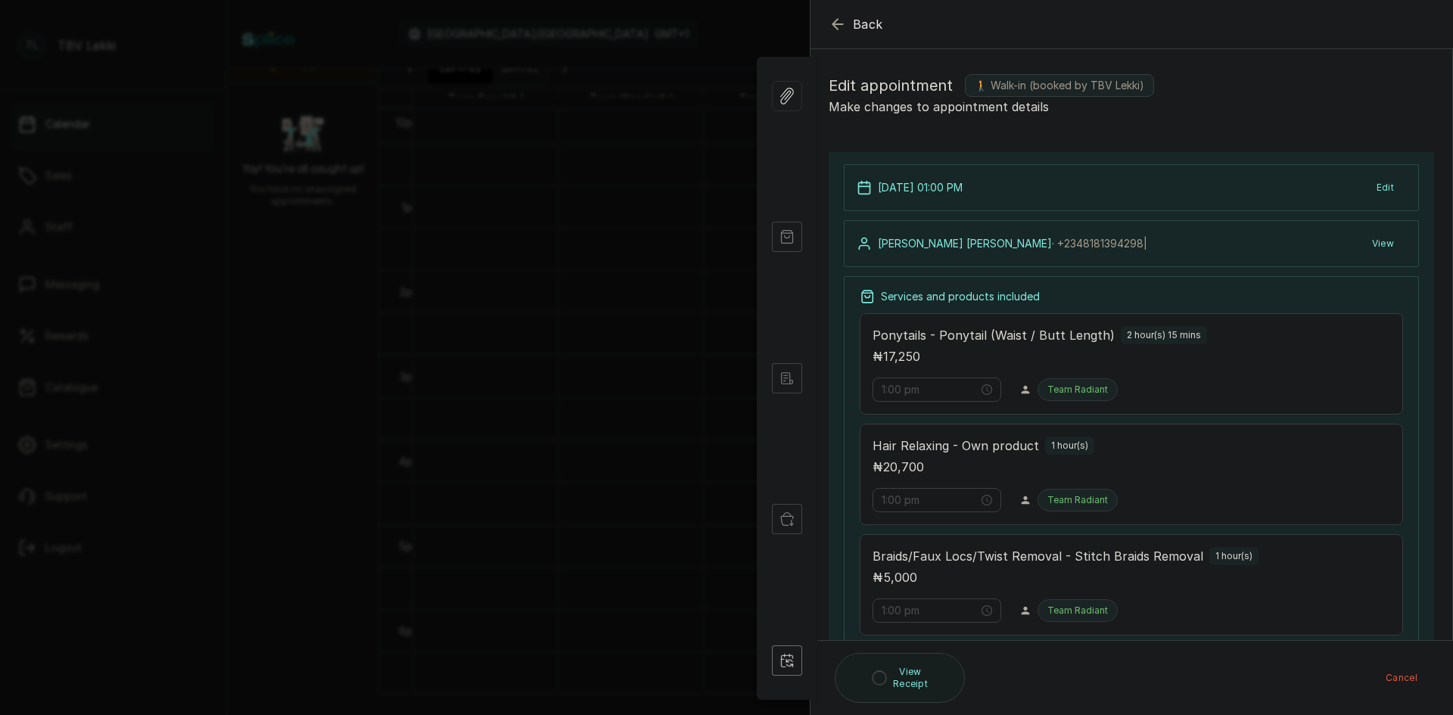
type input "1:00 pm"
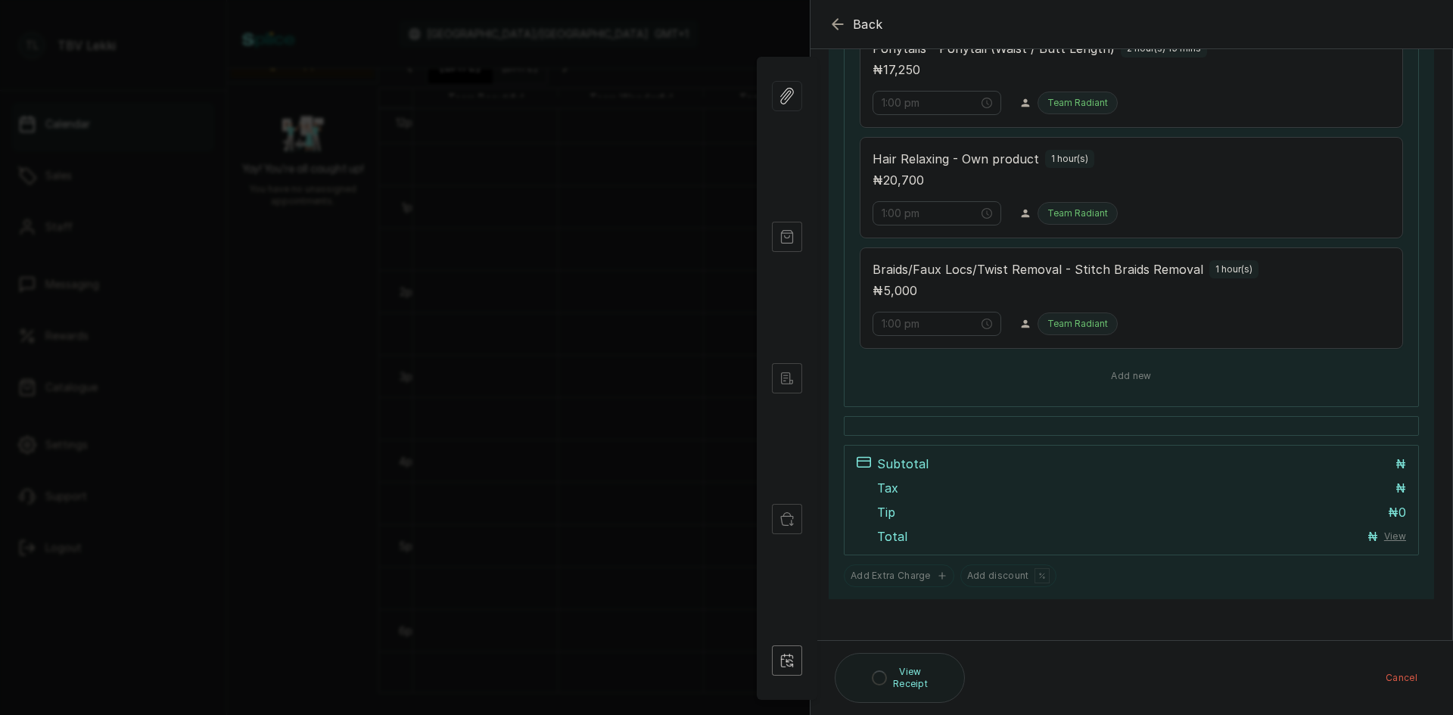
scroll to position [0, 0]
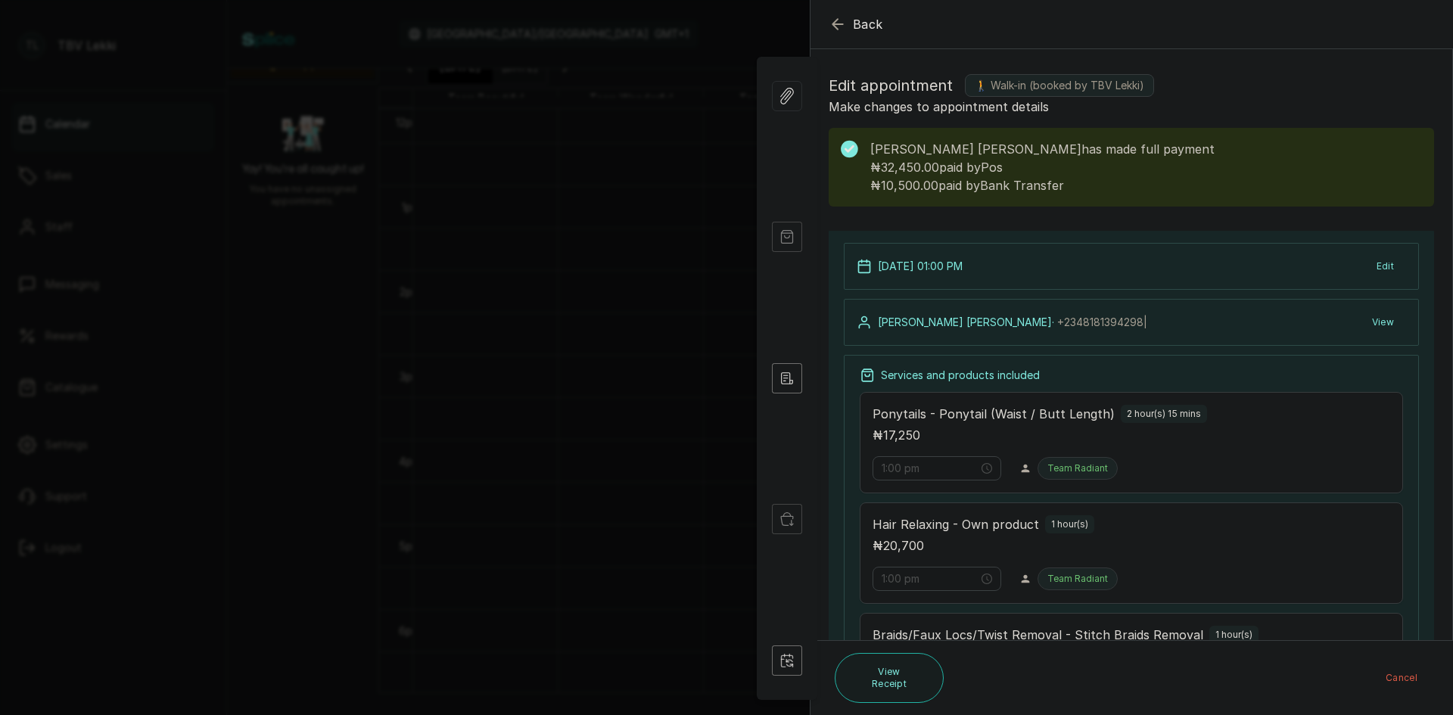
click at [836, 23] on icon "button" at bounding box center [838, 24] width 18 height 18
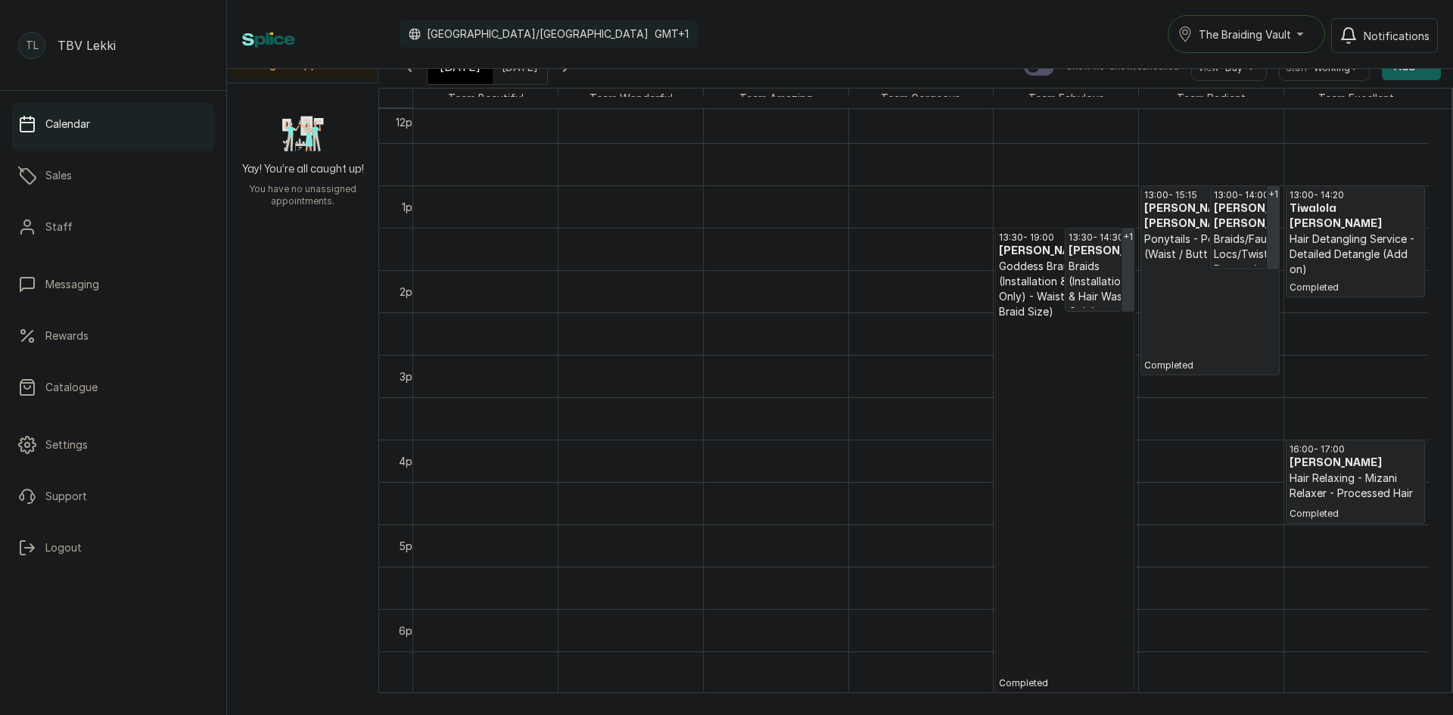
click at [1347, 235] on p "Hair Detangling Service - Detailed Detangle (Add on)" at bounding box center [1356, 254] width 132 height 45
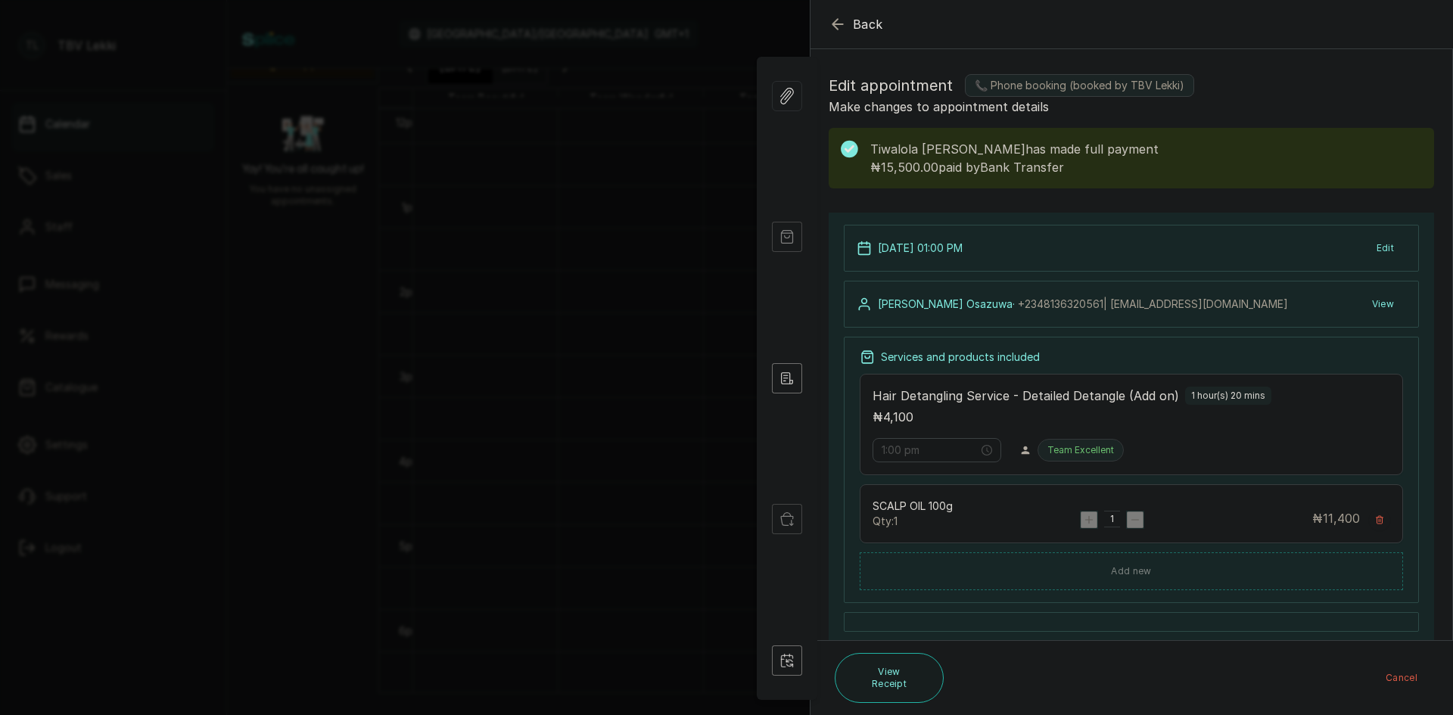
click at [833, 28] on icon "button" at bounding box center [838, 24] width 18 height 18
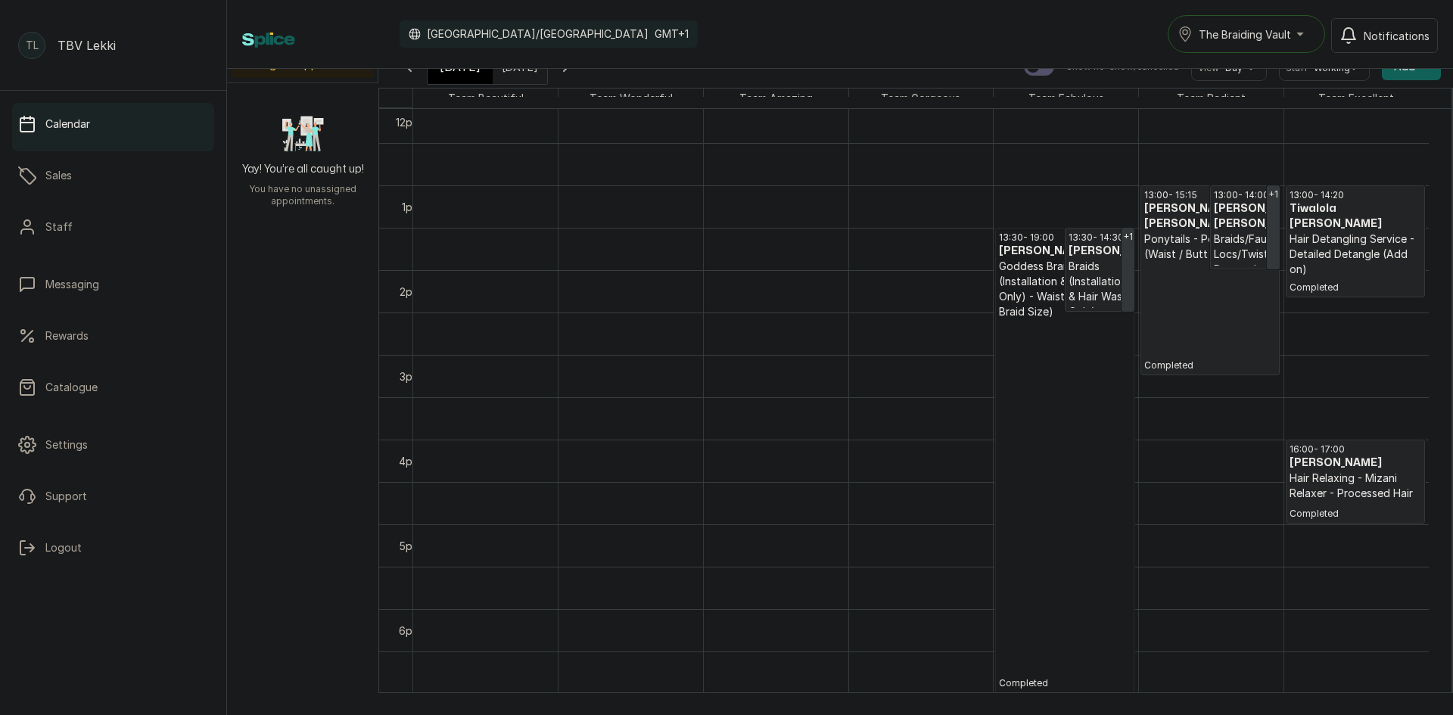
click at [1326, 471] on h3 "[PERSON_NAME]" at bounding box center [1356, 463] width 132 height 15
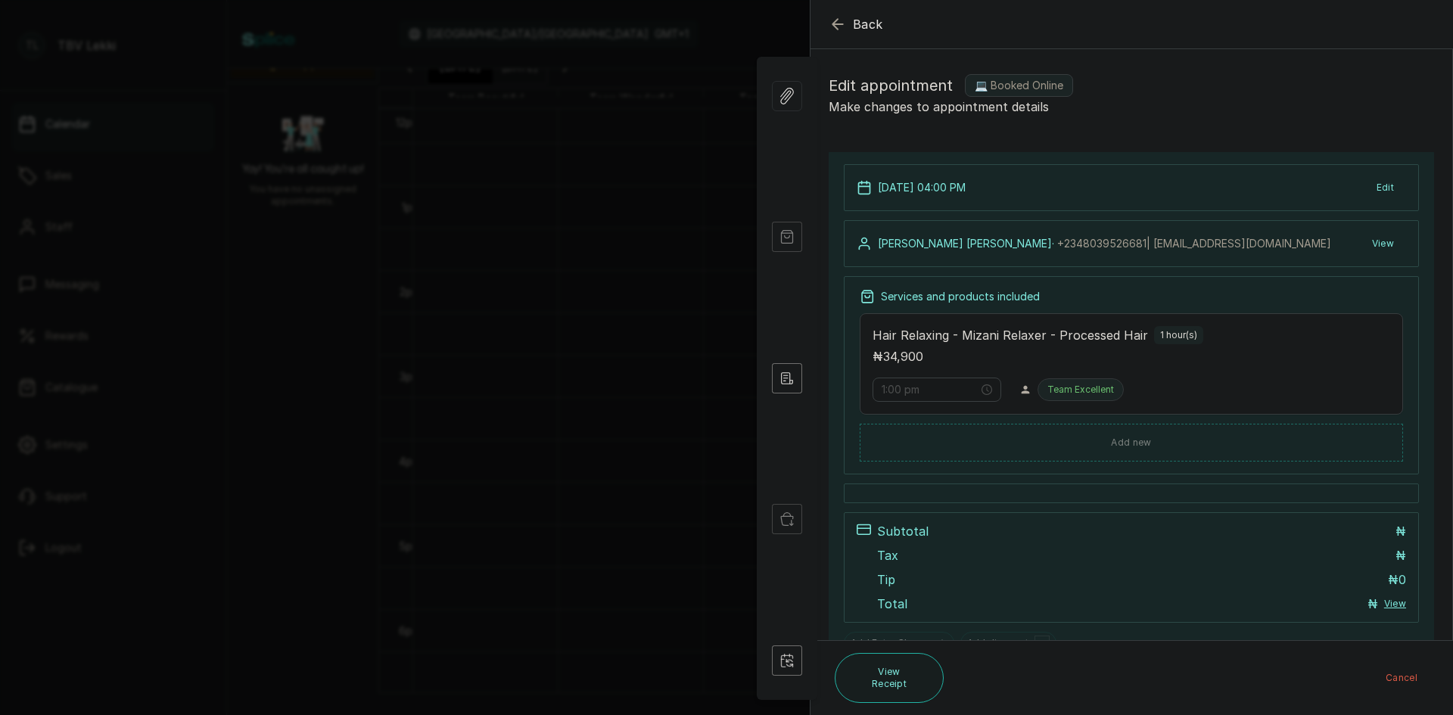
type input "4:00 pm"
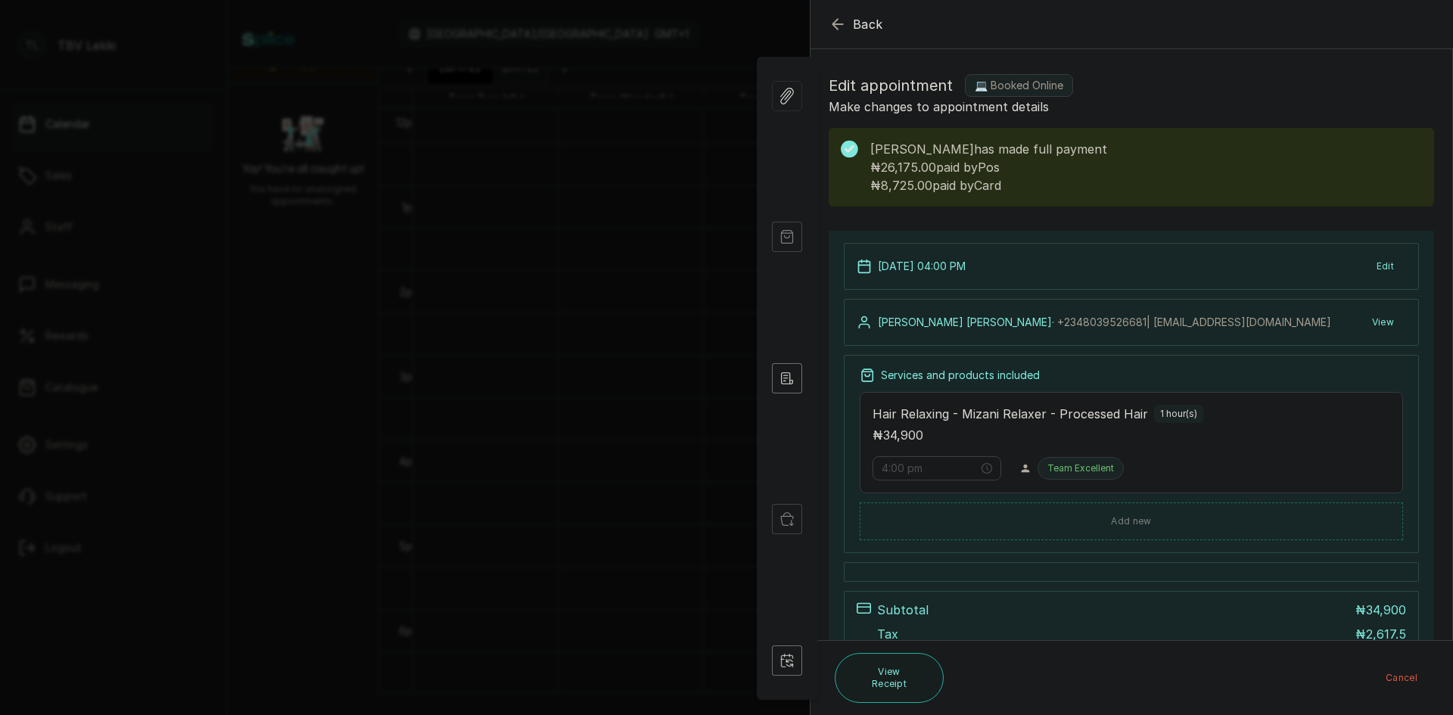
click at [844, 19] on icon "button" at bounding box center [838, 24] width 18 height 18
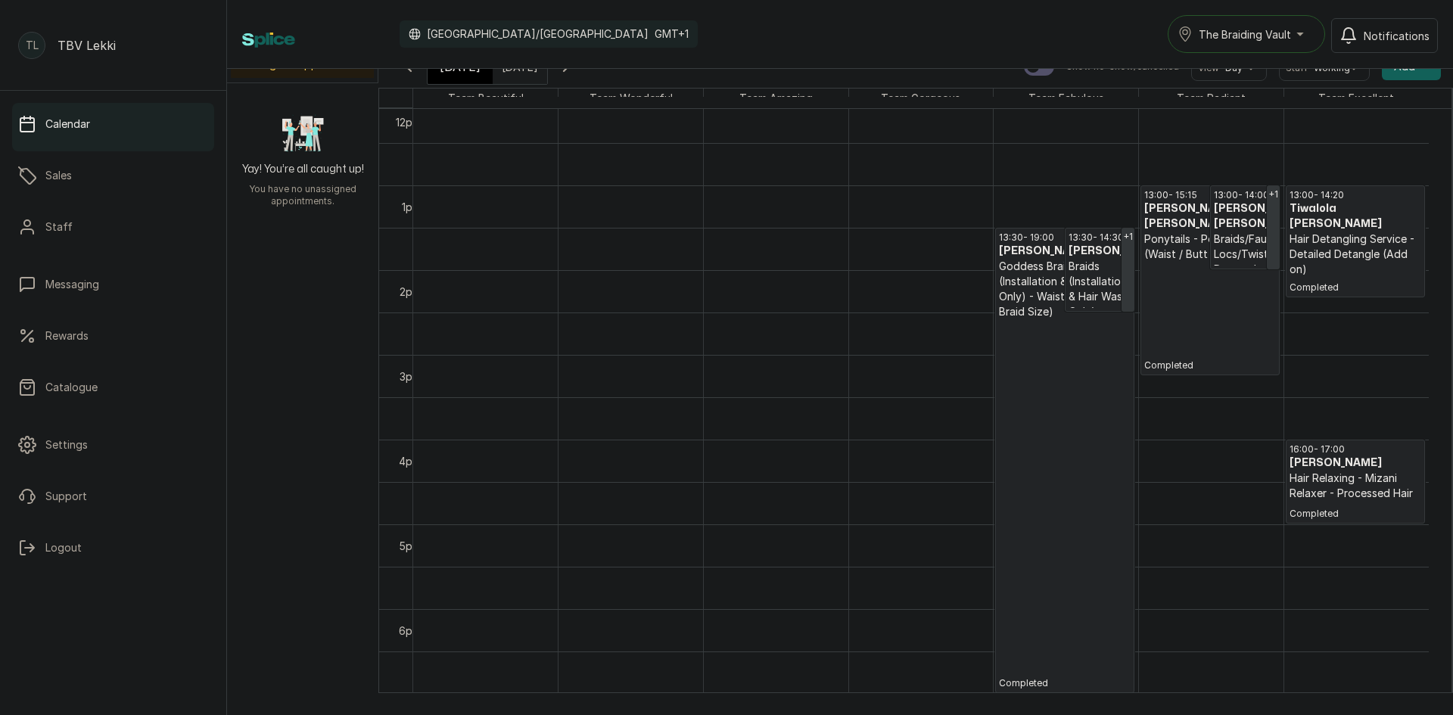
click at [448, 76] on div "[DATE]" at bounding box center [460, 66] width 65 height 35
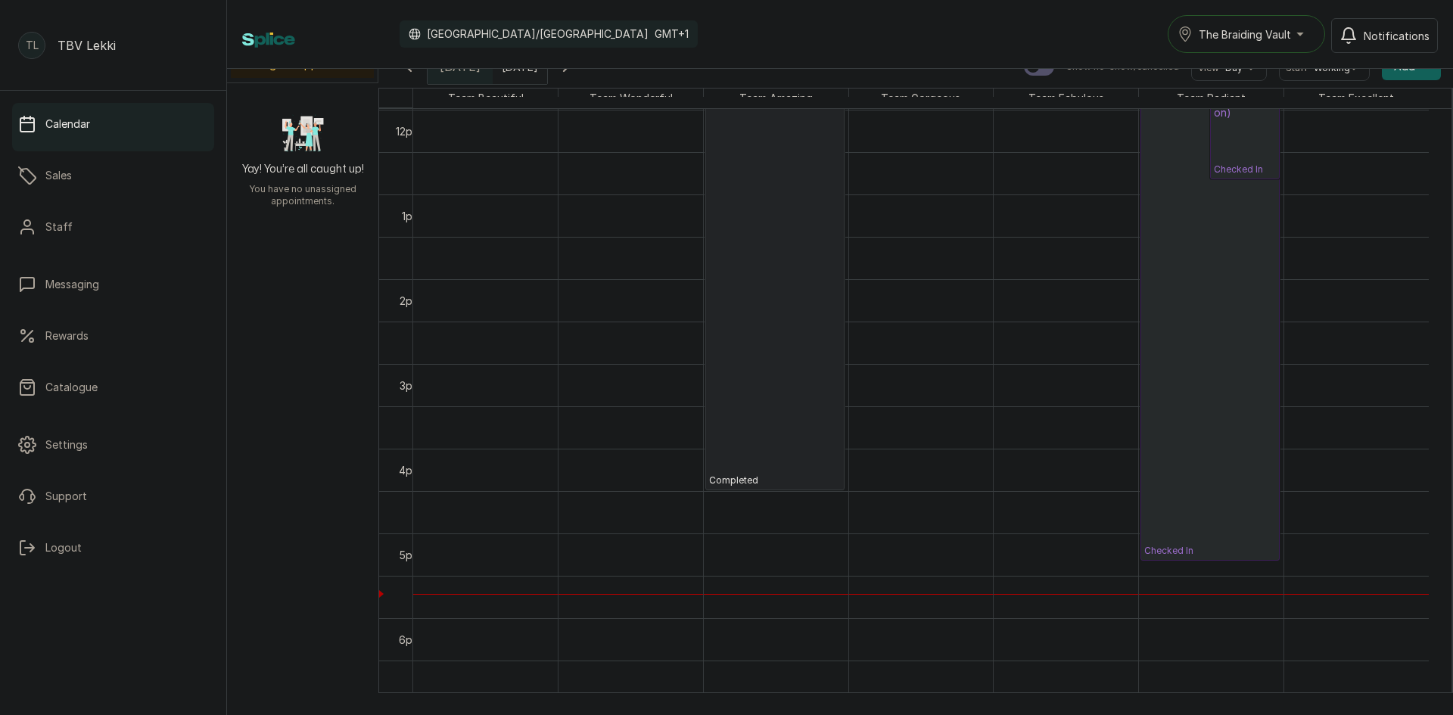
scroll to position [1145, 0]
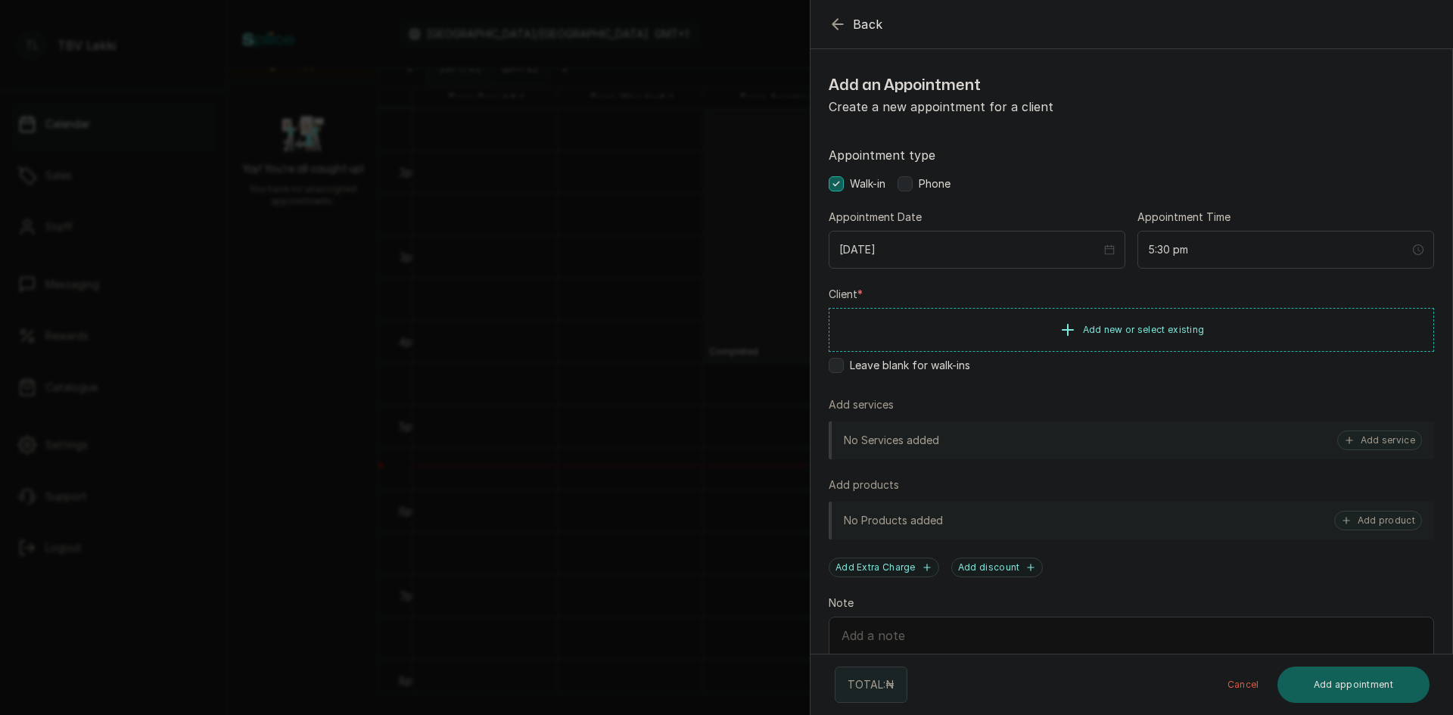
click at [930, 183] on span "Phone" at bounding box center [935, 183] width 32 height 15
click at [1064, 339] on button "Add new or select existing" at bounding box center [1132, 329] width 606 height 42
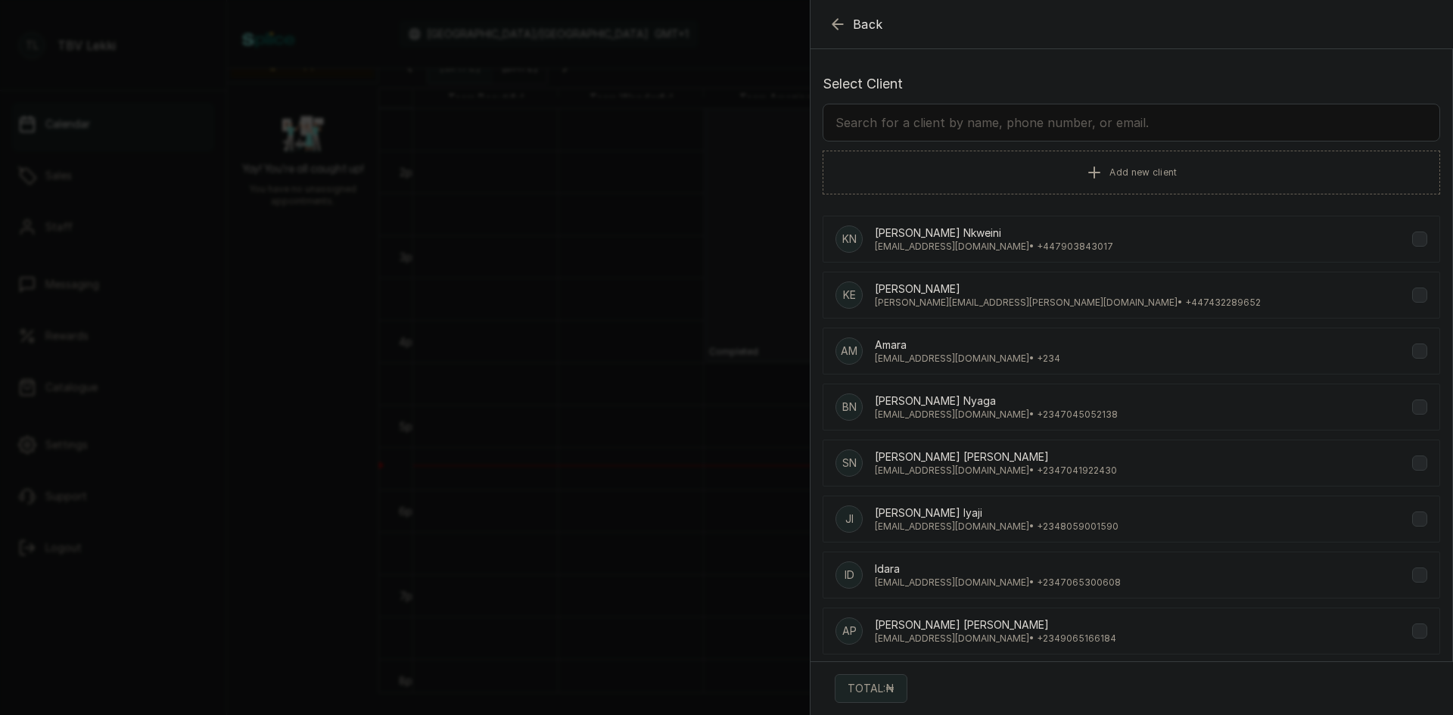
click at [1141, 113] on input "text" at bounding box center [1132, 123] width 618 height 38
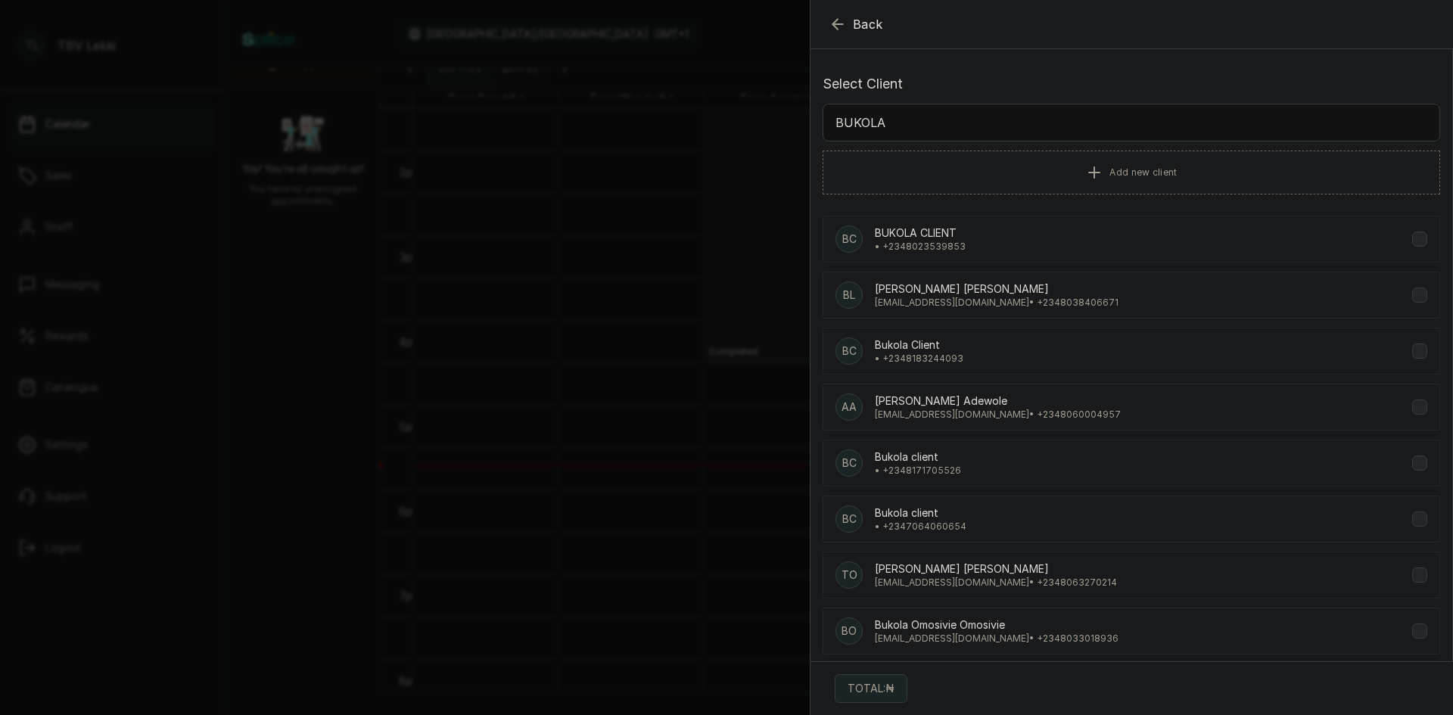
type input "BUKOLA"
click at [1081, 291] on div "BL [PERSON_NAME] [EMAIL_ADDRESS][DOMAIN_NAME] • [PHONE_NUMBER]" at bounding box center [1132, 295] width 618 height 47
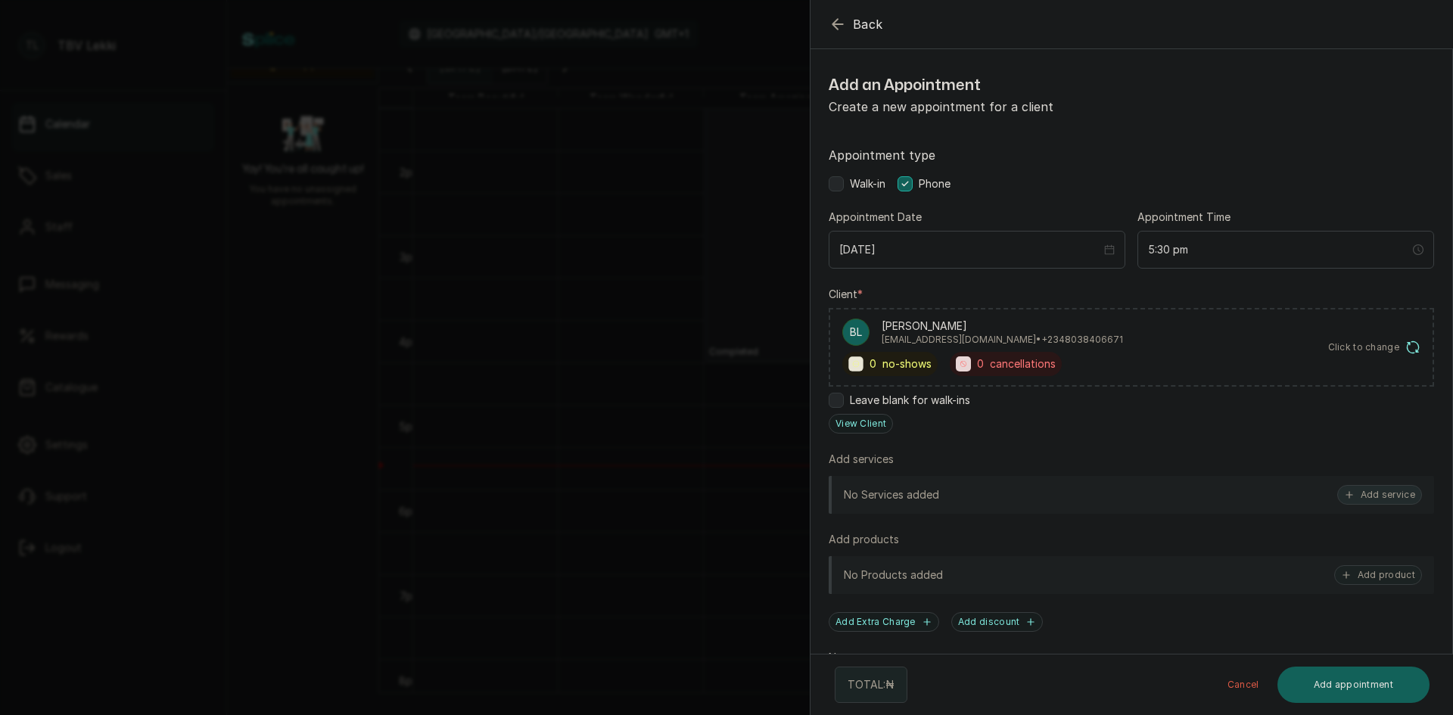
click at [1400, 497] on button "Add service" at bounding box center [1379, 495] width 85 height 20
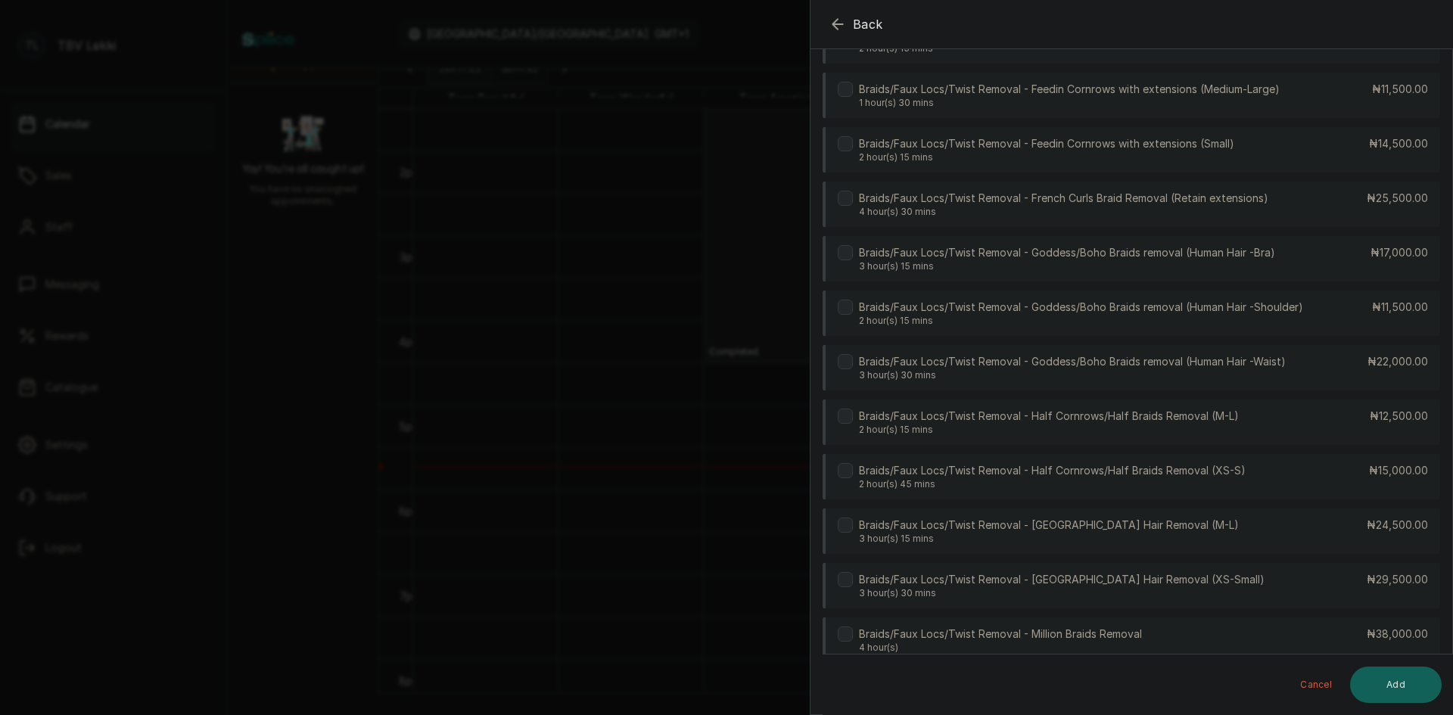
scroll to position [530, 0]
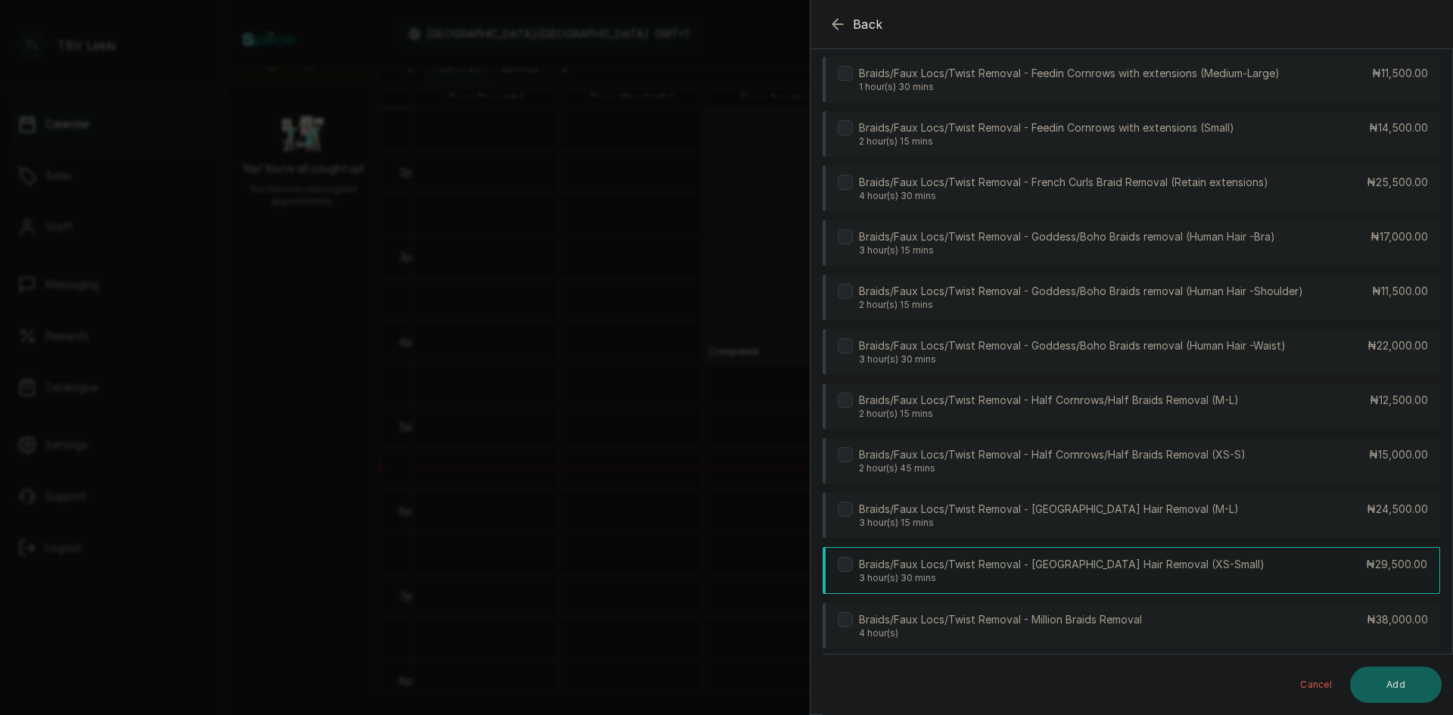
click at [1054, 578] on p "3 hour(s) 30 mins" at bounding box center [1062, 578] width 406 height 12
click at [1387, 674] on button "Add" at bounding box center [1396, 685] width 92 height 36
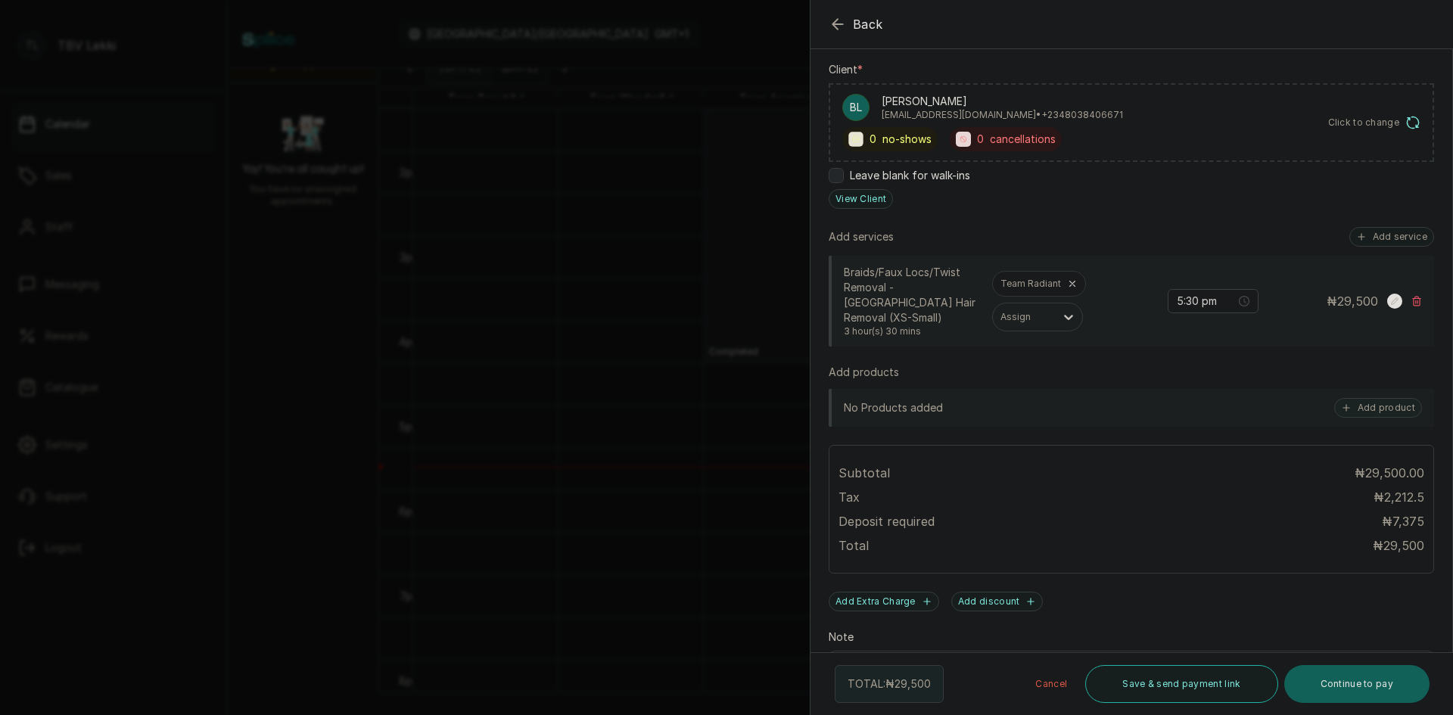
scroll to position [334, 0]
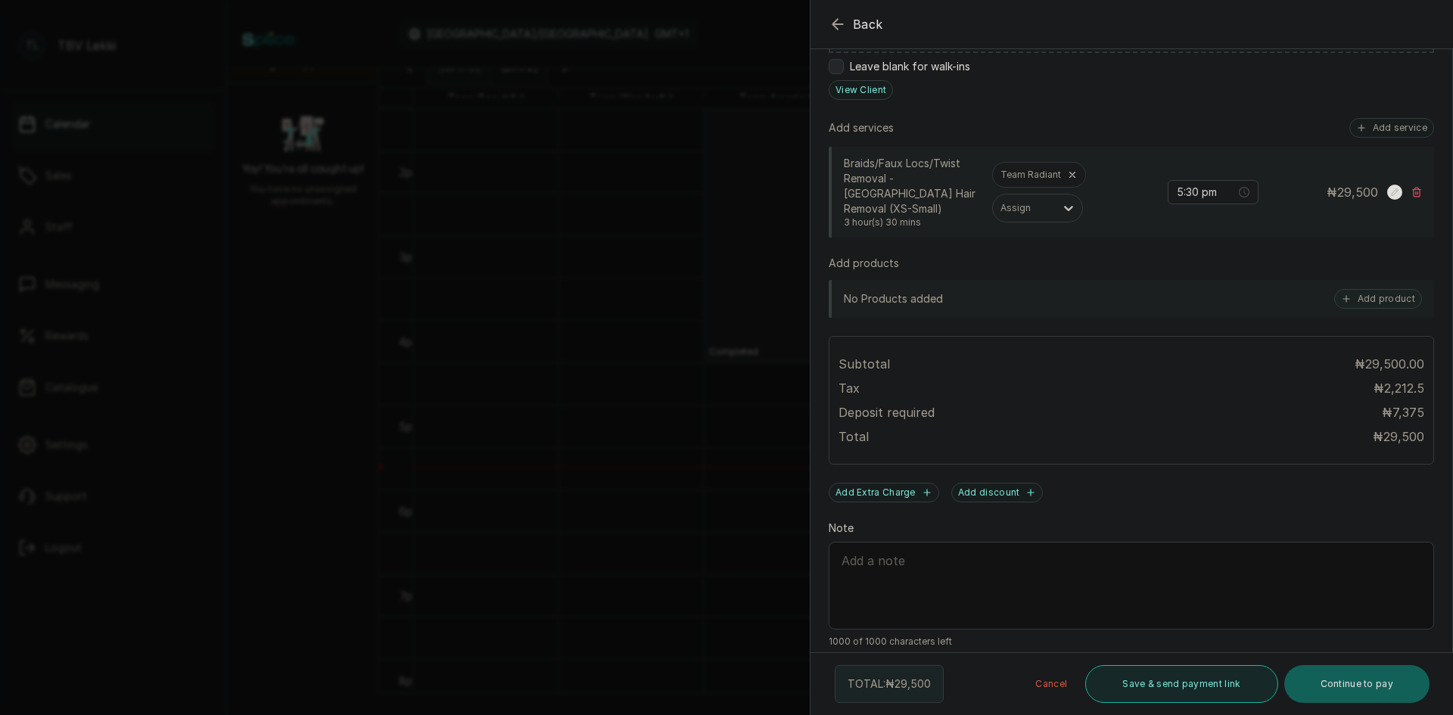
click at [1136, 687] on button "Save & send payment link" at bounding box center [1181, 684] width 192 height 38
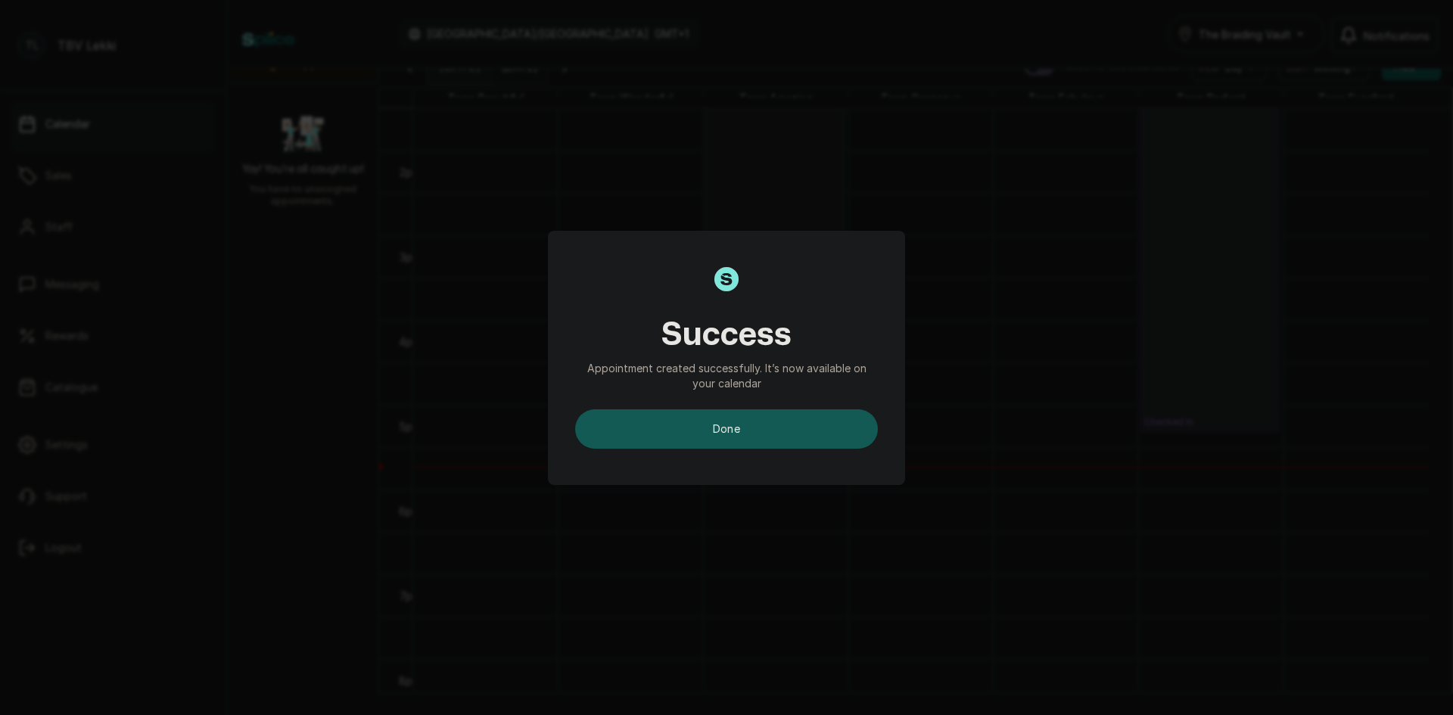
click at [737, 434] on button "done" at bounding box center [726, 428] width 303 height 39
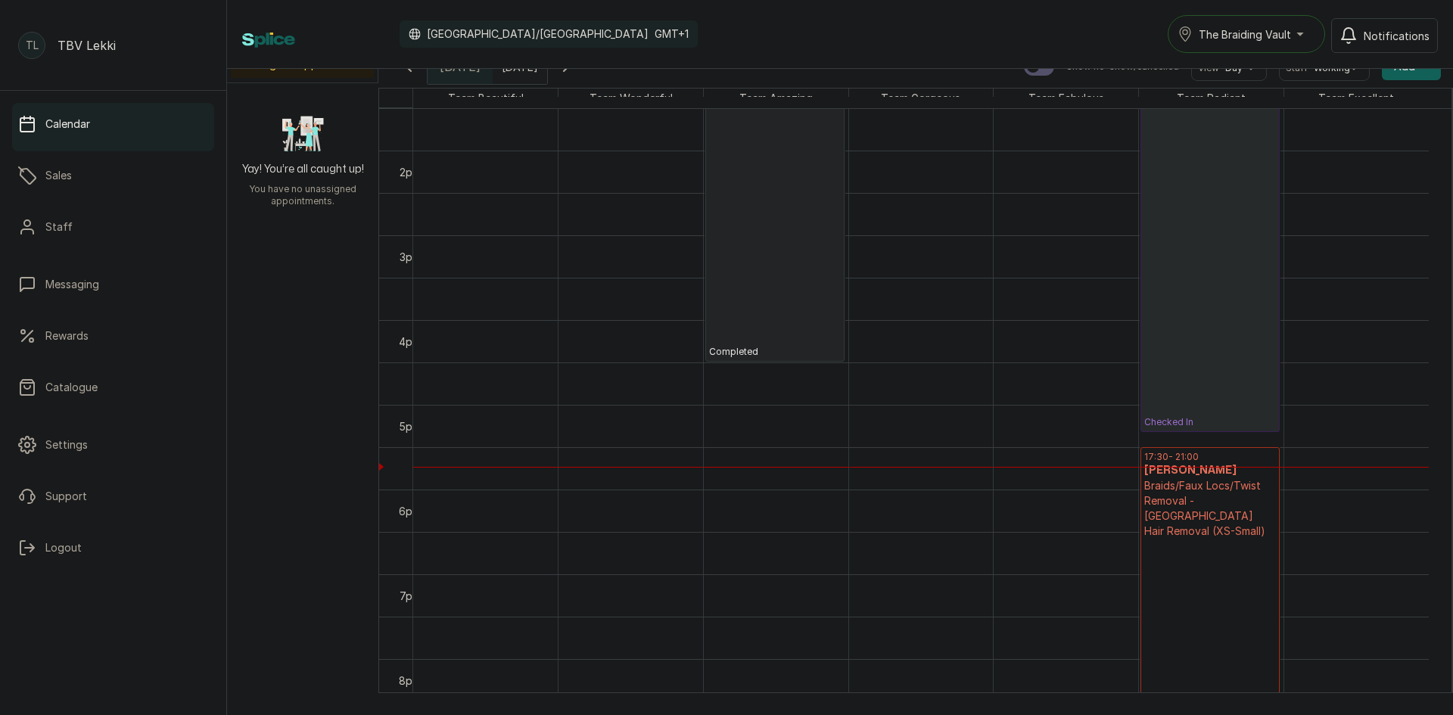
click at [1218, 469] on h3 "[PERSON_NAME]" at bounding box center [1210, 470] width 132 height 15
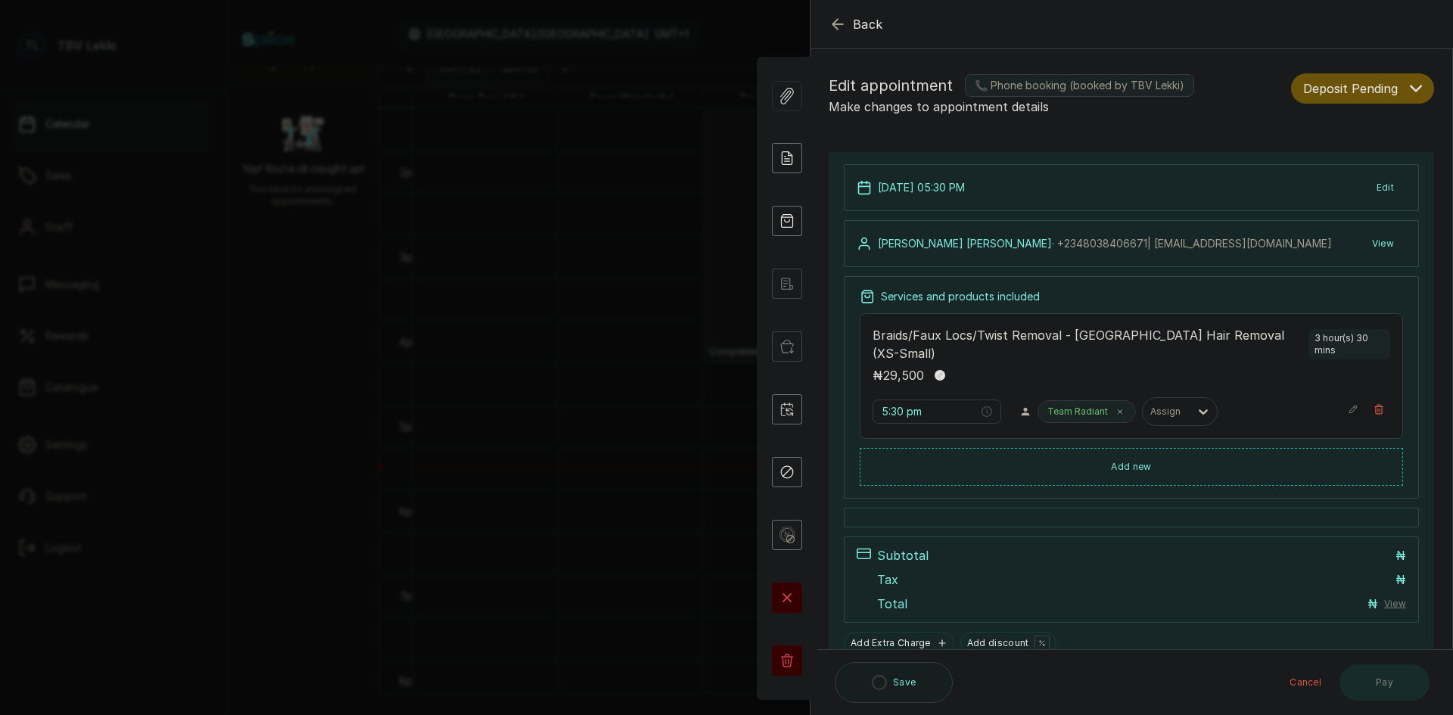
click at [1371, 88] on span "Deposit Pending" at bounding box center [1350, 88] width 95 height 18
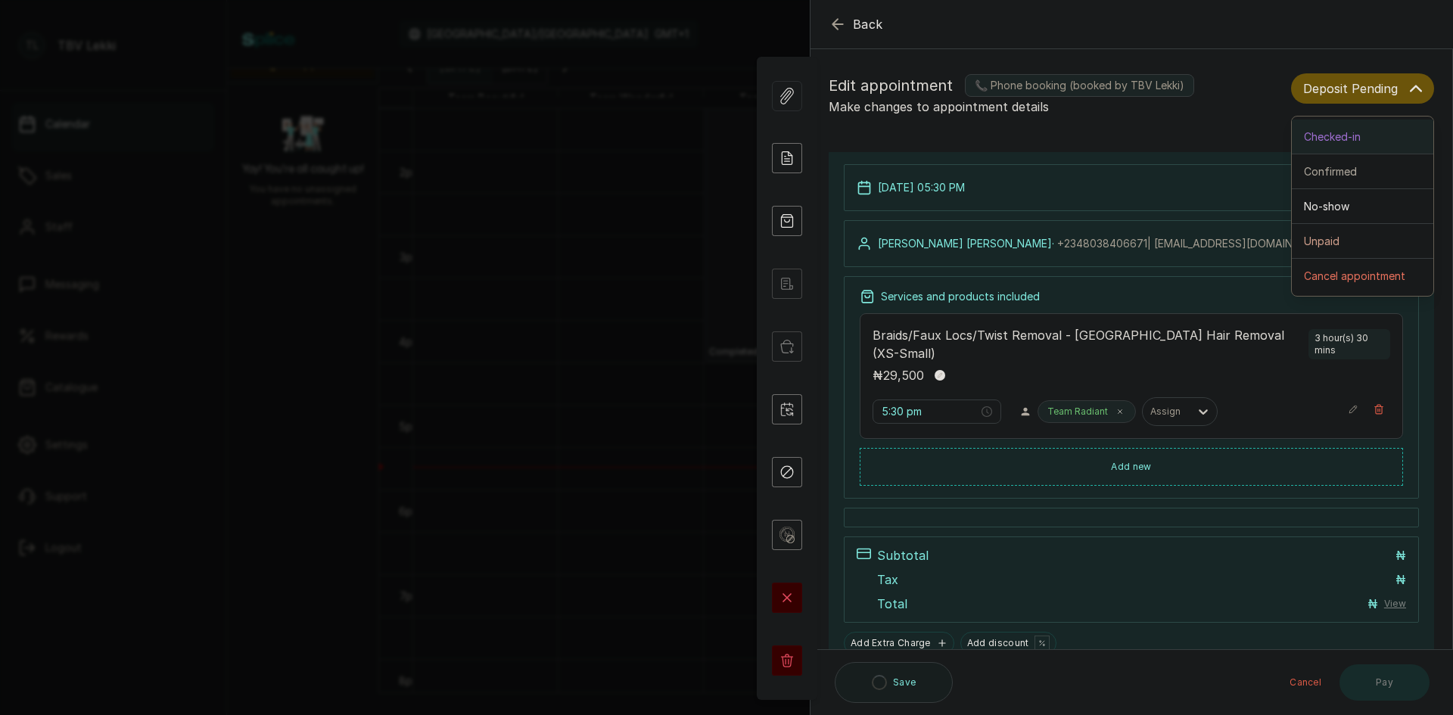
click at [1349, 137] on span "Checked-in" at bounding box center [1332, 137] width 57 height 16
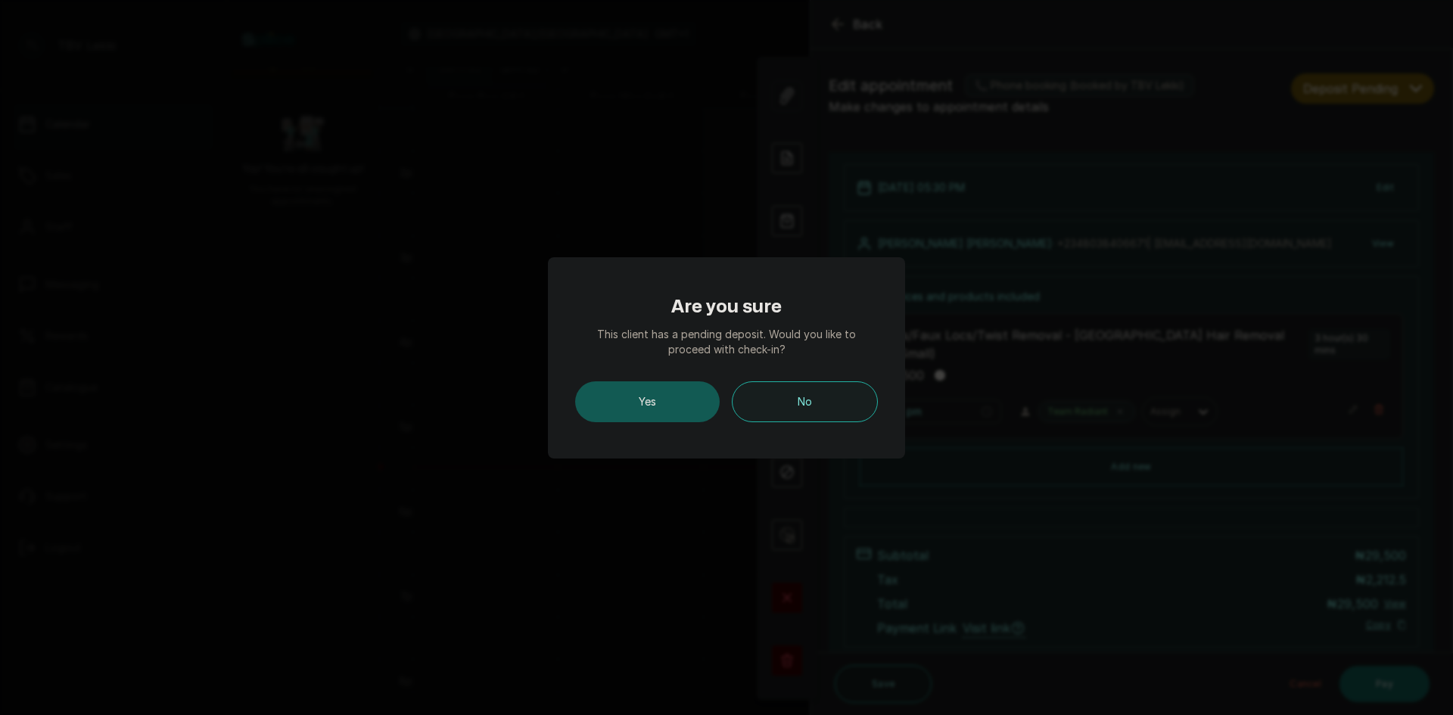
click at [614, 402] on button "Yes" at bounding box center [647, 401] width 145 height 41
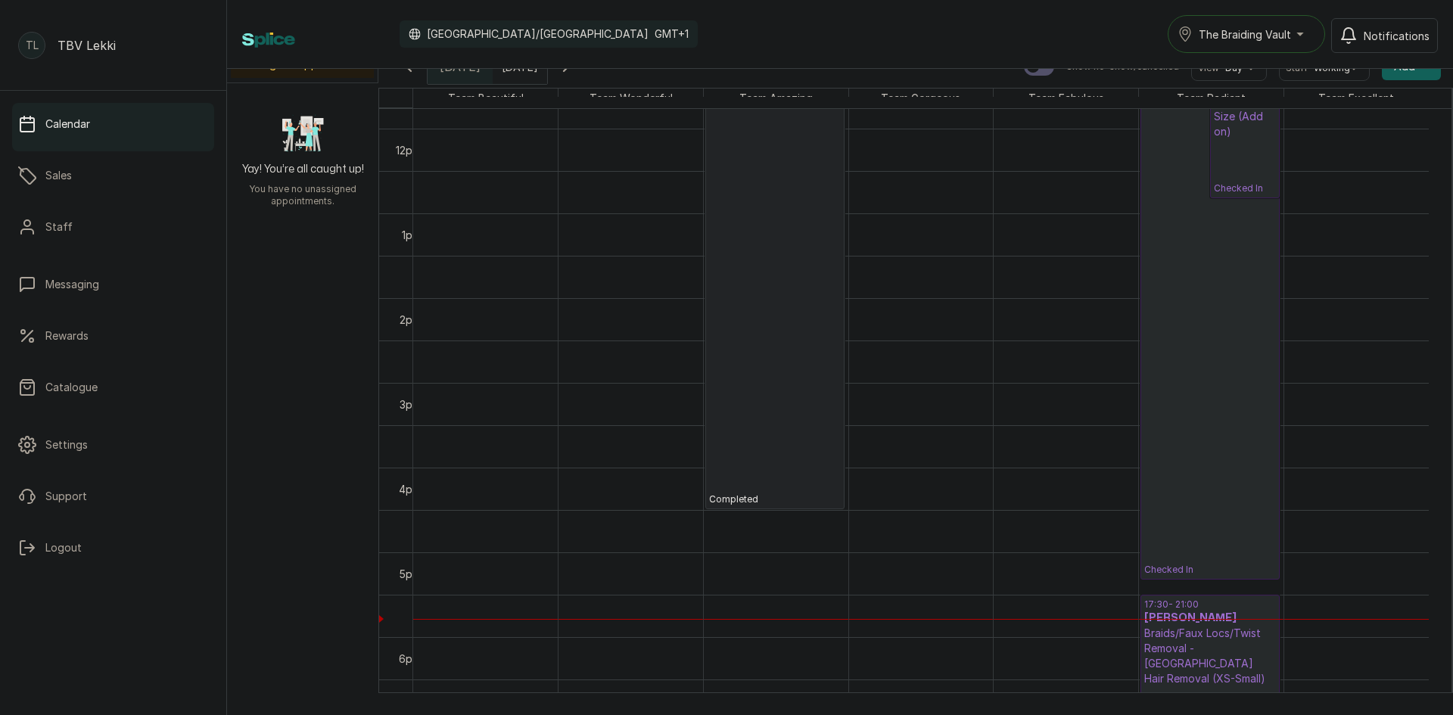
scroll to position [1020, 0]
